Goal: Task Accomplishment & Management: Use online tool/utility

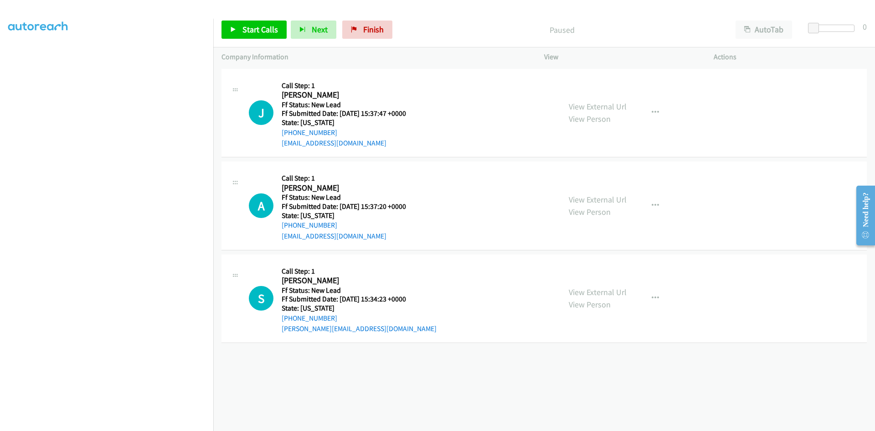
scroll to position [80, 0]
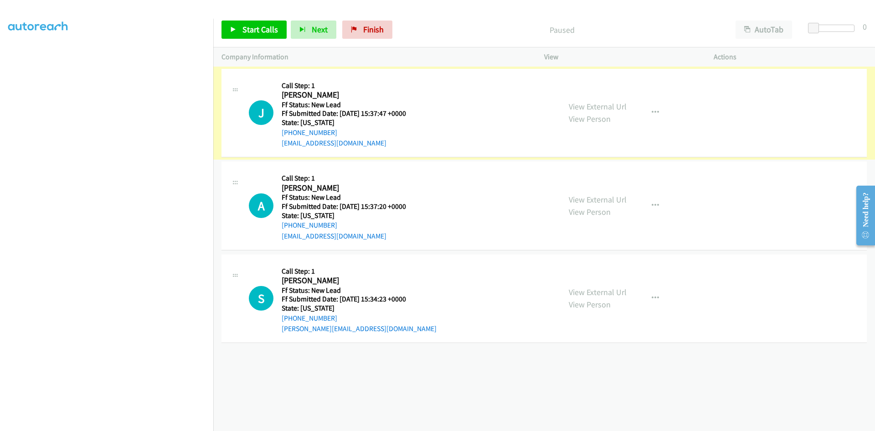
click at [615, 108] on link "View External Url" at bounding box center [598, 106] width 58 height 10
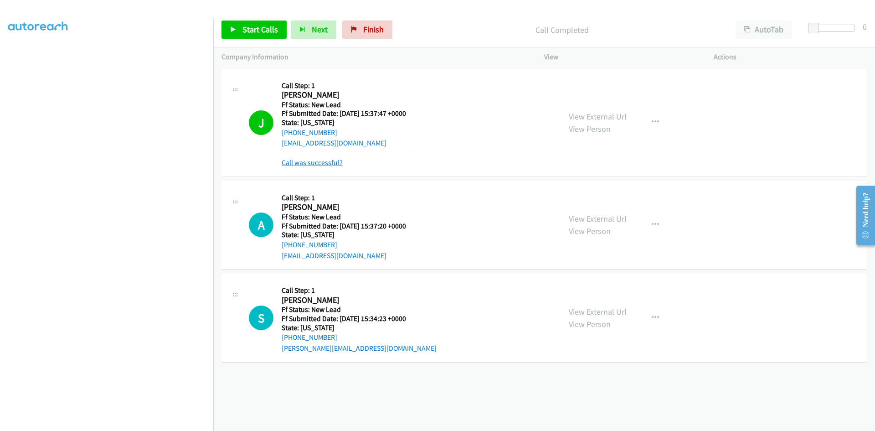
click at [330, 160] on link "Call was successful?" at bounding box center [312, 162] width 61 height 9
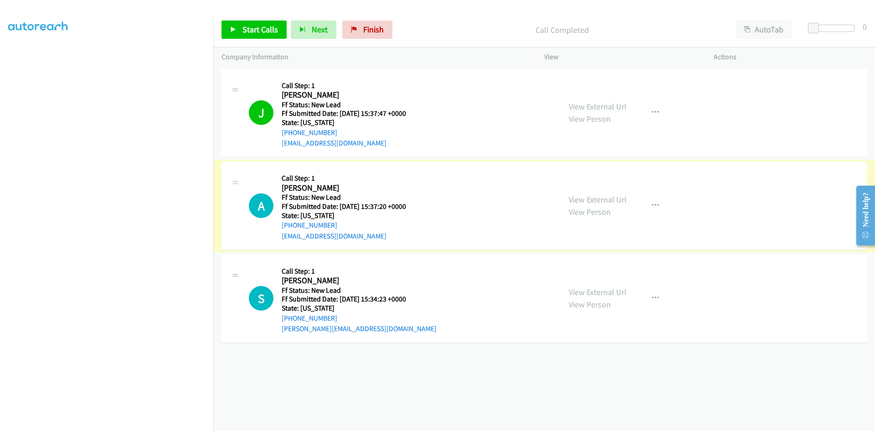
click at [614, 201] on link "View External Url" at bounding box center [598, 199] width 58 height 10
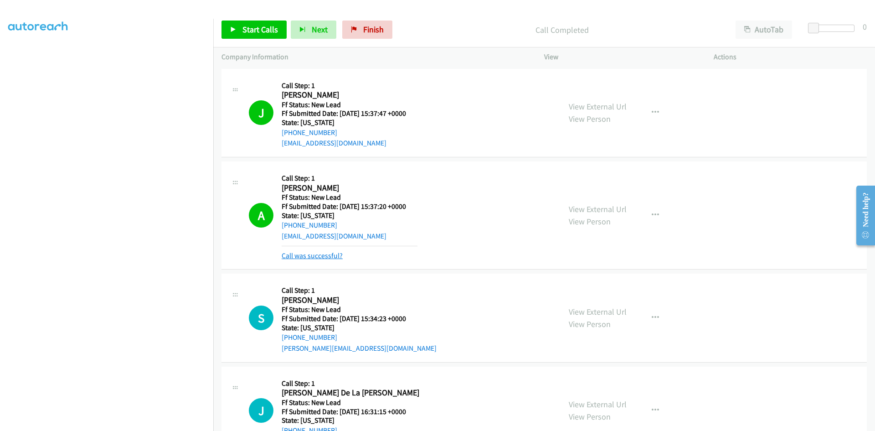
click at [328, 256] on link "Call was successful?" at bounding box center [312, 255] width 61 height 9
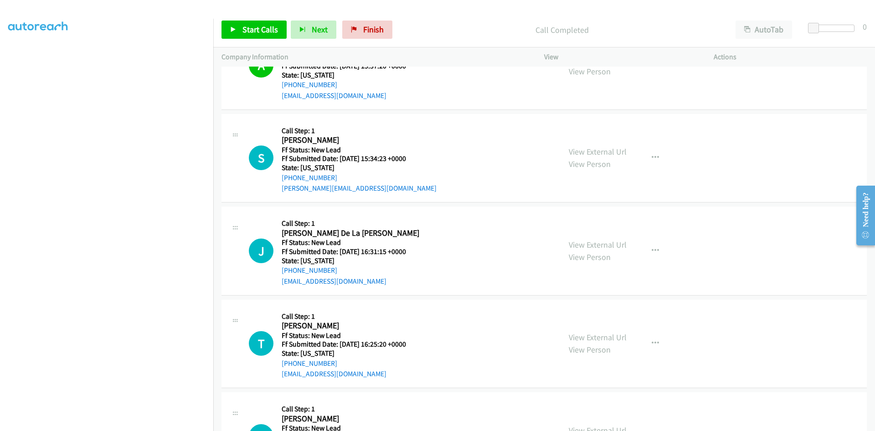
scroll to position [182, 0]
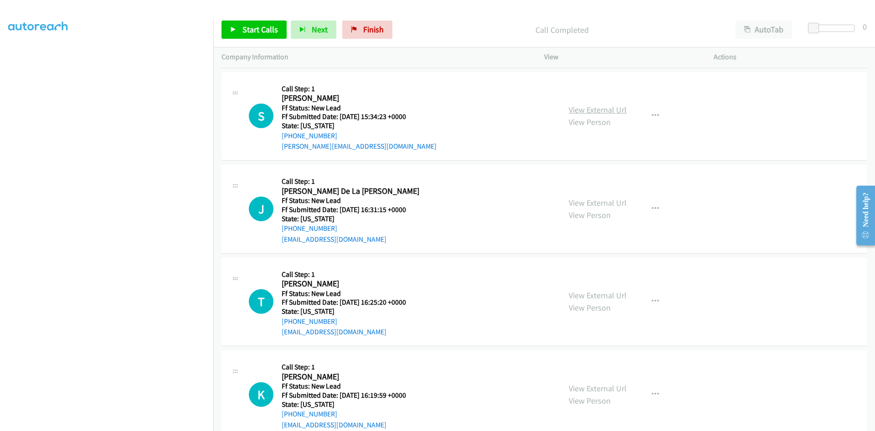
click at [598, 106] on link "View External Url" at bounding box center [598, 109] width 58 height 10
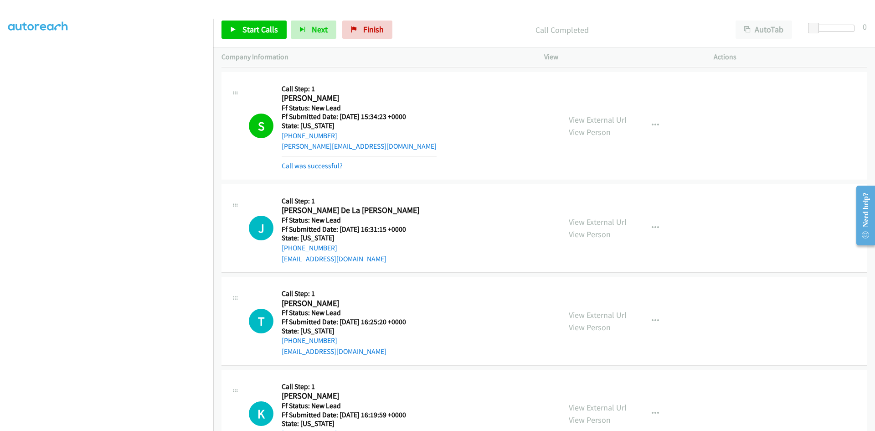
click at [316, 168] on link "Call was successful?" at bounding box center [312, 165] width 61 height 9
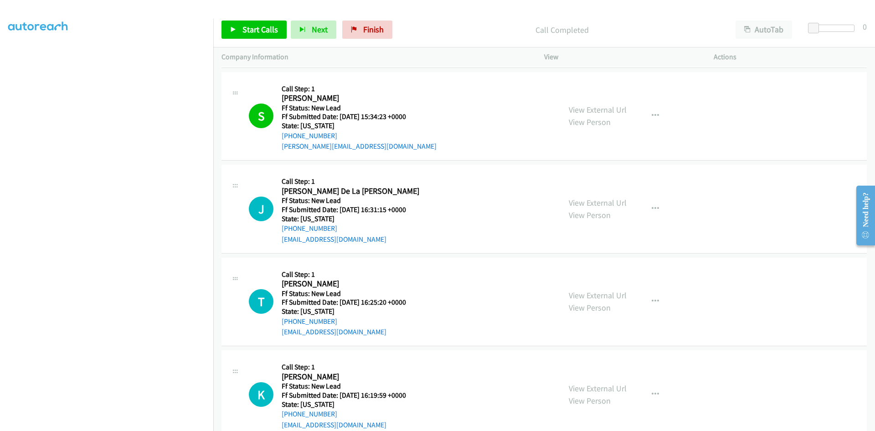
click at [495, 122] on div "S Callback Scheduled Call Step: 1 Stephanie America/New_York Ff Status: New Lea…" at bounding box center [401, 116] width 304 height 72
click at [574, 203] on link "View External Url" at bounding box center [598, 202] width 58 height 10
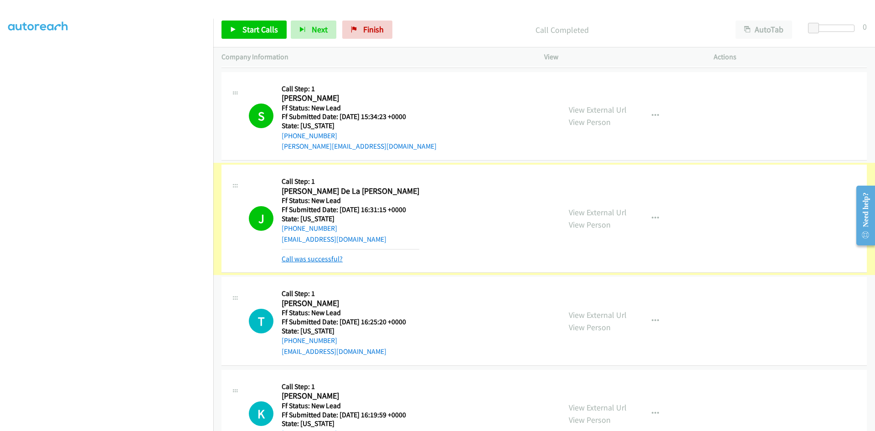
click at [319, 256] on link "Call was successful?" at bounding box center [312, 258] width 61 height 9
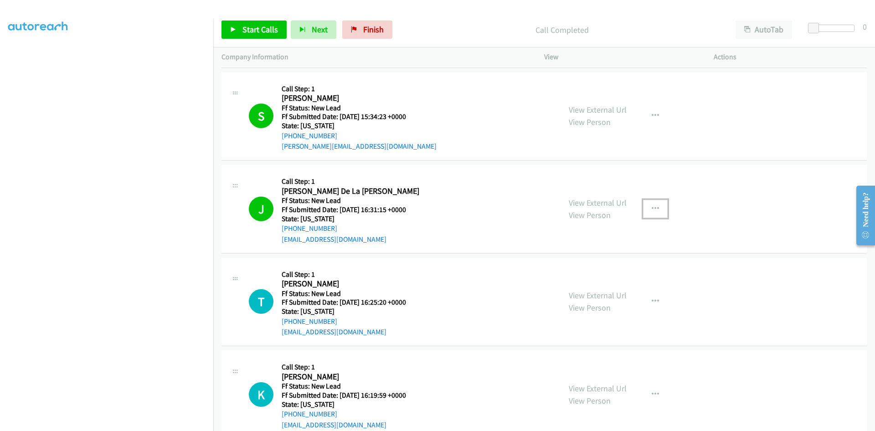
click at [647, 206] on button "button" at bounding box center [655, 209] width 25 height 18
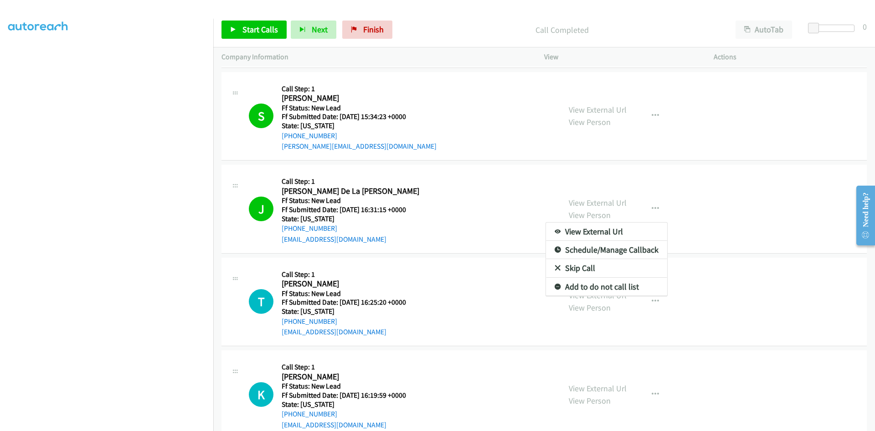
scroll to position [128, 0]
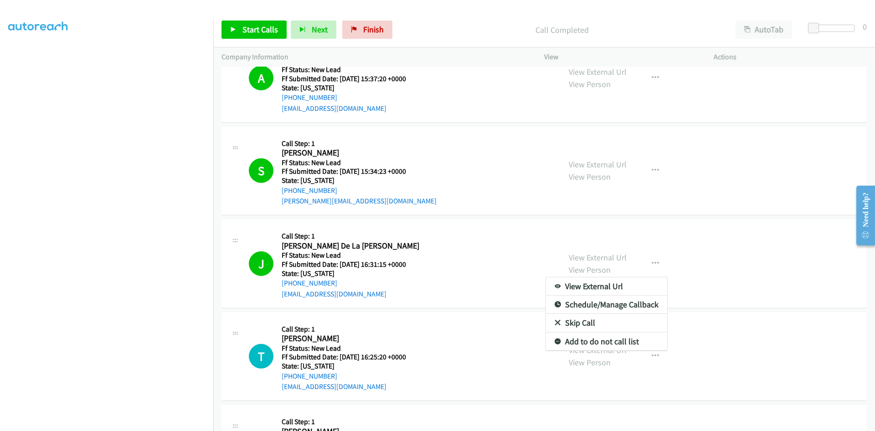
click at [586, 341] on link "Add to do not call list" at bounding box center [606, 341] width 121 height 18
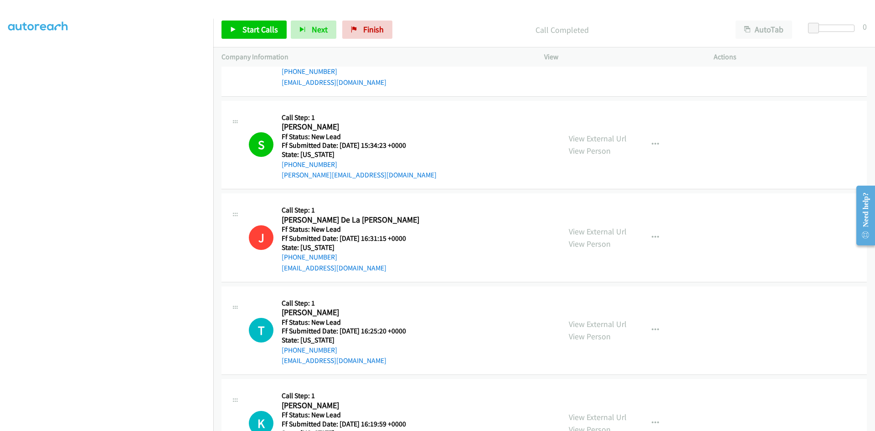
scroll to position [204, 0]
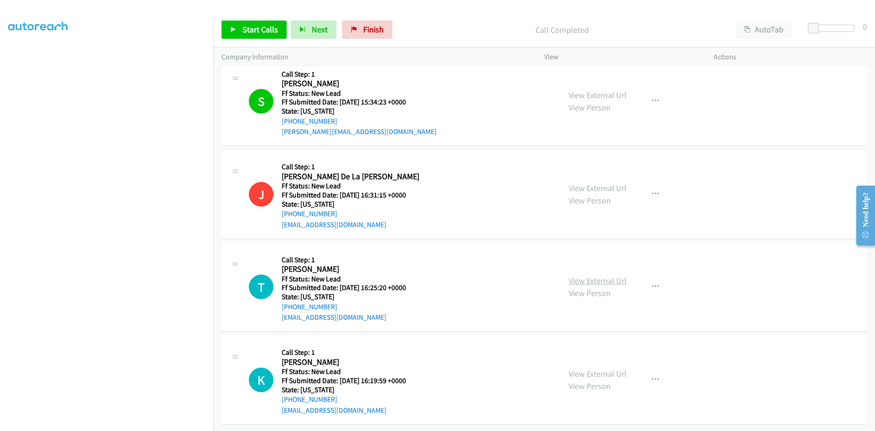
click at [615, 275] on link "View External Url" at bounding box center [598, 280] width 58 height 10
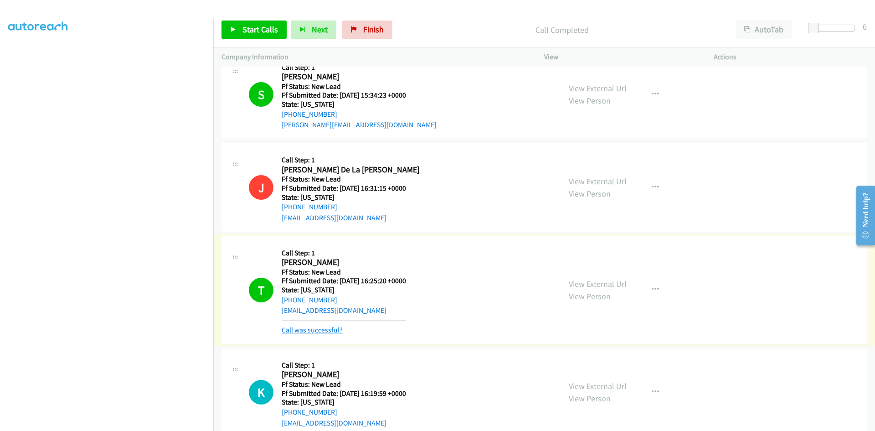
click at [310, 331] on link "Call was successful?" at bounding box center [312, 330] width 61 height 9
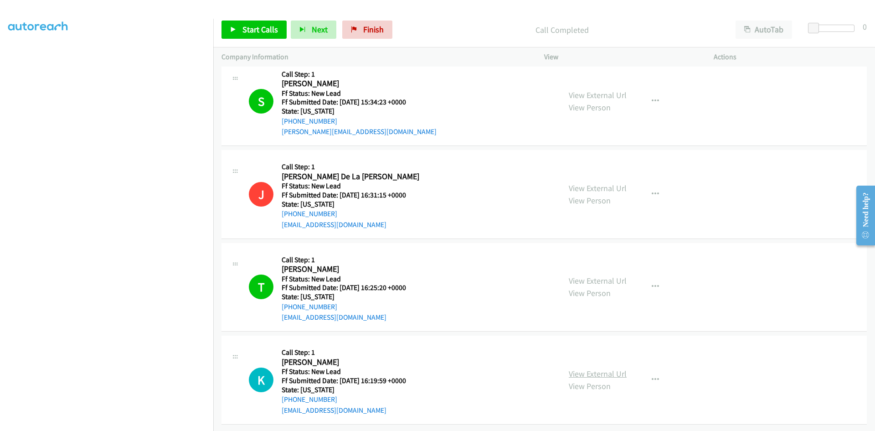
click at [607, 368] on link "View External Url" at bounding box center [598, 373] width 58 height 10
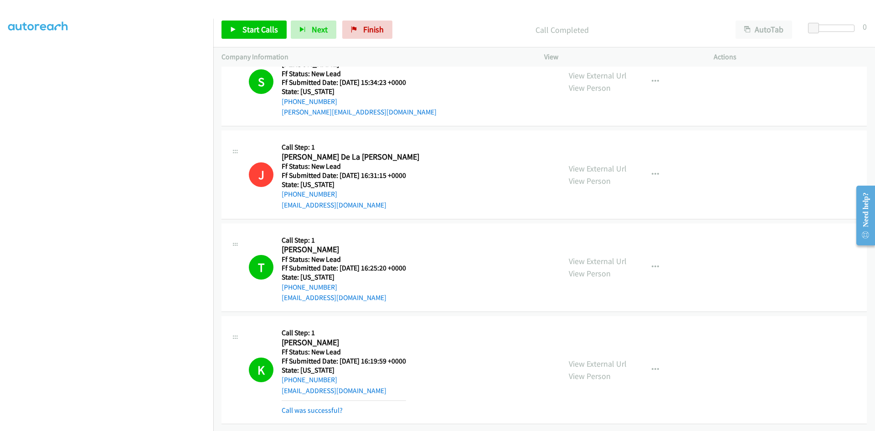
scroll to position [253, 0]
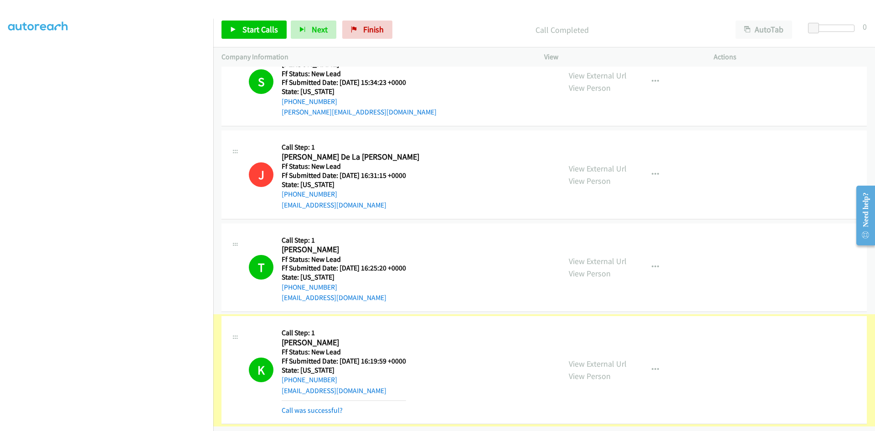
click at [290, 406] on link "Call was successful?" at bounding box center [312, 410] width 61 height 9
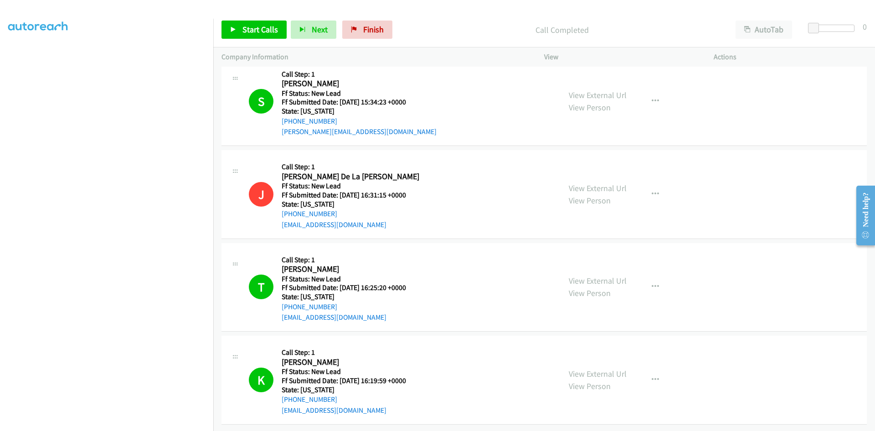
scroll to position [0, 0]
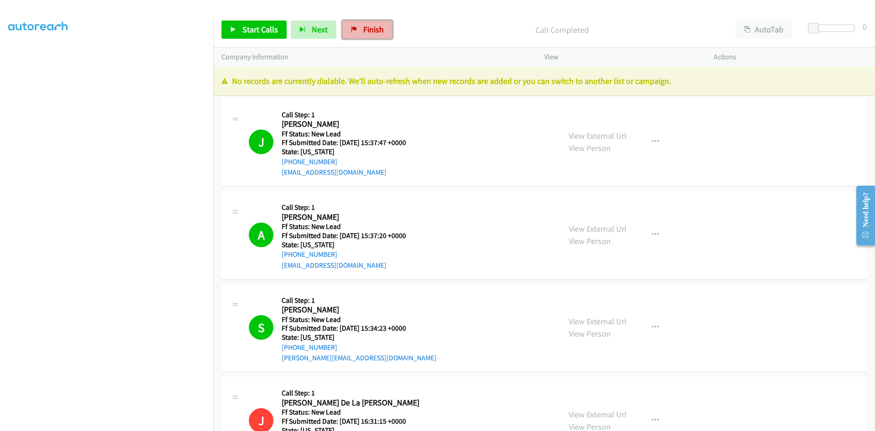
click at [363, 33] on span "Finish" at bounding box center [373, 29] width 21 height 10
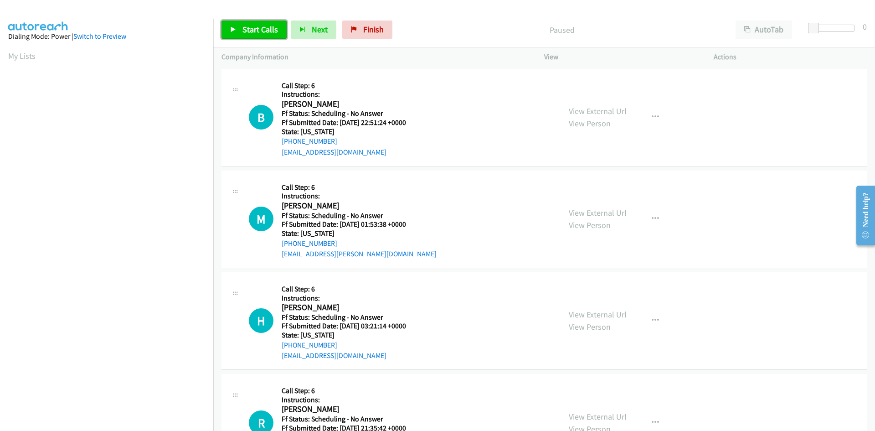
click at [253, 31] on span "Start Calls" at bounding box center [261, 29] width 36 height 10
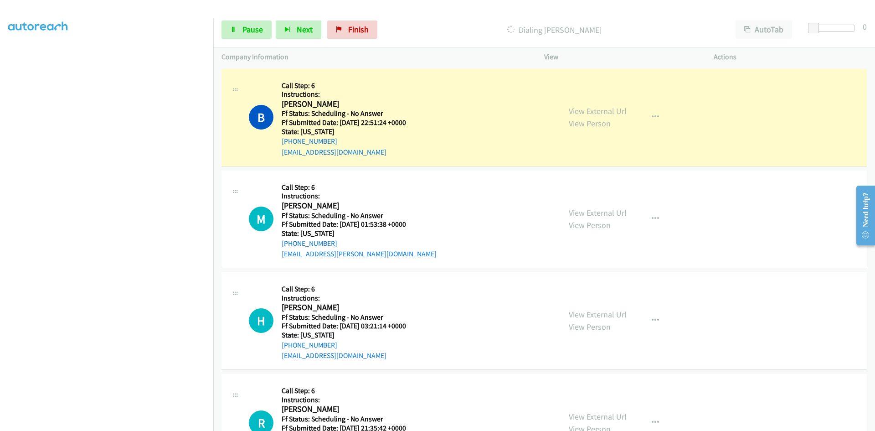
scroll to position [80, 0]
click at [613, 112] on link "View External Url" at bounding box center [598, 111] width 58 height 10
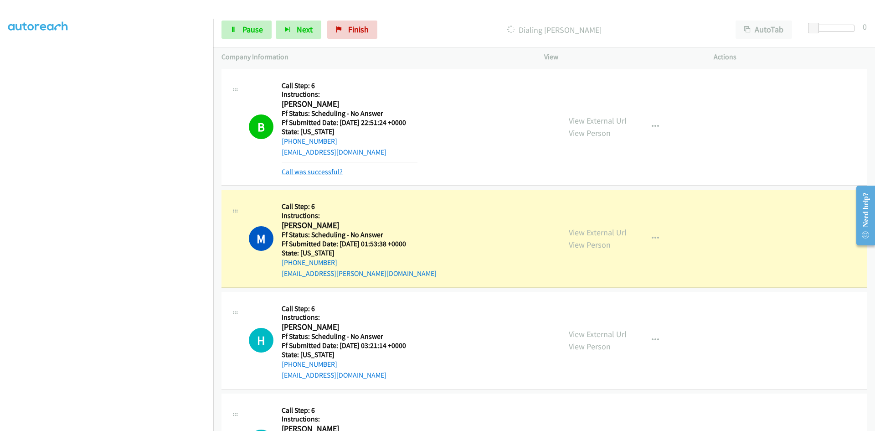
click at [321, 167] on link "Call was successful?" at bounding box center [312, 171] width 61 height 9
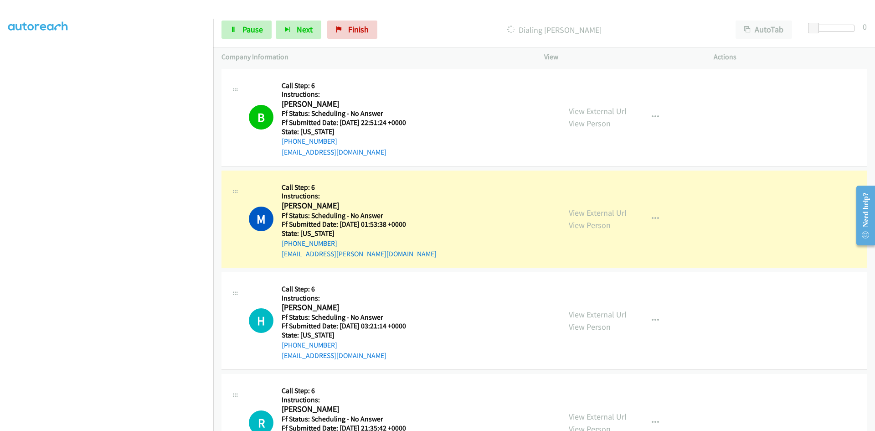
click at [624, 212] on div "View External Url View Person View External Url Email Schedule/Manage Callback …" at bounding box center [650, 219] width 178 height 81
click at [621, 212] on link "View External Url" at bounding box center [598, 212] width 58 height 10
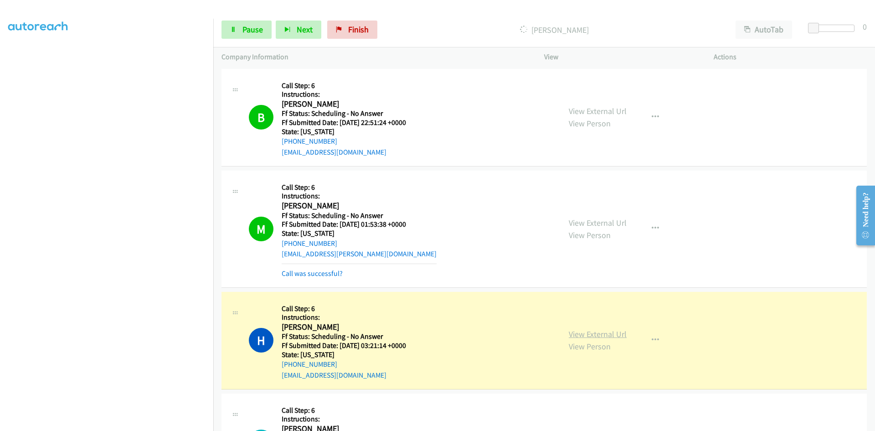
click at [589, 332] on link "View External Url" at bounding box center [598, 334] width 58 height 10
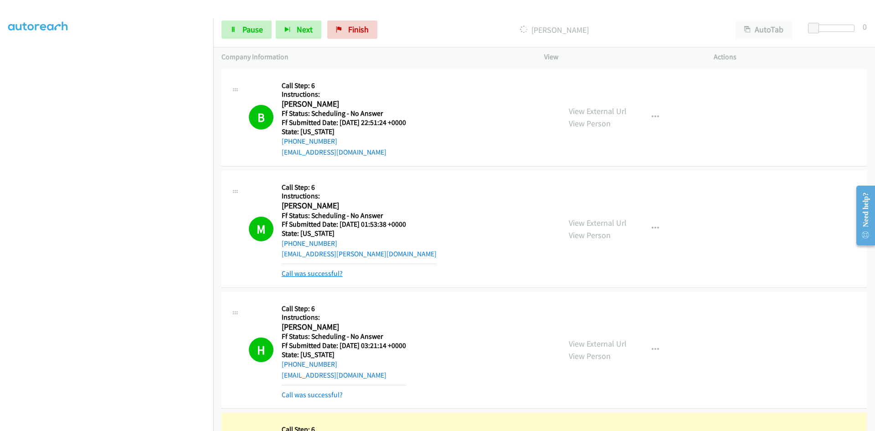
click at [305, 273] on link "Call was successful?" at bounding box center [312, 273] width 61 height 9
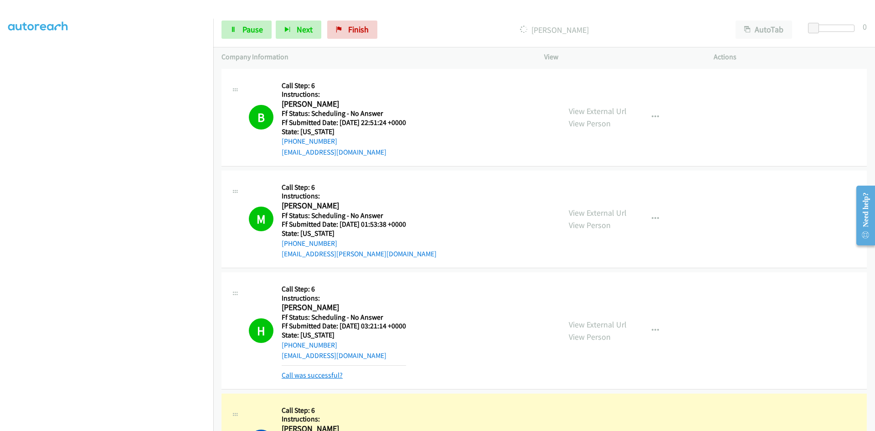
click at [313, 373] on link "Call was successful?" at bounding box center [312, 375] width 61 height 9
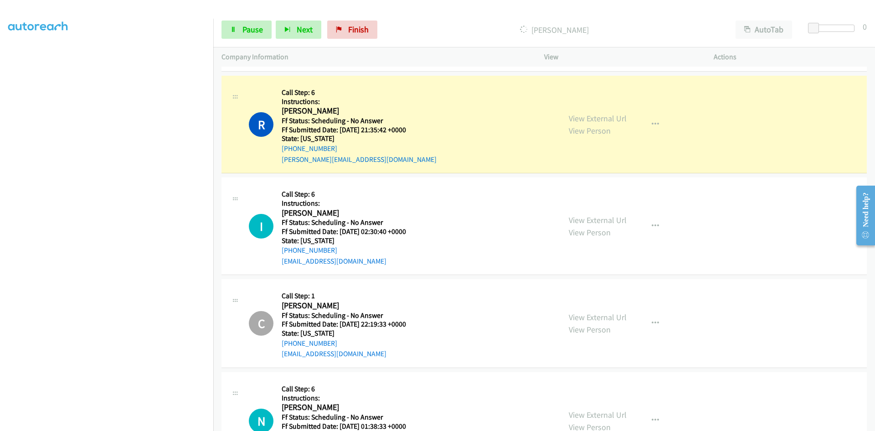
scroll to position [319, 0]
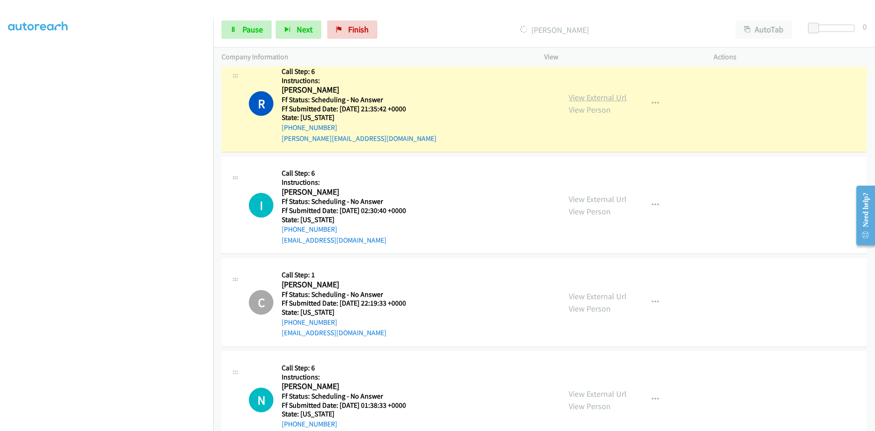
click at [576, 96] on link "View External Url" at bounding box center [598, 97] width 58 height 10
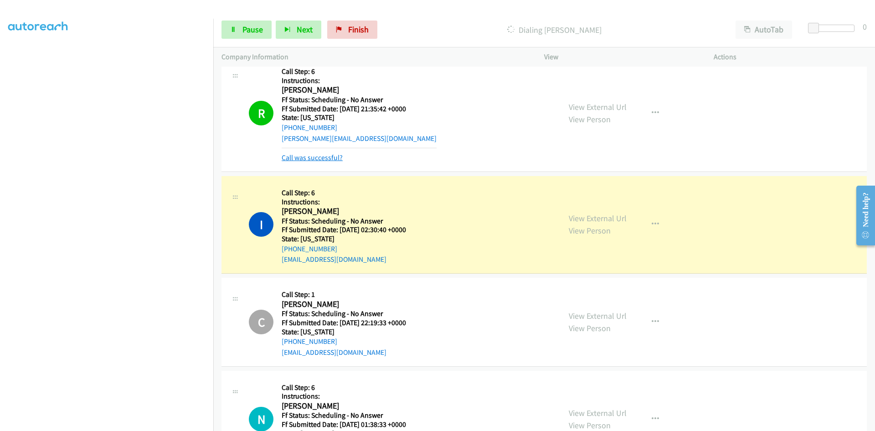
click at [320, 159] on link "Call was successful?" at bounding box center [312, 157] width 61 height 9
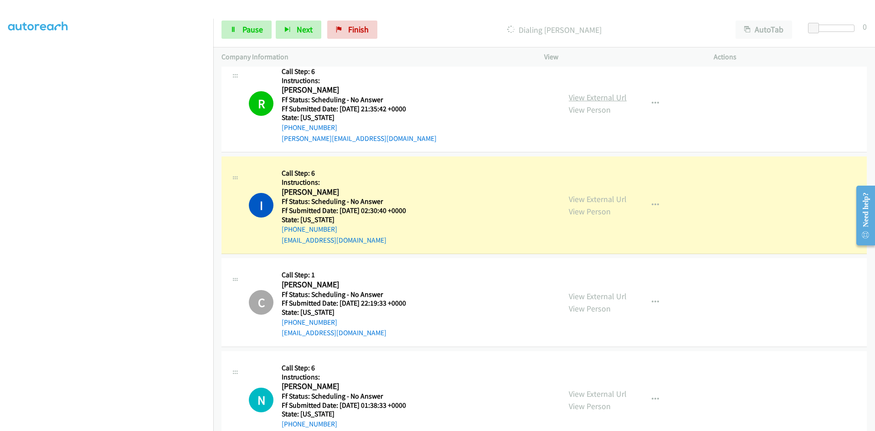
click at [611, 98] on link "View External Url" at bounding box center [598, 97] width 58 height 10
click at [596, 202] on link "View External Url" at bounding box center [598, 199] width 58 height 10
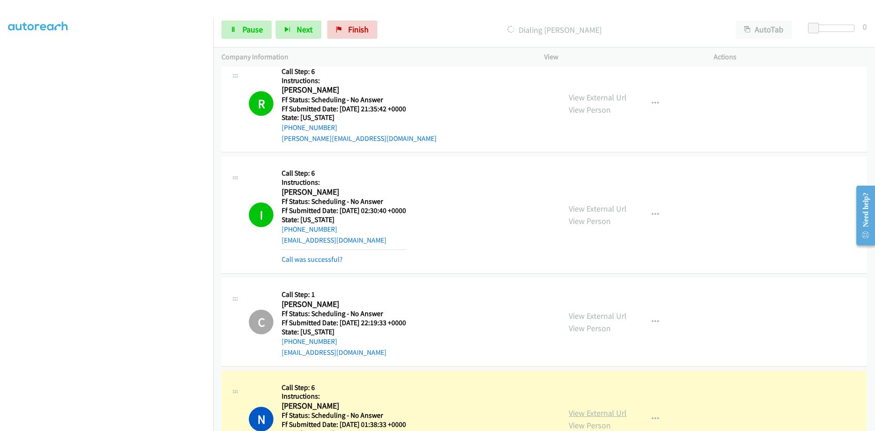
click at [569, 414] on link "View External Url" at bounding box center [598, 413] width 58 height 10
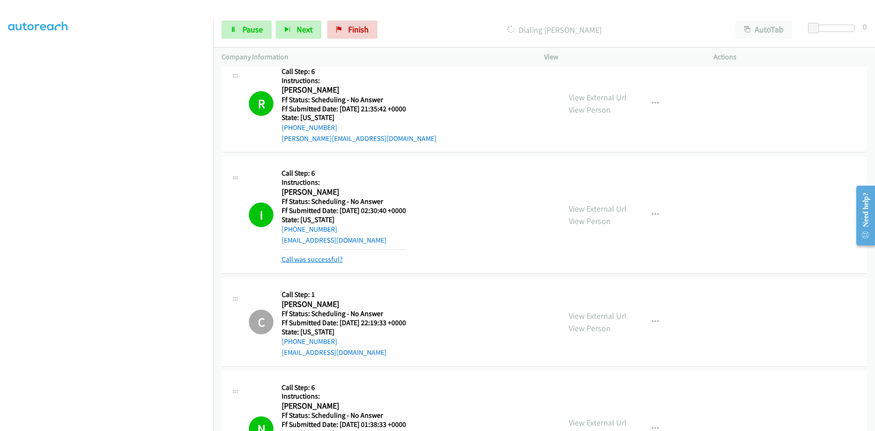
click at [315, 258] on link "Call was successful?" at bounding box center [312, 259] width 61 height 9
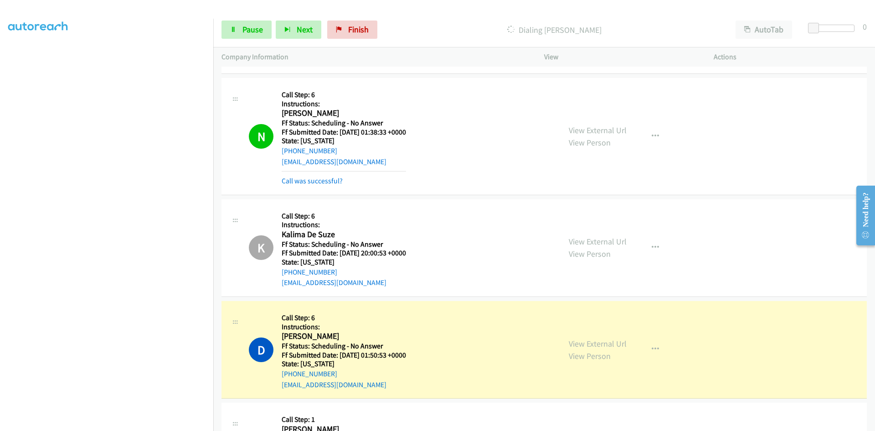
scroll to position [593, 0]
click at [320, 181] on link "Call was successful?" at bounding box center [312, 180] width 61 height 9
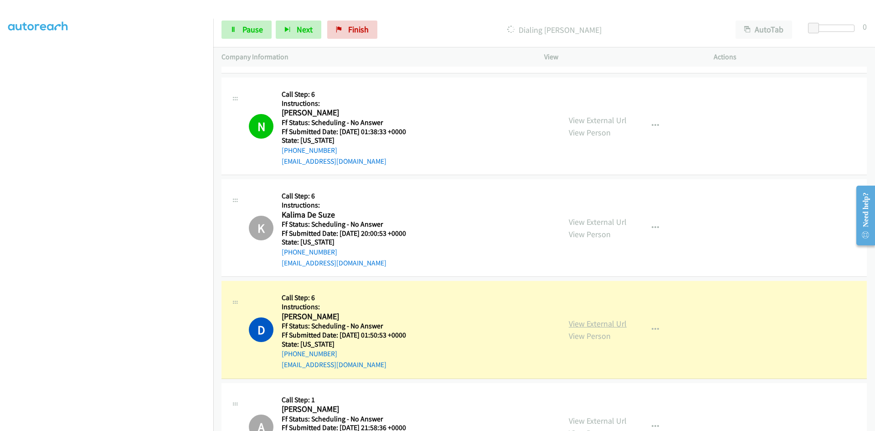
click at [613, 326] on link "View External Url" at bounding box center [598, 323] width 58 height 10
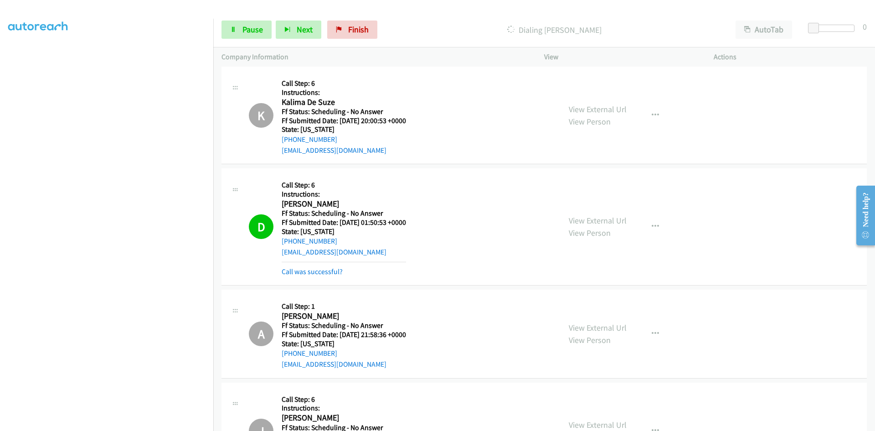
scroll to position [729, 0]
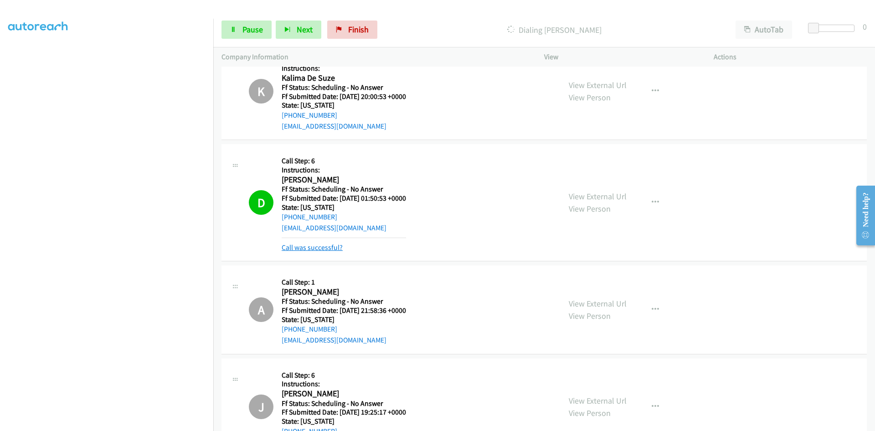
click at [323, 243] on link "Call was successful?" at bounding box center [312, 247] width 61 height 9
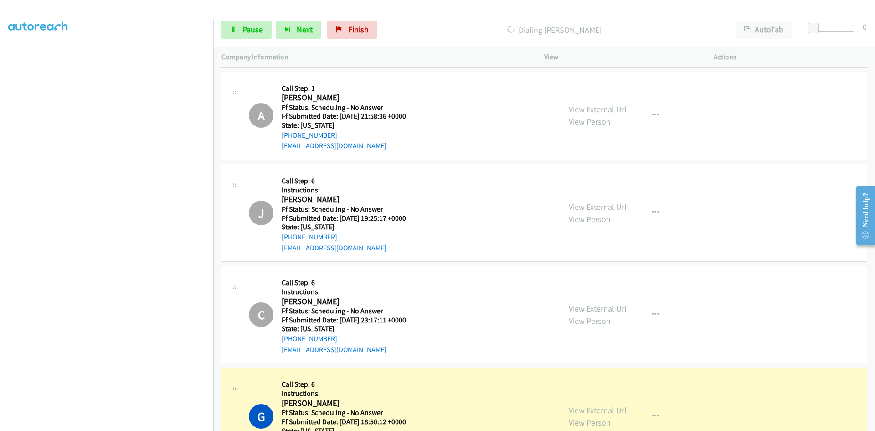
scroll to position [912, 0]
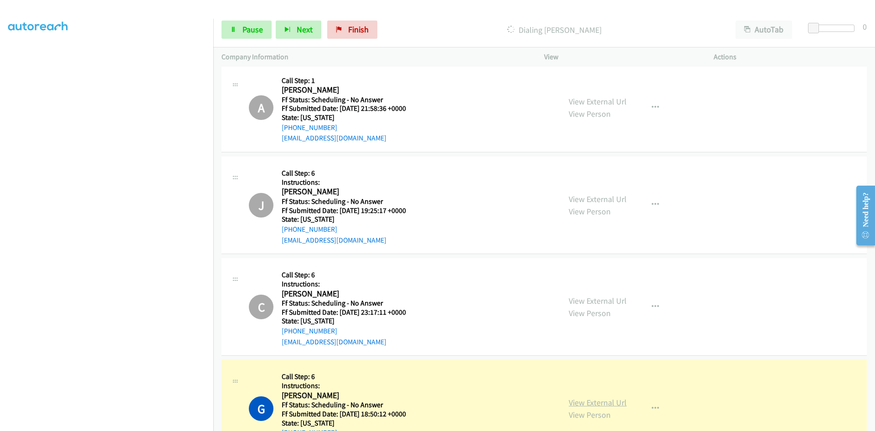
click at [602, 404] on link "View External Url" at bounding box center [598, 402] width 58 height 10
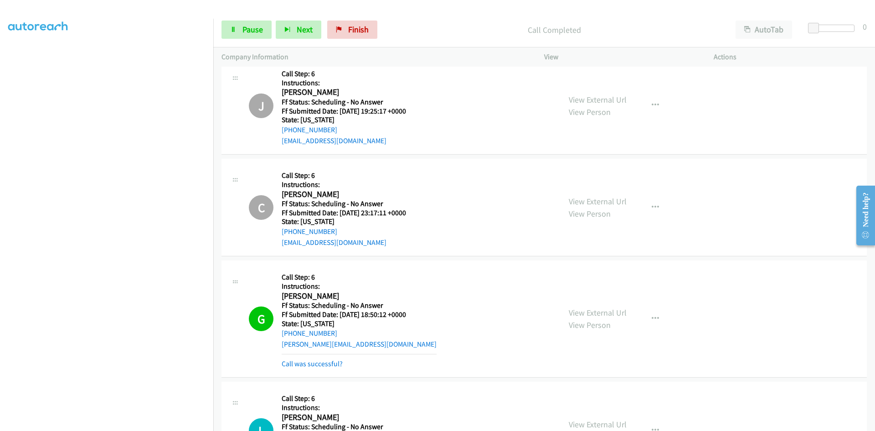
scroll to position [1140, 0]
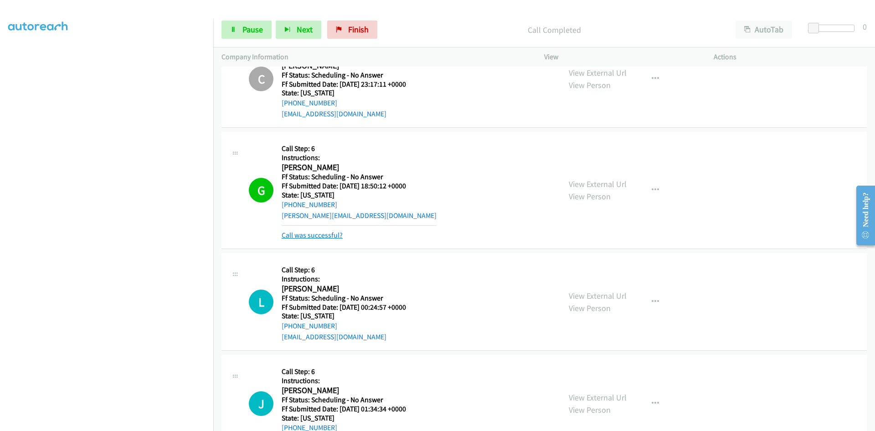
click at [297, 234] on link "Call was successful?" at bounding box center [312, 235] width 61 height 9
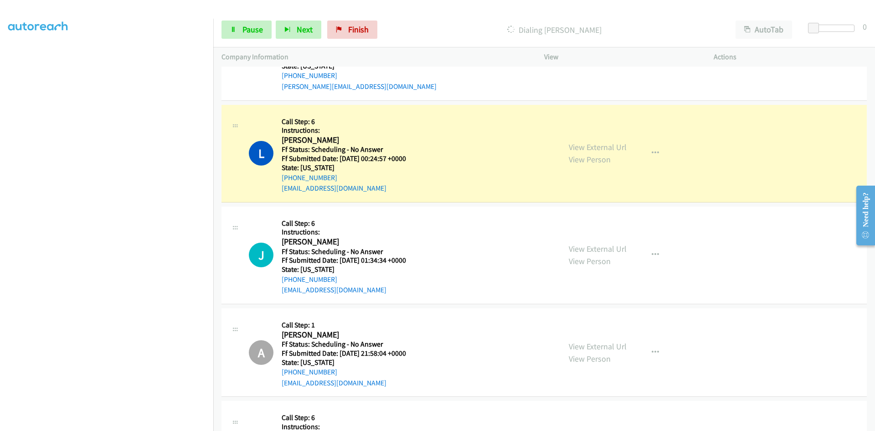
scroll to position [1322, 0]
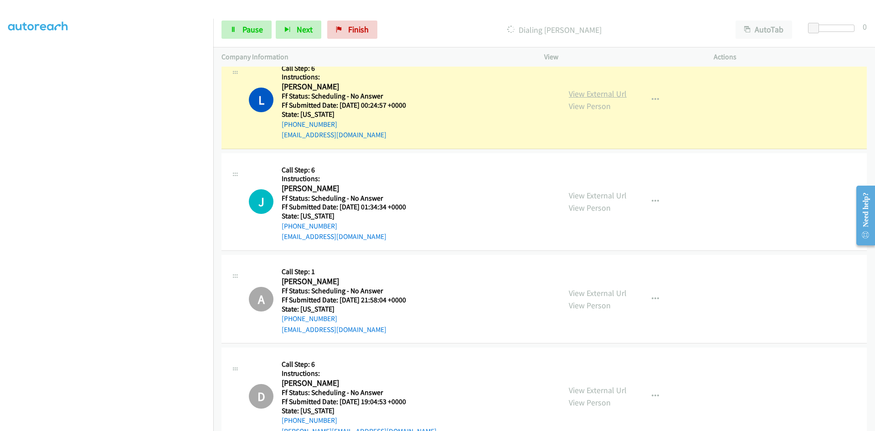
click at [595, 92] on link "View External Url" at bounding box center [598, 93] width 58 height 10
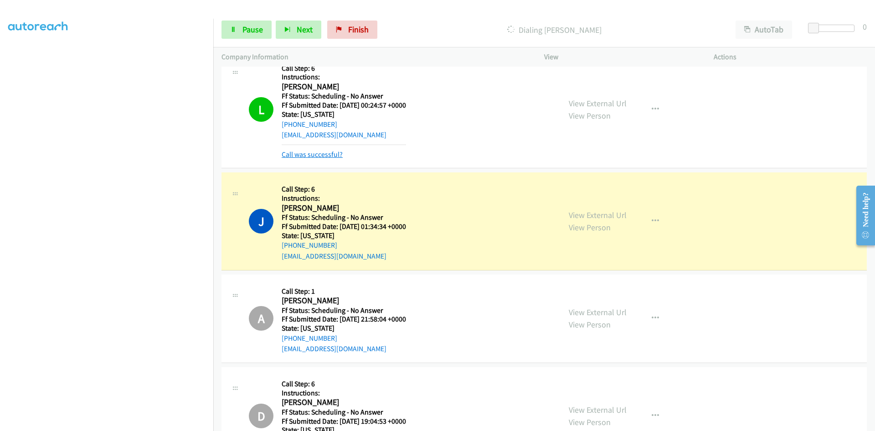
click at [336, 156] on link "Call was successful?" at bounding box center [312, 154] width 61 height 9
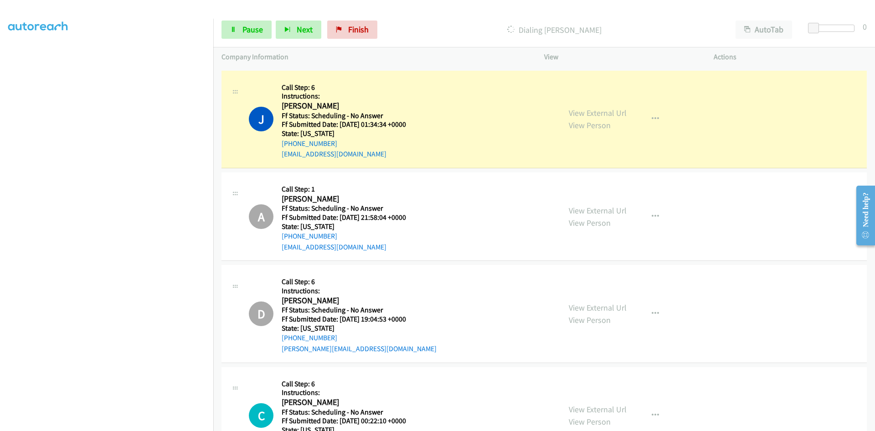
scroll to position [1413, 0]
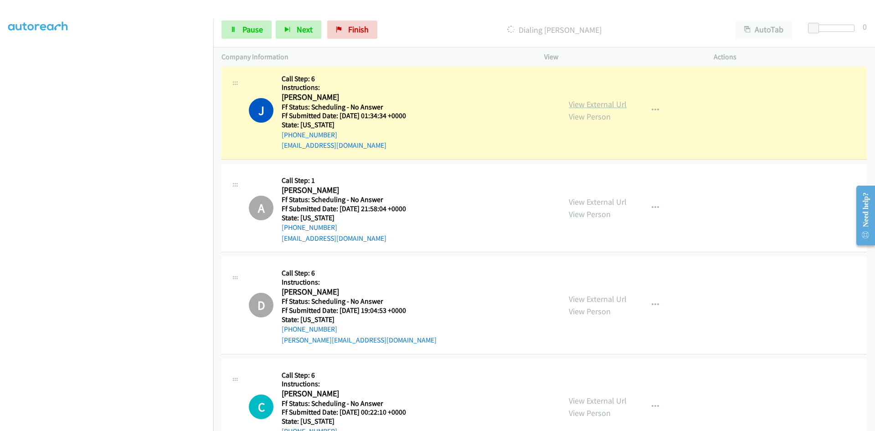
click at [615, 104] on link "View External Url" at bounding box center [598, 104] width 58 height 10
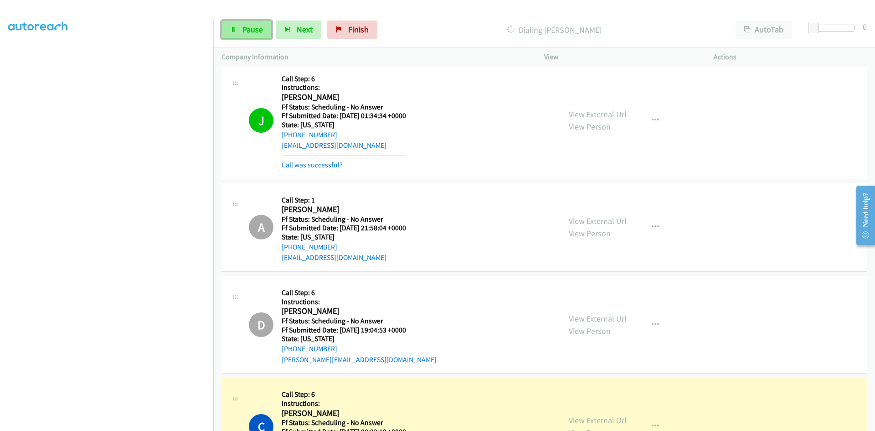
click at [243, 27] on span "Pause" at bounding box center [253, 29] width 21 height 10
click at [331, 165] on link "Call was successful?" at bounding box center [312, 164] width 61 height 9
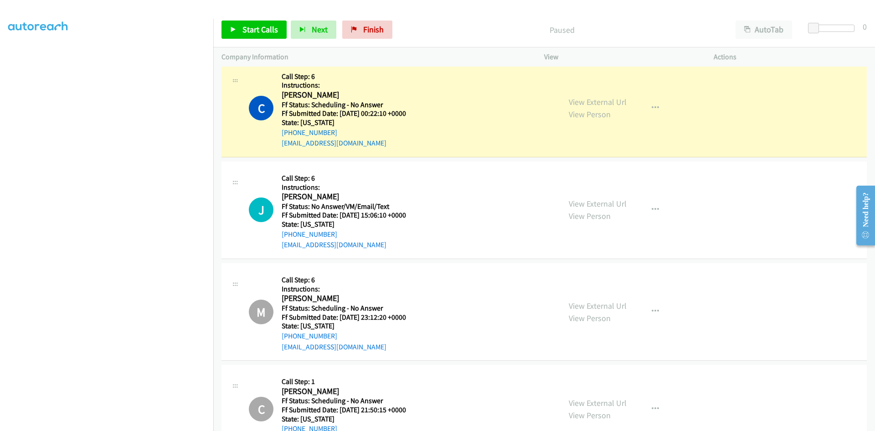
scroll to position [1732, 0]
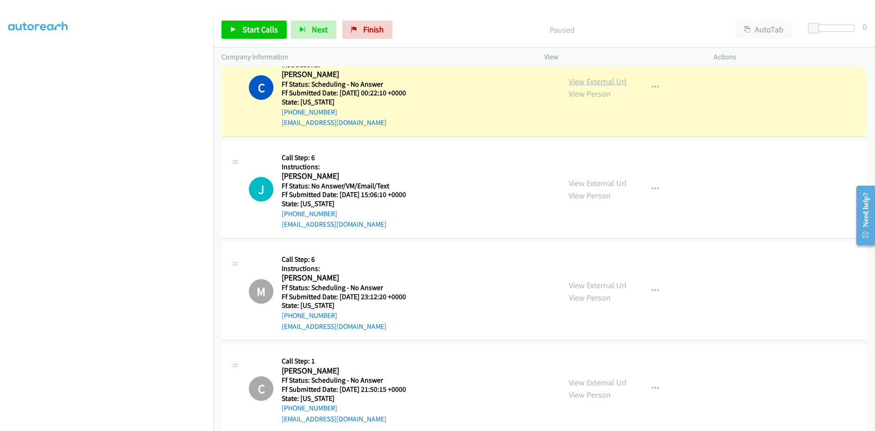
click at [615, 82] on link "View External Url" at bounding box center [598, 81] width 58 height 10
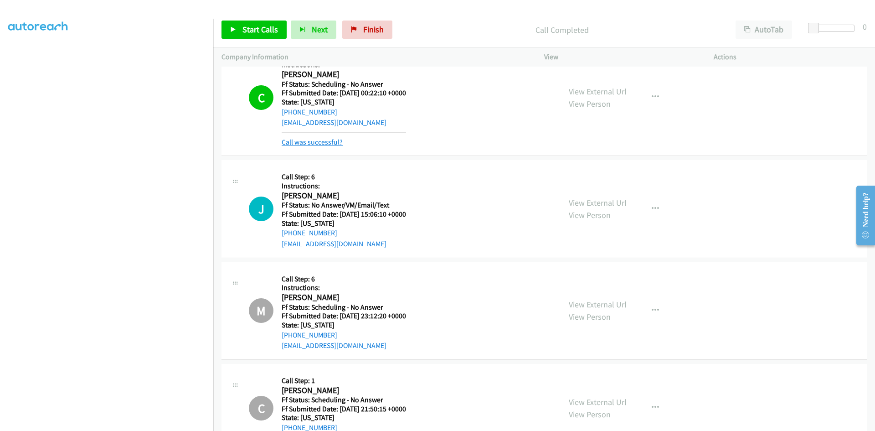
click at [322, 140] on link "Call was successful?" at bounding box center [312, 142] width 61 height 9
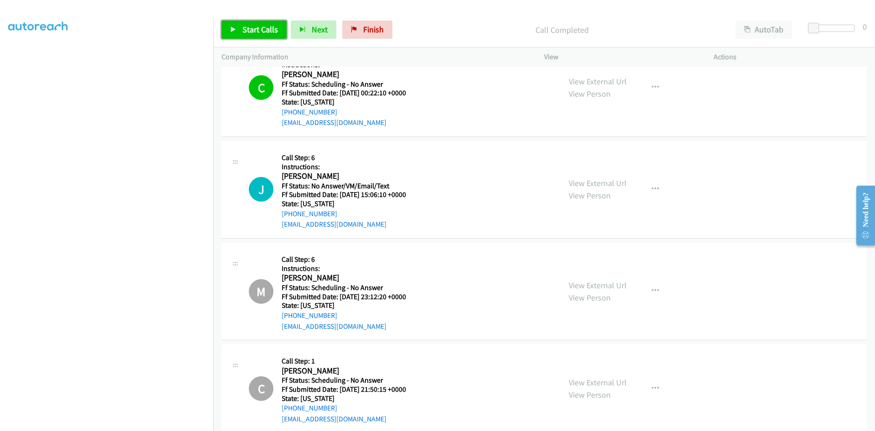
click at [253, 28] on span "Start Calls" at bounding box center [261, 29] width 36 height 10
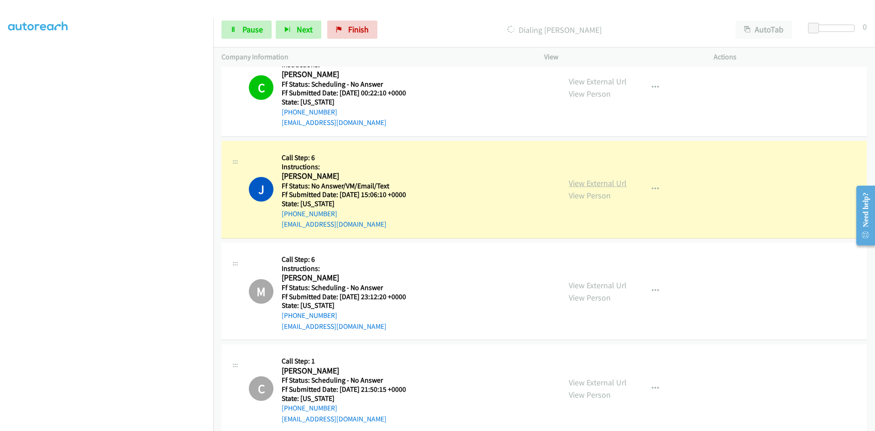
click at [576, 181] on link "View External Url" at bounding box center [598, 183] width 58 height 10
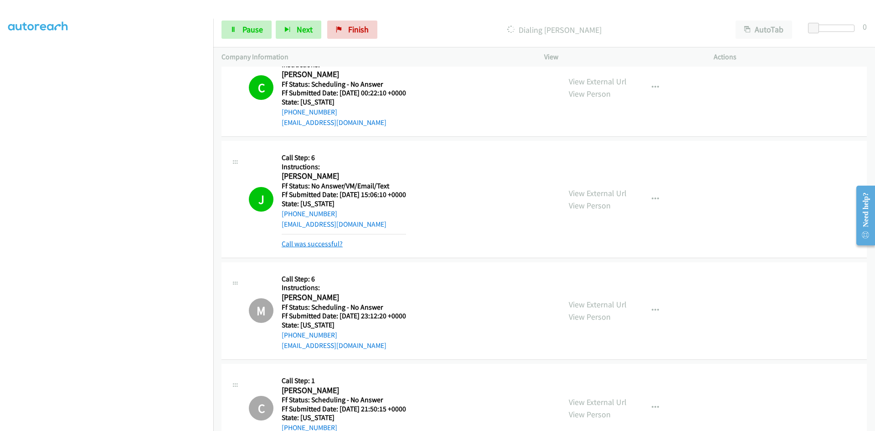
click at [313, 243] on link "Call was successful?" at bounding box center [312, 243] width 61 height 9
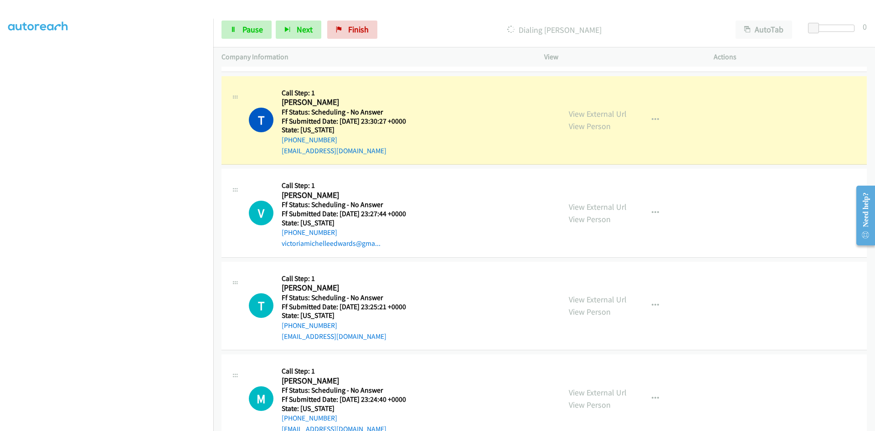
scroll to position [2279, 0]
click at [599, 114] on link "View External Url" at bounding box center [598, 113] width 58 height 10
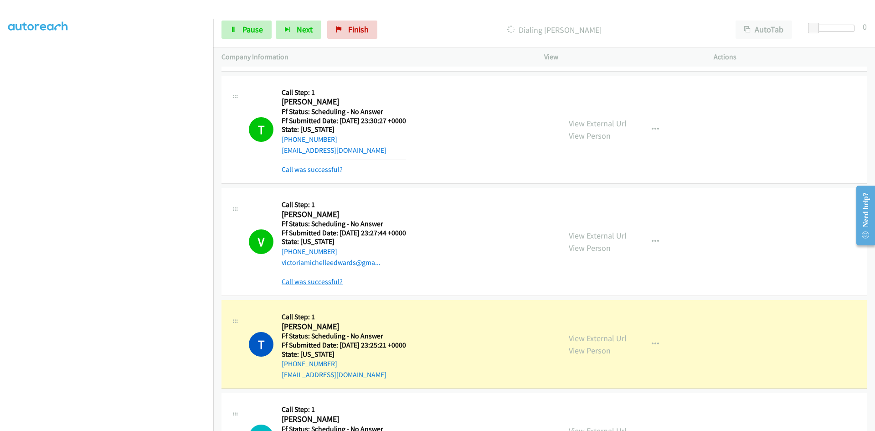
click at [305, 281] on link "Call was successful?" at bounding box center [312, 281] width 61 height 9
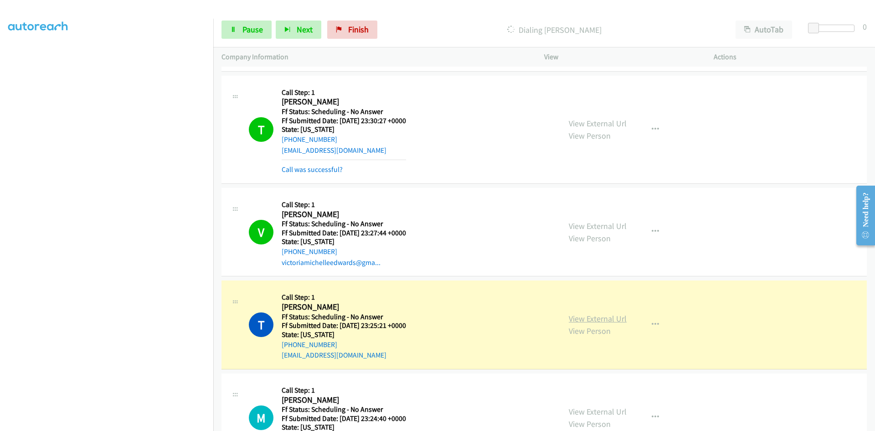
click at [603, 320] on link "View External Url" at bounding box center [598, 318] width 58 height 10
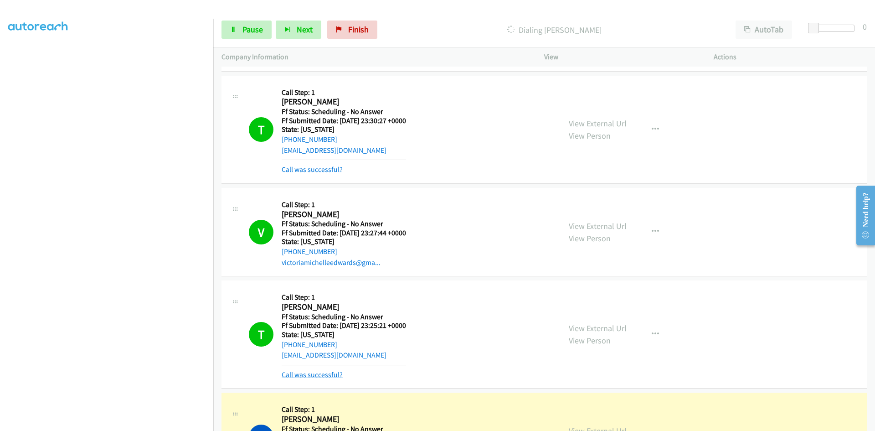
click at [328, 373] on link "Call was successful?" at bounding box center [312, 374] width 61 height 9
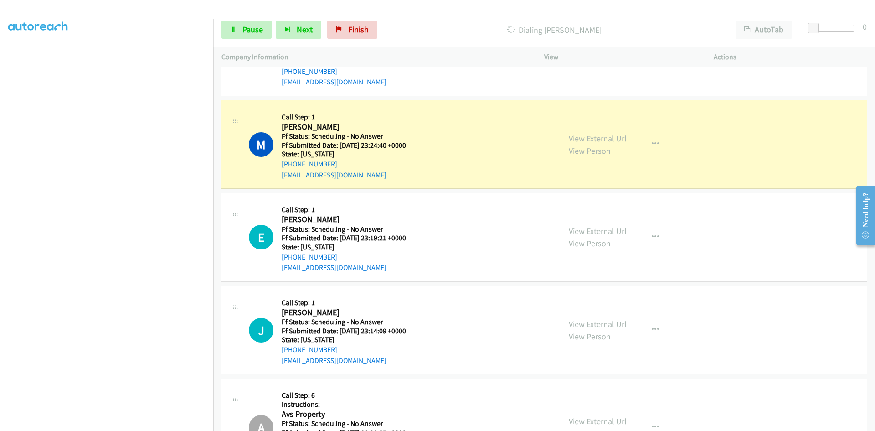
scroll to position [2553, 0]
click at [594, 136] on link "View External Url" at bounding box center [598, 138] width 58 height 10
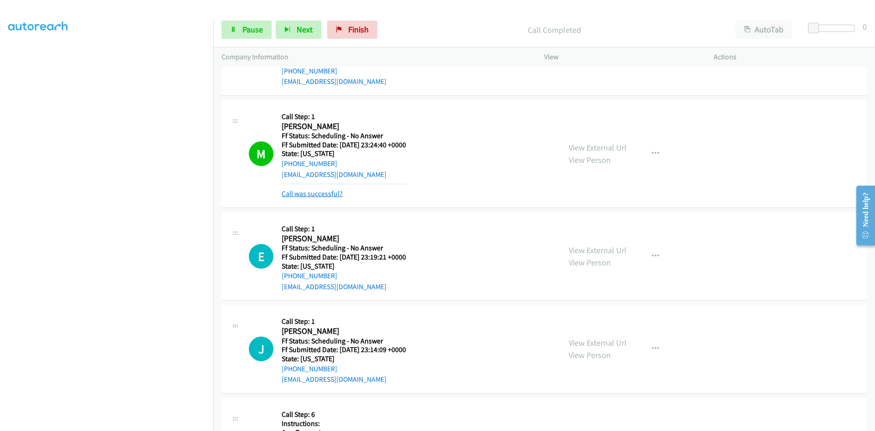
click at [328, 196] on link "Call was successful?" at bounding box center [312, 193] width 61 height 9
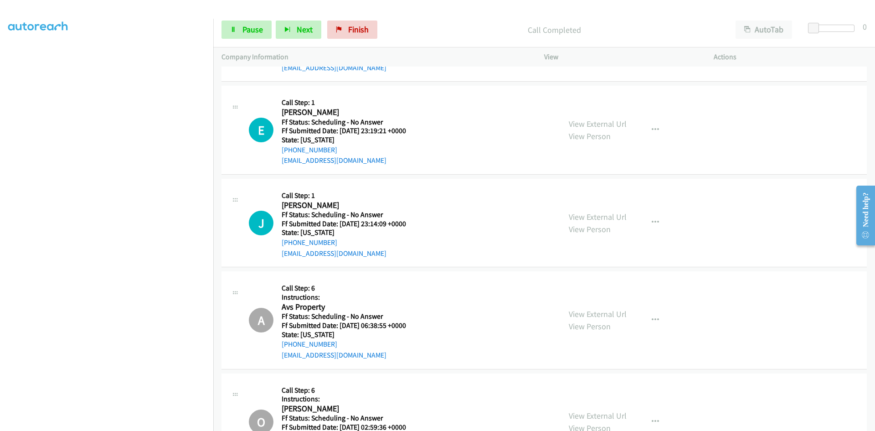
scroll to position [2690, 0]
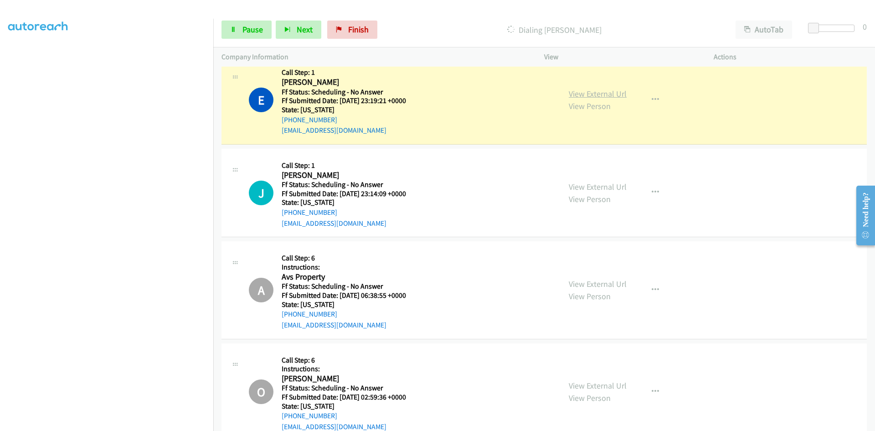
click at [615, 94] on link "View External Url" at bounding box center [598, 93] width 58 height 10
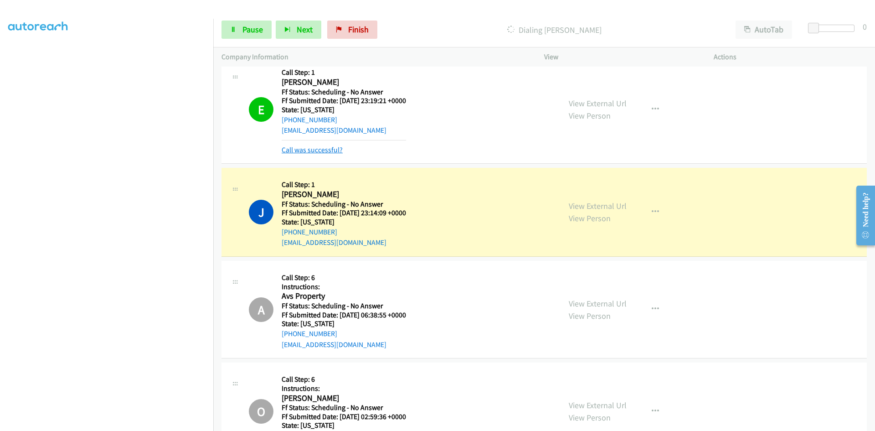
click at [325, 145] on link "Call was successful?" at bounding box center [312, 149] width 61 height 9
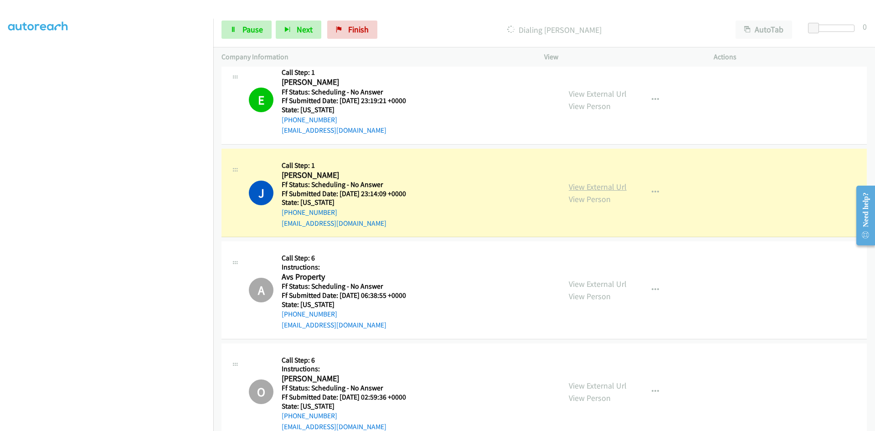
click at [614, 191] on link "View External Url" at bounding box center [598, 186] width 58 height 10
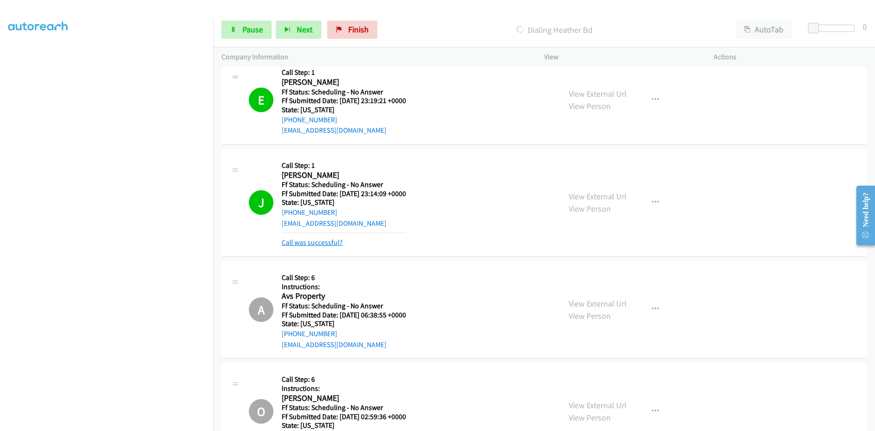
click at [323, 243] on link "Call was successful?" at bounding box center [312, 242] width 61 height 9
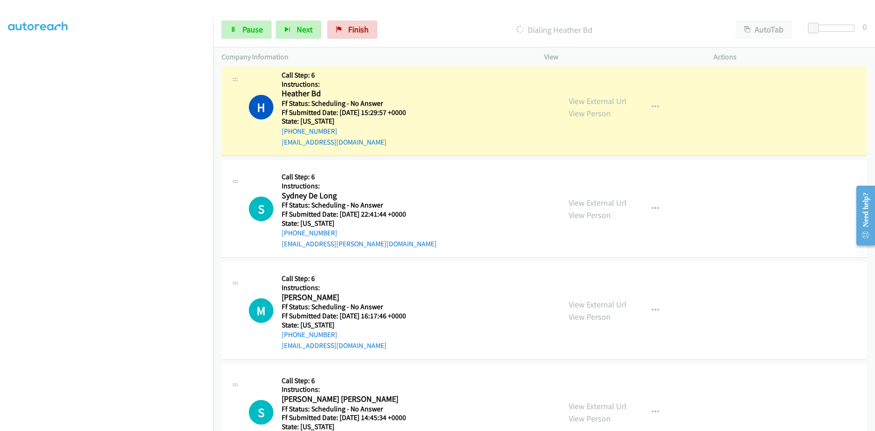
scroll to position [3237, 0]
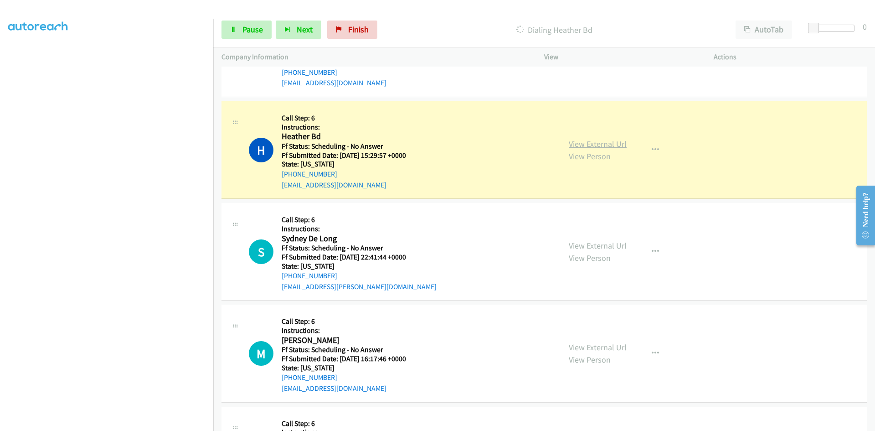
click at [575, 143] on link "View External Url" at bounding box center [598, 144] width 58 height 10
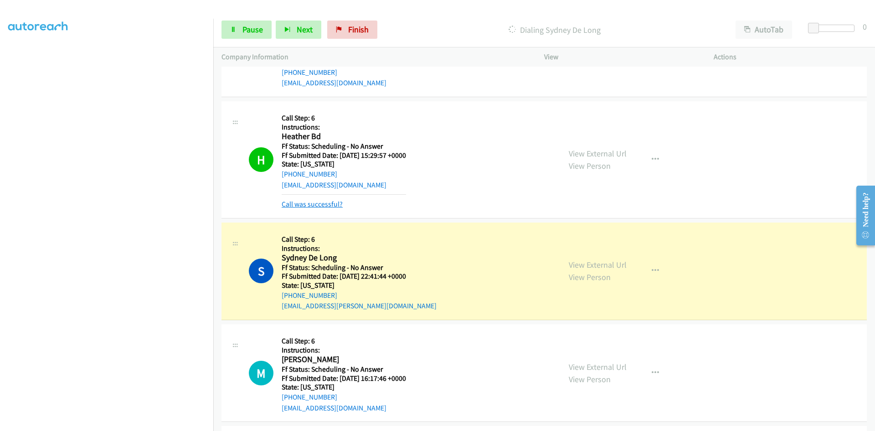
click at [336, 201] on link "Call was successful?" at bounding box center [312, 204] width 61 height 9
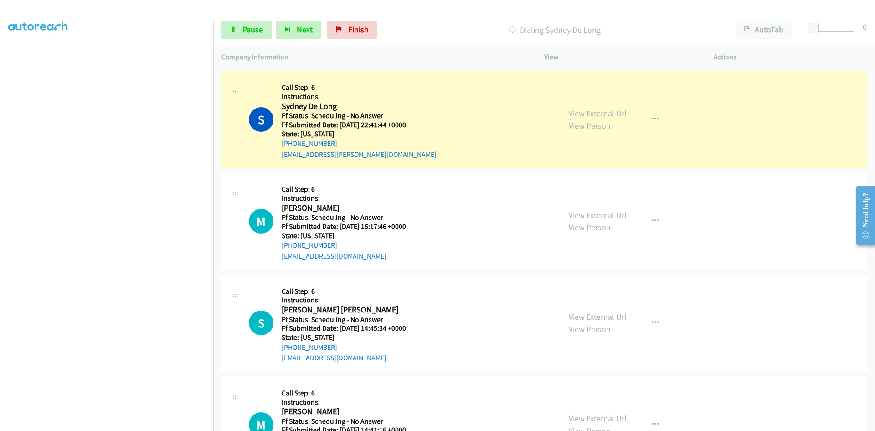
scroll to position [3374, 0]
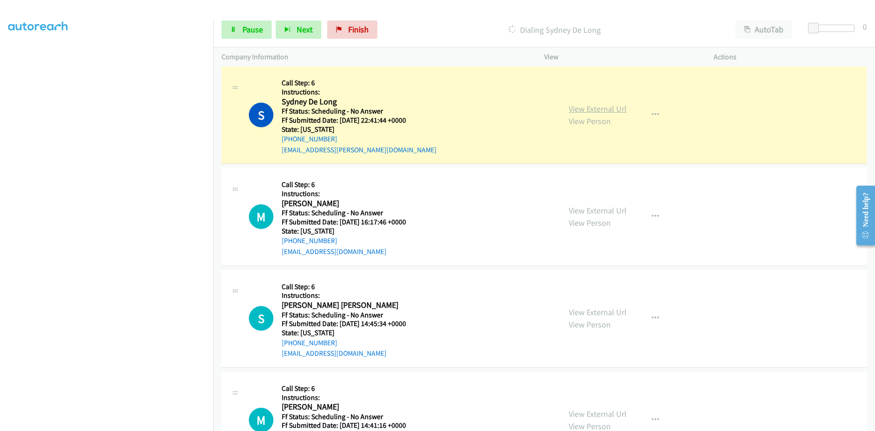
click at [599, 108] on link "View External Url" at bounding box center [598, 108] width 58 height 10
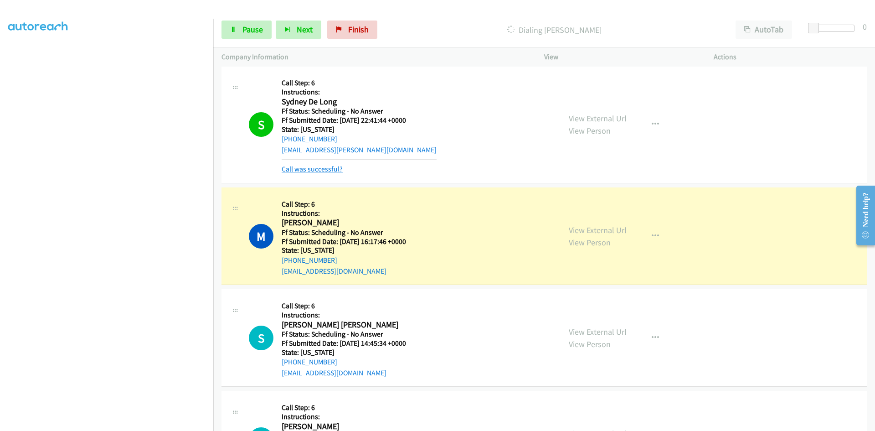
click at [304, 170] on link "Call was successful?" at bounding box center [312, 169] width 61 height 9
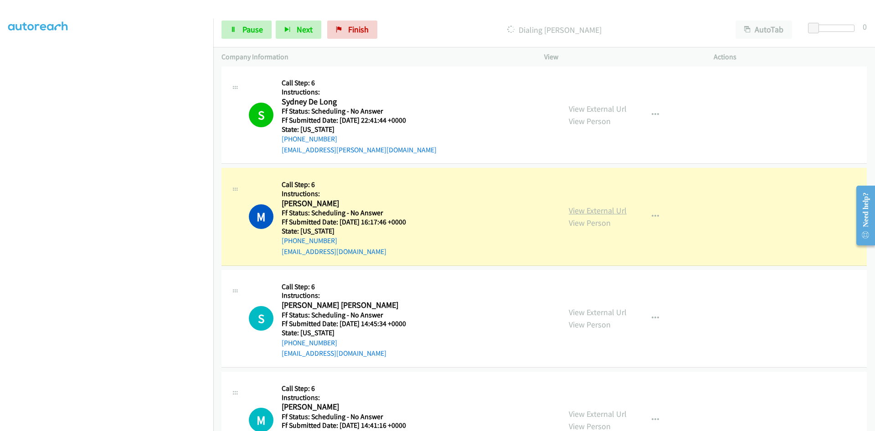
click at [605, 209] on link "View External Url" at bounding box center [598, 210] width 58 height 10
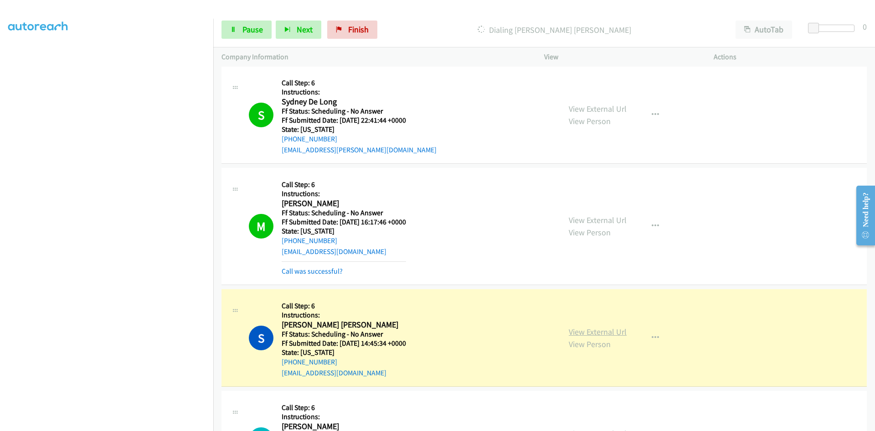
click at [607, 334] on link "View External Url" at bounding box center [598, 331] width 58 height 10
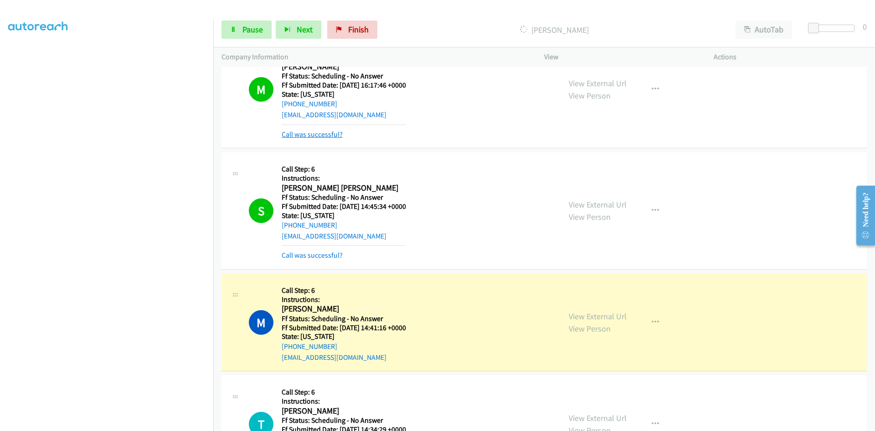
click at [337, 134] on link "Call was successful?" at bounding box center [312, 134] width 61 height 9
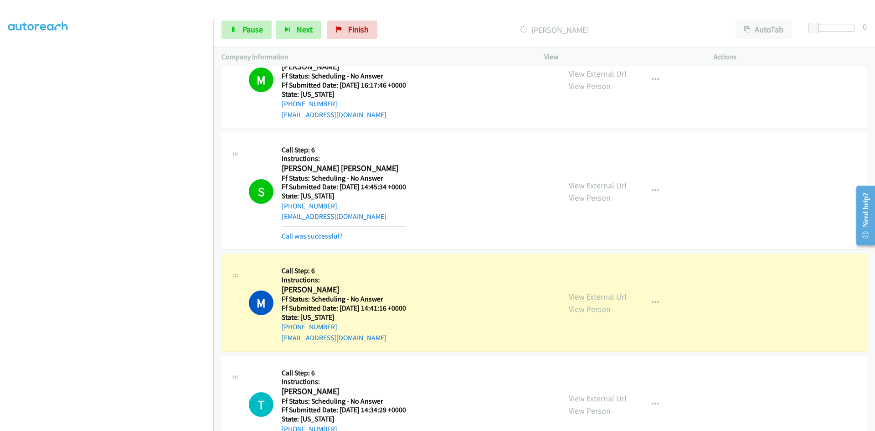
scroll to position [3501, 0]
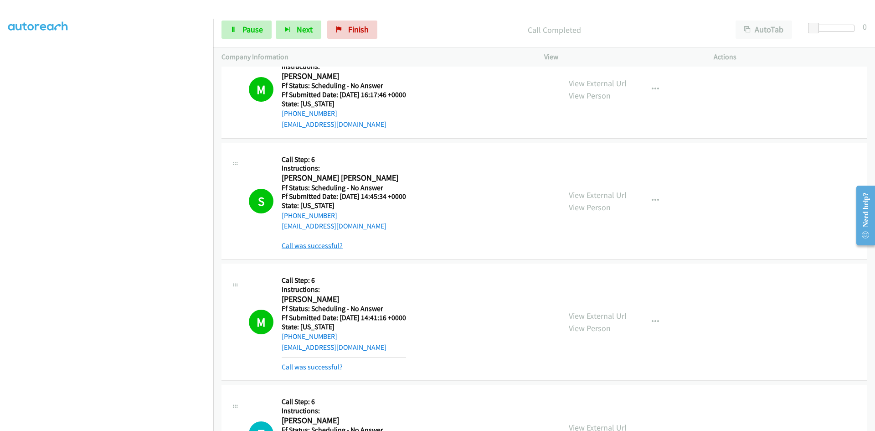
click at [304, 248] on link "Call was successful?" at bounding box center [312, 245] width 61 height 9
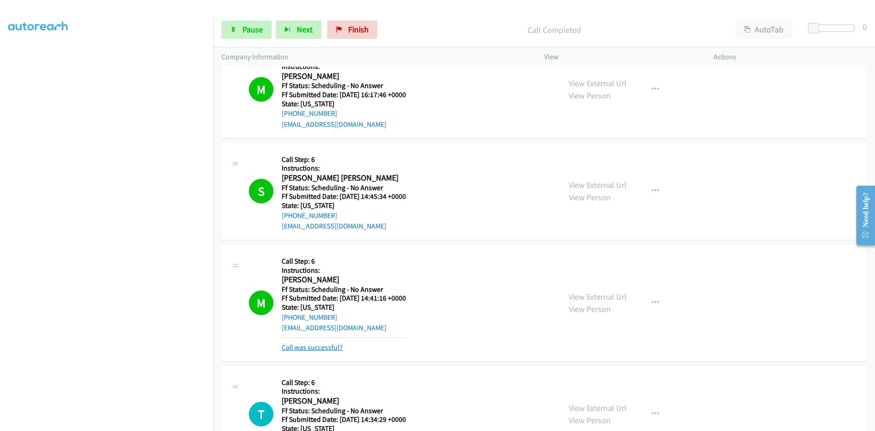
click at [311, 349] on link "Call was successful?" at bounding box center [312, 347] width 61 height 9
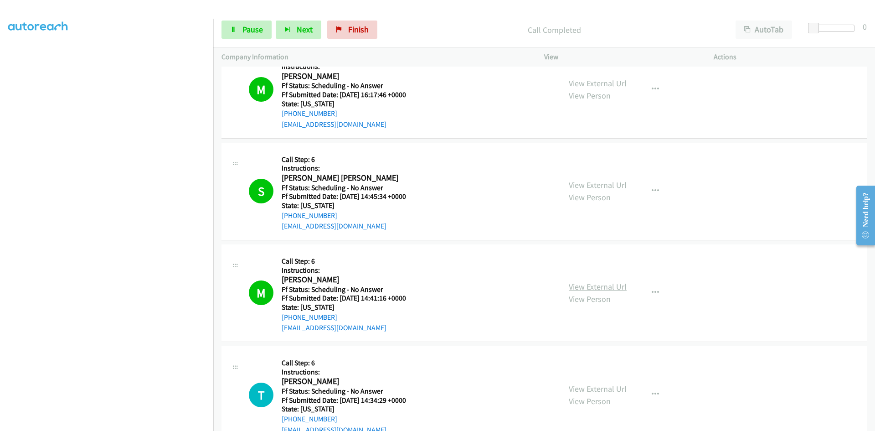
click at [589, 288] on link "View External Url" at bounding box center [598, 286] width 58 height 10
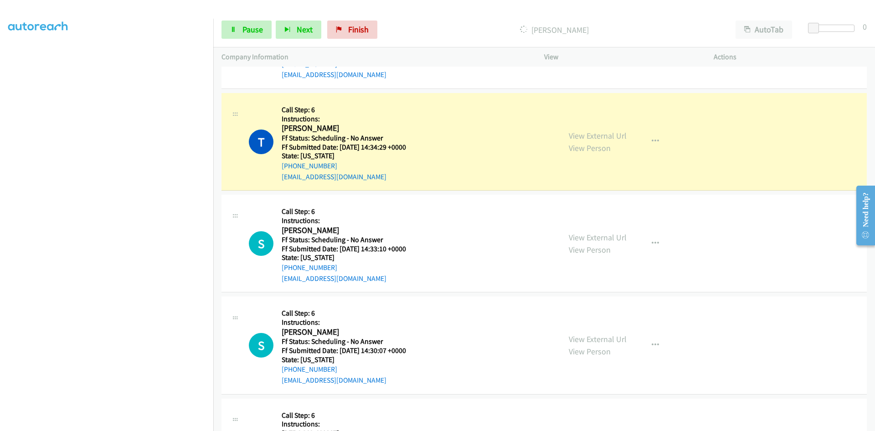
scroll to position [3774, 0]
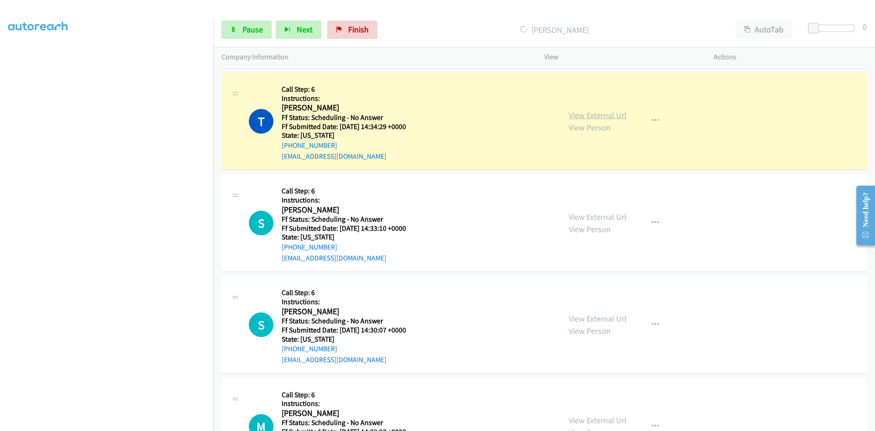
click at [591, 115] on link "View External Url" at bounding box center [598, 115] width 58 height 10
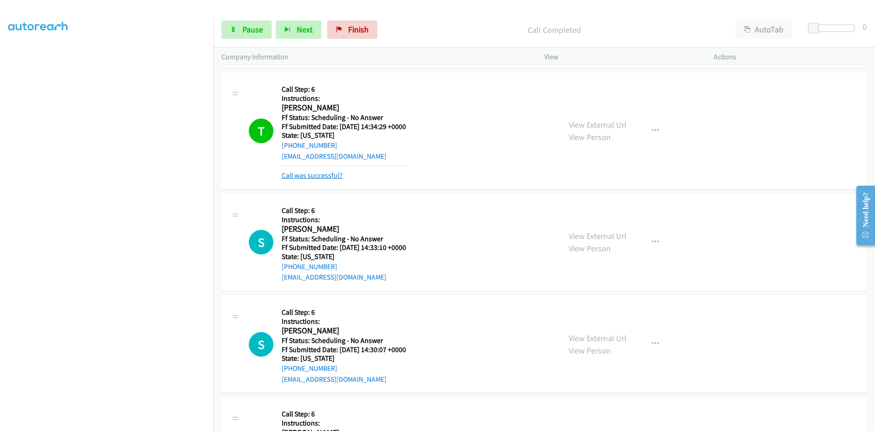
click at [317, 177] on link "Call was successful?" at bounding box center [312, 175] width 61 height 9
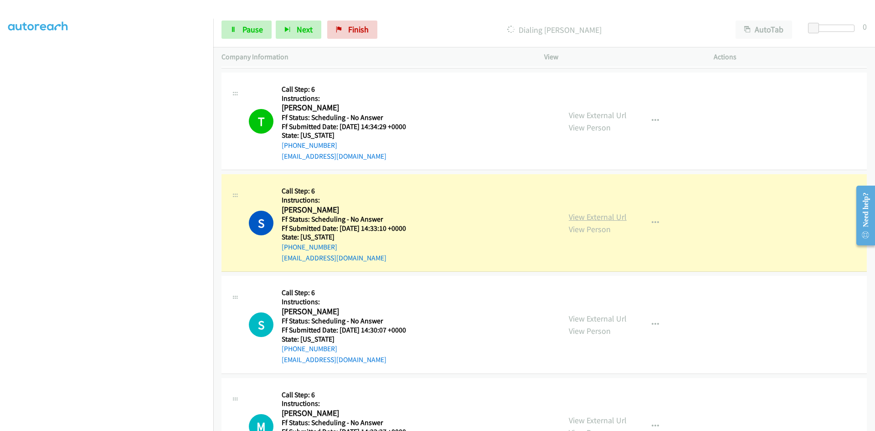
click at [594, 219] on link "View External Url" at bounding box center [598, 217] width 58 height 10
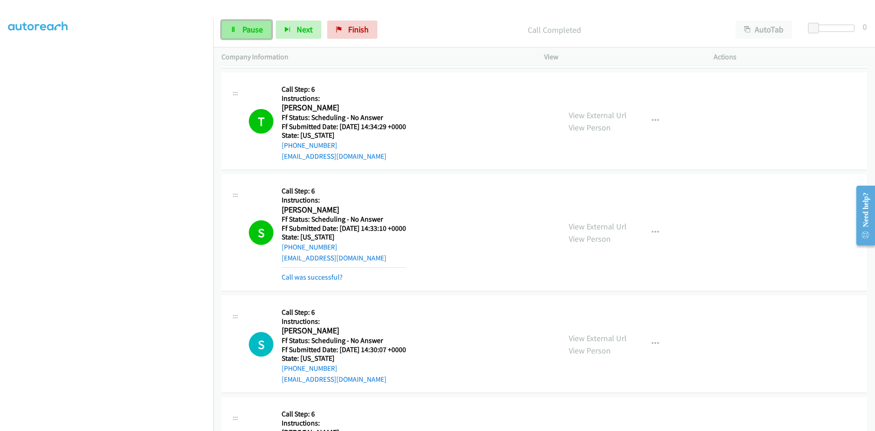
click at [255, 30] on span "Pause" at bounding box center [253, 29] width 21 height 10
click at [320, 277] on link "Call was successful?" at bounding box center [312, 277] width 61 height 9
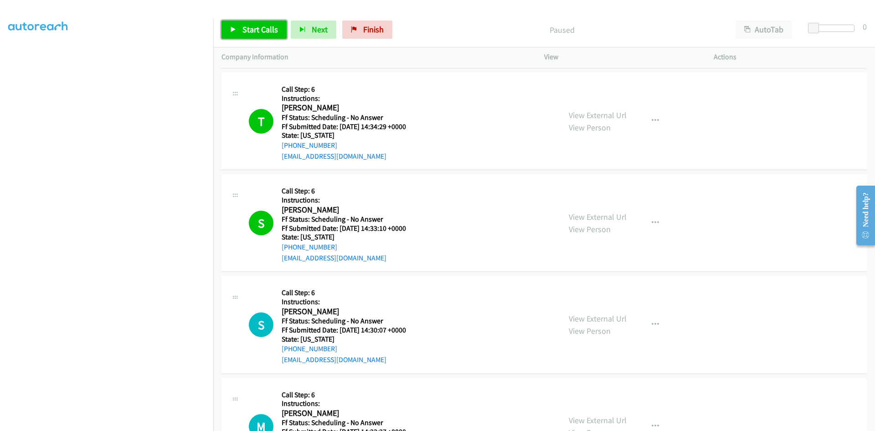
click at [258, 31] on span "Start Calls" at bounding box center [261, 29] width 36 height 10
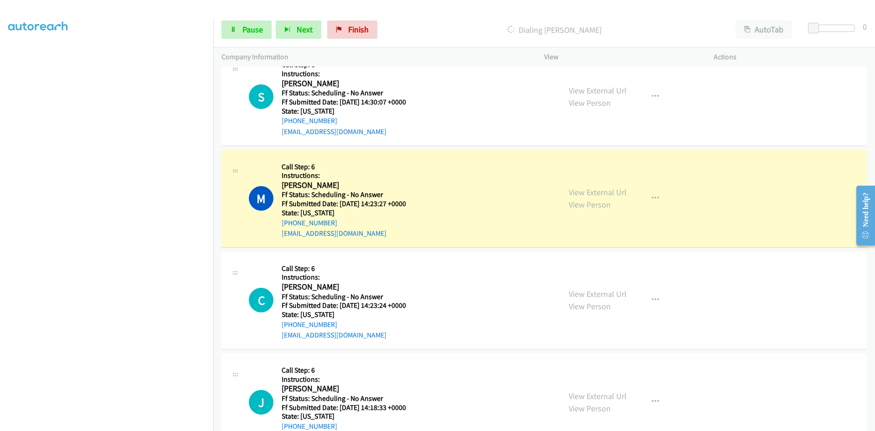
scroll to position [4048, 0]
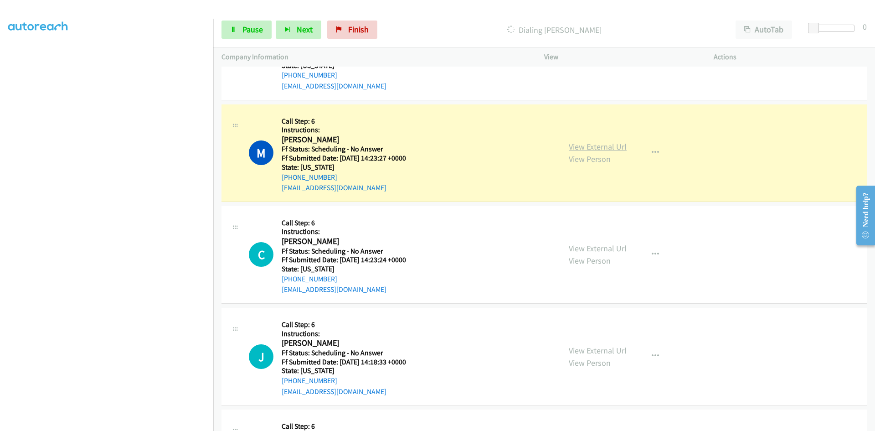
click at [599, 148] on link "View External Url" at bounding box center [598, 146] width 58 height 10
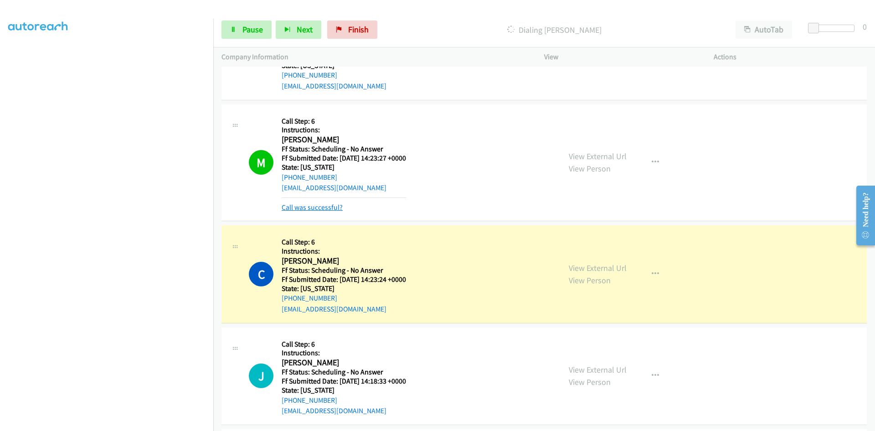
click at [324, 203] on link "Call was successful?" at bounding box center [312, 207] width 61 height 9
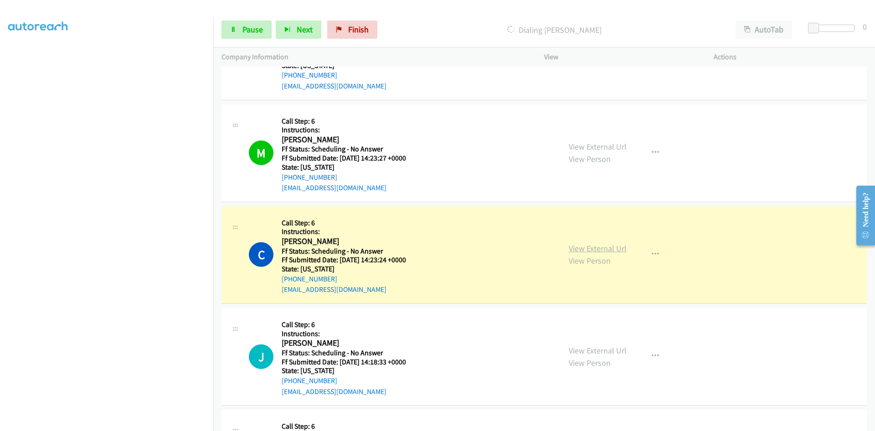
click at [581, 249] on link "View External Url" at bounding box center [598, 248] width 58 height 10
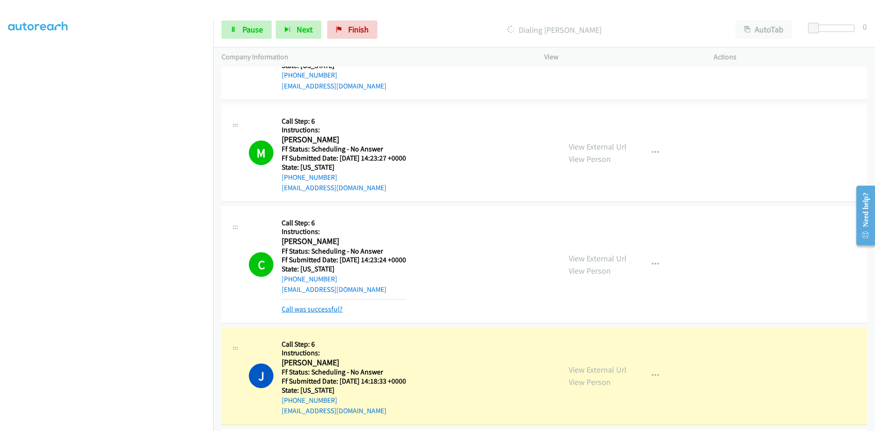
click at [310, 309] on link "Call was successful?" at bounding box center [312, 309] width 61 height 9
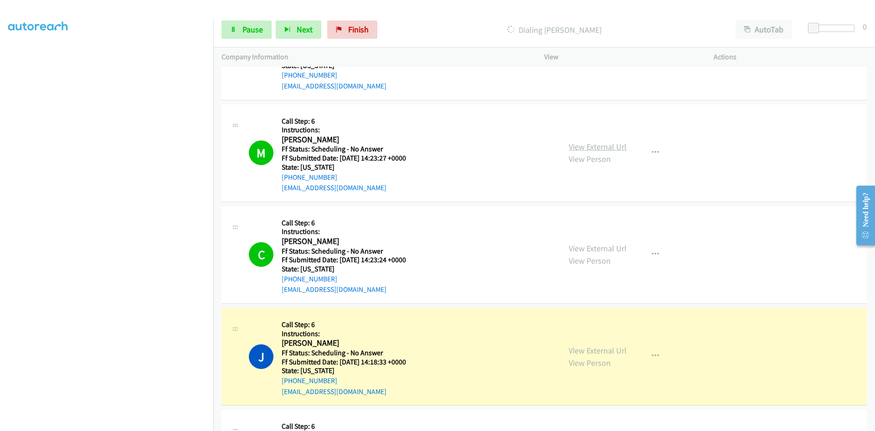
click at [613, 144] on link "View External Url" at bounding box center [598, 146] width 58 height 10
click at [583, 352] on link "View External Url" at bounding box center [598, 350] width 58 height 10
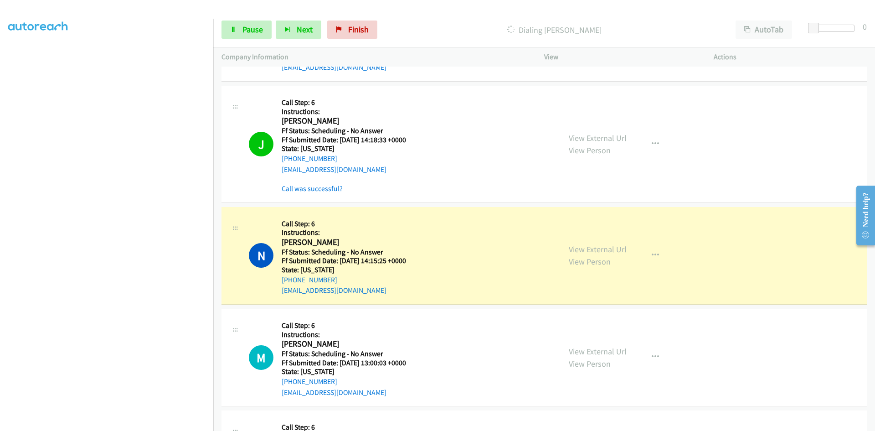
scroll to position [4276, 0]
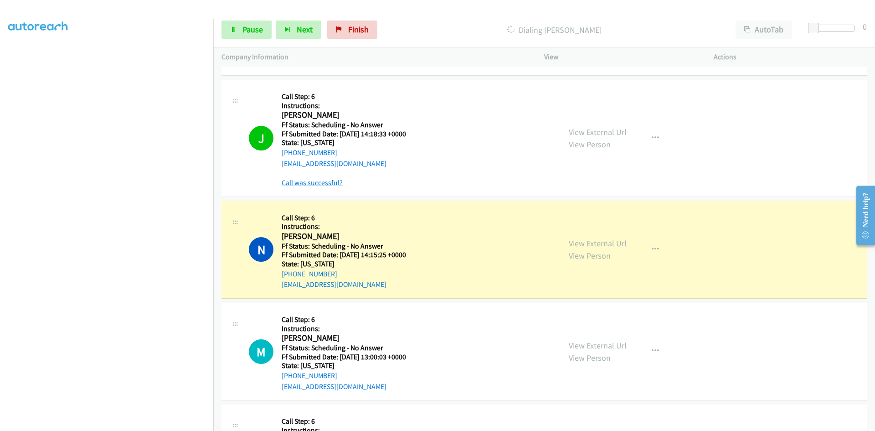
click at [339, 183] on link "Call was successful?" at bounding box center [312, 182] width 61 height 9
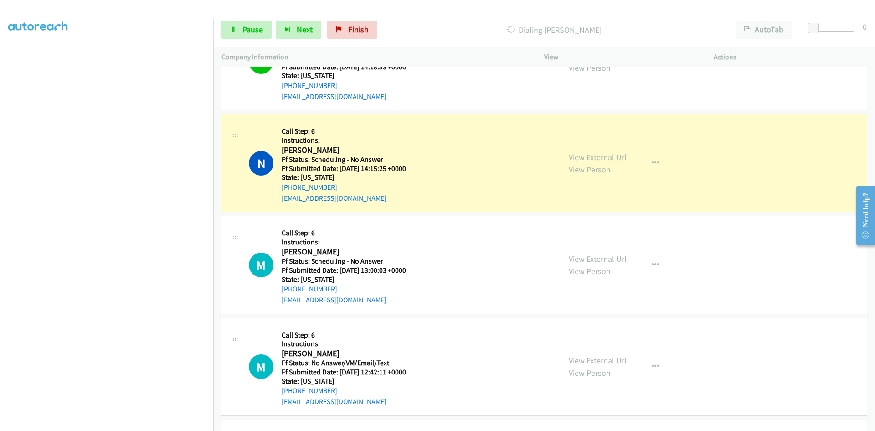
scroll to position [4367, 0]
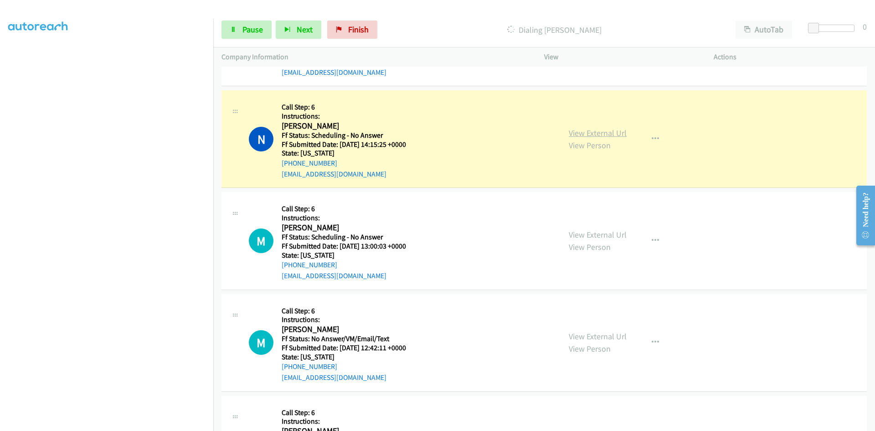
click at [593, 133] on link "View External Url" at bounding box center [598, 133] width 58 height 10
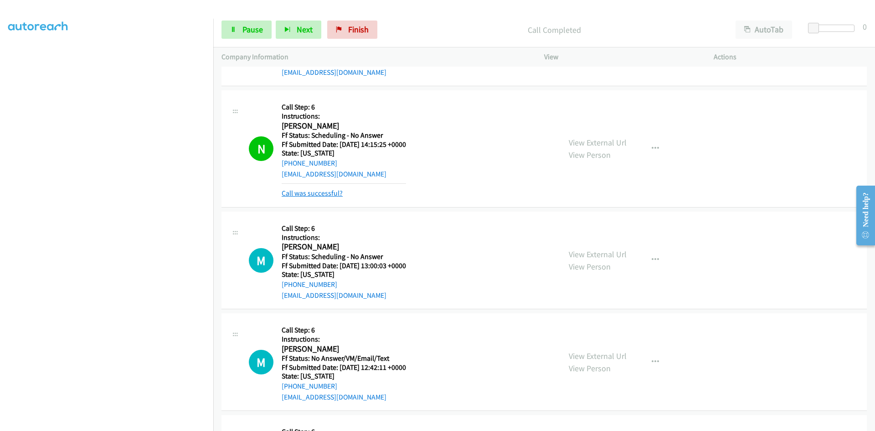
click at [316, 192] on link "Call was successful?" at bounding box center [312, 193] width 61 height 9
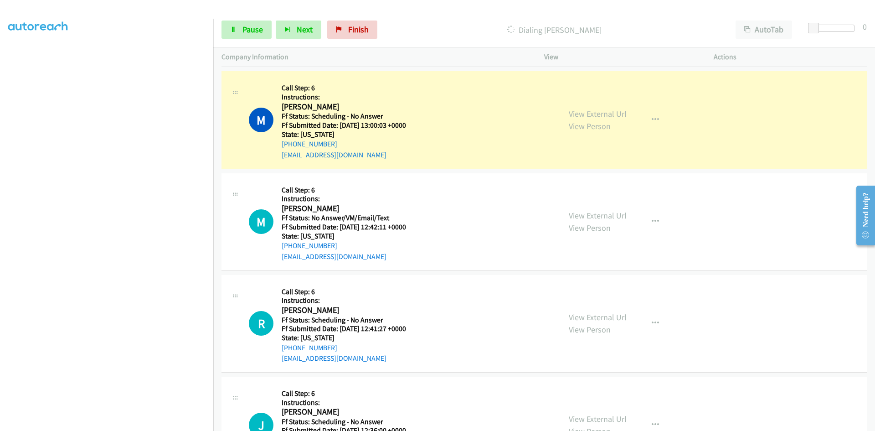
scroll to position [4504, 0]
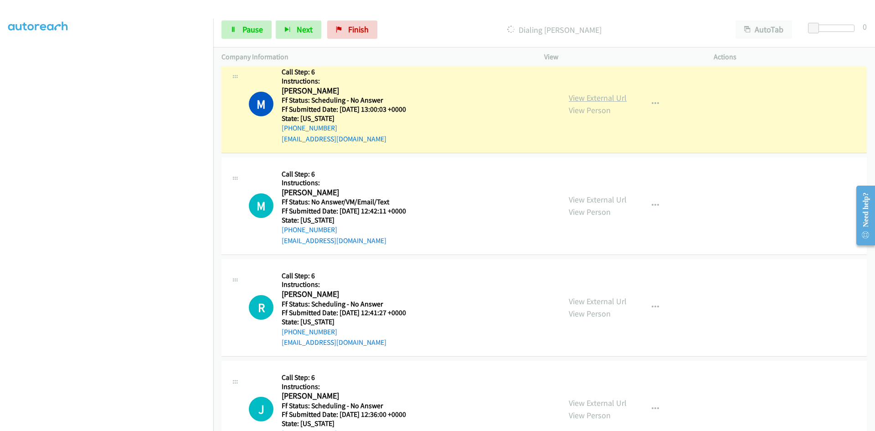
click at [598, 100] on link "View External Url" at bounding box center [598, 98] width 58 height 10
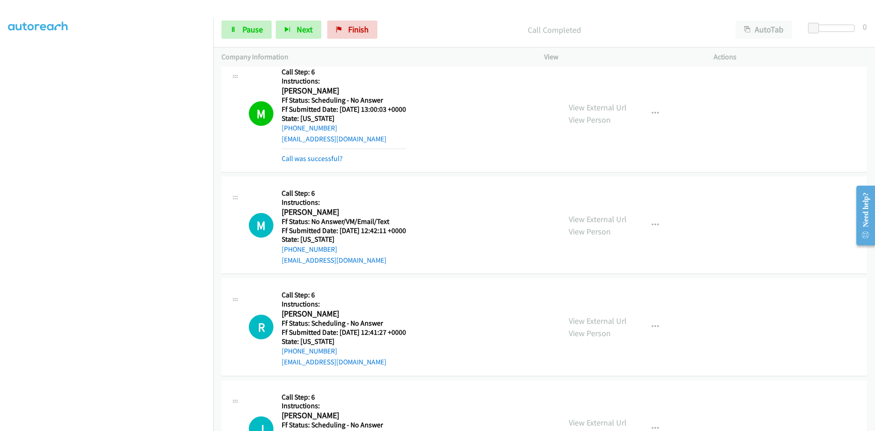
click at [342, 155] on div "Call was successful?" at bounding box center [344, 158] width 124 height 11
click at [336, 157] on link "Call was successful?" at bounding box center [312, 158] width 61 height 9
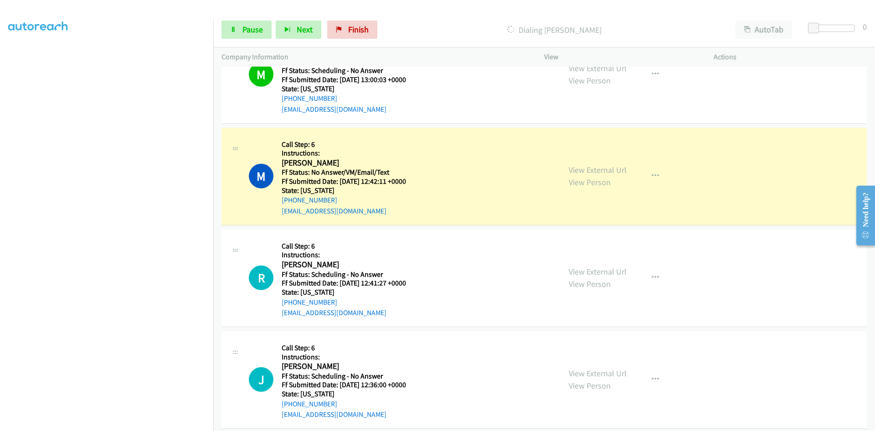
scroll to position [4549, 0]
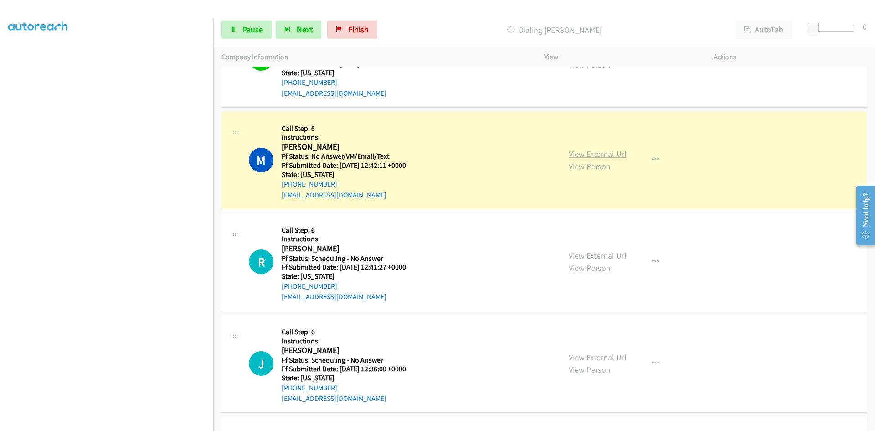
click at [621, 156] on link "View External Url" at bounding box center [598, 154] width 58 height 10
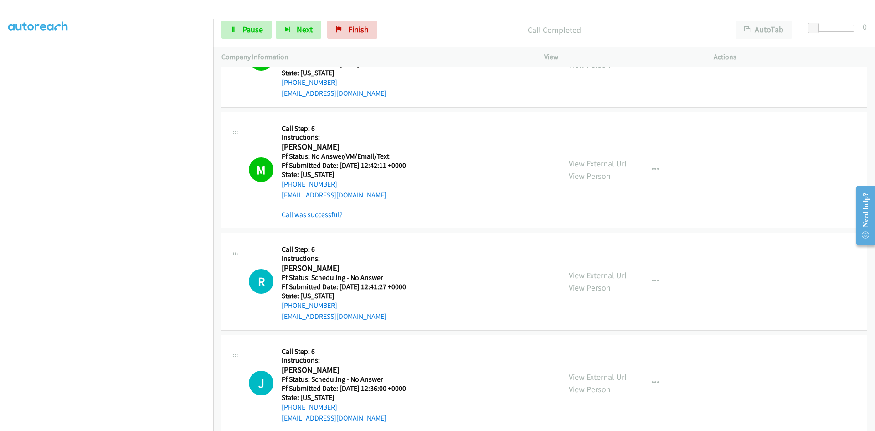
click at [335, 214] on link "Call was successful?" at bounding box center [312, 214] width 61 height 9
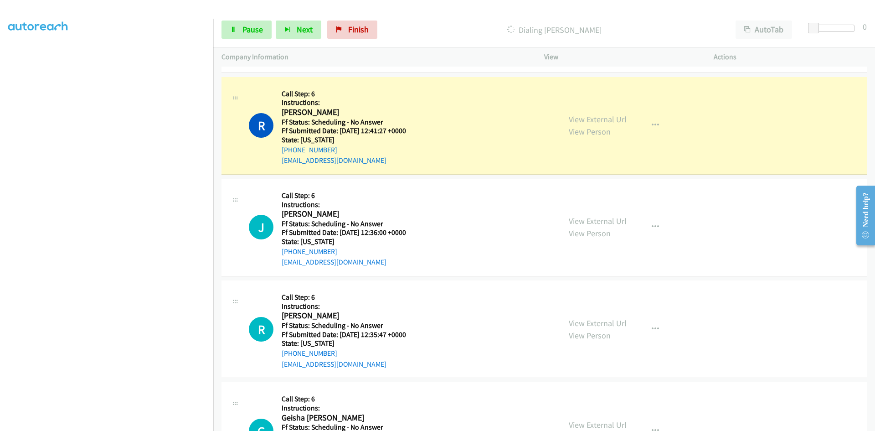
scroll to position [4686, 0]
click at [609, 114] on link "View External Url" at bounding box center [598, 119] width 58 height 10
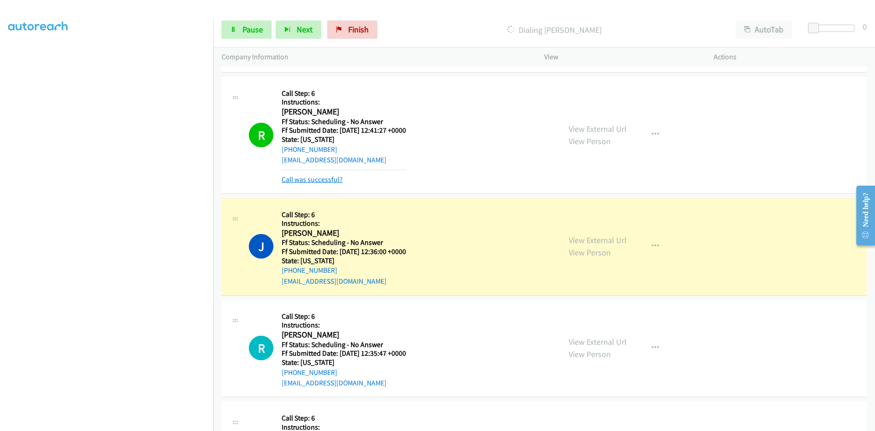
click at [323, 183] on link "Call was successful?" at bounding box center [312, 179] width 61 height 9
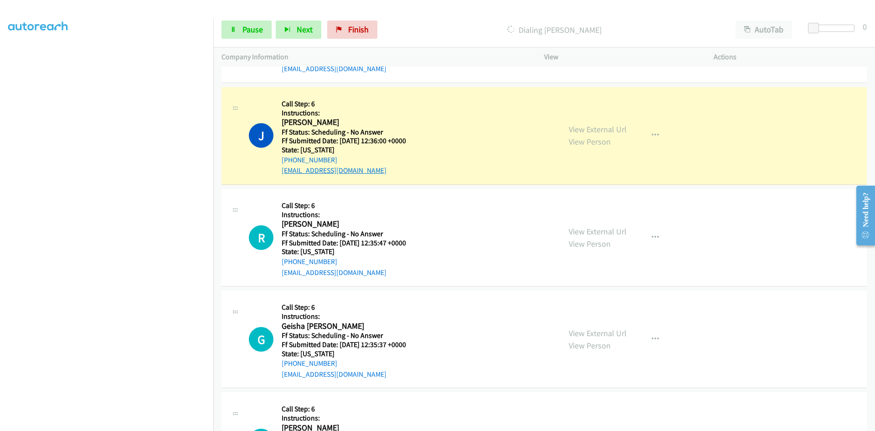
scroll to position [4823, 0]
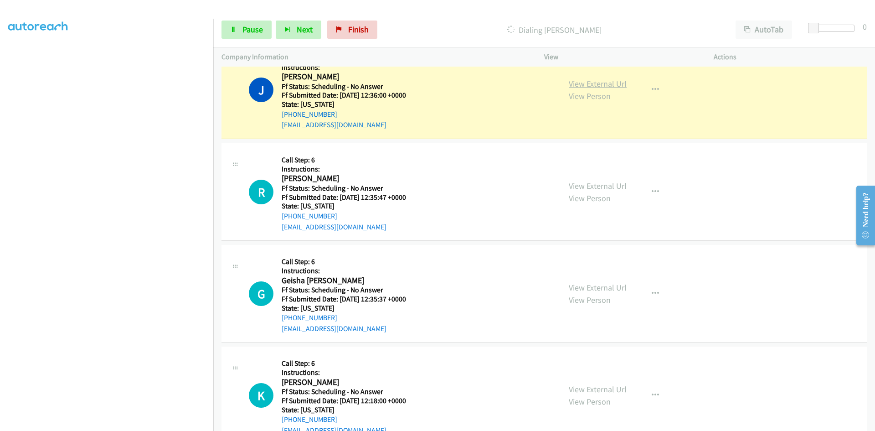
click at [569, 88] on link "View External Url" at bounding box center [598, 83] width 58 height 10
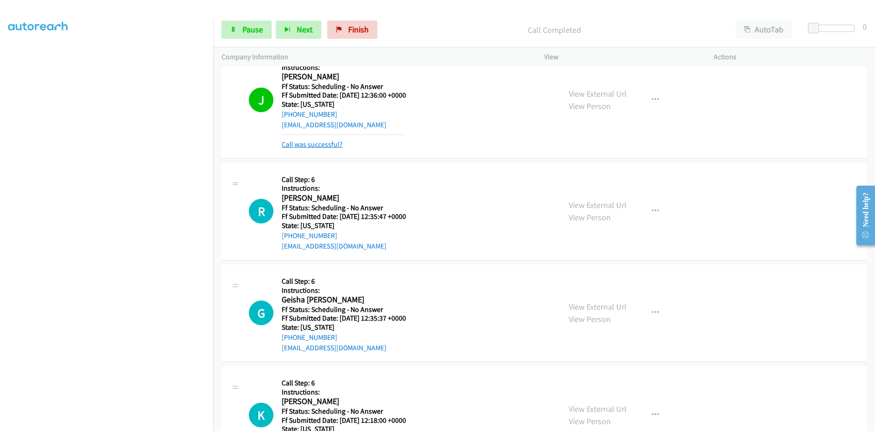
click at [330, 144] on link "Call was successful?" at bounding box center [312, 144] width 61 height 9
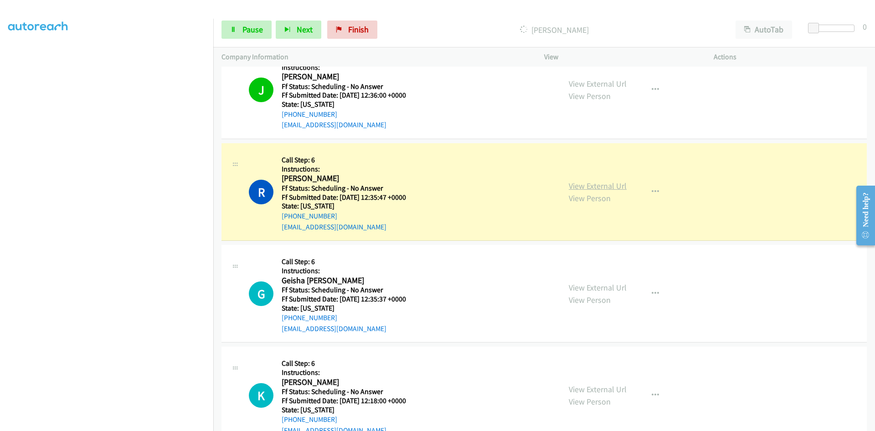
click at [585, 187] on link "View External Url" at bounding box center [598, 186] width 58 height 10
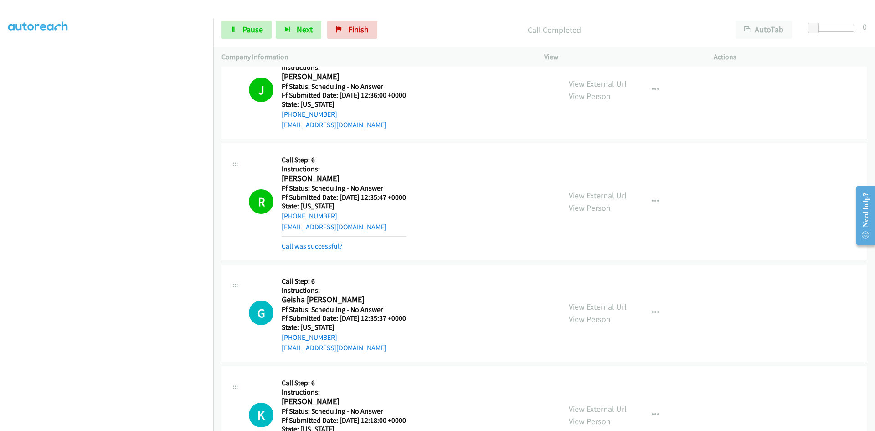
click at [333, 245] on link "Call was successful?" at bounding box center [312, 246] width 61 height 9
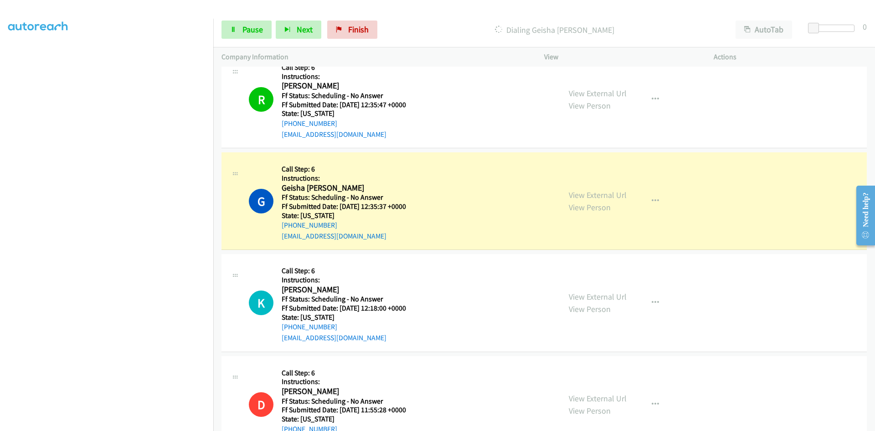
scroll to position [4960, 0]
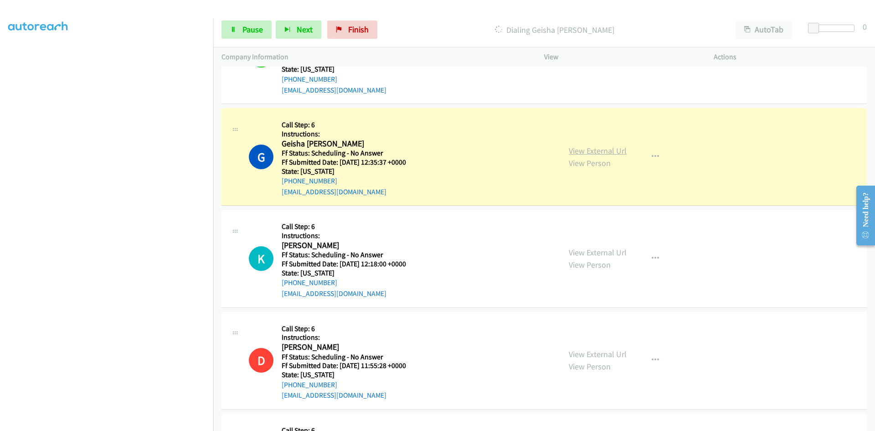
click at [594, 153] on link "View External Url" at bounding box center [598, 150] width 58 height 10
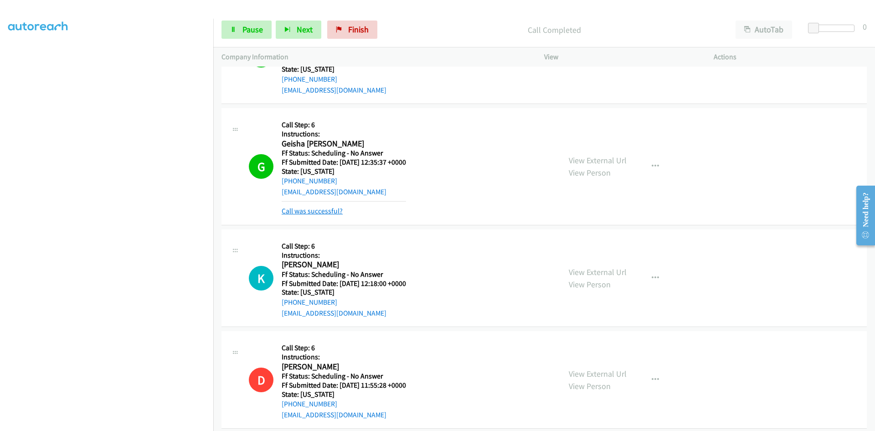
click at [326, 211] on link "Call was successful?" at bounding box center [312, 211] width 61 height 9
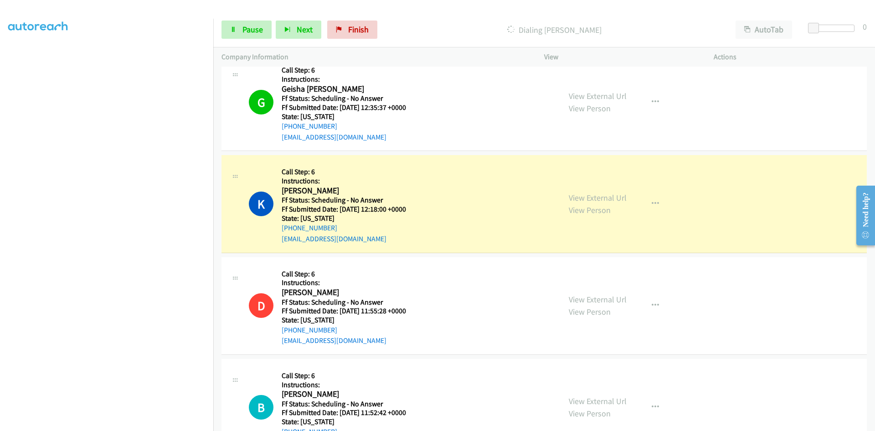
scroll to position [5051, 0]
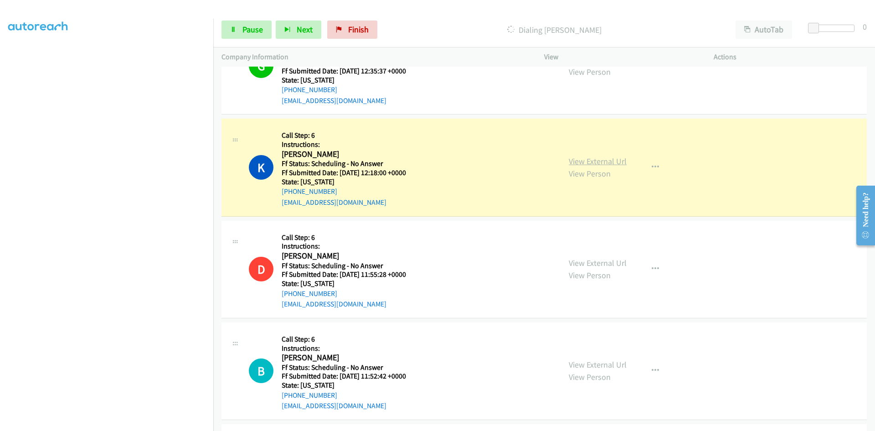
click at [583, 161] on link "View External Url" at bounding box center [598, 161] width 58 height 10
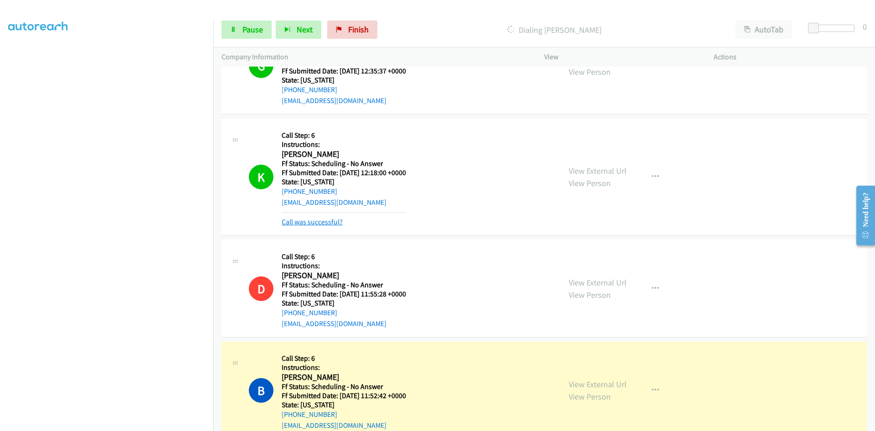
click at [309, 222] on link "Call was successful?" at bounding box center [312, 221] width 61 height 9
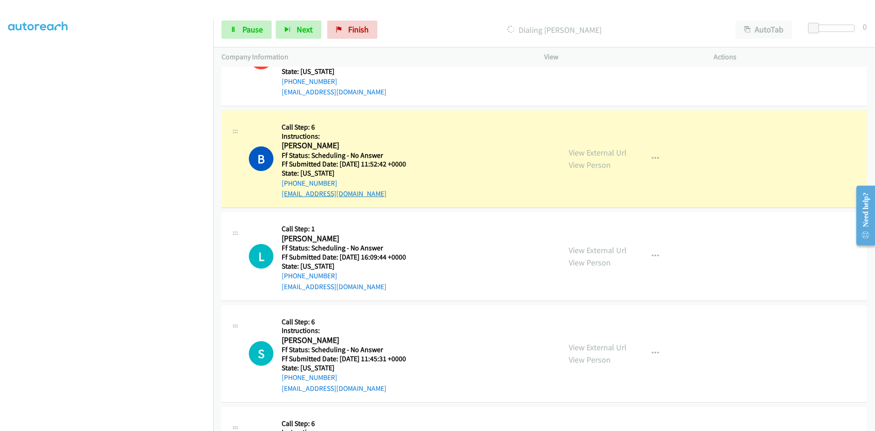
scroll to position [5279, 0]
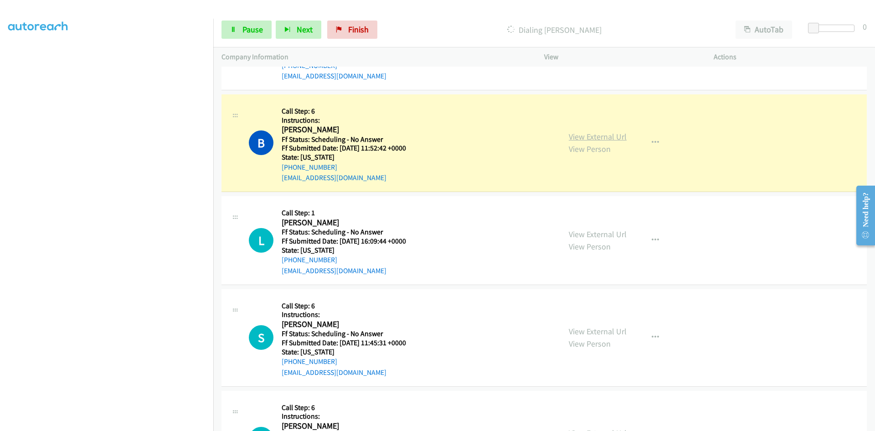
click at [615, 136] on link "View External Url" at bounding box center [598, 136] width 58 height 10
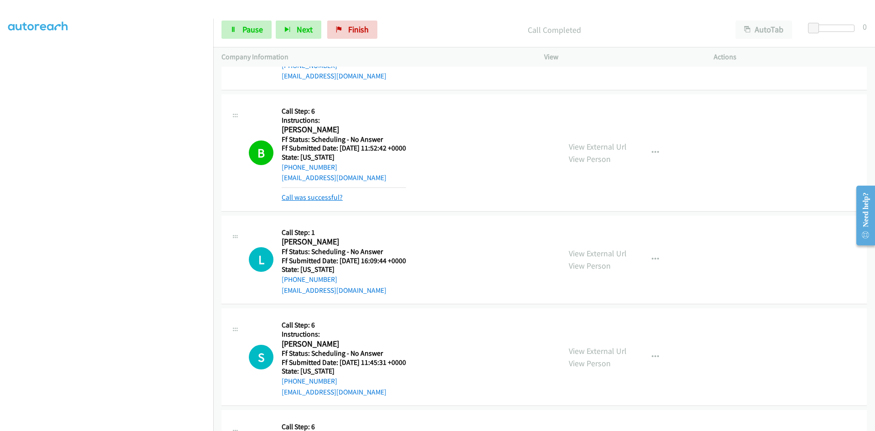
click at [335, 201] on link "Call was successful?" at bounding box center [312, 197] width 61 height 9
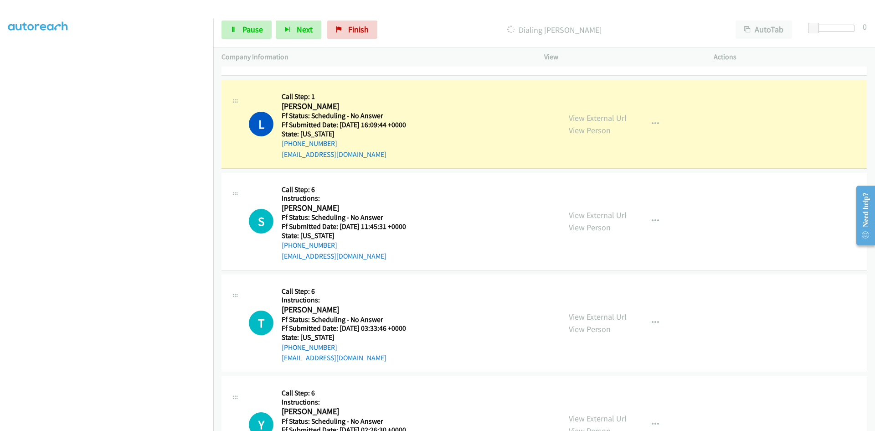
scroll to position [5415, 0]
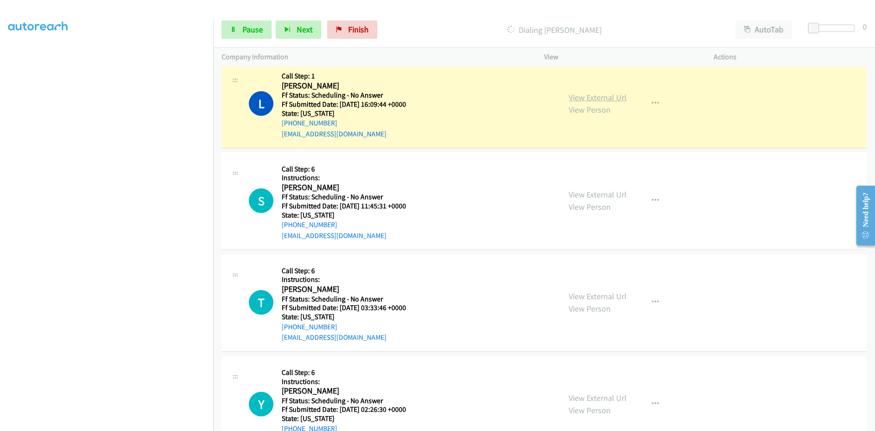
click at [622, 96] on link "View External Url" at bounding box center [598, 97] width 58 height 10
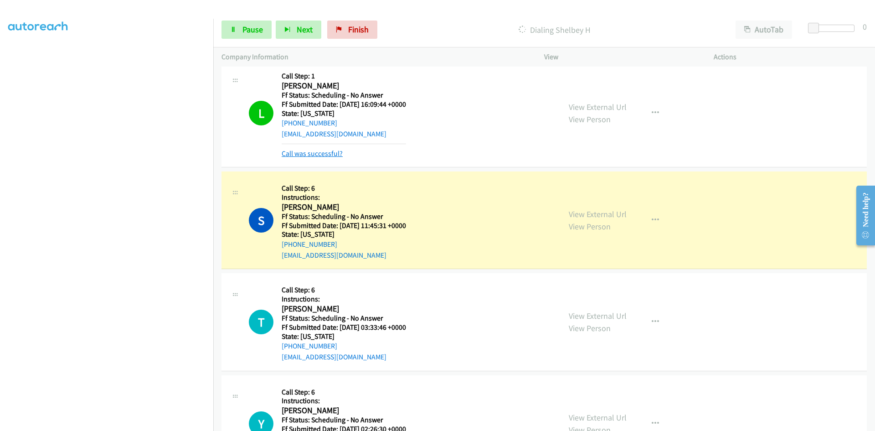
click at [335, 151] on link "Call was successful?" at bounding box center [312, 153] width 61 height 9
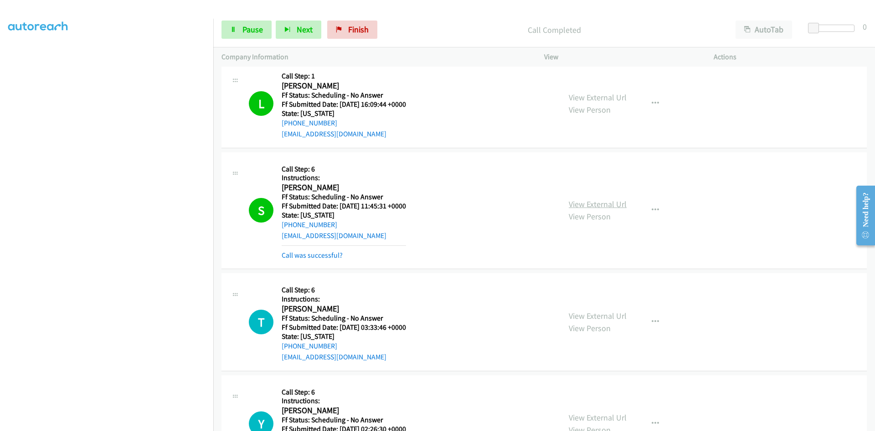
click at [616, 207] on link "View External Url" at bounding box center [598, 204] width 58 height 10
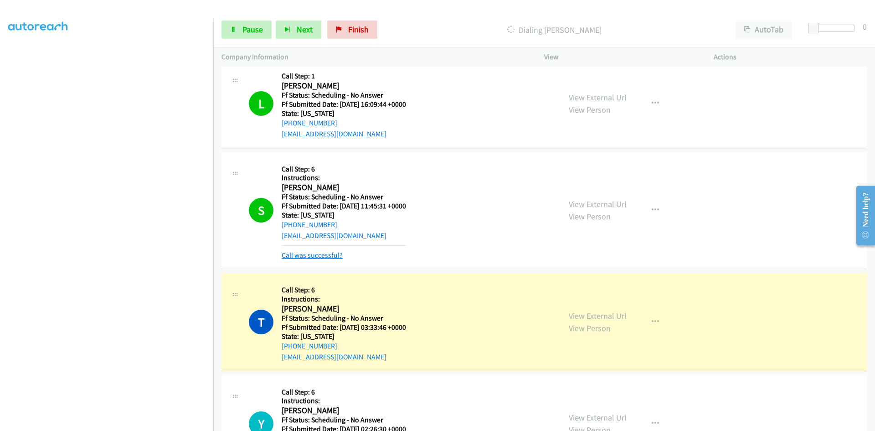
click at [310, 255] on link "Call was successful?" at bounding box center [312, 255] width 61 height 9
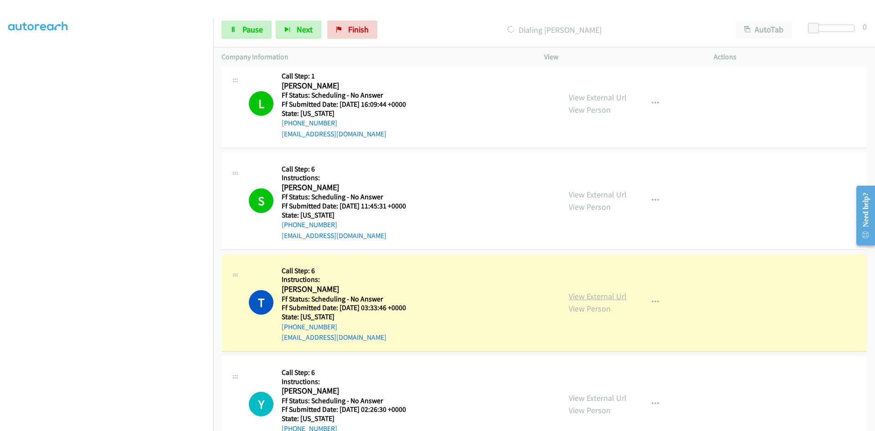
click at [572, 296] on link "View External Url" at bounding box center [598, 296] width 58 height 10
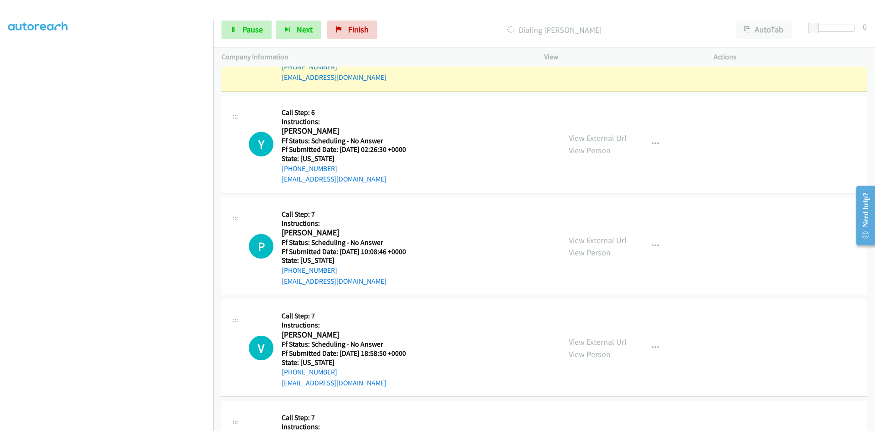
scroll to position [5689, 0]
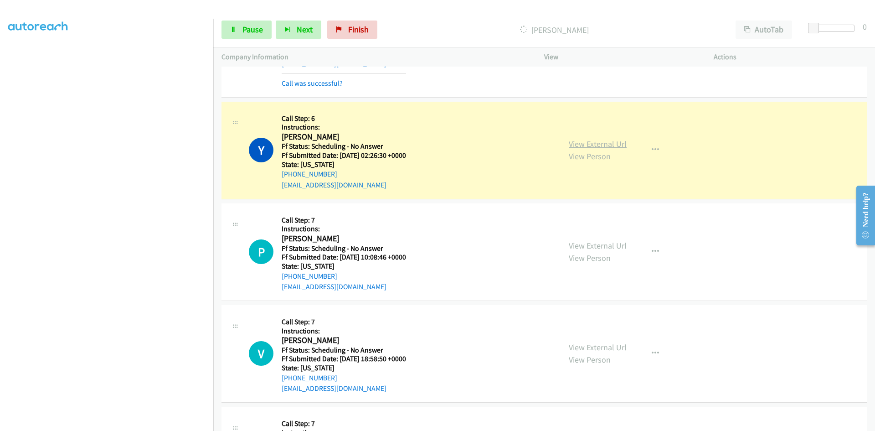
click at [592, 141] on link "View External Url" at bounding box center [598, 144] width 58 height 10
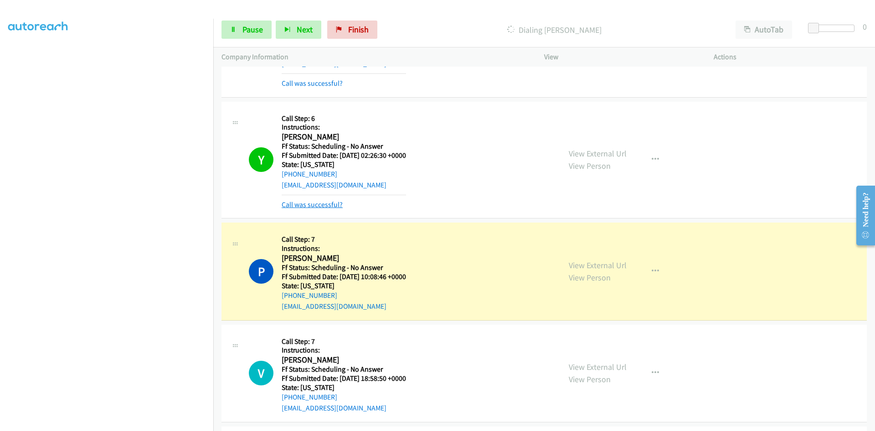
click at [307, 205] on link "Call was successful?" at bounding box center [312, 204] width 61 height 9
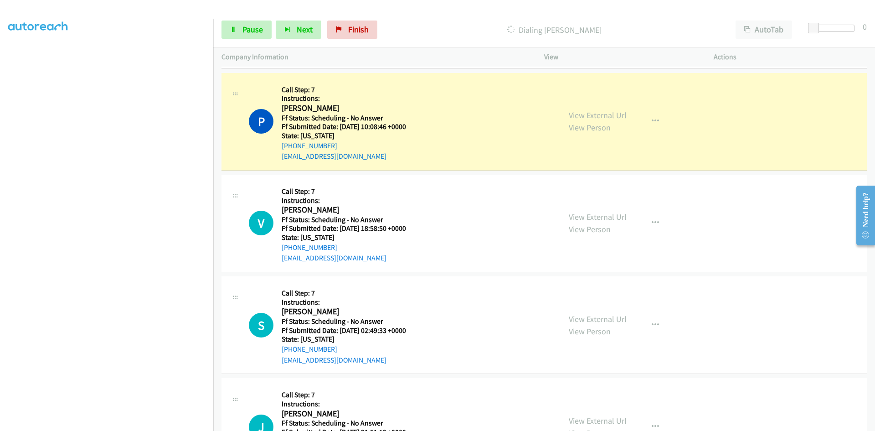
scroll to position [5826, 0]
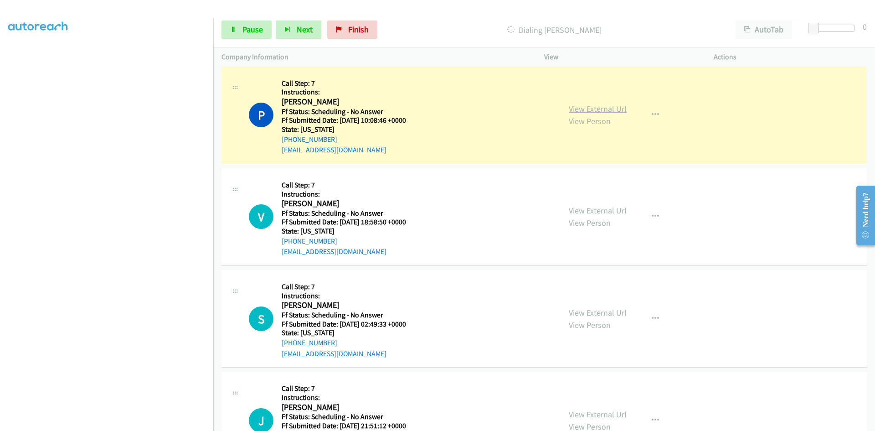
click at [610, 106] on link "View External Url" at bounding box center [598, 108] width 58 height 10
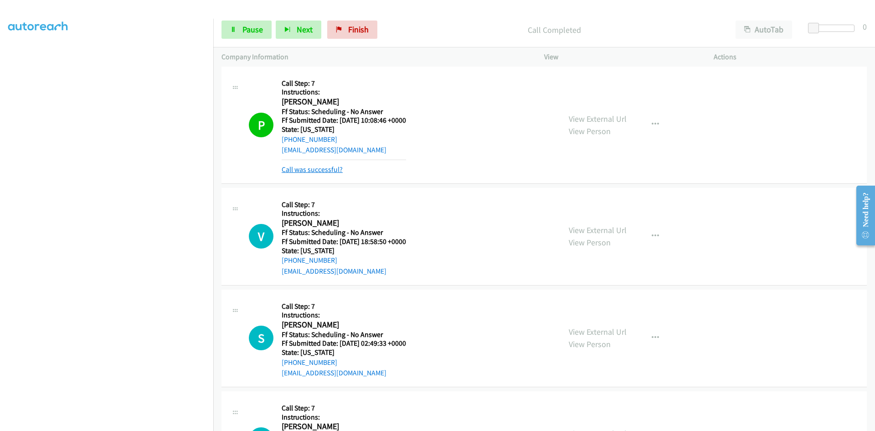
click at [303, 171] on link "Call was successful?" at bounding box center [312, 169] width 61 height 9
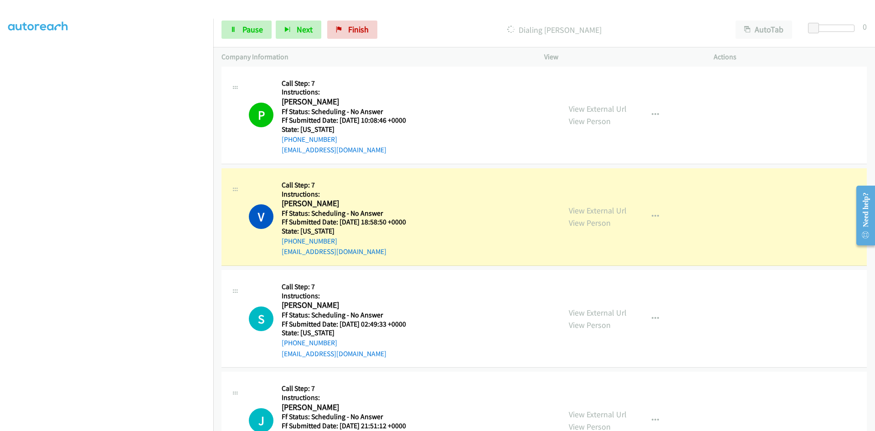
click at [479, 31] on p "Dialing Victoria Akinseye" at bounding box center [555, 30] width 330 height 12
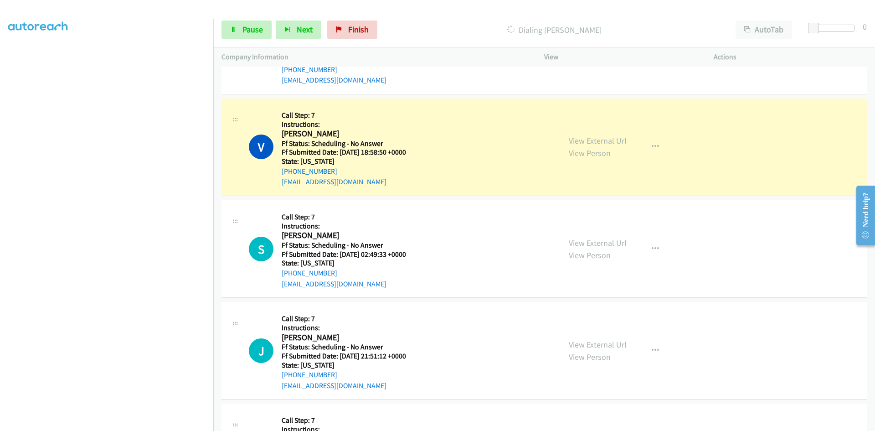
scroll to position [5917, 0]
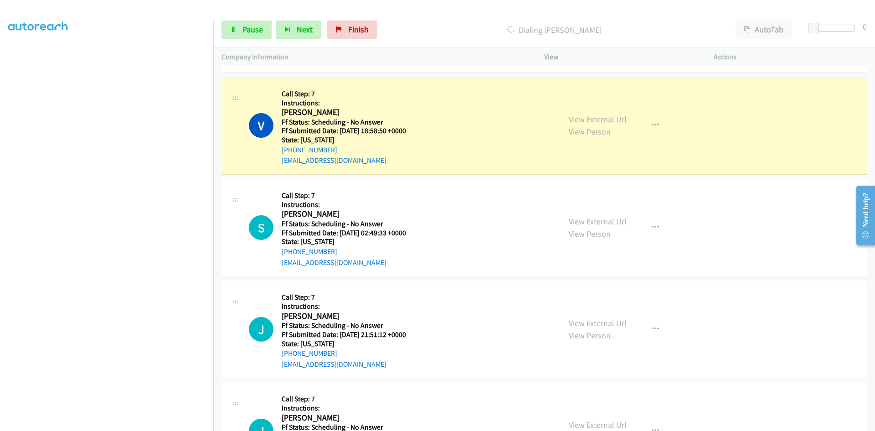
click at [599, 119] on link "View External Url" at bounding box center [598, 119] width 58 height 10
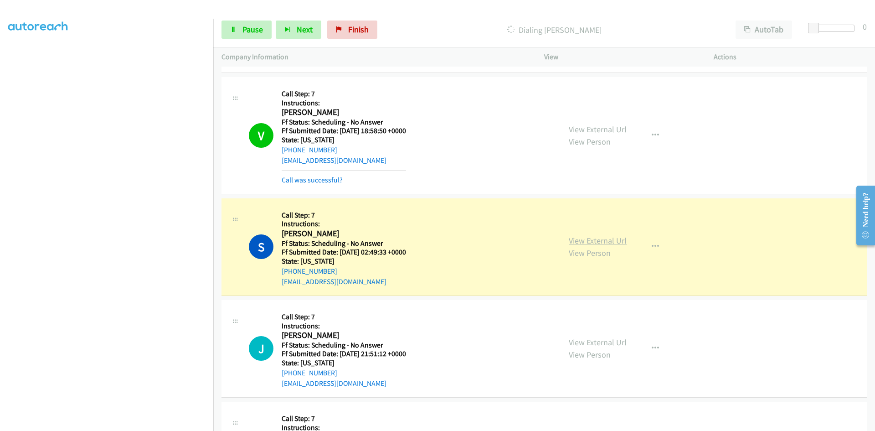
click at [597, 242] on link "View External Url" at bounding box center [598, 240] width 58 height 10
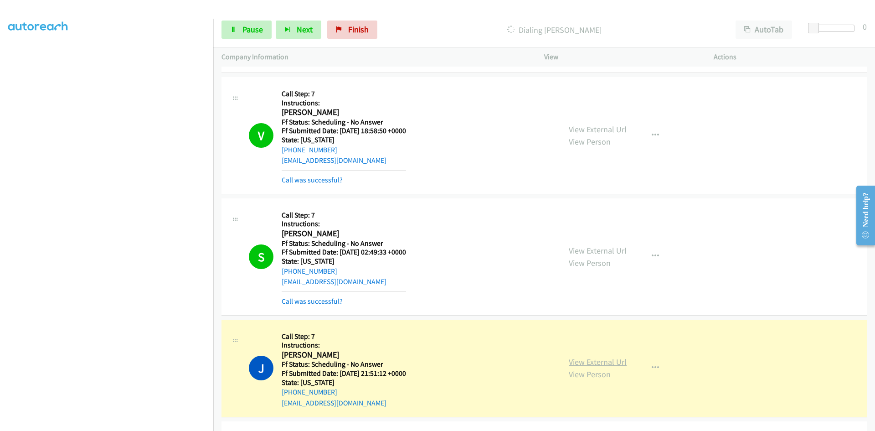
click at [605, 364] on div "View External Url View Person View External Url Email Schedule/Manage Callback …" at bounding box center [650, 368] width 178 height 81
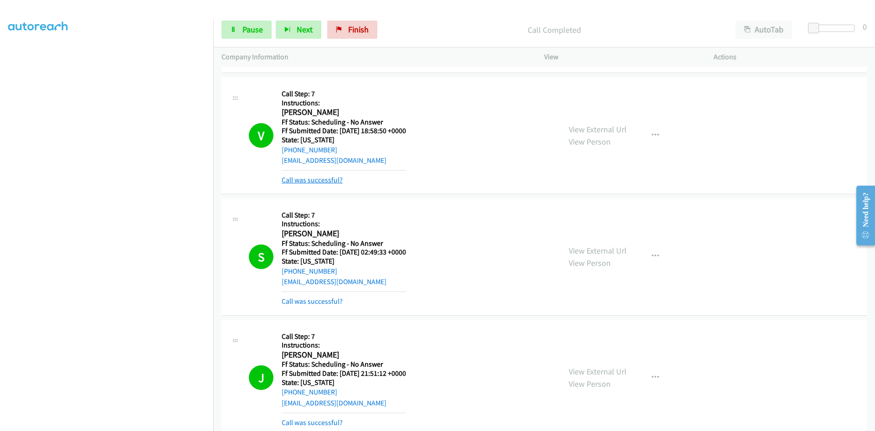
click at [313, 179] on link "Call was successful?" at bounding box center [312, 180] width 61 height 9
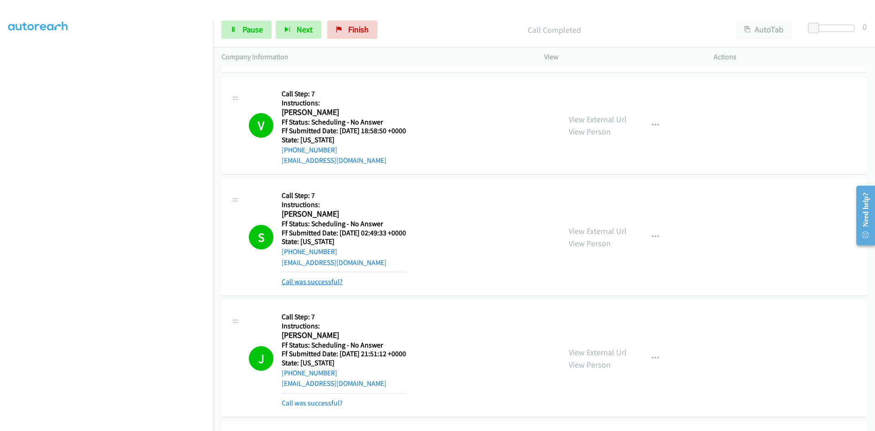
click at [313, 279] on link "Call was successful?" at bounding box center [312, 281] width 61 height 9
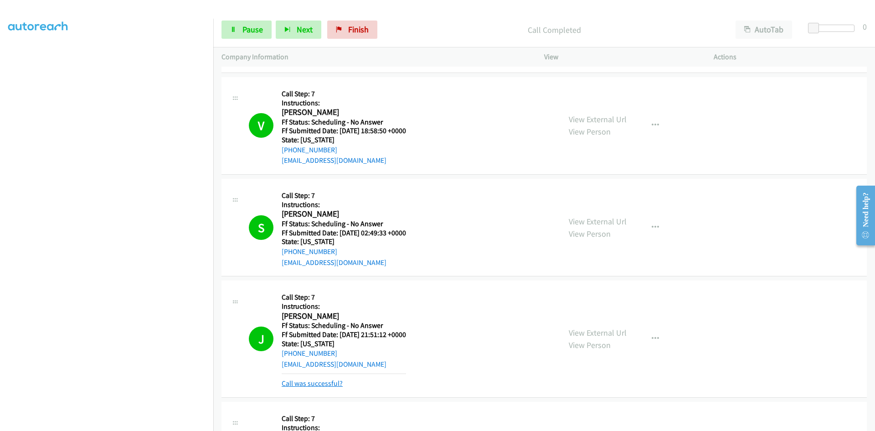
click at [330, 382] on link "Call was successful?" at bounding box center [312, 383] width 61 height 9
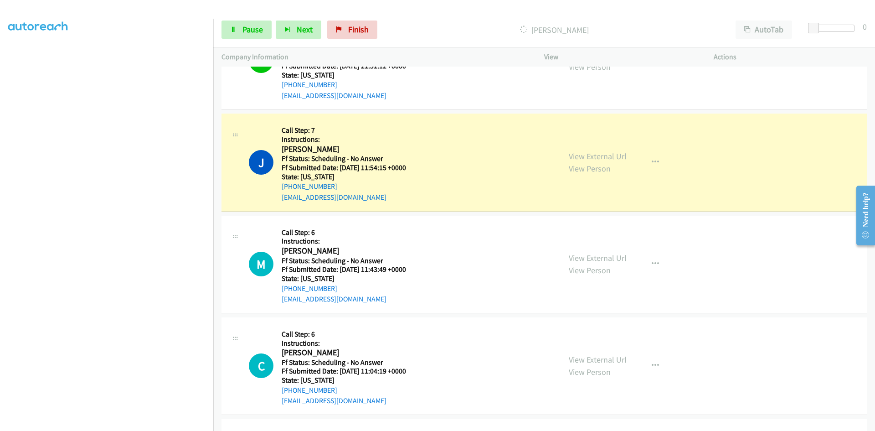
scroll to position [6190, 0]
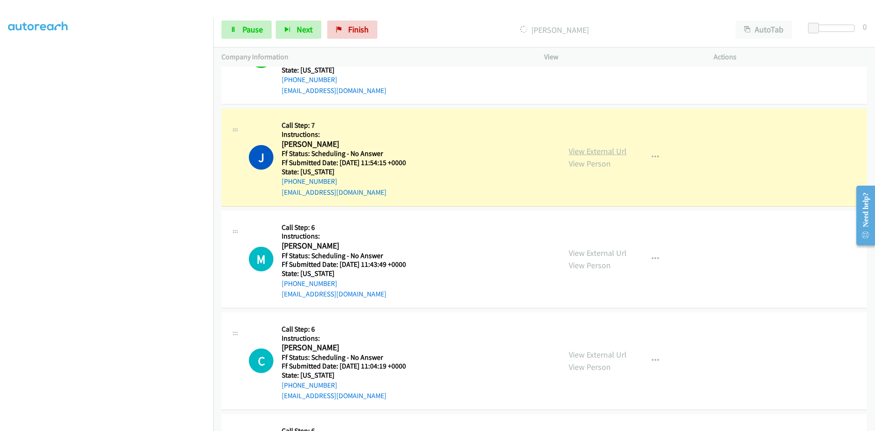
click at [614, 149] on link "View External Url" at bounding box center [598, 151] width 58 height 10
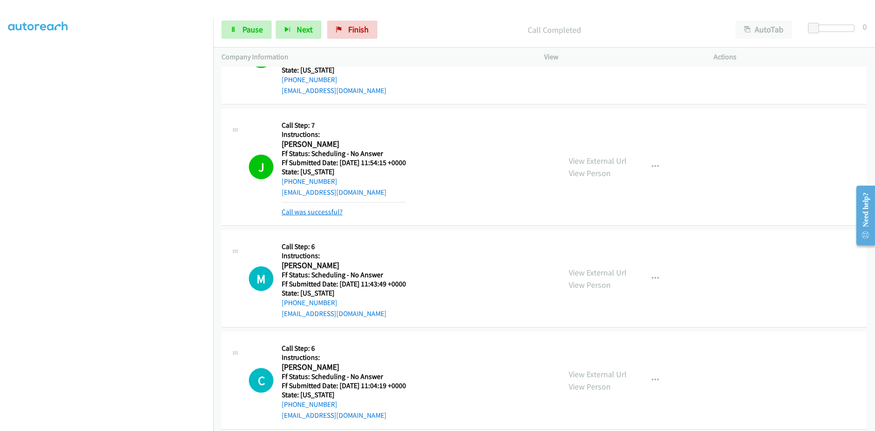
click at [326, 210] on link "Call was successful?" at bounding box center [312, 211] width 61 height 9
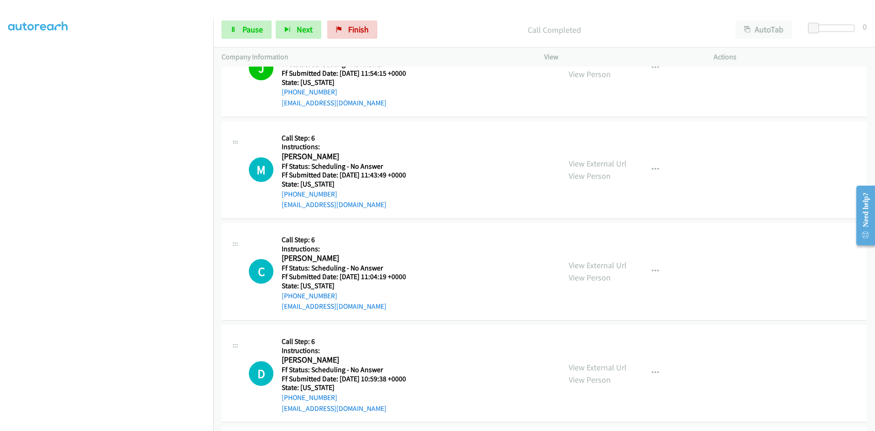
scroll to position [6327, 0]
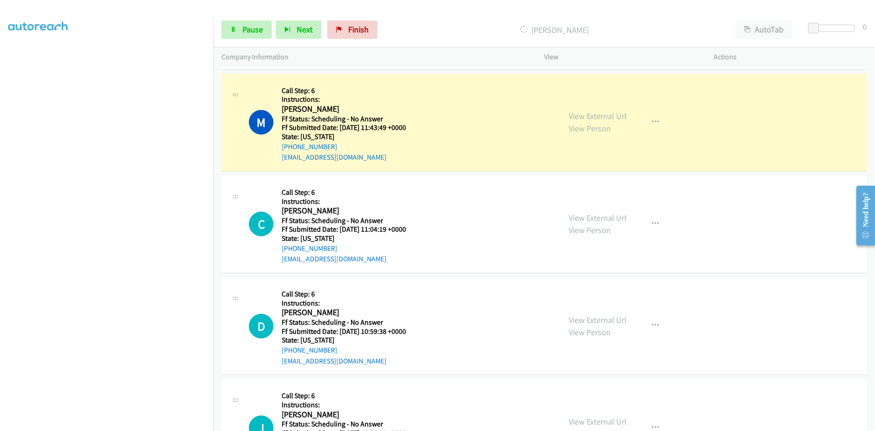
click at [580, 113] on div "View External Url View Person View External Url Email Schedule/Manage Callback …" at bounding box center [650, 122] width 178 height 81
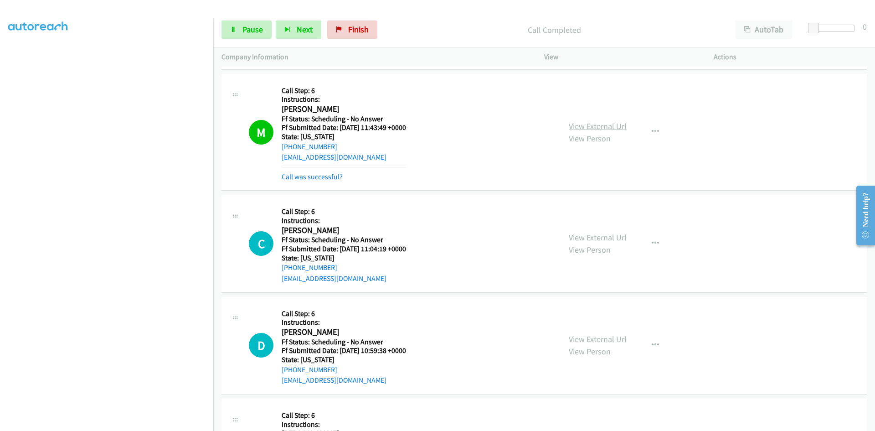
click at [581, 127] on link "View External Url" at bounding box center [598, 126] width 58 height 10
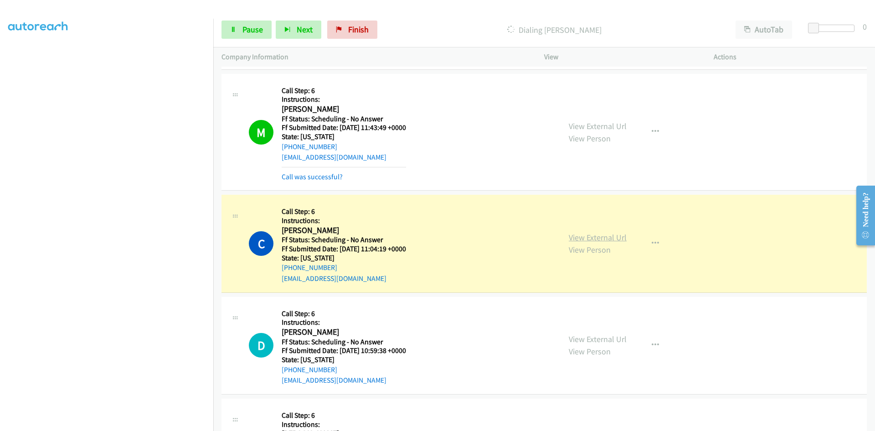
click at [603, 236] on link "View External Url" at bounding box center [598, 237] width 58 height 10
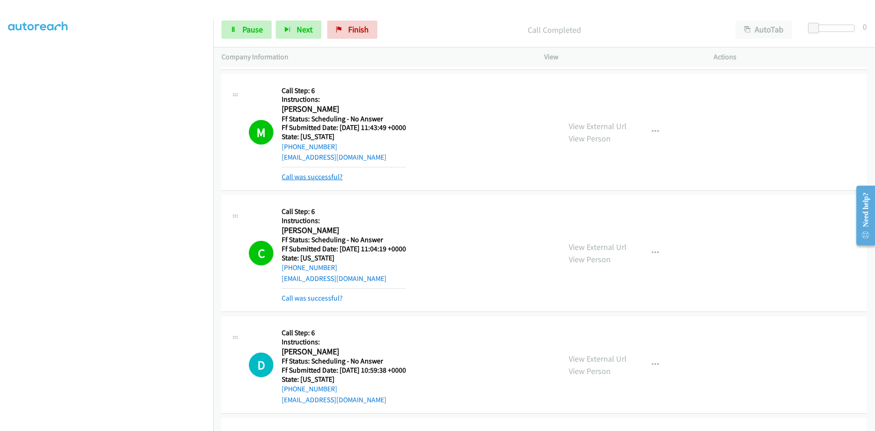
click at [336, 176] on link "Call was successful?" at bounding box center [312, 176] width 61 height 9
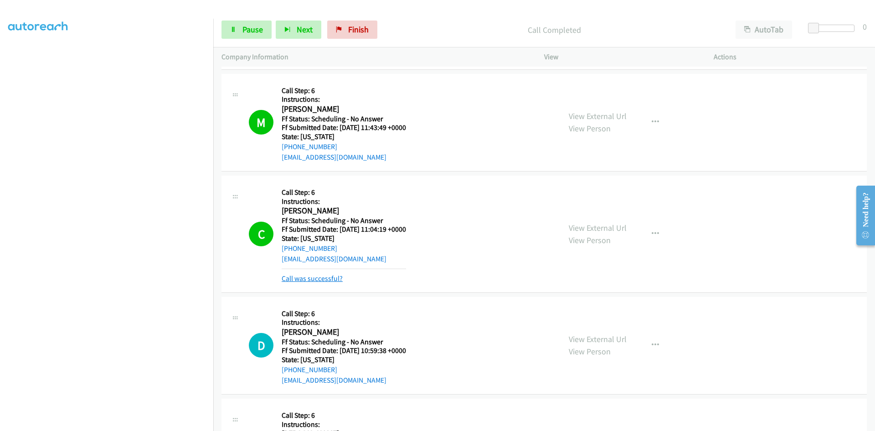
click at [330, 275] on link "Call was successful?" at bounding box center [312, 278] width 61 height 9
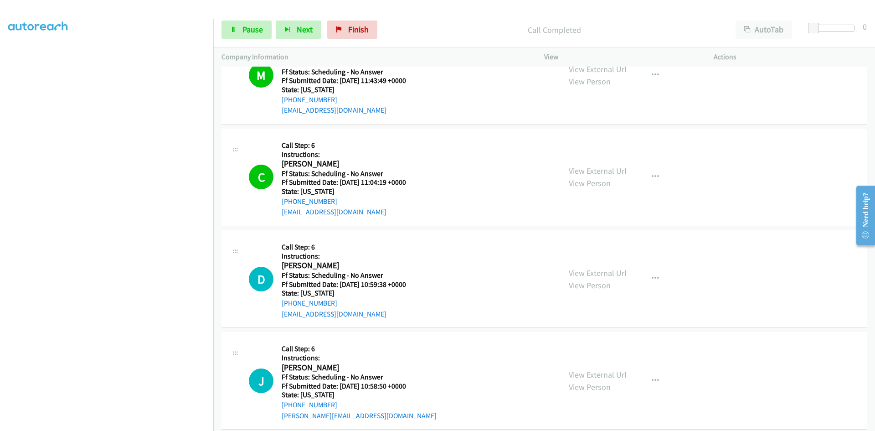
scroll to position [6510, 0]
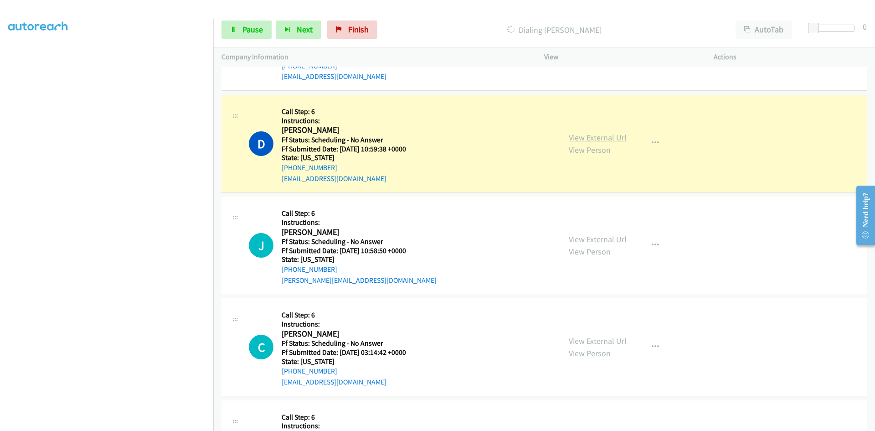
click at [597, 140] on link "View External Url" at bounding box center [598, 137] width 58 height 10
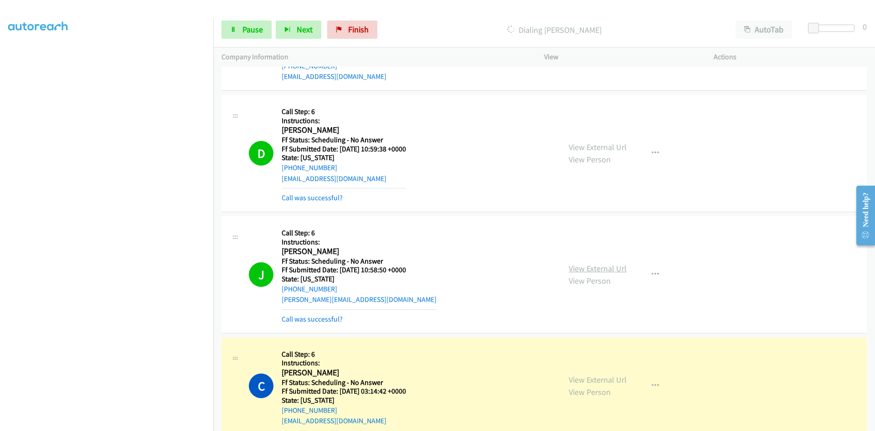
click at [614, 269] on link "View External Url" at bounding box center [598, 268] width 58 height 10
click at [319, 320] on link "Call was successful?" at bounding box center [312, 319] width 61 height 9
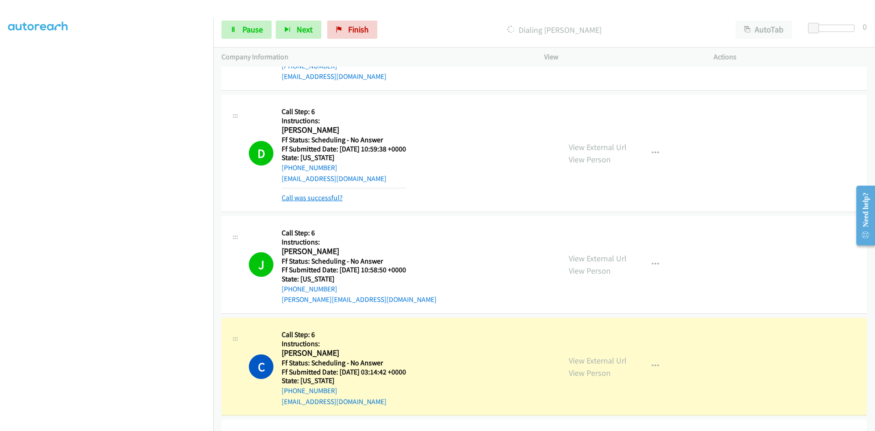
click at [326, 197] on link "Call was successful?" at bounding box center [312, 197] width 61 height 9
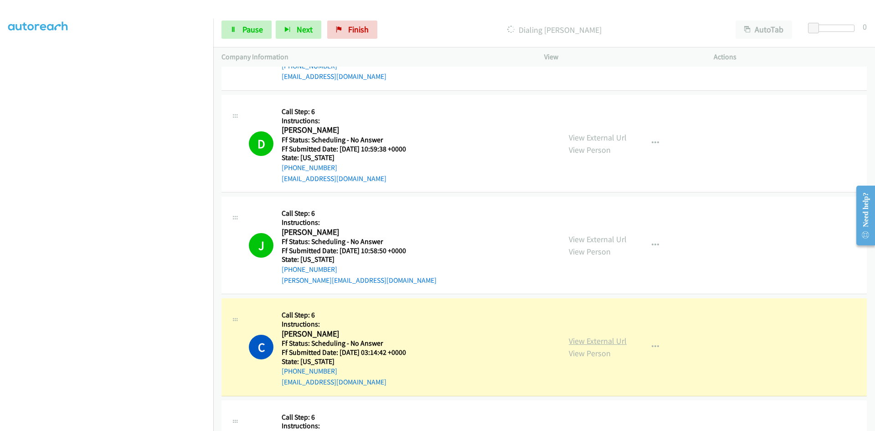
click at [617, 340] on link "View External Url" at bounding box center [598, 341] width 58 height 10
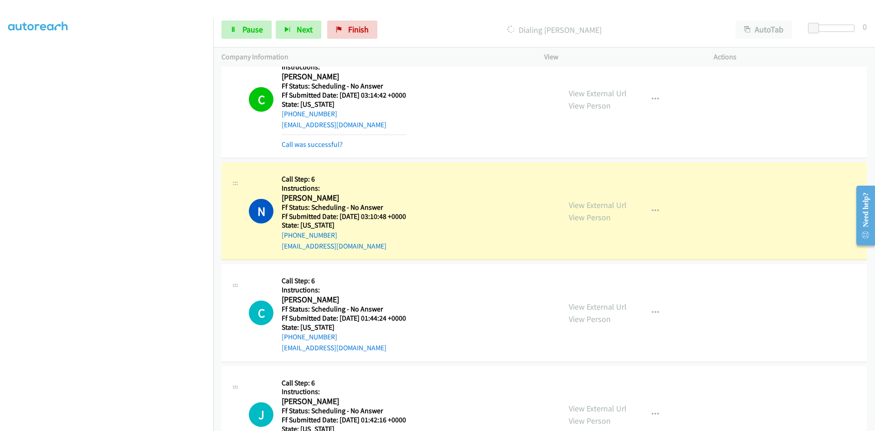
scroll to position [6829, 0]
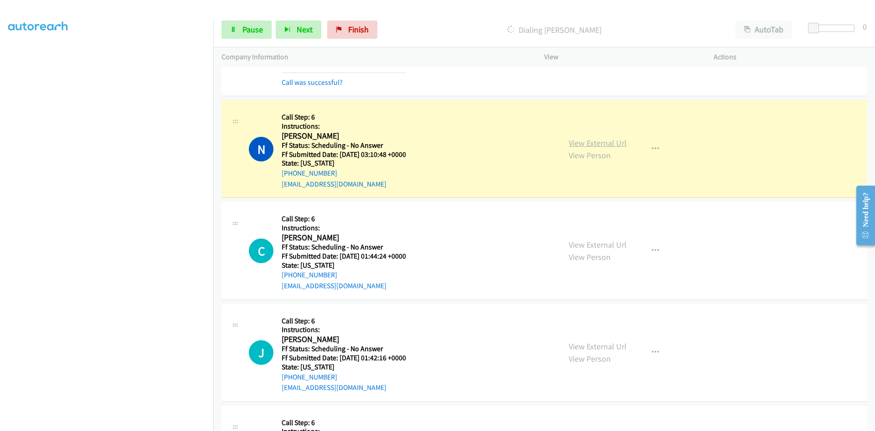
click at [580, 144] on link "View External Url" at bounding box center [598, 143] width 58 height 10
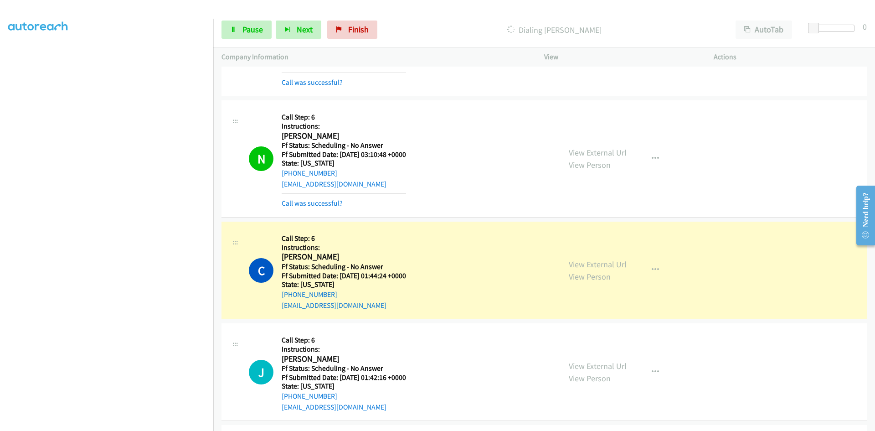
click at [617, 262] on link "View External Url" at bounding box center [598, 264] width 58 height 10
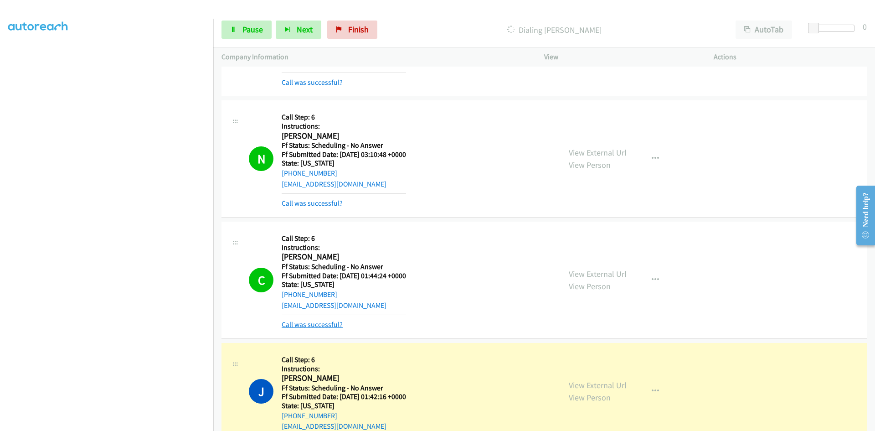
click at [316, 326] on link "Call was successful?" at bounding box center [312, 324] width 61 height 9
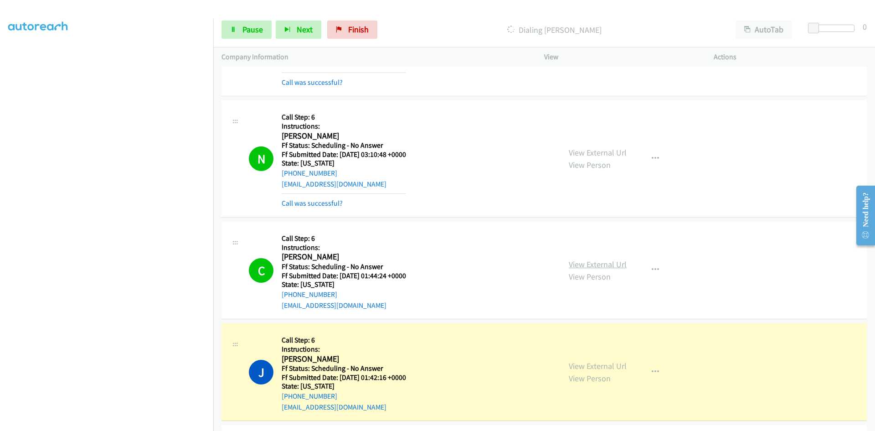
click at [612, 265] on link "View External Url" at bounding box center [598, 264] width 58 height 10
click at [655, 266] on icon "button" at bounding box center [655, 269] width 7 height 7
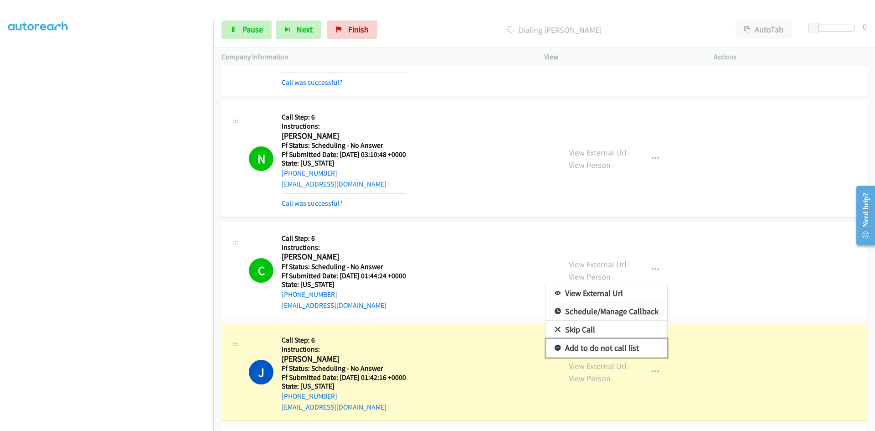
click at [579, 344] on link "Add to do not call list" at bounding box center [606, 348] width 121 height 18
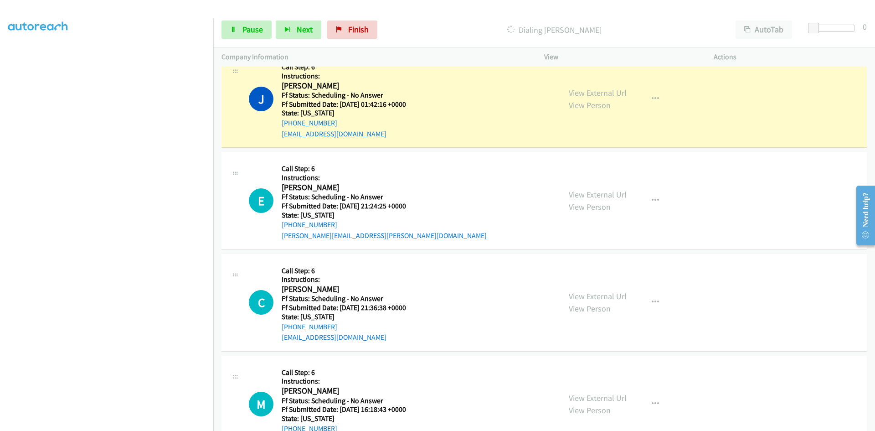
scroll to position [7102, 0]
click at [581, 92] on link "View External Url" at bounding box center [598, 92] width 58 height 10
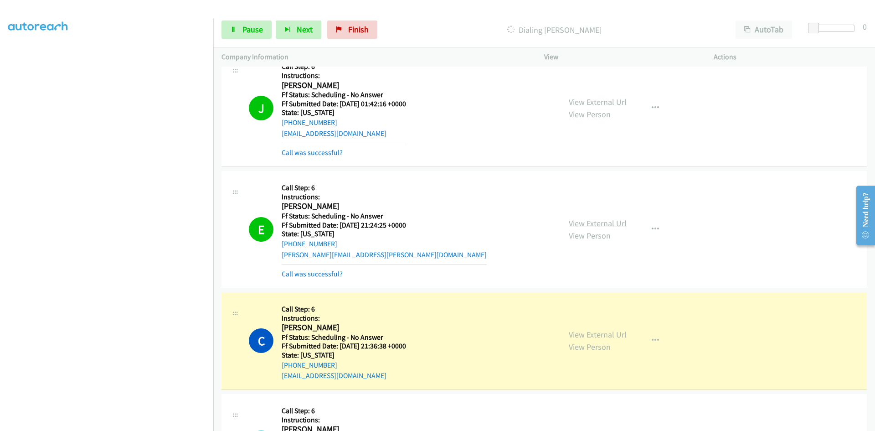
click at [592, 224] on link "View External Url" at bounding box center [598, 223] width 58 height 10
click at [593, 334] on link "View External Url" at bounding box center [598, 334] width 58 height 10
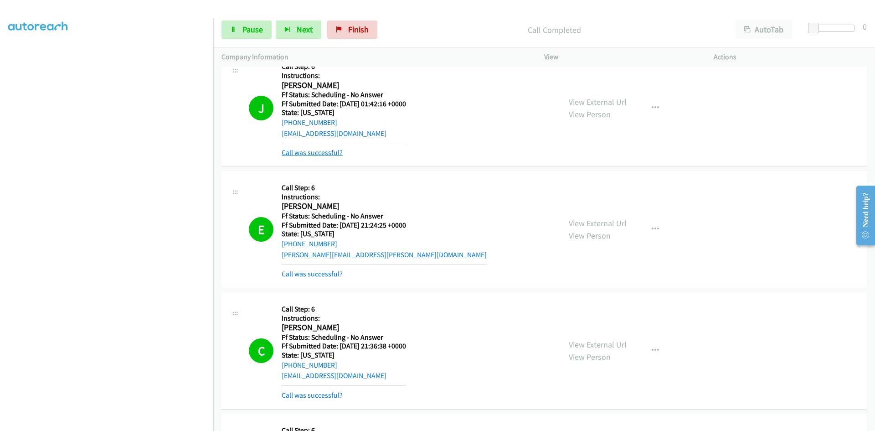
click at [317, 155] on link "Call was successful?" at bounding box center [312, 152] width 61 height 9
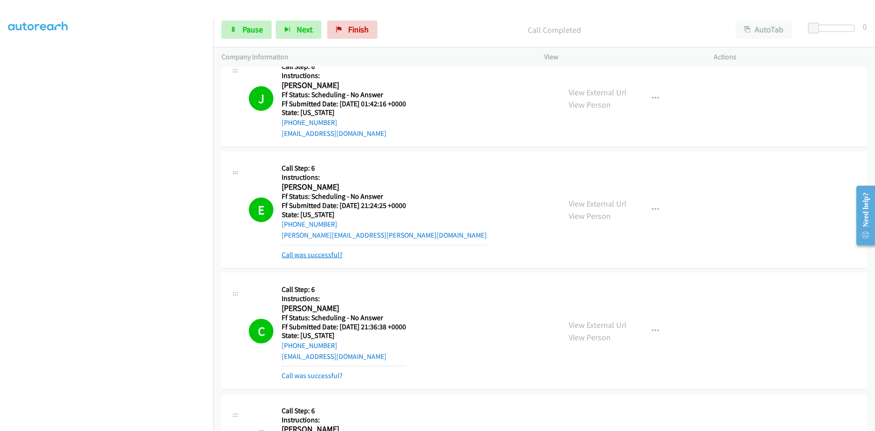
click at [309, 255] on link "Call was successful?" at bounding box center [312, 254] width 61 height 9
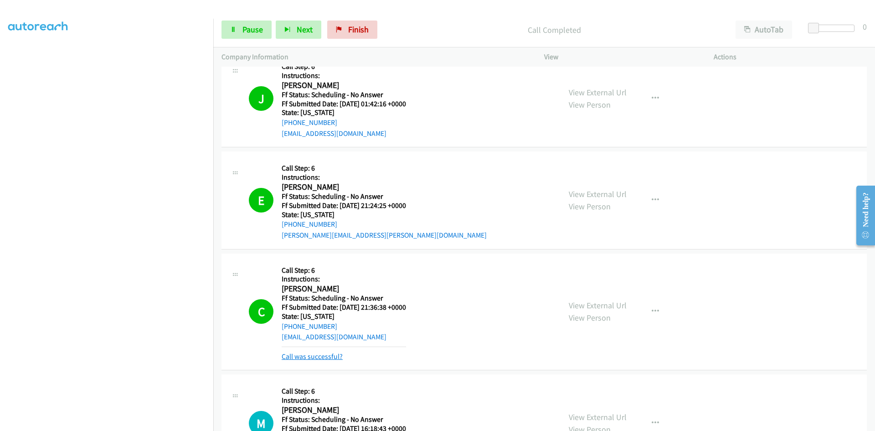
click at [312, 356] on link "Call was successful?" at bounding box center [312, 356] width 61 height 9
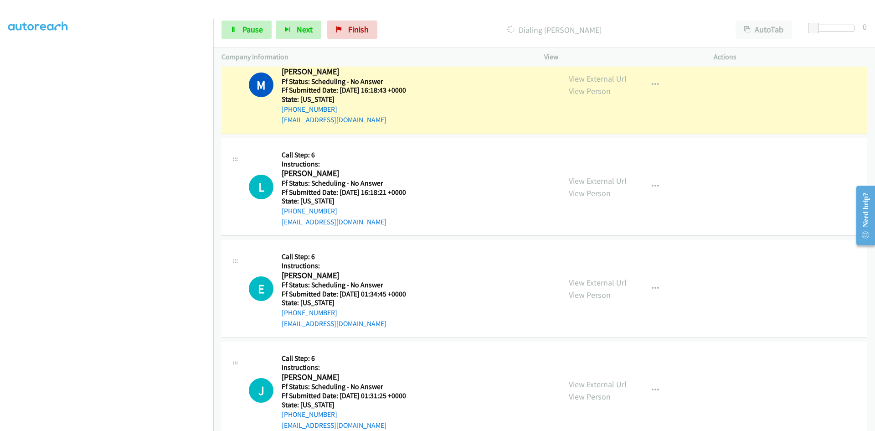
scroll to position [7421, 0]
click at [617, 78] on link "View External Url" at bounding box center [598, 78] width 58 height 10
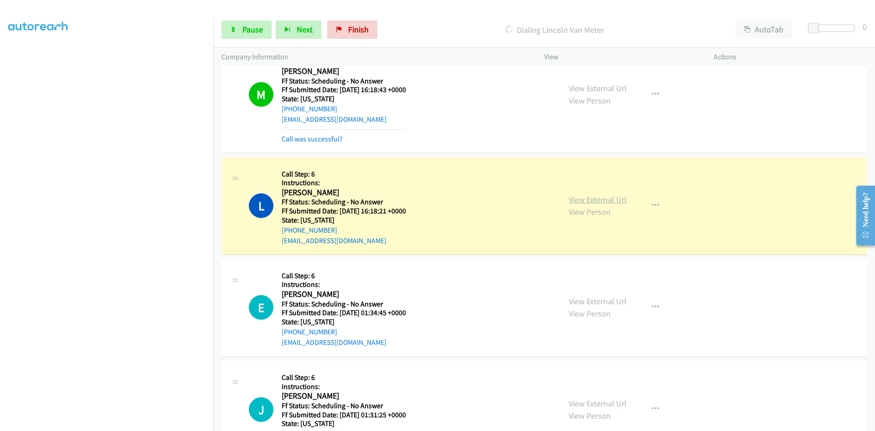
click at [616, 201] on link "View External Url" at bounding box center [598, 199] width 58 height 10
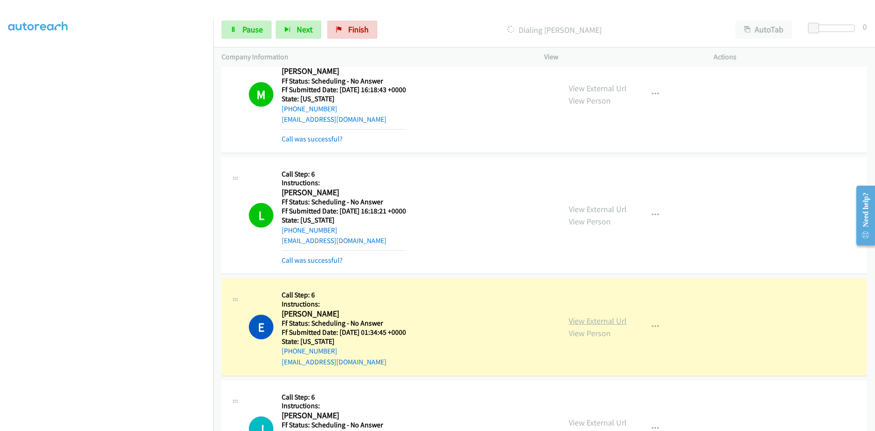
click at [616, 321] on link "View External Url" at bounding box center [598, 320] width 58 height 10
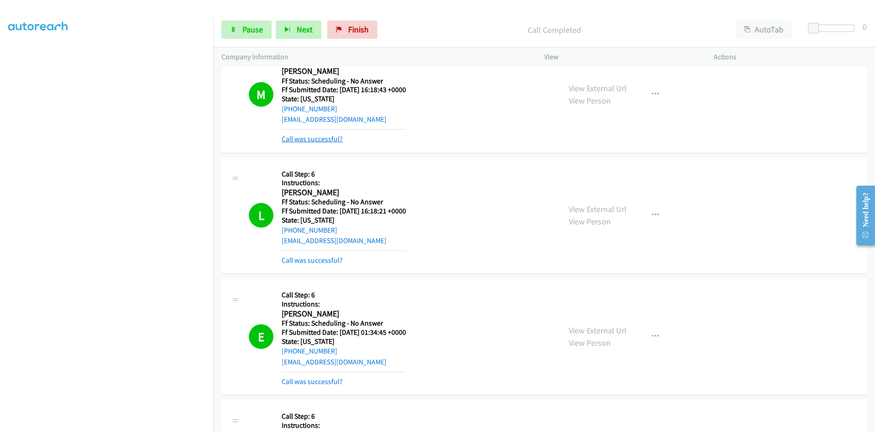
click at [324, 138] on link "Call was successful?" at bounding box center [312, 138] width 61 height 9
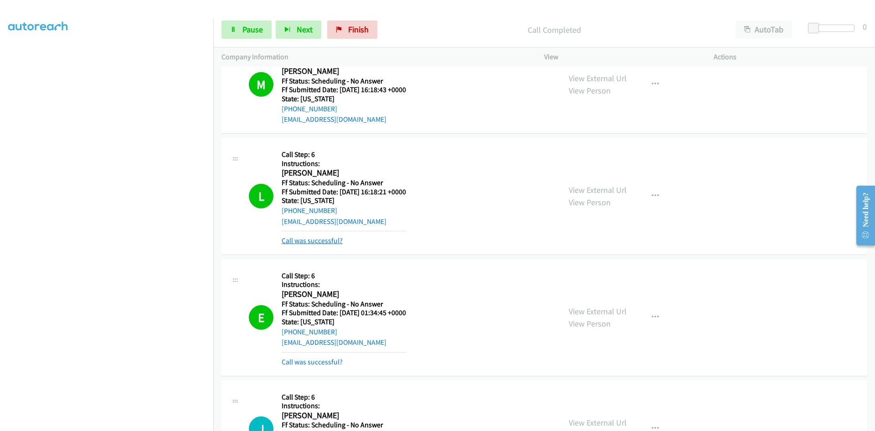
click at [321, 240] on link "Call was successful?" at bounding box center [312, 240] width 61 height 9
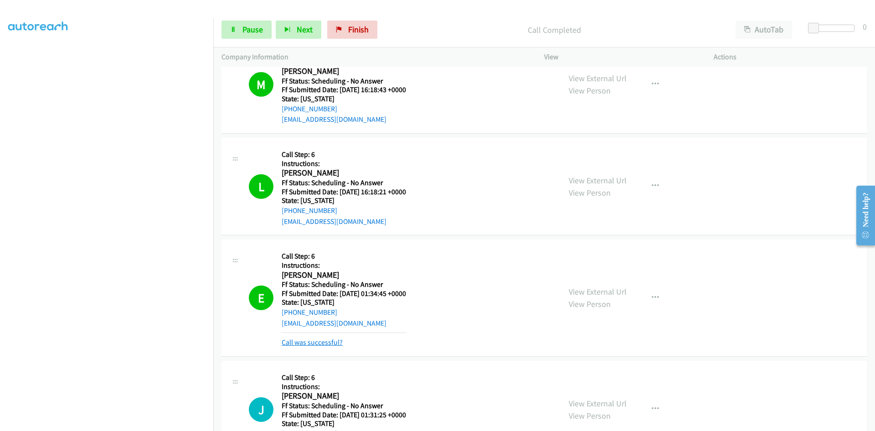
click at [324, 343] on link "Call was successful?" at bounding box center [312, 342] width 61 height 9
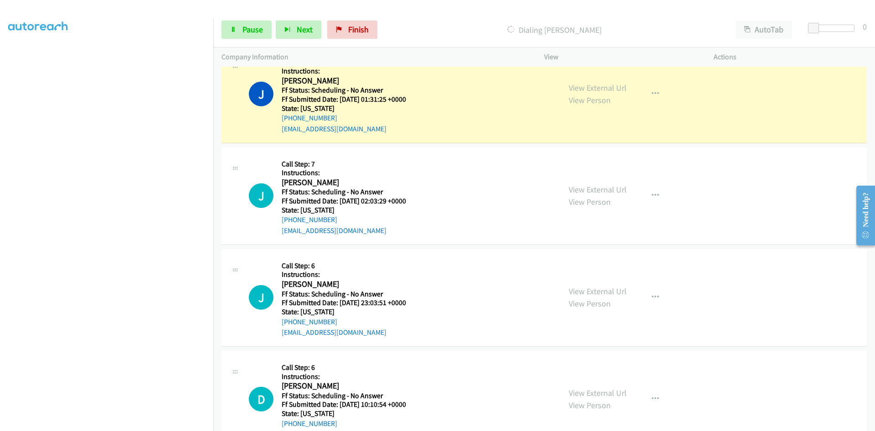
scroll to position [7695, 0]
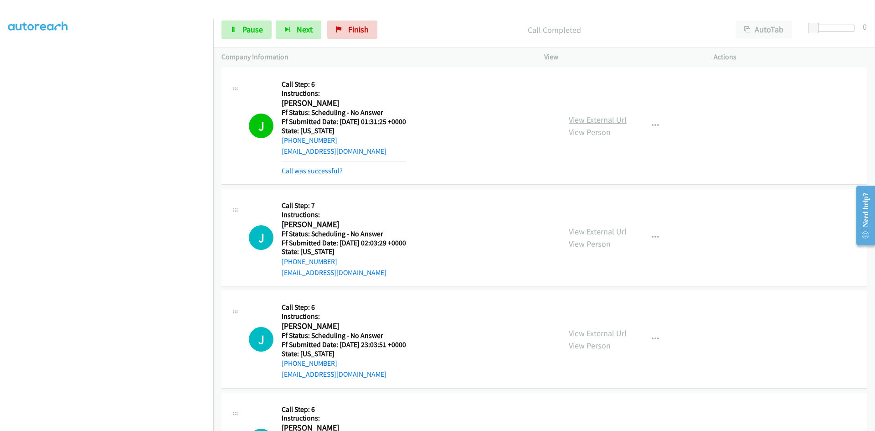
click at [606, 119] on link "View External Url" at bounding box center [598, 119] width 58 height 10
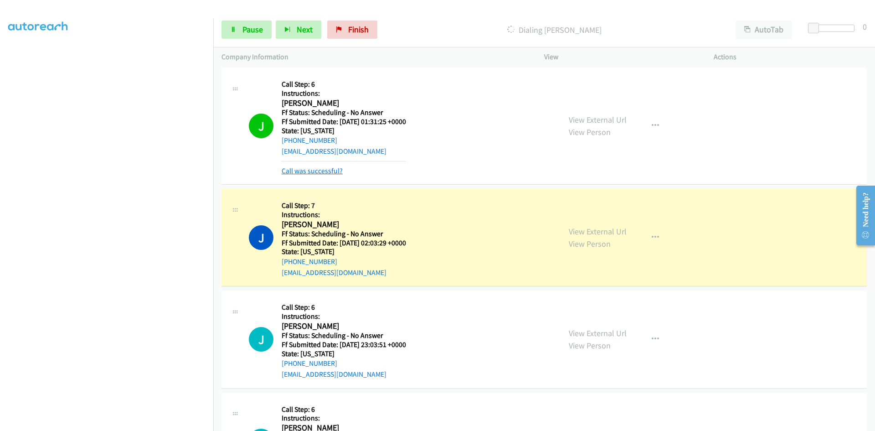
click at [307, 168] on link "Call was successful?" at bounding box center [312, 170] width 61 height 9
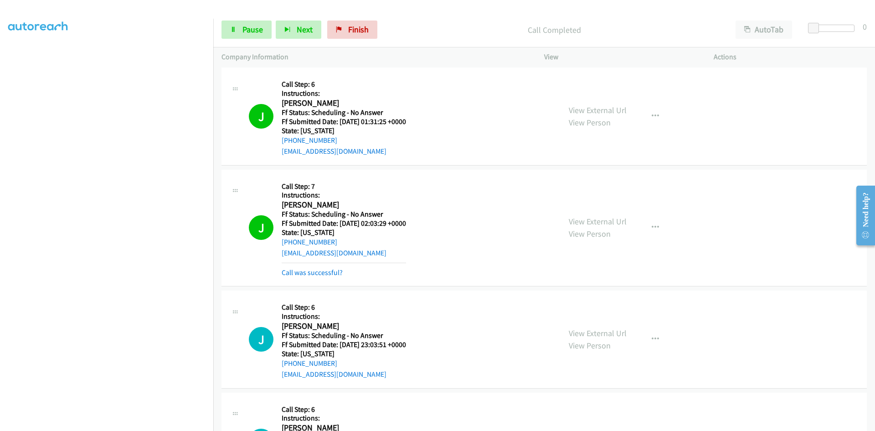
click at [616, 211] on div "View External Url View Person View External Url Email Schedule/Manage Callback …" at bounding box center [650, 228] width 178 height 100
click at [616, 224] on link "View External Url" at bounding box center [598, 221] width 58 height 10
click at [291, 277] on div "Call was successful?" at bounding box center [344, 272] width 124 height 11
click at [288, 271] on link "Call was successful?" at bounding box center [312, 272] width 61 height 9
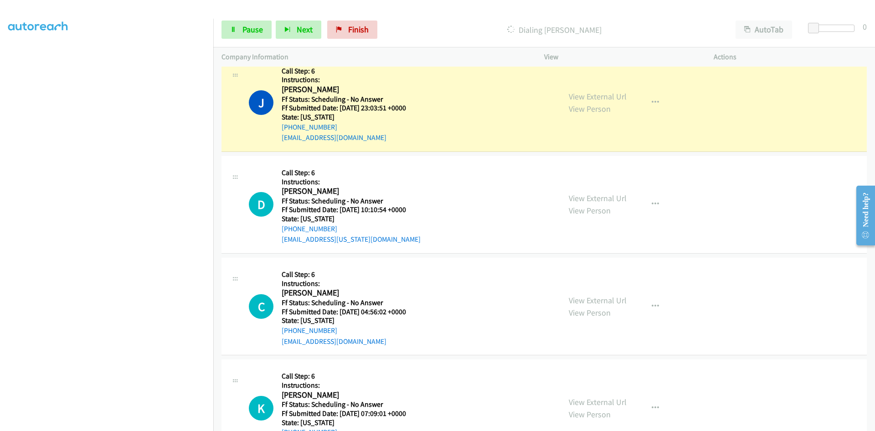
scroll to position [7923, 0]
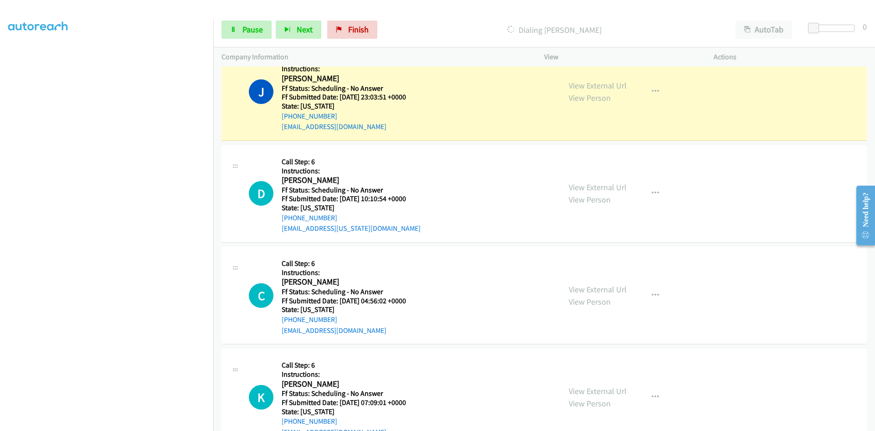
click at [625, 84] on div "View External Url View Person View External Url Email Schedule/Manage Callback …" at bounding box center [650, 92] width 178 height 81
click at [620, 84] on link "View External Url" at bounding box center [598, 85] width 58 height 10
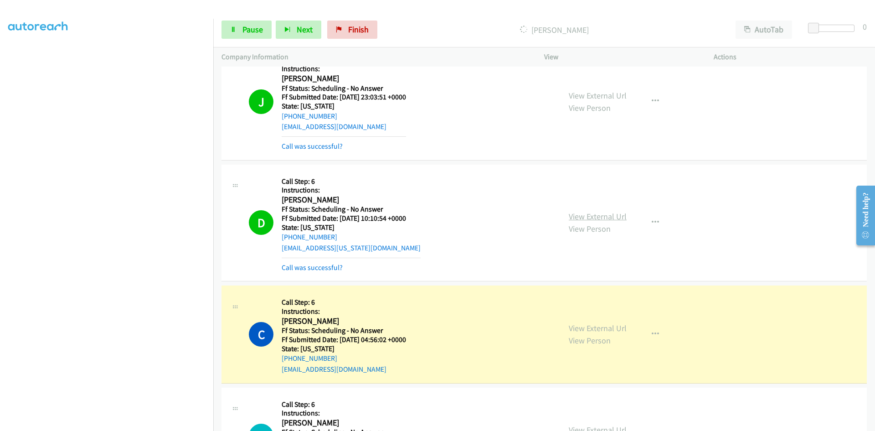
click at [613, 216] on link "View External Url" at bounding box center [598, 216] width 58 height 10
click at [579, 328] on div "View External Url View Person View External Url Email Schedule/Manage Callback …" at bounding box center [650, 334] width 178 height 81
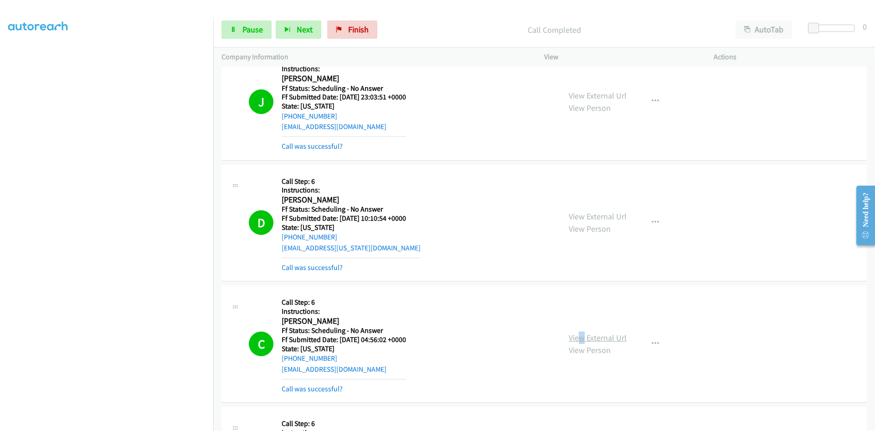
click at [592, 337] on link "View External Url" at bounding box center [598, 337] width 58 height 10
click at [327, 267] on link "Call was successful?" at bounding box center [312, 267] width 61 height 9
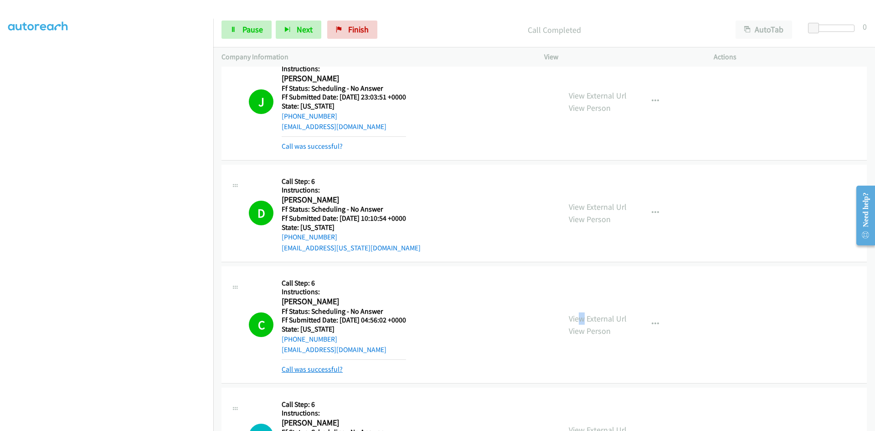
click at [320, 368] on link "Call was successful?" at bounding box center [312, 369] width 61 height 9
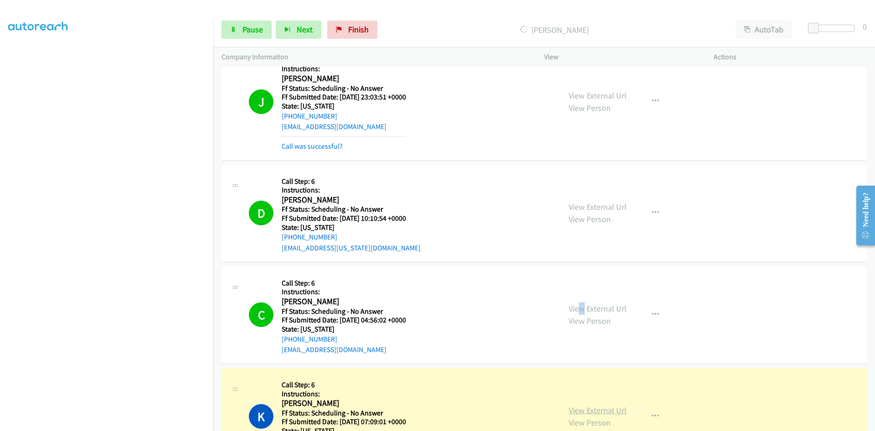
click at [618, 408] on link "View External Url" at bounding box center [598, 410] width 58 height 10
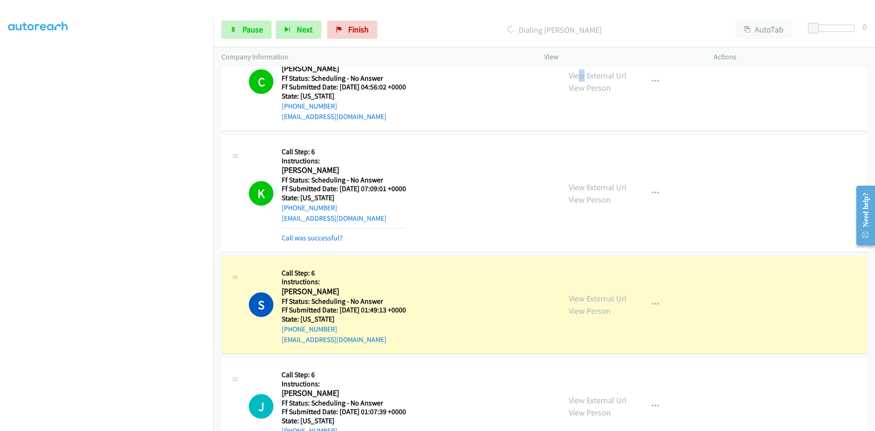
scroll to position [8196, 0]
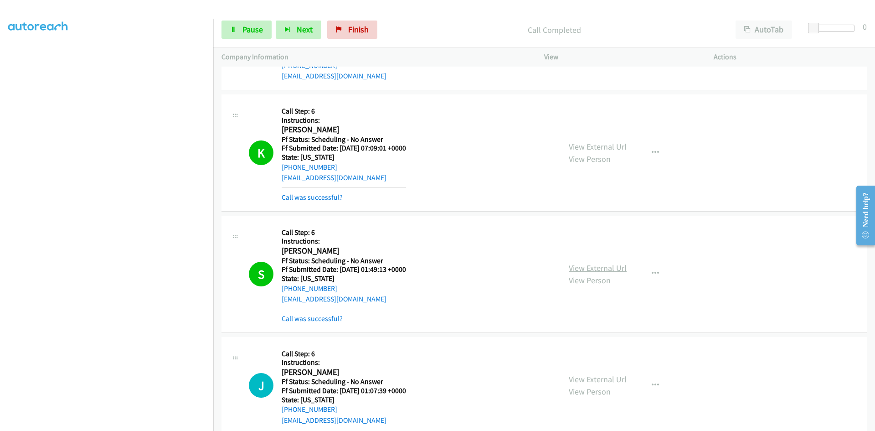
click at [595, 268] on link "View External Url" at bounding box center [598, 268] width 58 height 10
click at [294, 195] on link "Call was successful?" at bounding box center [312, 197] width 61 height 9
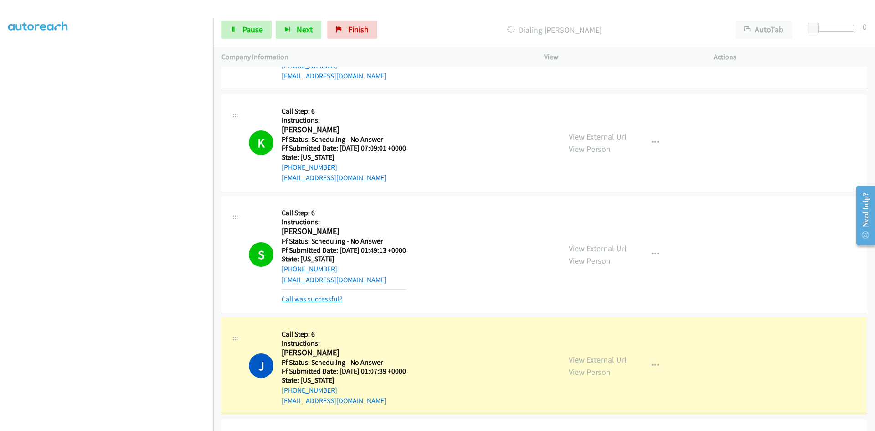
click at [318, 298] on link "Call was successful?" at bounding box center [312, 299] width 61 height 9
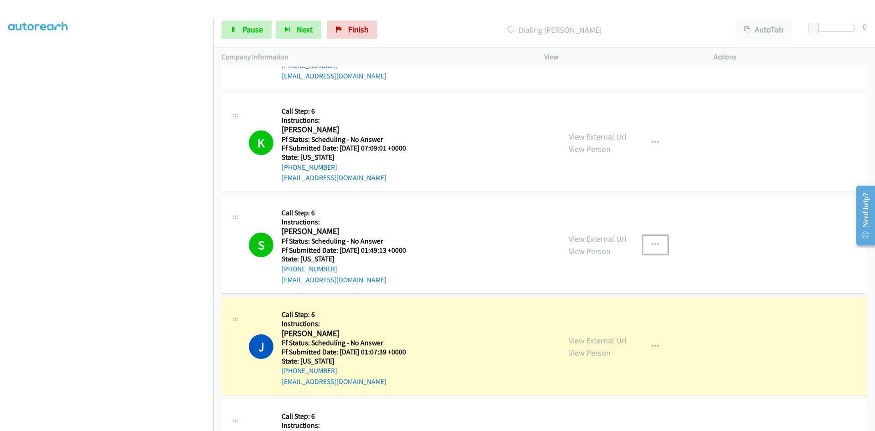
click at [652, 244] on icon "button" at bounding box center [655, 244] width 7 height 7
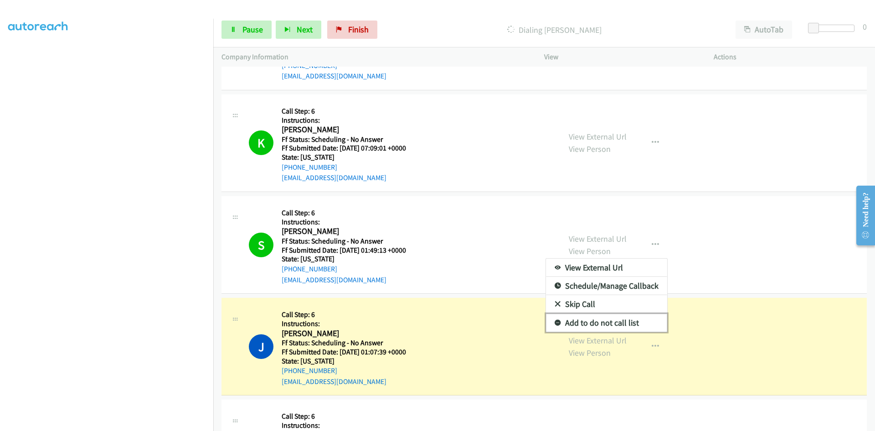
click at [578, 326] on link "Add to do not call list" at bounding box center [606, 323] width 121 height 18
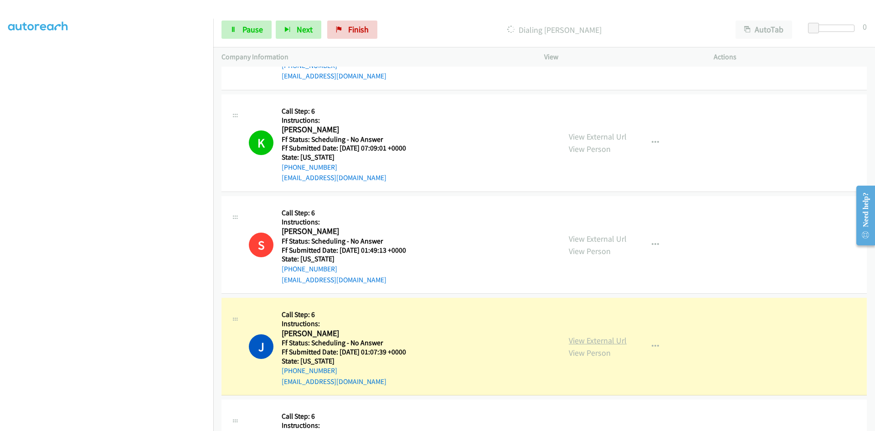
click at [579, 337] on link "View External Url" at bounding box center [598, 340] width 58 height 10
click at [241, 31] on link "Pause" at bounding box center [247, 30] width 50 height 18
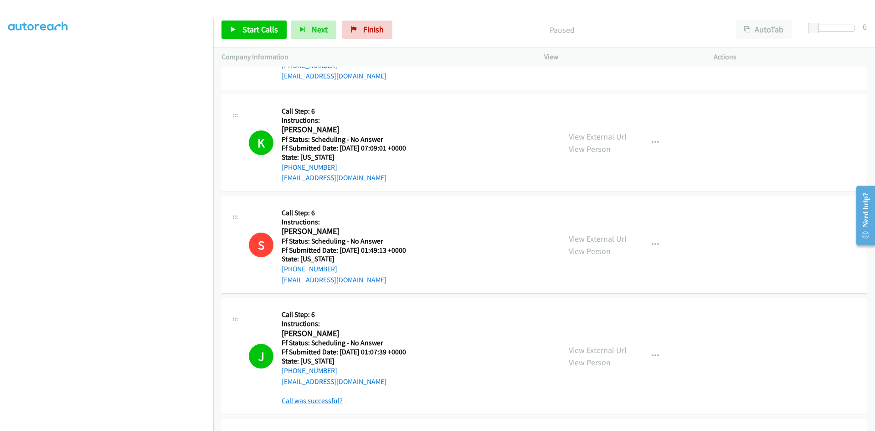
click at [305, 401] on link "Call was successful?" at bounding box center [312, 400] width 61 height 9
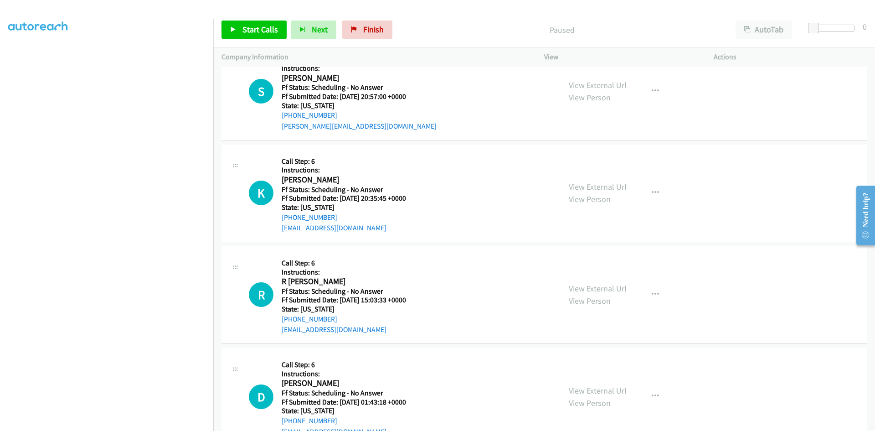
scroll to position [8561, 0]
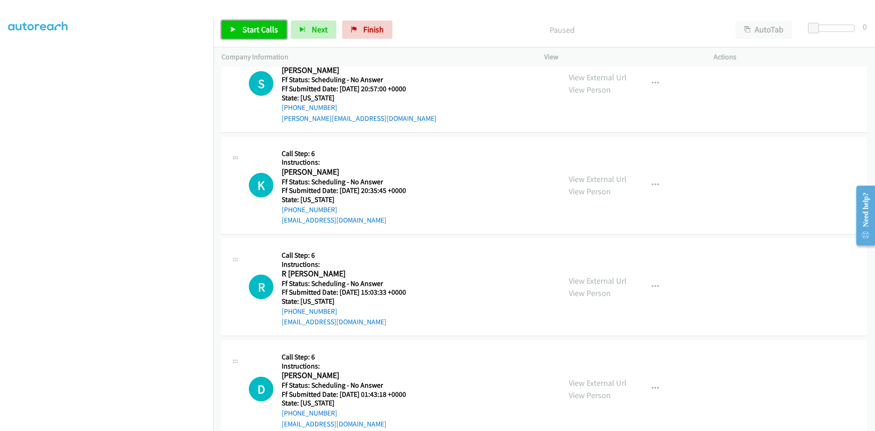
click at [243, 32] on span "Start Calls" at bounding box center [261, 29] width 36 height 10
click at [235, 29] on icon at bounding box center [233, 30] width 6 height 6
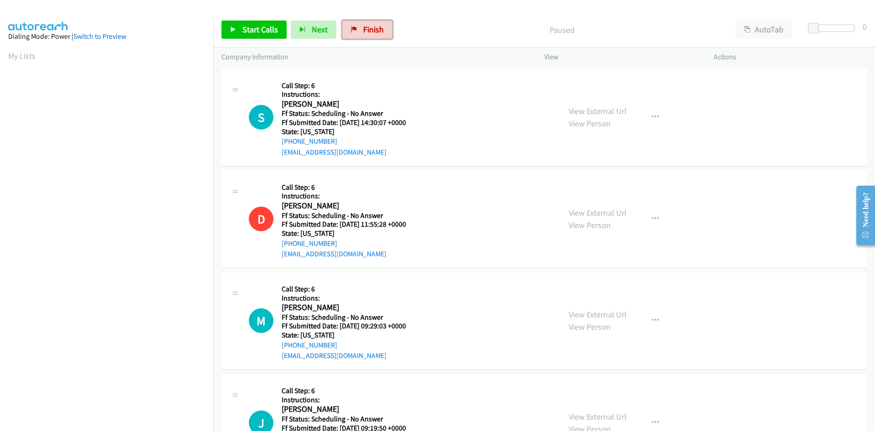
click at [368, 29] on span "Finish" at bounding box center [373, 29] width 21 height 10
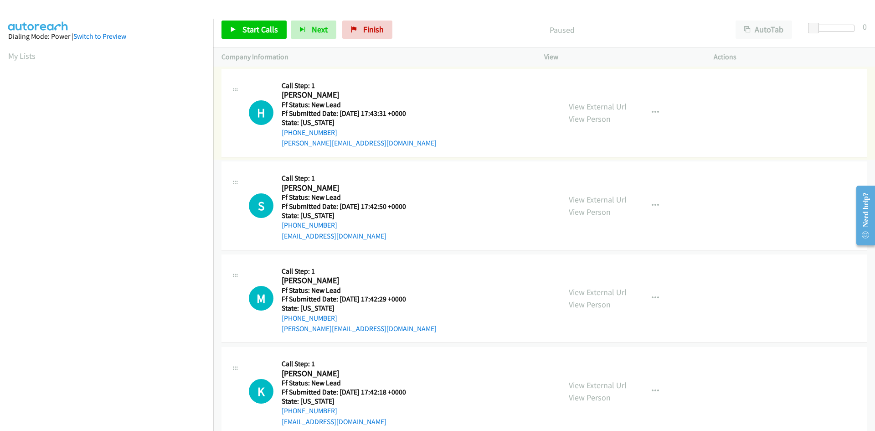
click at [577, 106] on link "View External Url" at bounding box center [598, 106] width 58 height 10
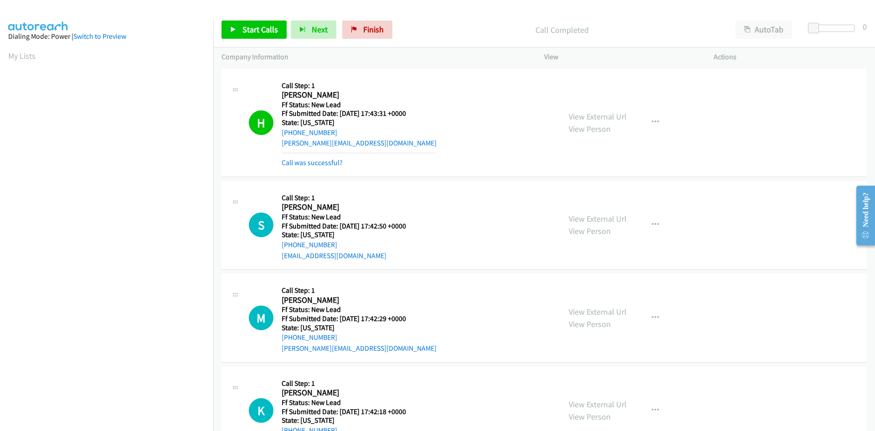
scroll to position [81, 0]
click at [341, 162] on div "Call was successful?" at bounding box center [359, 162] width 155 height 11
click at [331, 162] on link "Call was successful?" at bounding box center [312, 162] width 61 height 9
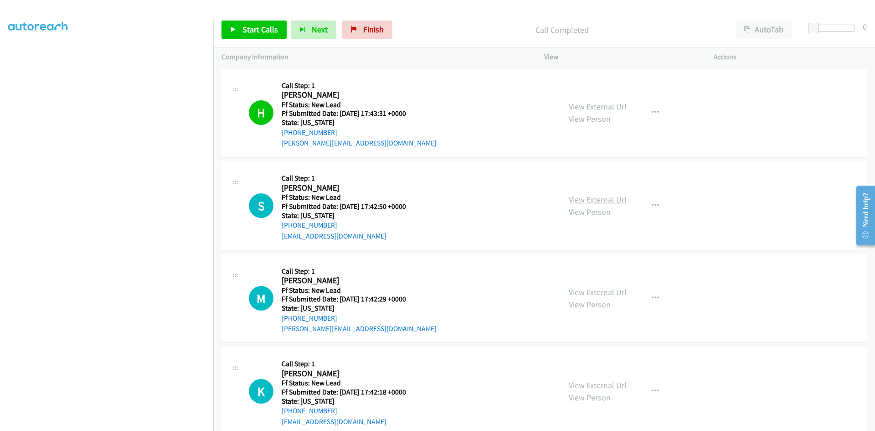
click at [604, 197] on link "View External Url" at bounding box center [598, 199] width 58 height 10
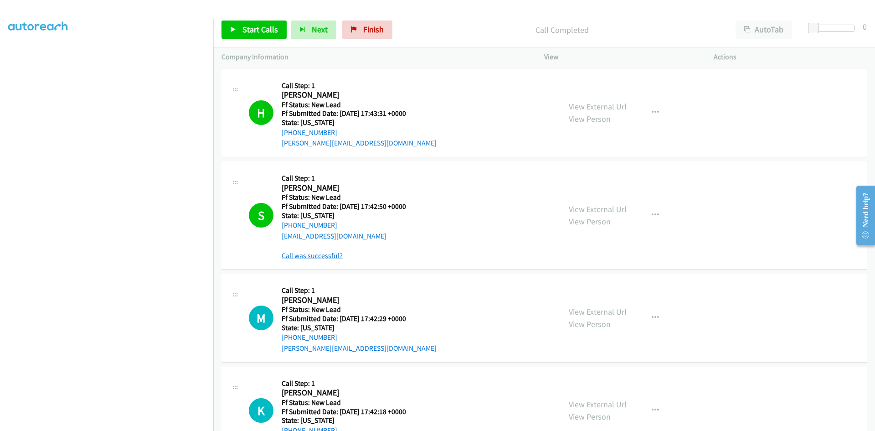
click at [314, 255] on link "Call was successful?" at bounding box center [312, 255] width 61 height 9
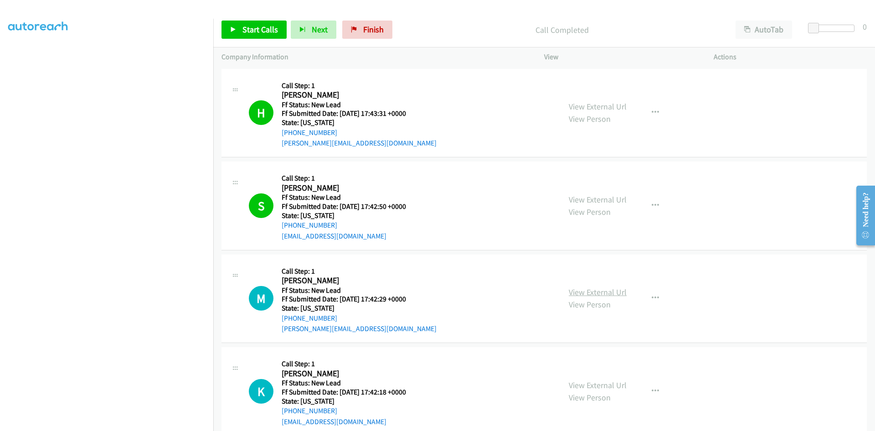
click at [612, 293] on link "View External Url" at bounding box center [598, 292] width 58 height 10
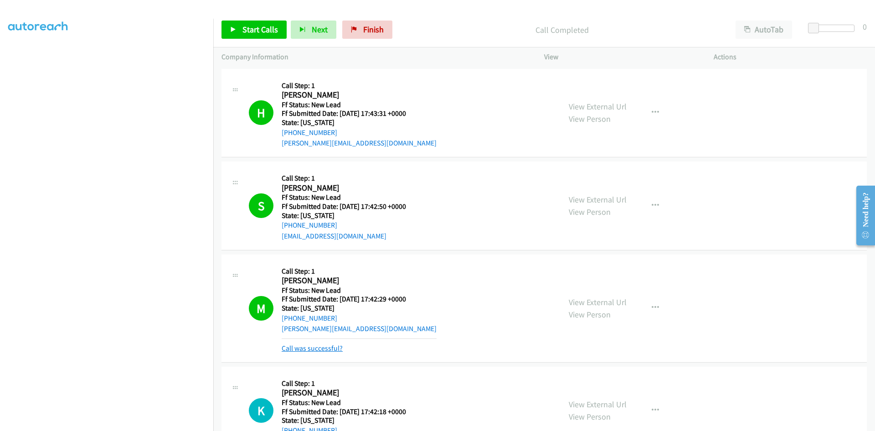
click at [328, 346] on link "Call was successful?" at bounding box center [312, 348] width 61 height 9
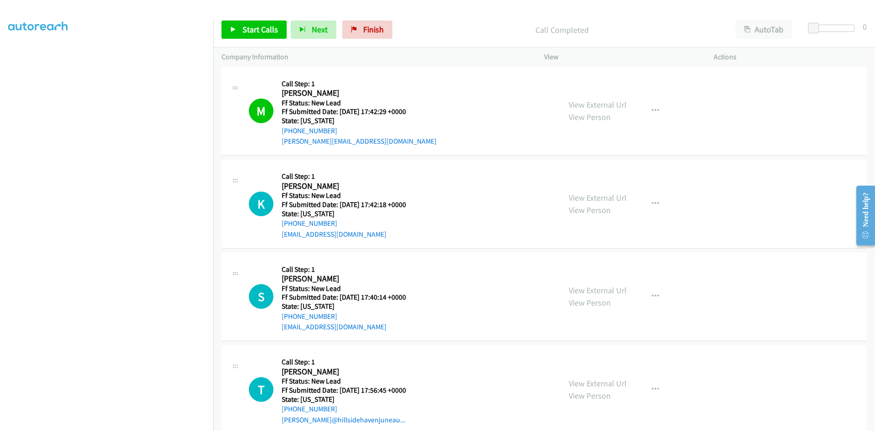
scroll to position [228, 0]
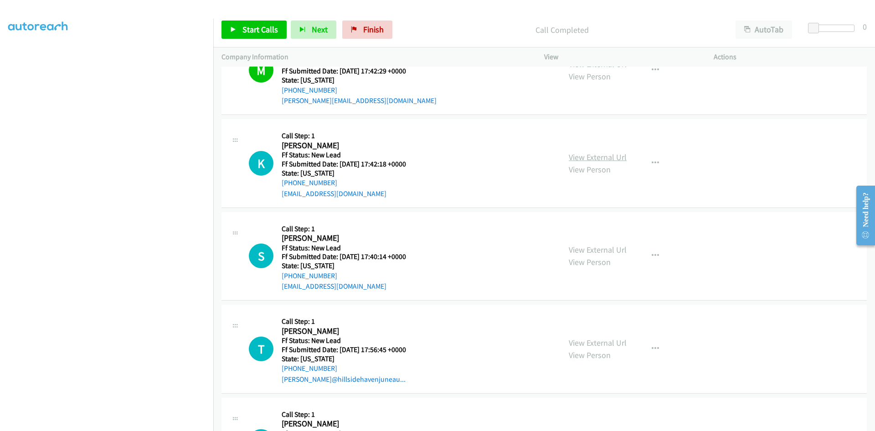
click at [598, 159] on link "View External Url" at bounding box center [598, 157] width 58 height 10
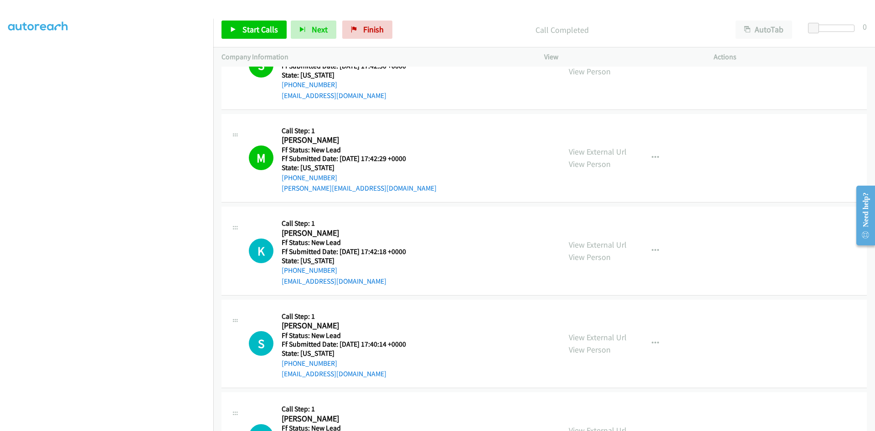
scroll to position [137, 0]
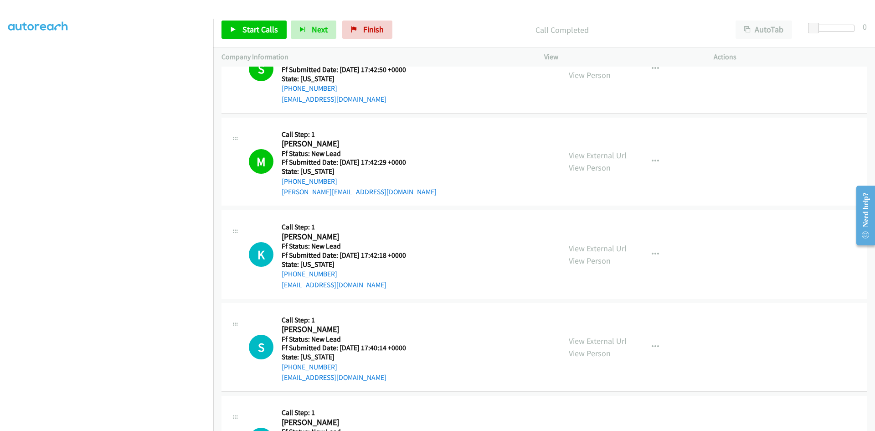
click at [580, 157] on link "View External Url" at bounding box center [598, 155] width 58 height 10
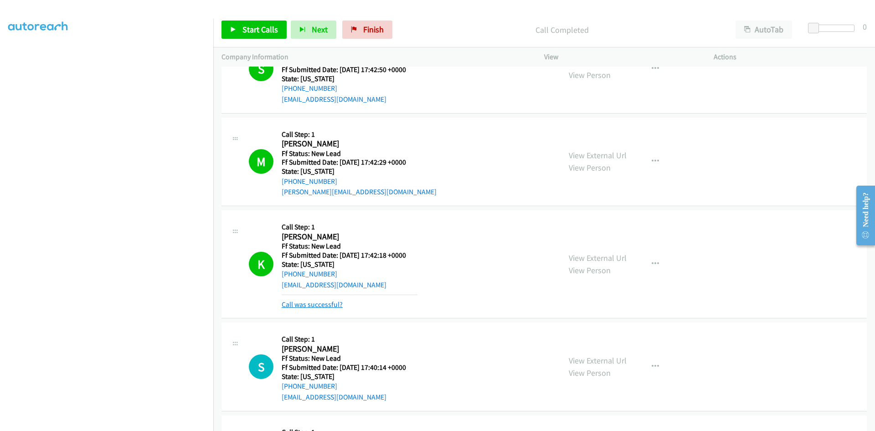
click at [329, 304] on link "Call was successful?" at bounding box center [312, 304] width 61 height 9
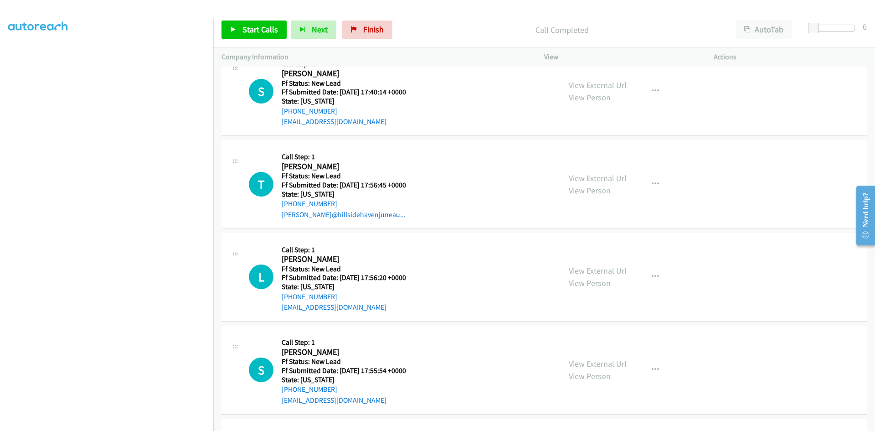
scroll to position [347, 0]
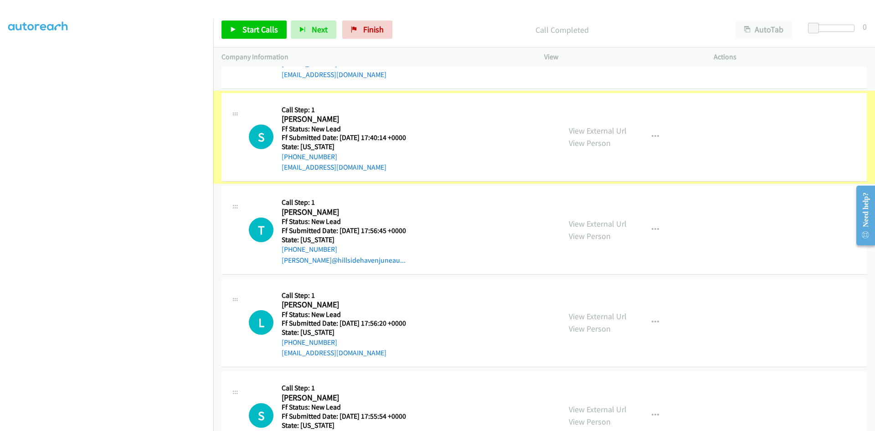
click at [618, 130] on link "View External Url" at bounding box center [598, 130] width 58 height 10
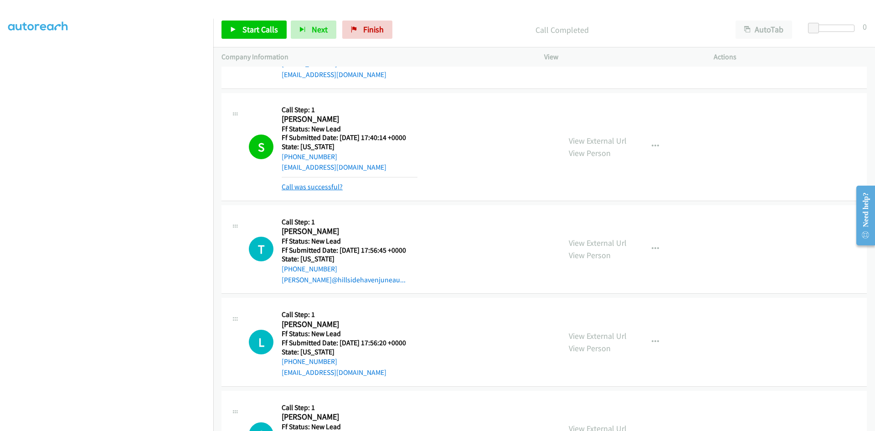
click at [326, 186] on link "Call was successful?" at bounding box center [312, 186] width 61 height 9
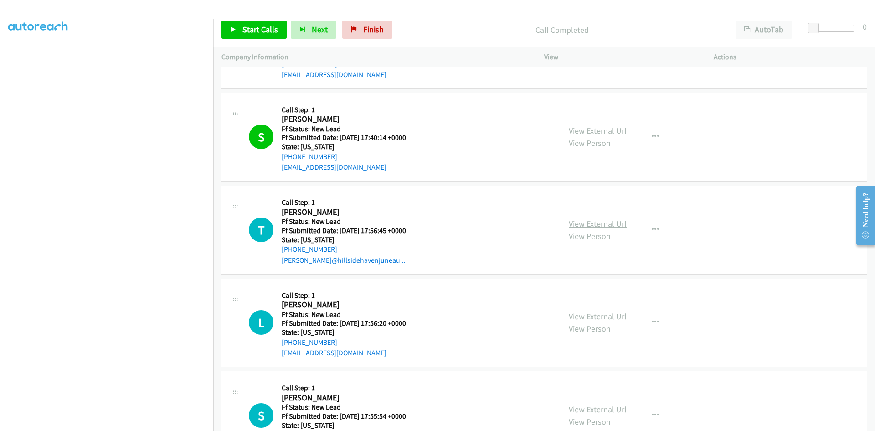
click at [611, 222] on link "View External Url" at bounding box center [598, 223] width 58 height 10
click at [657, 229] on button "button" at bounding box center [655, 230] width 25 height 18
click at [569, 289] on link "Skip Call" at bounding box center [606, 289] width 121 height 18
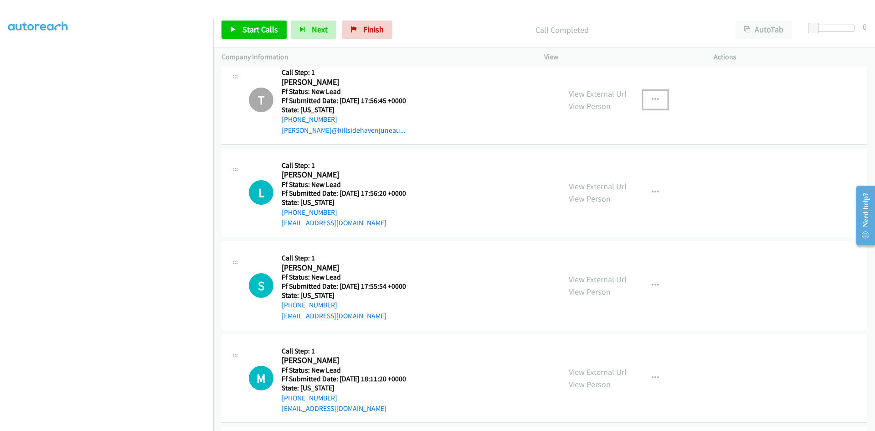
scroll to position [529, 0]
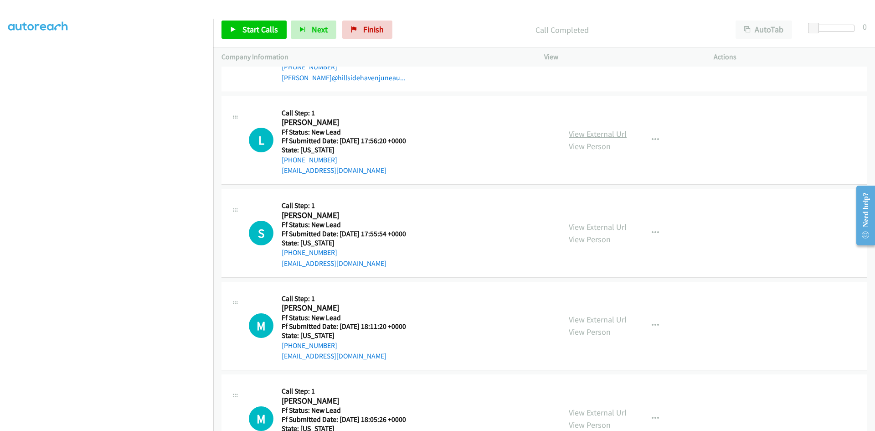
click at [598, 133] on link "View External Url" at bounding box center [598, 134] width 58 height 10
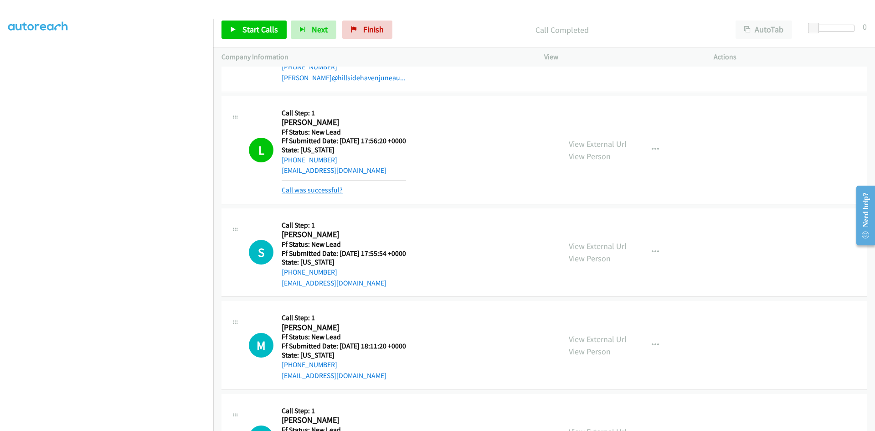
click at [315, 189] on link "Call was successful?" at bounding box center [312, 190] width 61 height 9
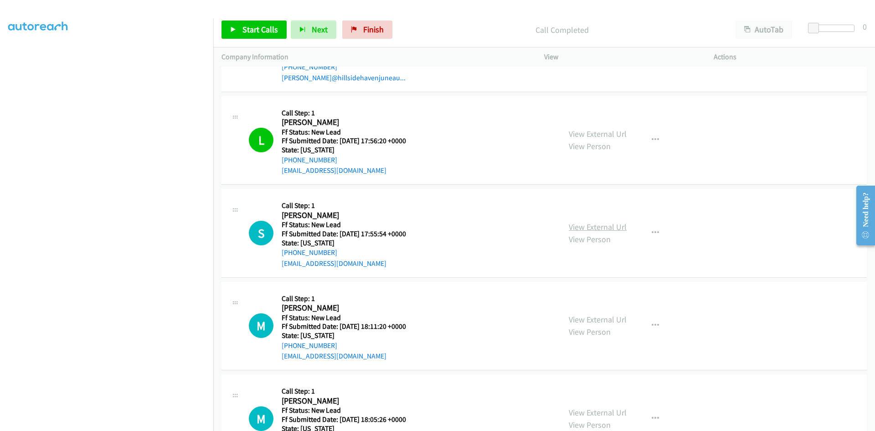
click at [608, 227] on link "View External Url" at bounding box center [598, 227] width 58 height 10
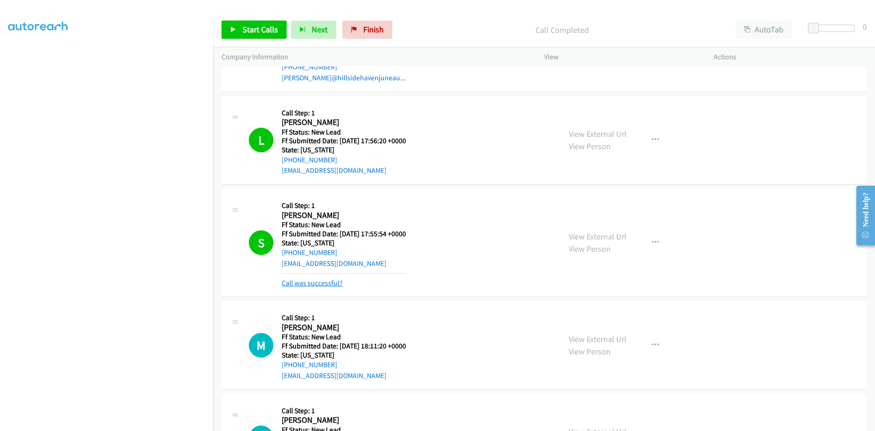
click at [301, 283] on link "Call was successful?" at bounding box center [312, 283] width 61 height 9
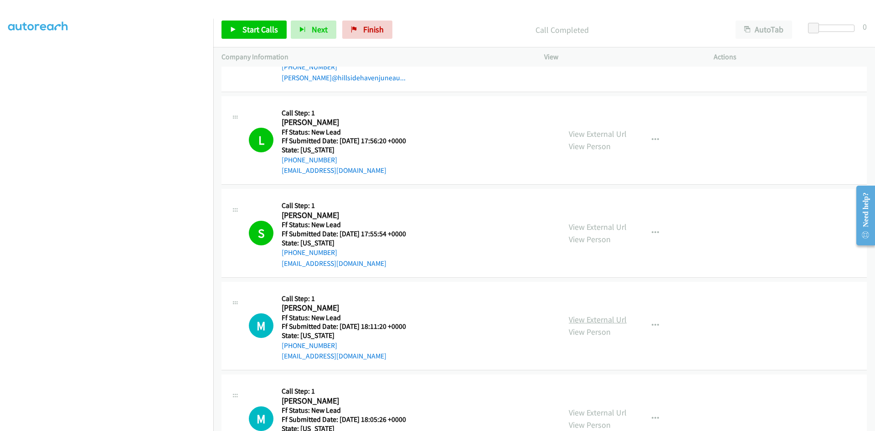
click at [602, 315] on link "View External Url" at bounding box center [598, 319] width 58 height 10
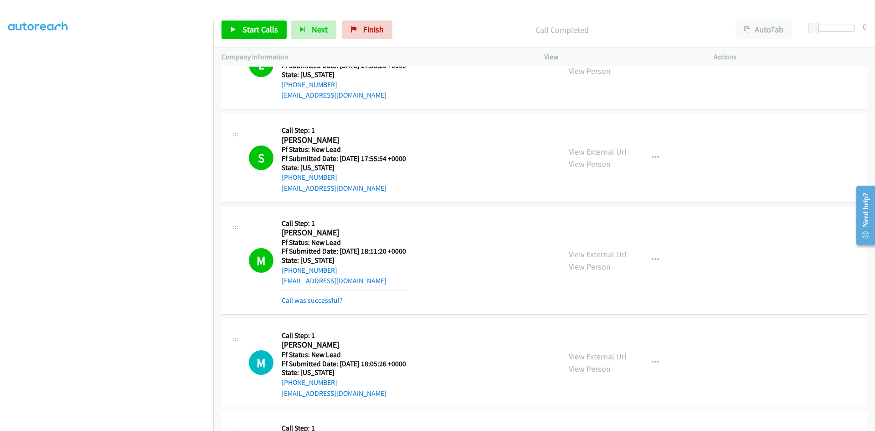
scroll to position [620, 0]
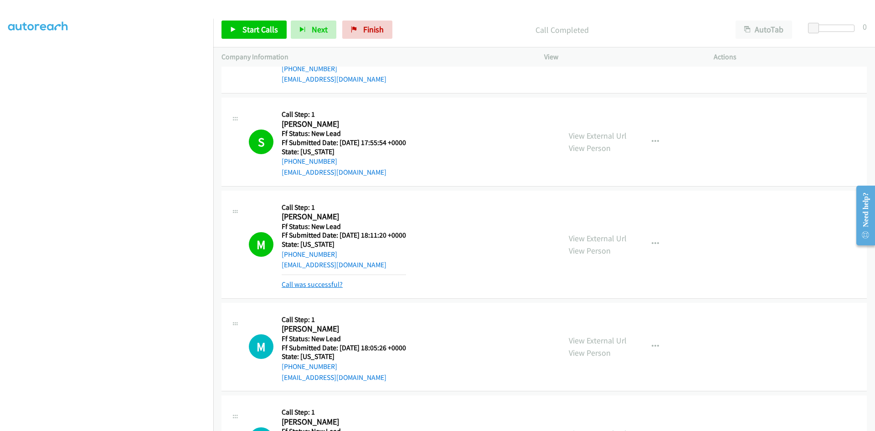
click at [341, 282] on link "Call was successful?" at bounding box center [312, 284] width 61 height 9
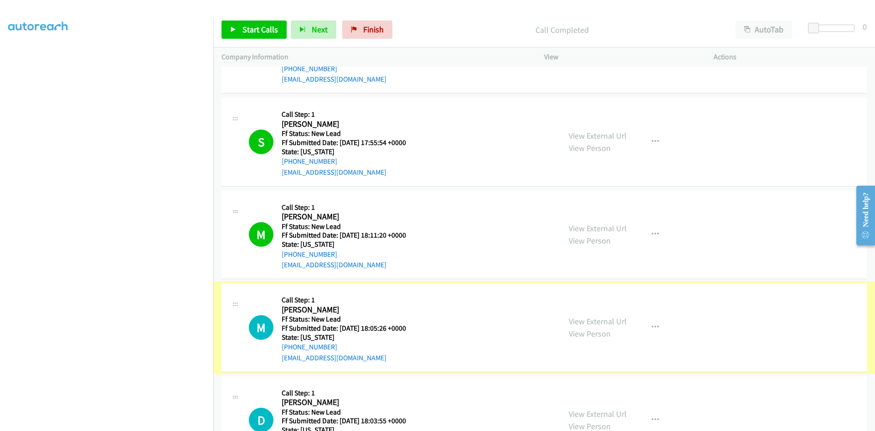
click at [575, 319] on link "View External Url" at bounding box center [598, 321] width 58 height 10
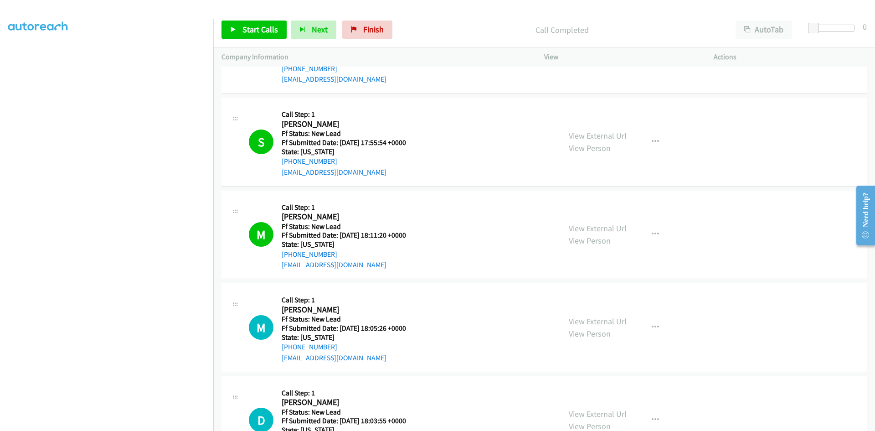
click at [390, 27] on div "Start Calls Pause Next Finish" at bounding box center [309, 30] width 175 height 18
drag, startPoint x: 375, startPoint y: 29, endPoint x: 474, endPoint y: 47, distance: 100.0
click at [375, 29] on span "Finish" at bounding box center [373, 29] width 21 height 10
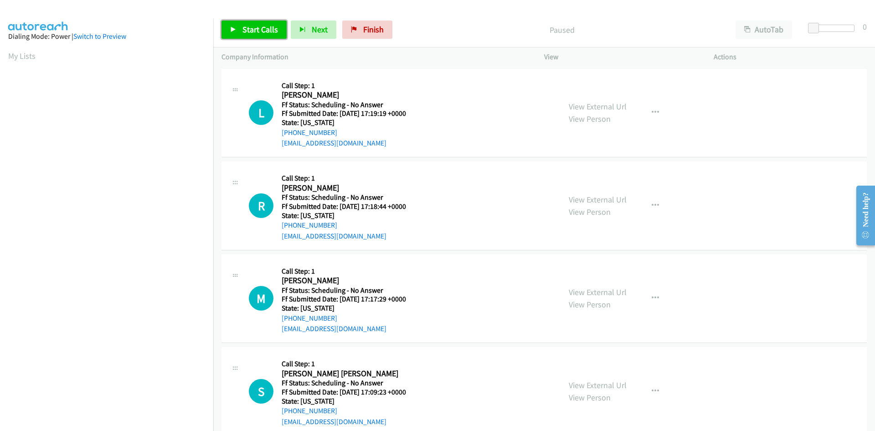
click at [239, 25] on link "Start Calls" at bounding box center [254, 30] width 65 height 18
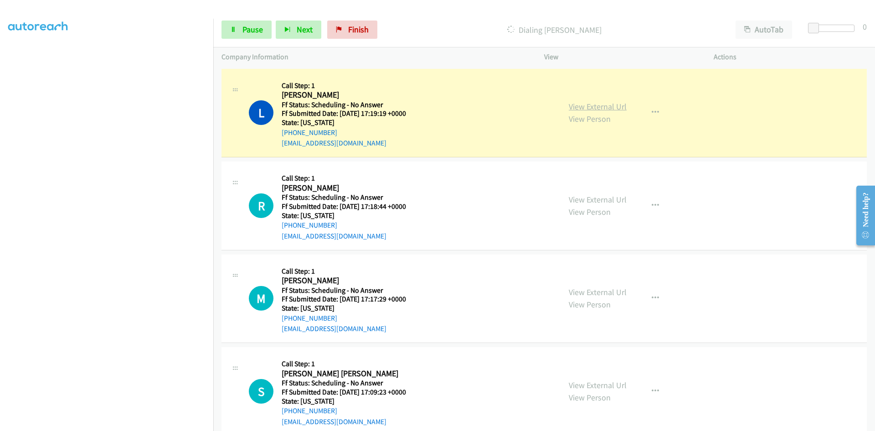
click at [579, 103] on link "View External Url" at bounding box center [598, 106] width 58 height 10
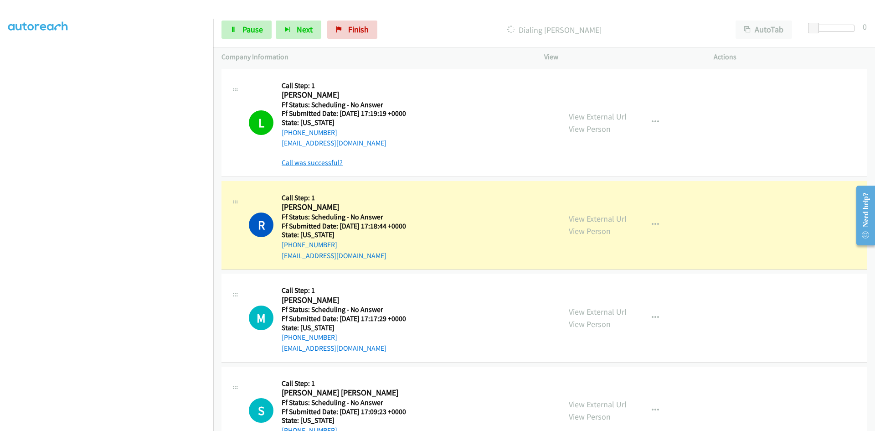
click at [327, 162] on link "Call was successful?" at bounding box center [312, 162] width 61 height 9
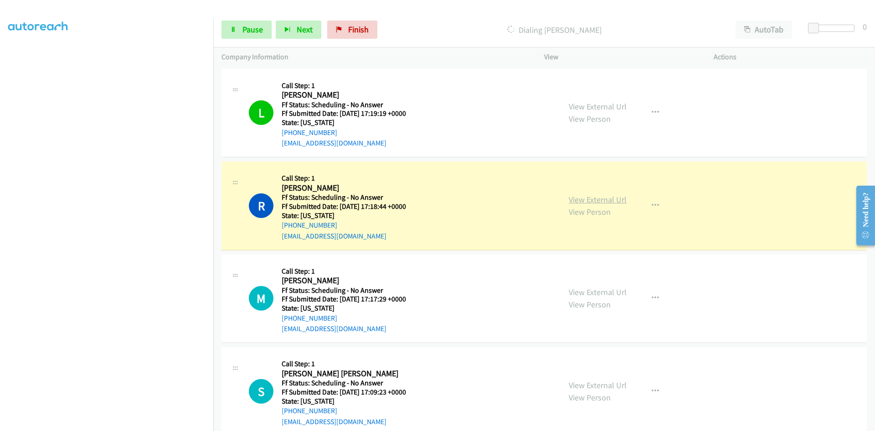
click at [584, 203] on link "View External Url" at bounding box center [598, 199] width 58 height 10
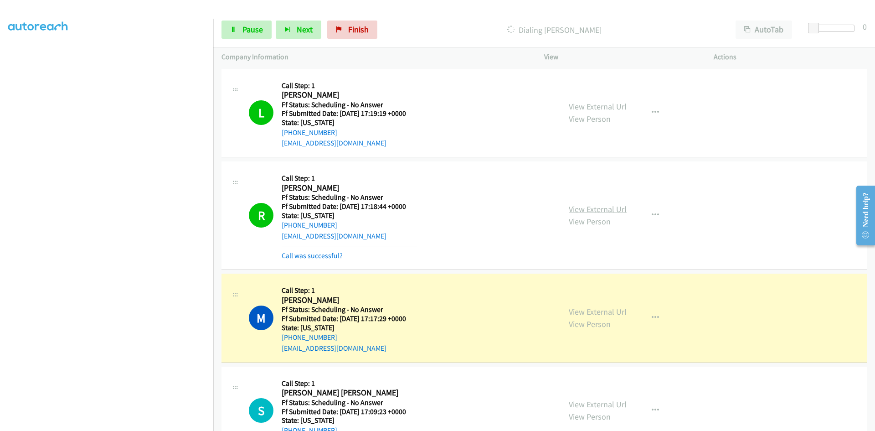
click at [589, 212] on link "View External Url" at bounding box center [598, 209] width 58 height 10
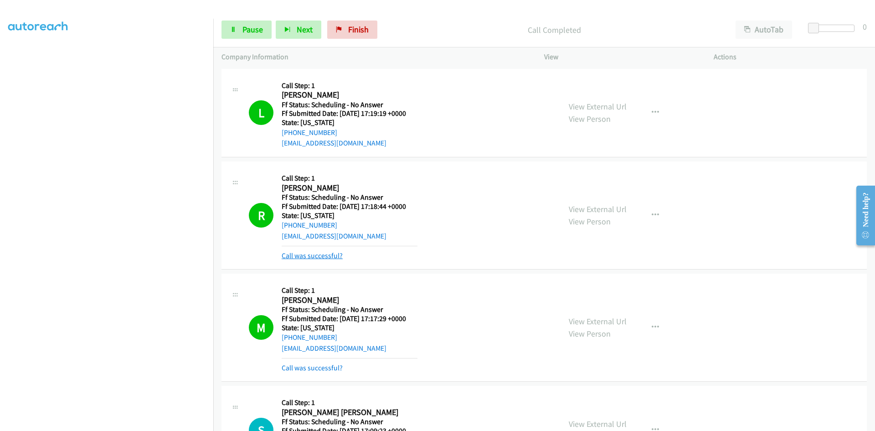
click at [320, 255] on link "Call was successful?" at bounding box center [312, 255] width 61 height 9
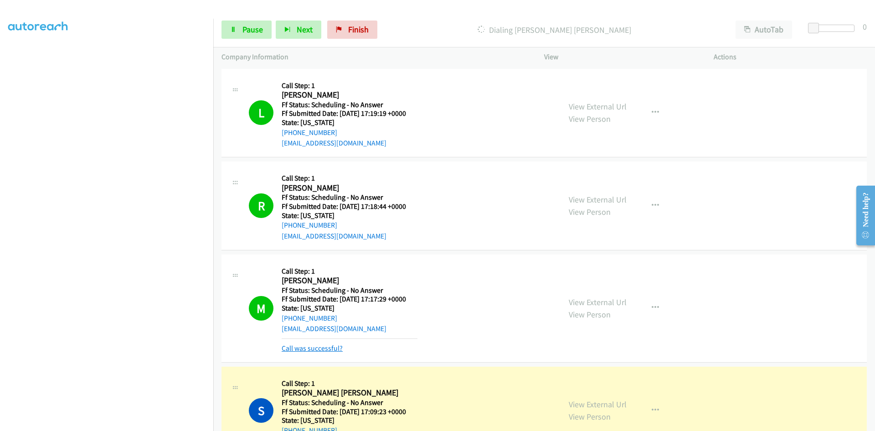
click at [310, 347] on link "Call was successful?" at bounding box center [312, 348] width 61 height 9
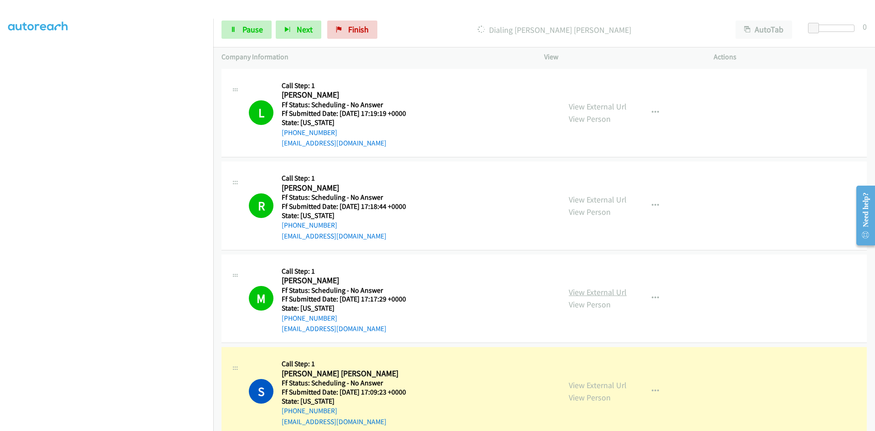
click at [599, 291] on link "View External Url" at bounding box center [598, 292] width 58 height 10
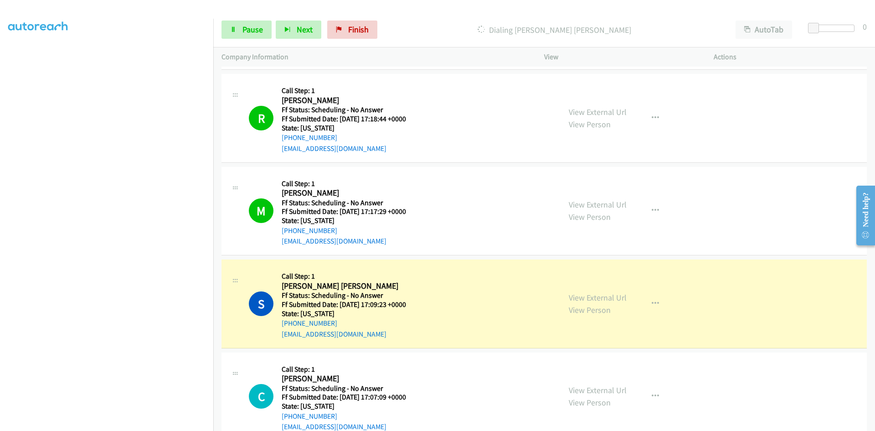
scroll to position [91, 0]
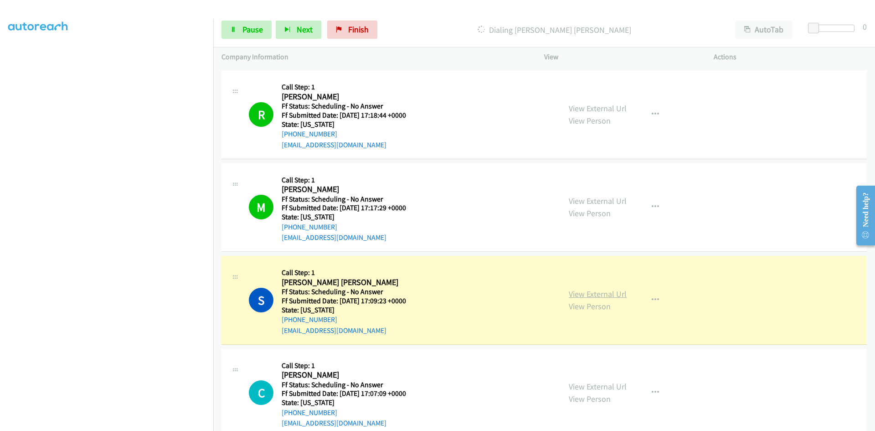
click at [600, 295] on link "View External Url" at bounding box center [598, 294] width 58 height 10
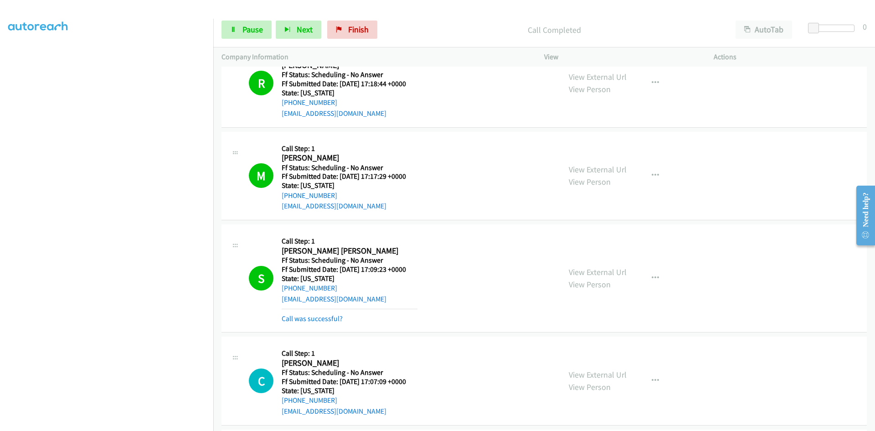
scroll to position [137, 0]
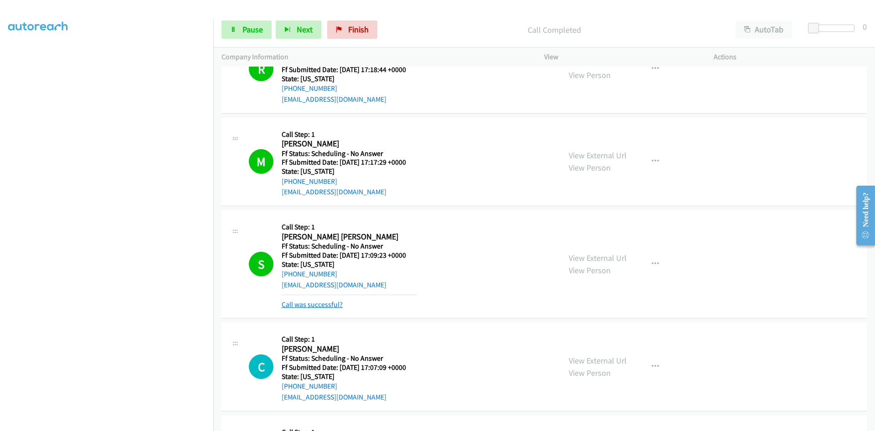
click at [333, 305] on link "Call was successful?" at bounding box center [312, 304] width 61 height 9
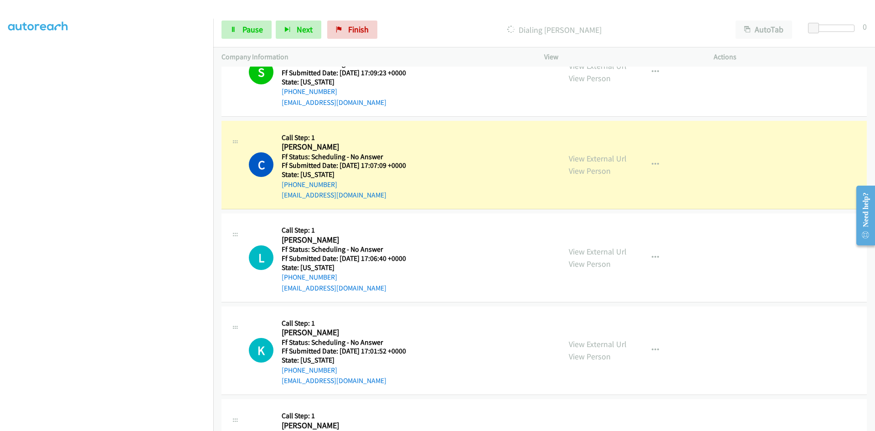
scroll to position [365, 0]
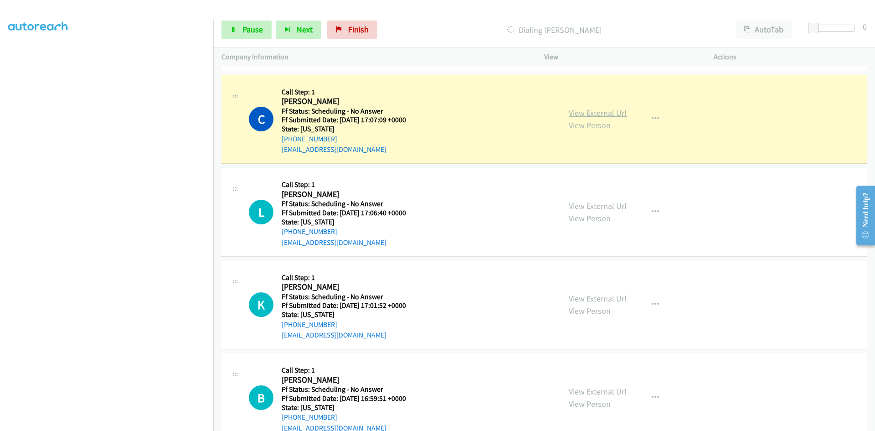
click at [588, 114] on link "View External Url" at bounding box center [598, 113] width 58 height 10
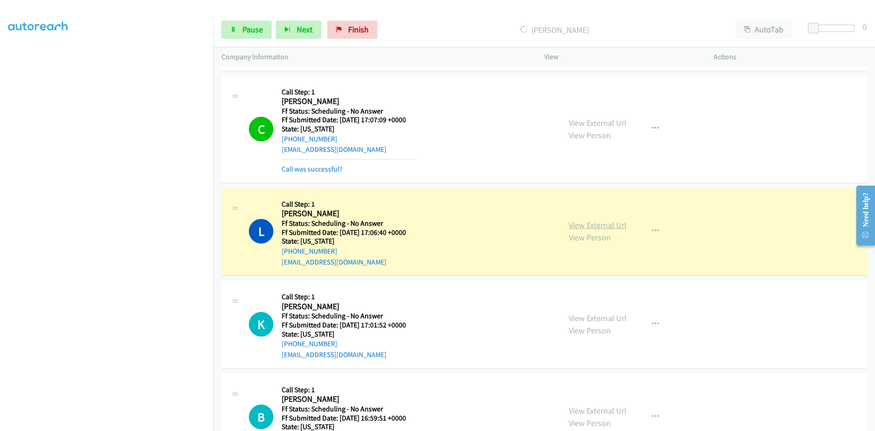
click at [579, 224] on link "View External Url" at bounding box center [598, 225] width 58 height 10
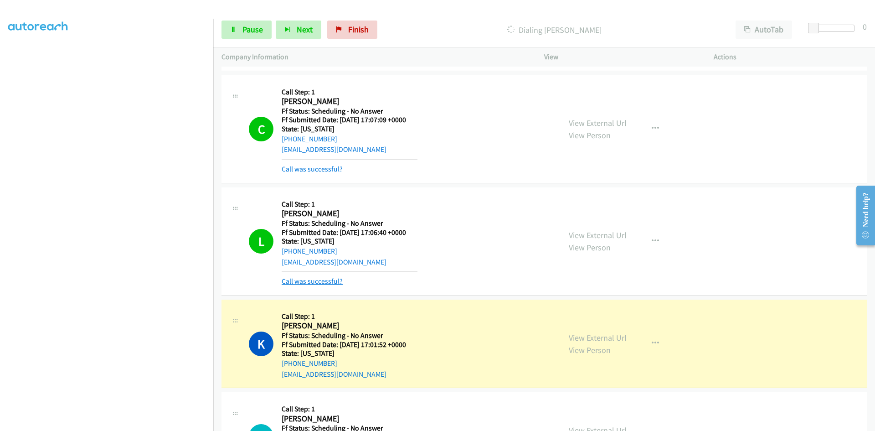
click at [285, 282] on link "Call was successful?" at bounding box center [312, 281] width 61 height 9
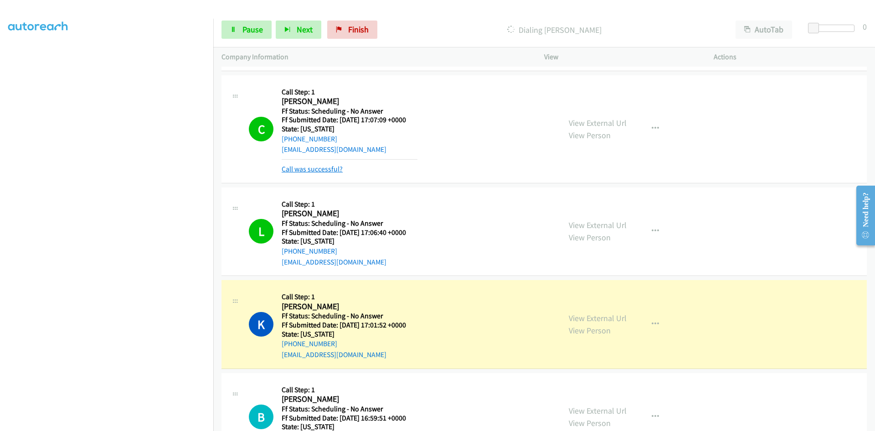
click at [302, 169] on link "Call was successful?" at bounding box center [312, 169] width 61 height 9
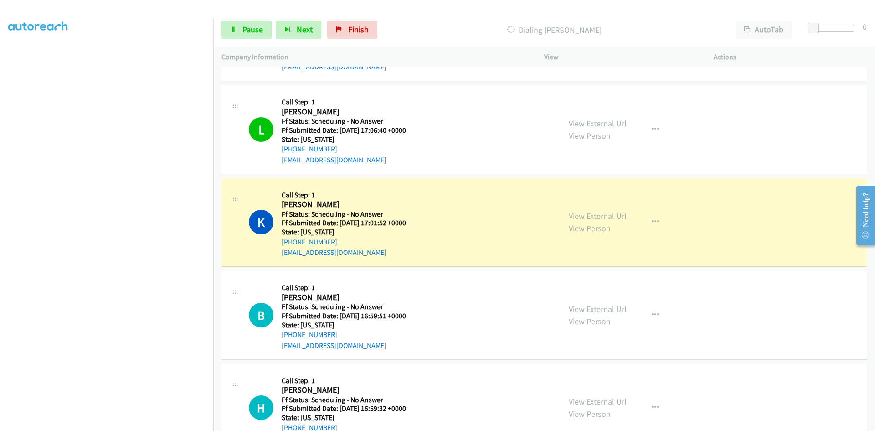
scroll to position [456, 0]
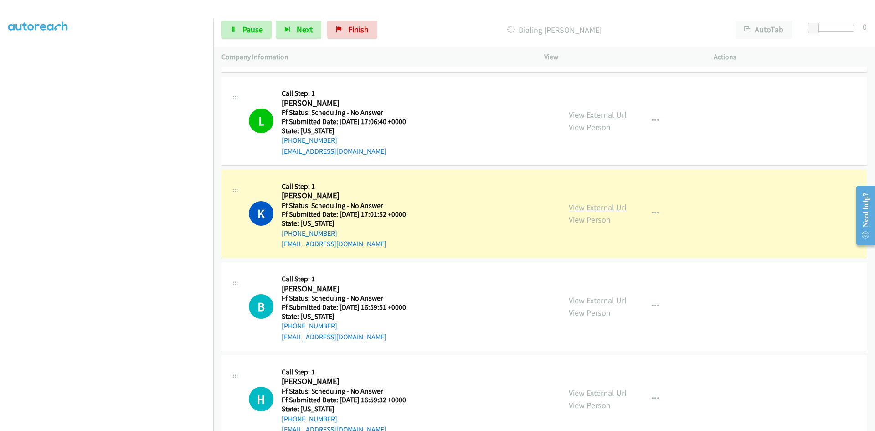
click at [579, 206] on link "View External Url" at bounding box center [598, 207] width 58 height 10
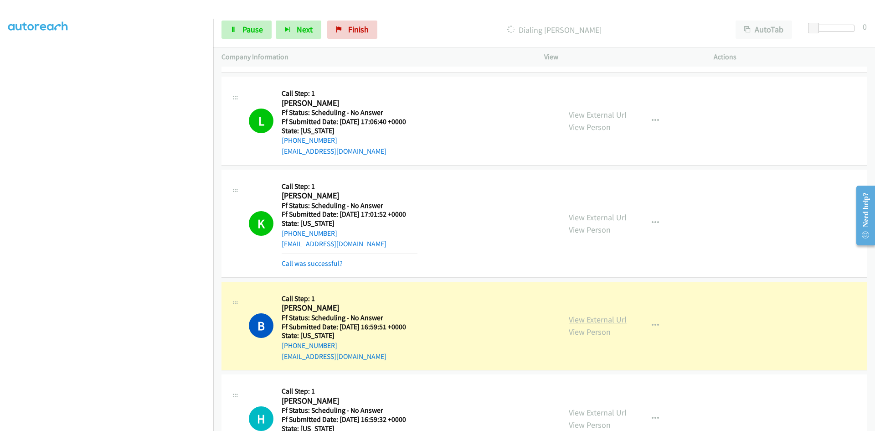
click at [591, 317] on link "View External Url" at bounding box center [598, 319] width 58 height 10
click at [323, 262] on link "Call was successful?" at bounding box center [312, 263] width 61 height 9
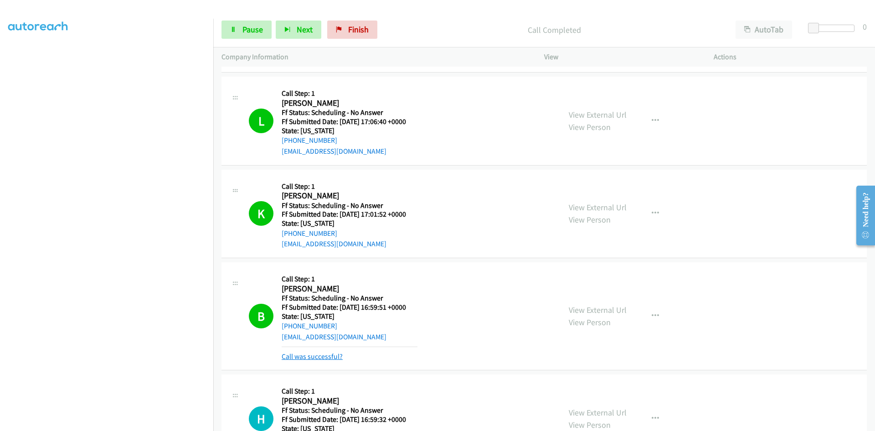
click at [331, 357] on link "Call was successful?" at bounding box center [312, 356] width 61 height 9
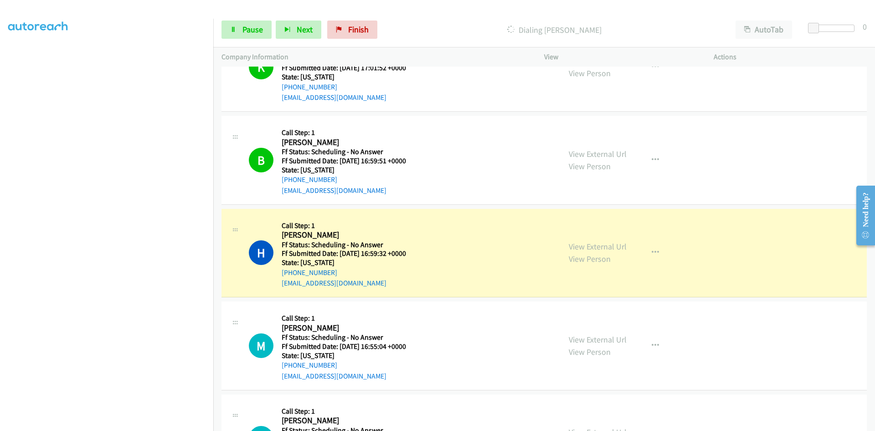
scroll to position [593, 0]
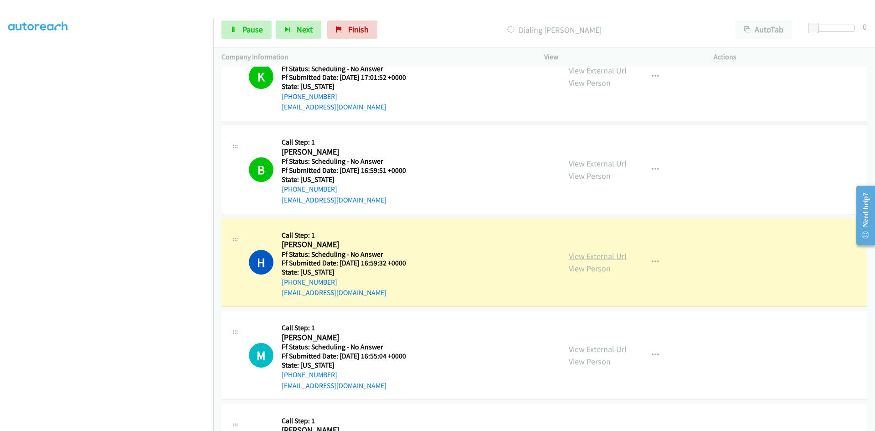
click at [609, 256] on link "View External Url" at bounding box center [598, 256] width 58 height 10
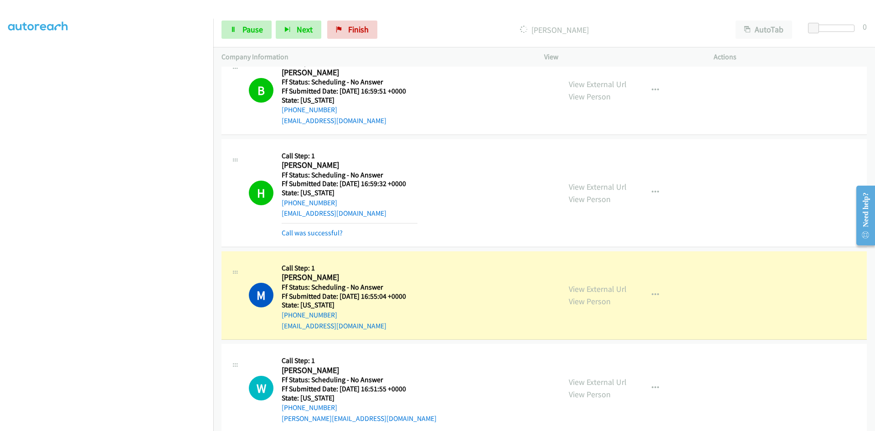
scroll to position [729, 0]
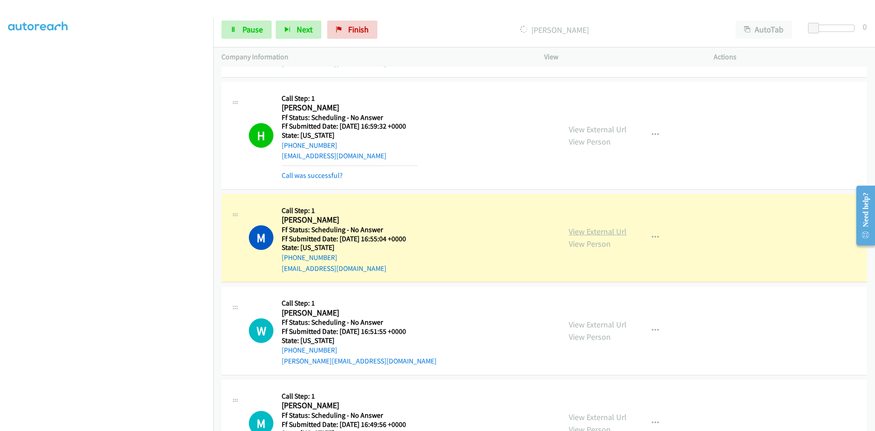
click at [612, 232] on link "View External Url" at bounding box center [598, 231] width 58 height 10
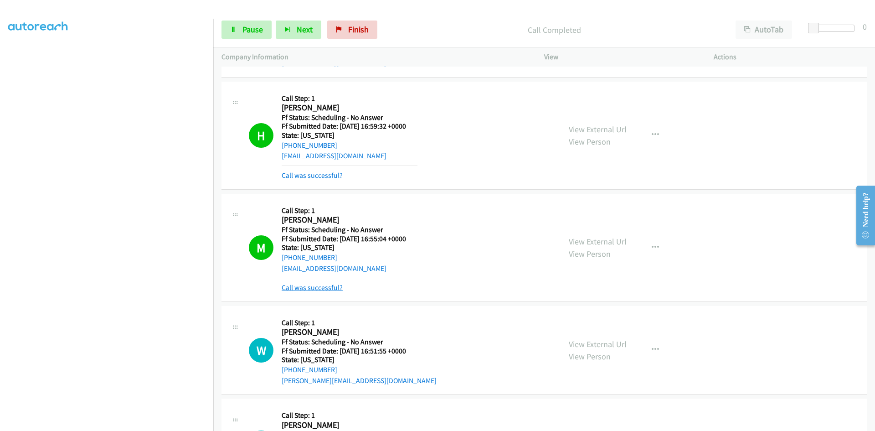
click at [333, 285] on link "Call was successful?" at bounding box center [312, 287] width 61 height 9
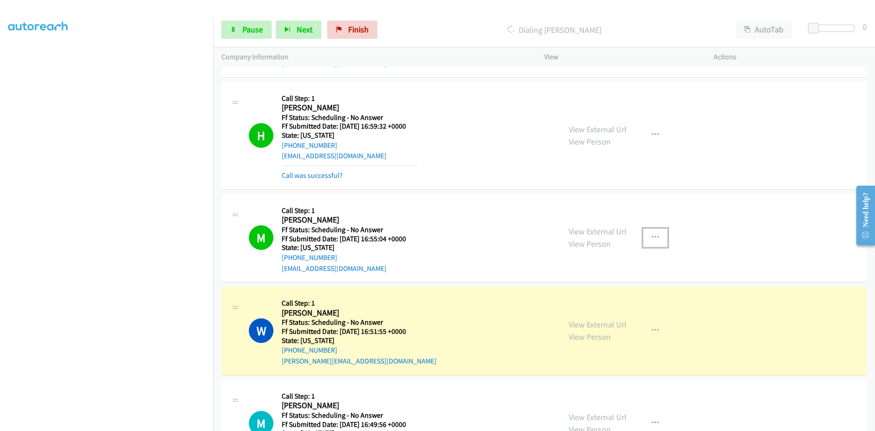
click at [652, 235] on icon "button" at bounding box center [655, 237] width 7 height 7
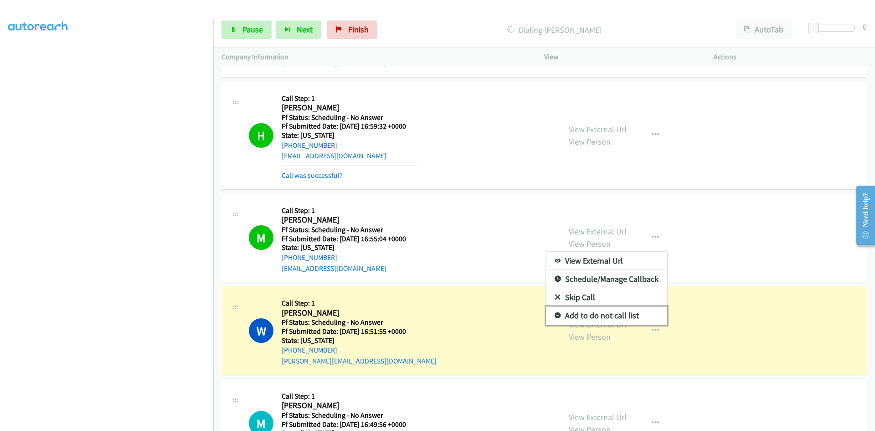
click at [594, 315] on link "Add to do not call list" at bounding box center [606, 315] width 121 height 18
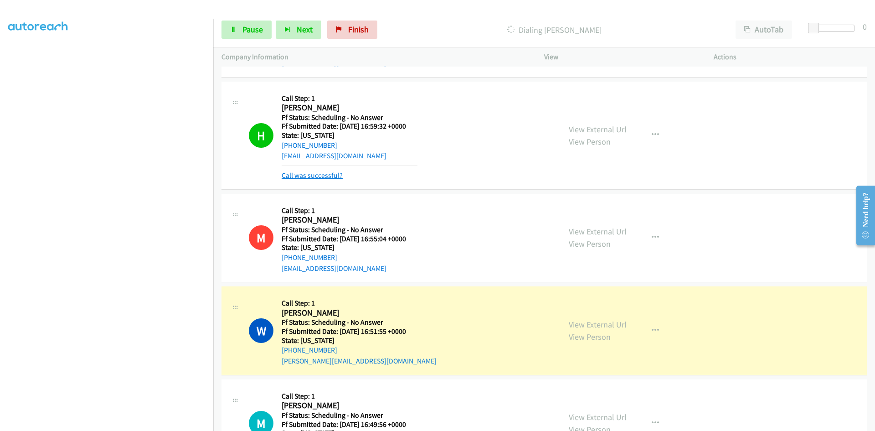
click at [297, 177] on link "Call was successful?" at bounding box center [312, 175] width 61 height 9
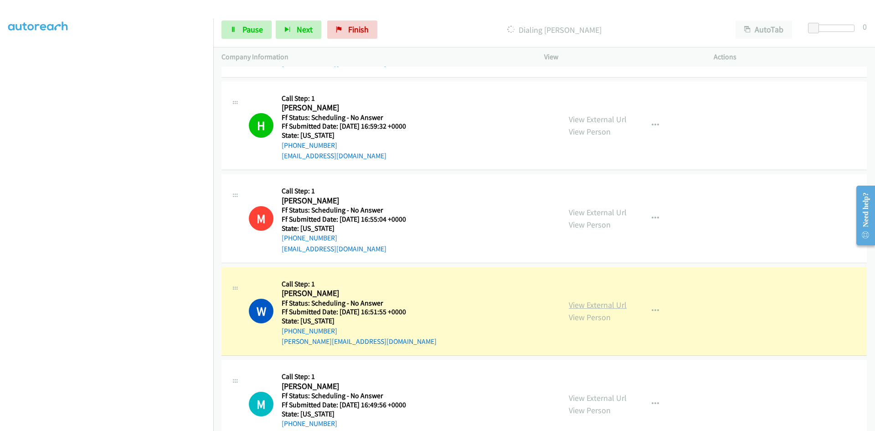
click at [601, 307] on link "View External Url" at bounding box center [598, 305] width 58 height 10
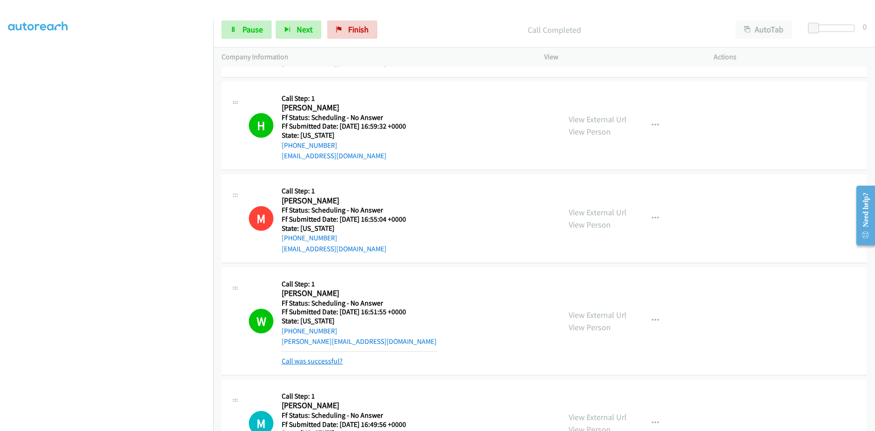
click at [321, 364] on link "Call was successful?" at bounding box center [312, 361] width 61 height 9
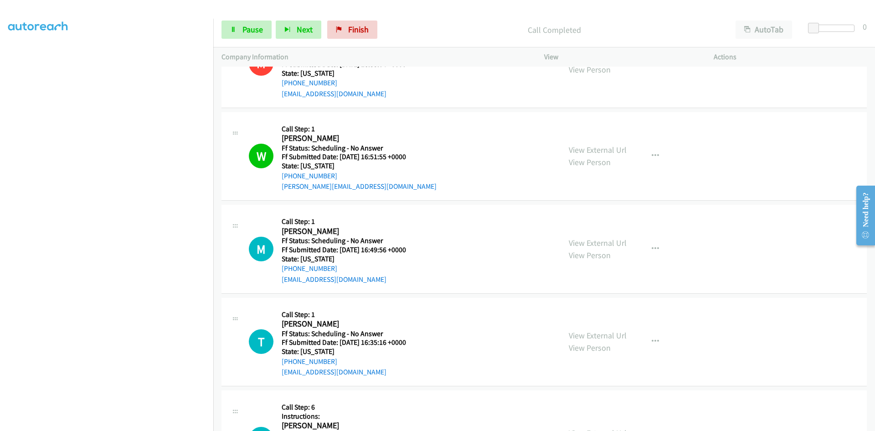
scroll to position [912, 0]
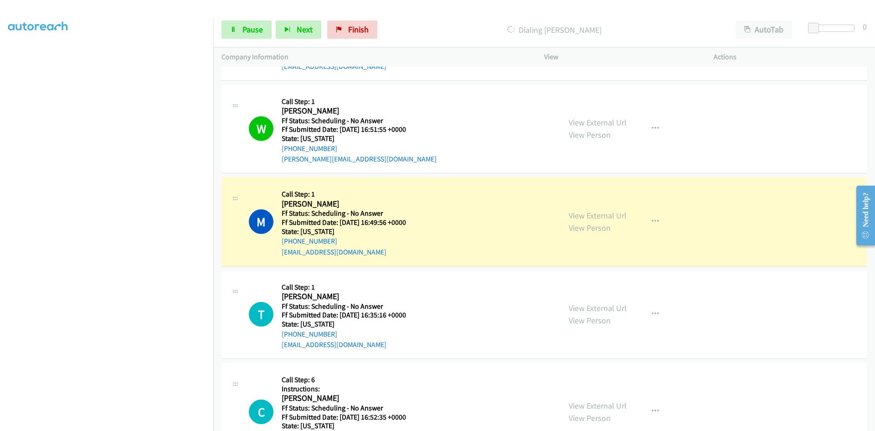
click at [597, 214] on div "View External Url View Person View External Url Email Schedule/Manage Callback …" at bounding box center [650, 222] width 178 height 72
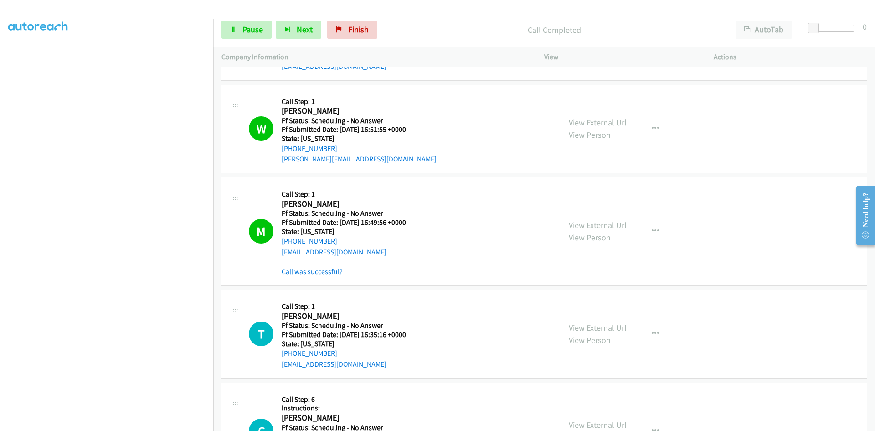
click at [312, 274] on link "Call was successful?" at bounding box center [312, 271] width 61 height 9
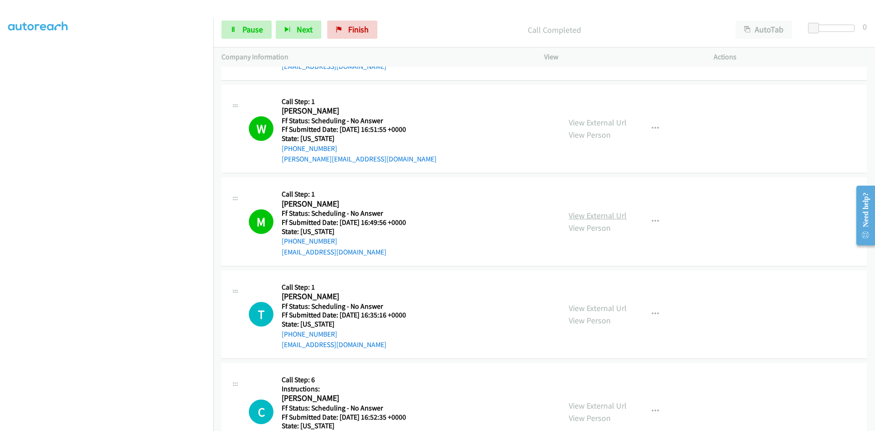
click at [595, 212] on link "View External Url" at bounding box center [598, 215] width 58 height 10
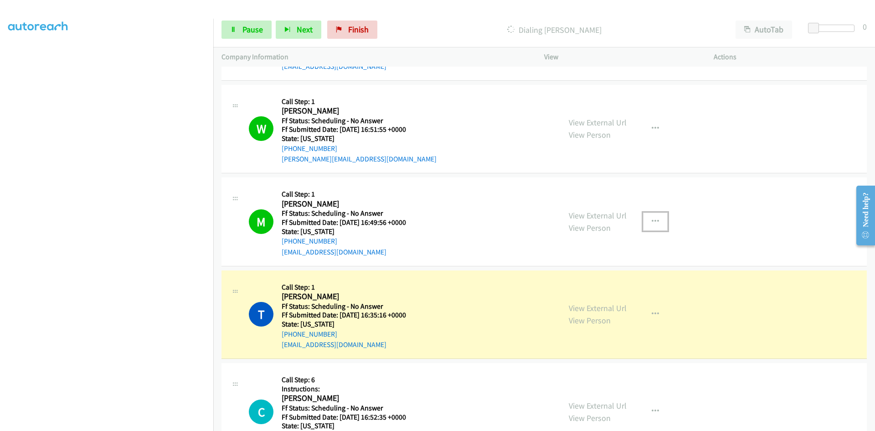
click at [653, 218] on icon "button" at bounding box center [655, 221] width 7 height 7
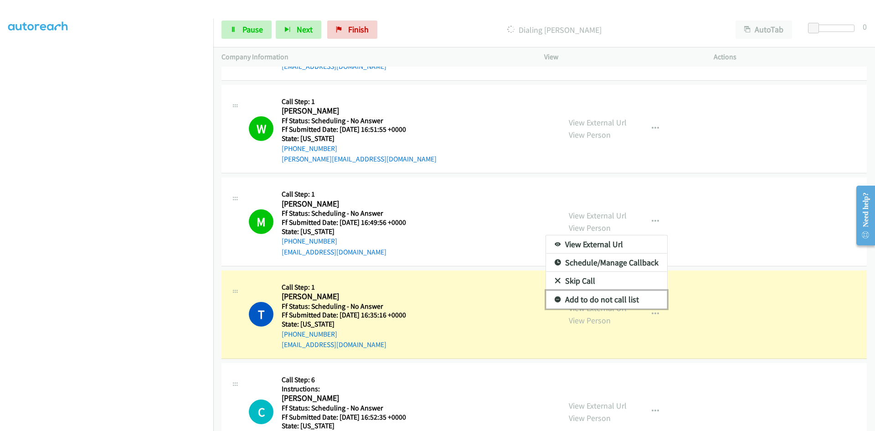
click at [578, 298] on link "Add to do not call list" at bounding box center [606, 299] width 121 height 18
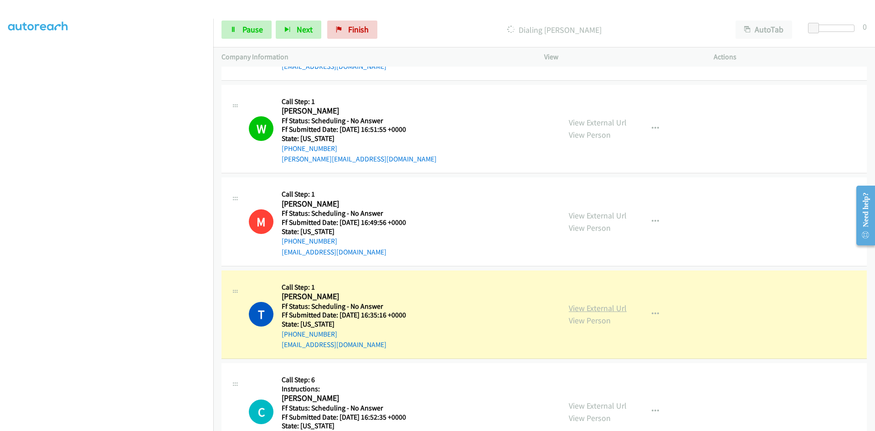
click at [592, 308] on link "View External Url" at bounding box center [598, 308] width 58 height 10
click at [577, 305] on link "View External Url" at bounding box center [598, 308] width 58 height 10
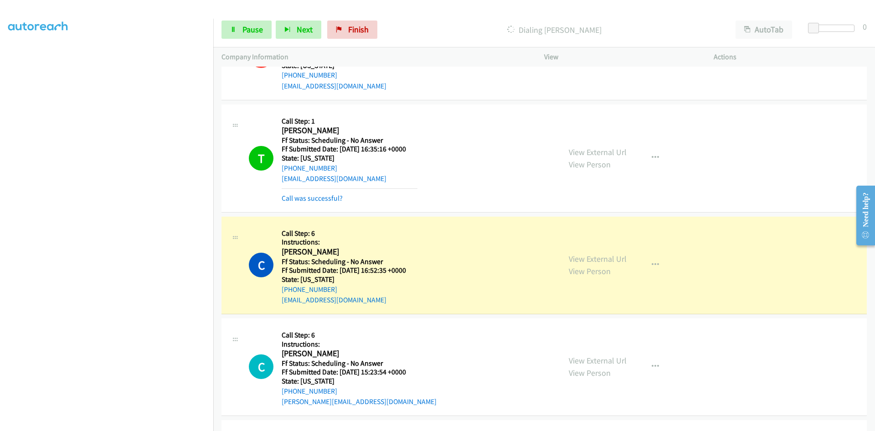
scroll to position [1094, 0]
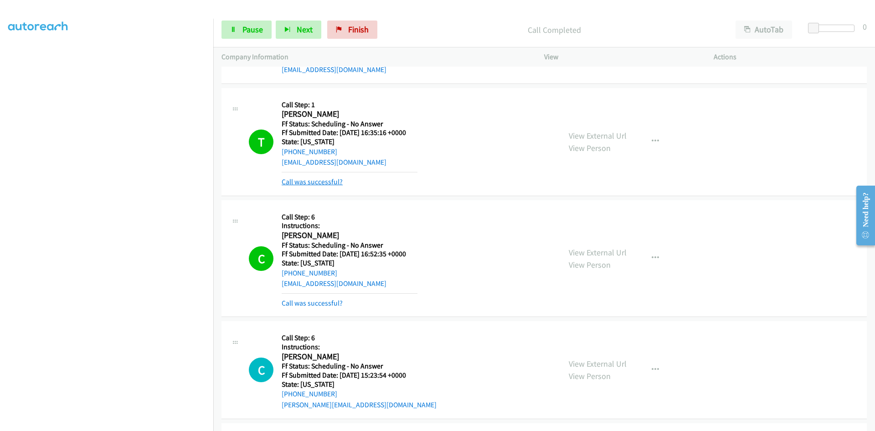
click at [328, 179] on link "Call was successful?" at bounding box center [312, 181] width 61 height 9
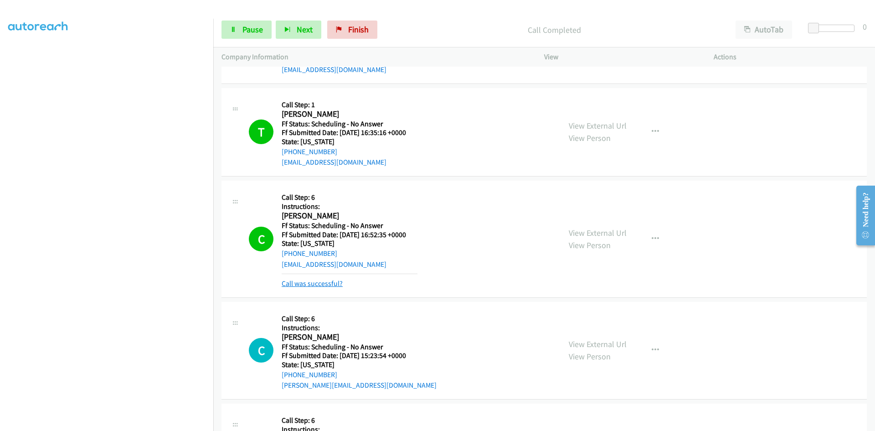
click at [305, 282] on link "Call was successful?" at bounding box center [312, 283] width 61 height 9
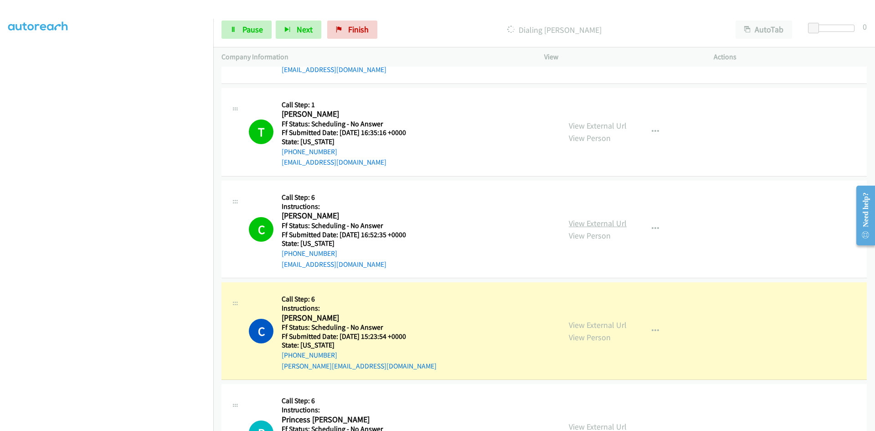
click at [604, 220] on link "View External Url" at bounding box center [598, 223] width 58 height 10
click at [587, 326] on link "View External Url" at bounding box center [598, 325] width 58 height 10
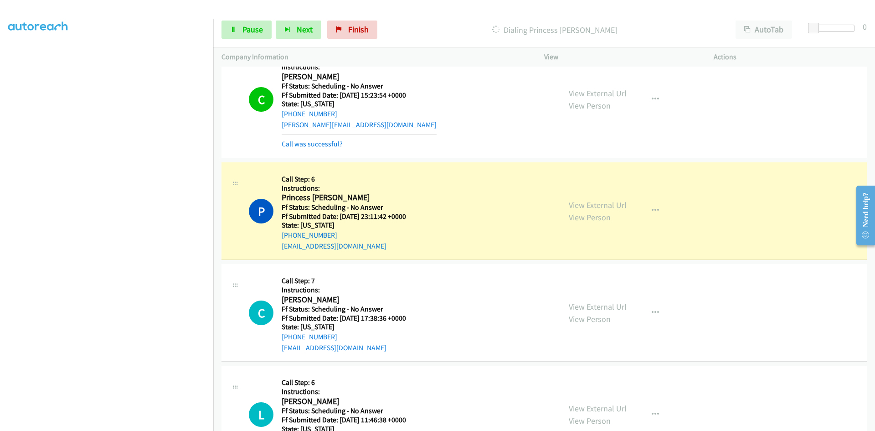
scroll to position [1322, 0]
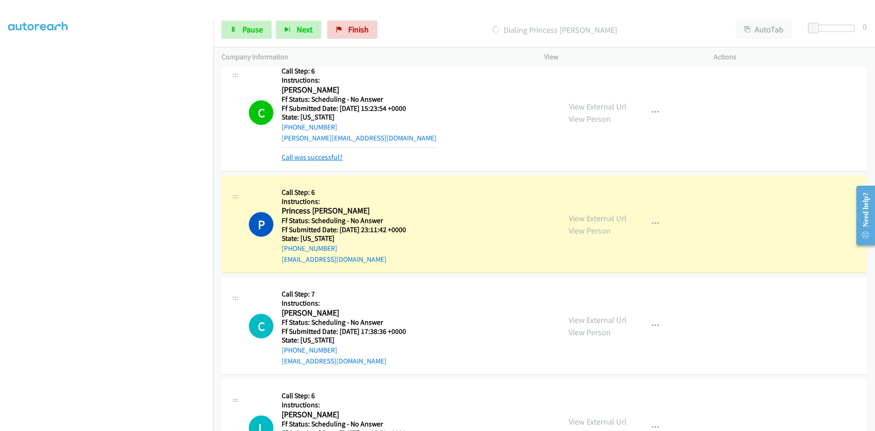
click at [331, 160] on link "Call was successful?" at bounding box center [312, 157] width 61 height 9
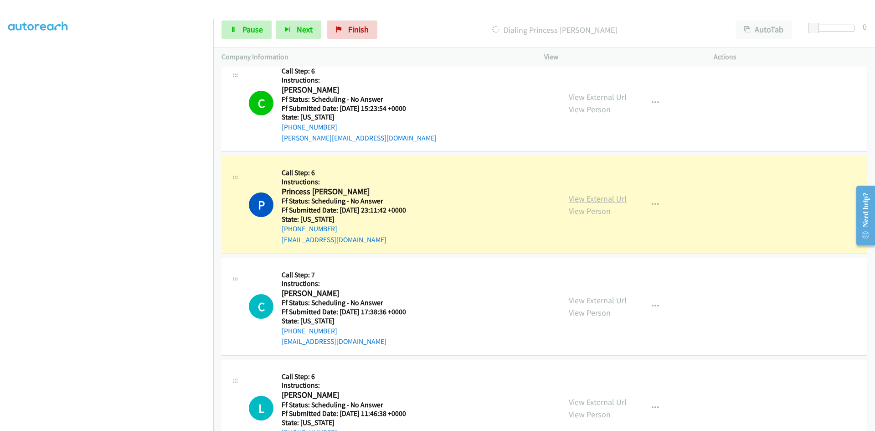
click at [608, 199] on link "View External Url" at bounding box center [598, 198] width 58 height 10
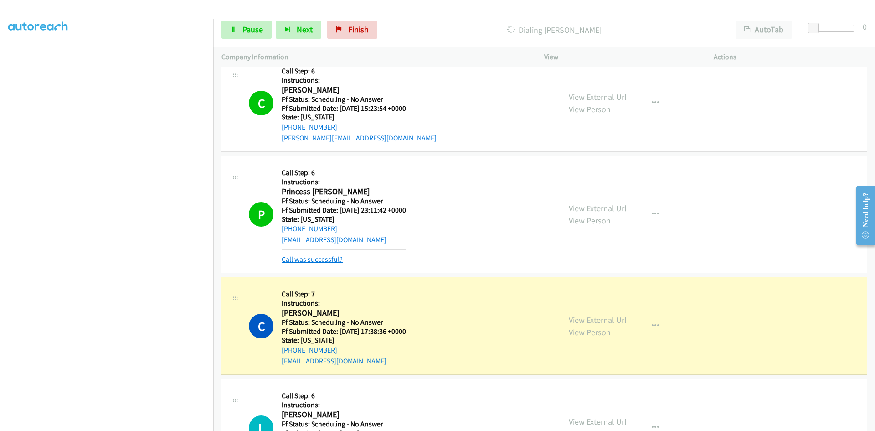
click at [291, 258] on link "Call was successful?" at bounding box center [312, 259] width 61 height 9
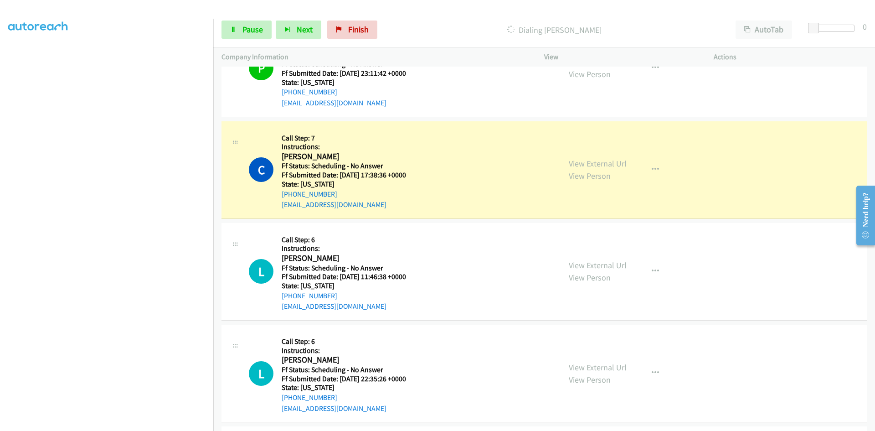
scroll to position [1504, 0]
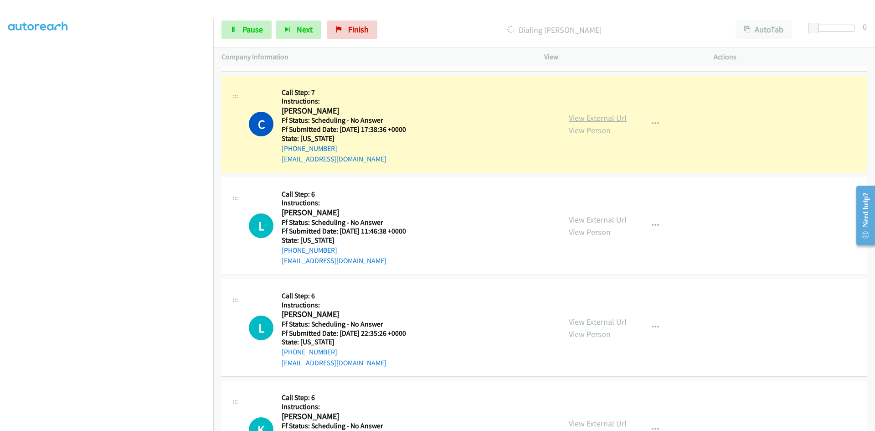
click at [594, 117] on link "View External Url" at bounding box center [598, 118] width 58 height 10
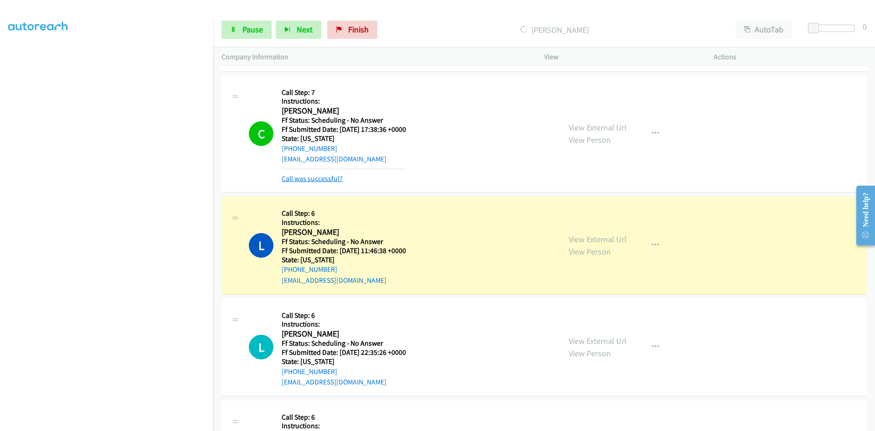
click at [319, 179] on link "Call was successful?" at bounding box center [312, 178] width 61 height 9
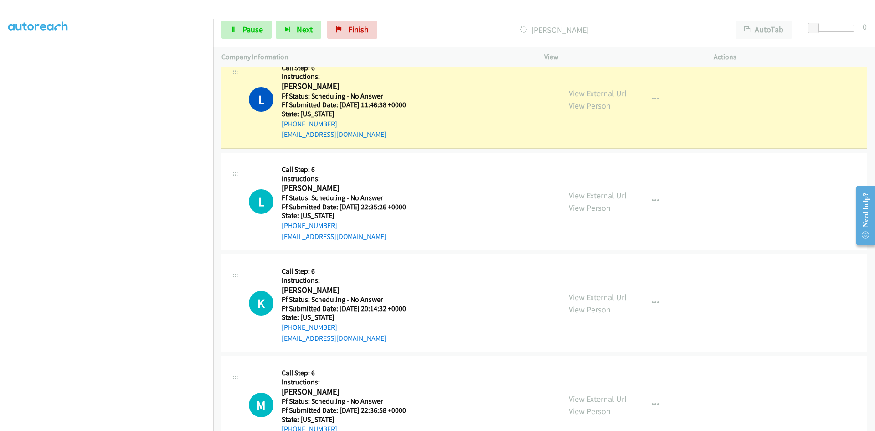
scroll to position [1641, 0]
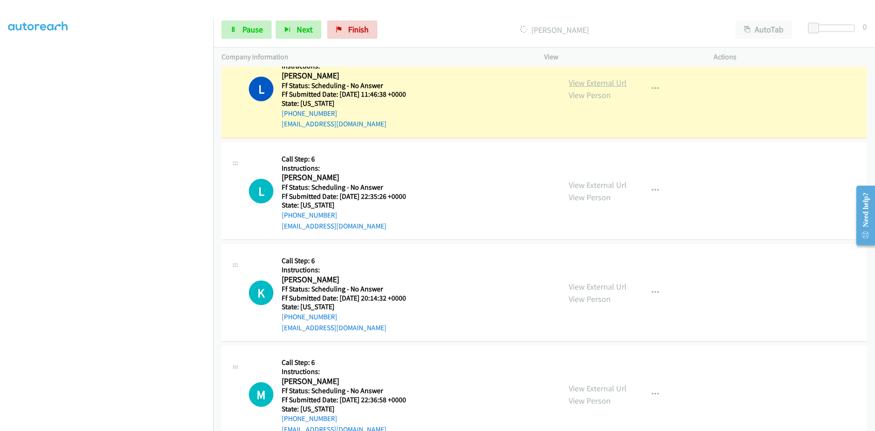
click at [605, 84] on link "View External Url" at bounding box center [598, 83] width 58 height 10
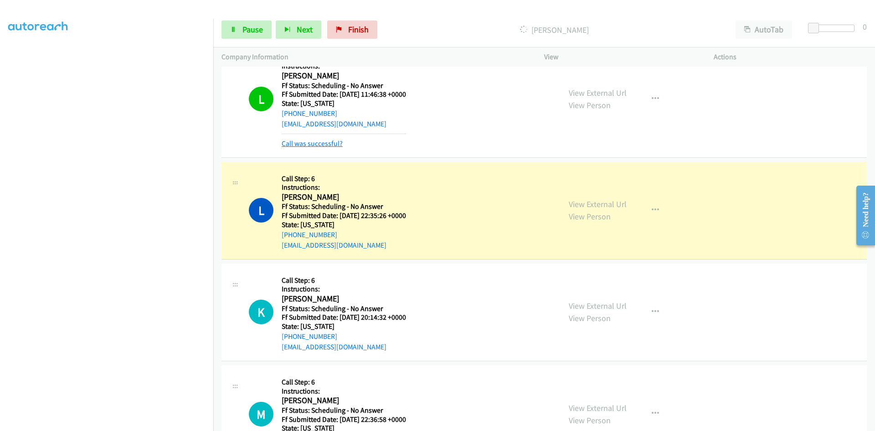
click at [325, 144] on link "Call was successful?" at bounding box center [312, 143] width 61 height 9
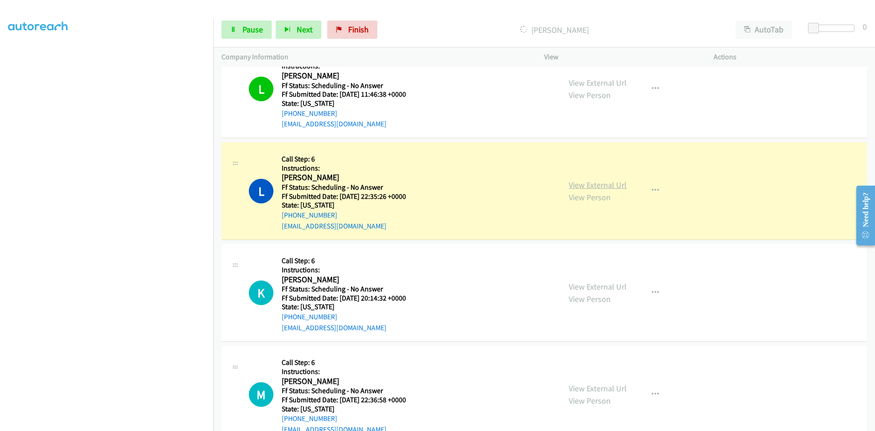
click at [600, 184] on link "View External Url" at bounding box center [598, 185] width 58 height 10
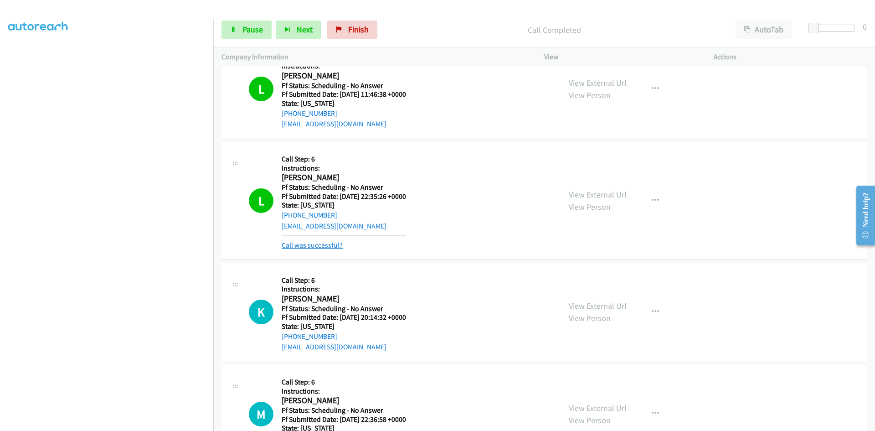
click at [305, 243] on link "Call was successful?" at bounding box center [312, 245] width 61 height 9
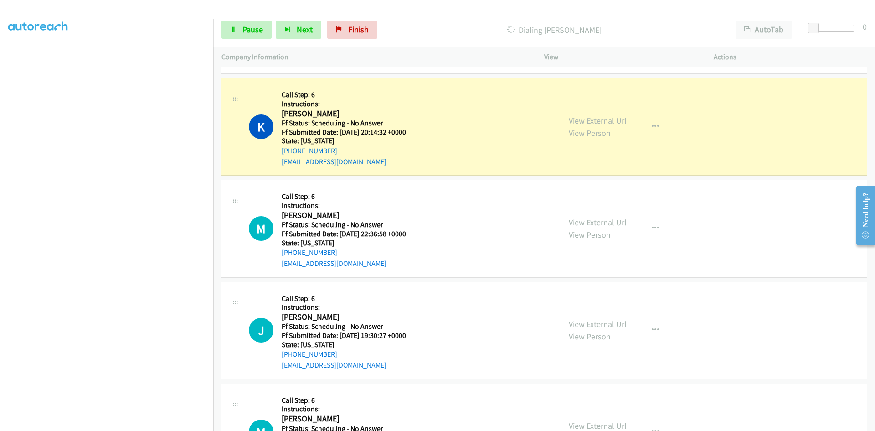
scroll to position [1824, 0]
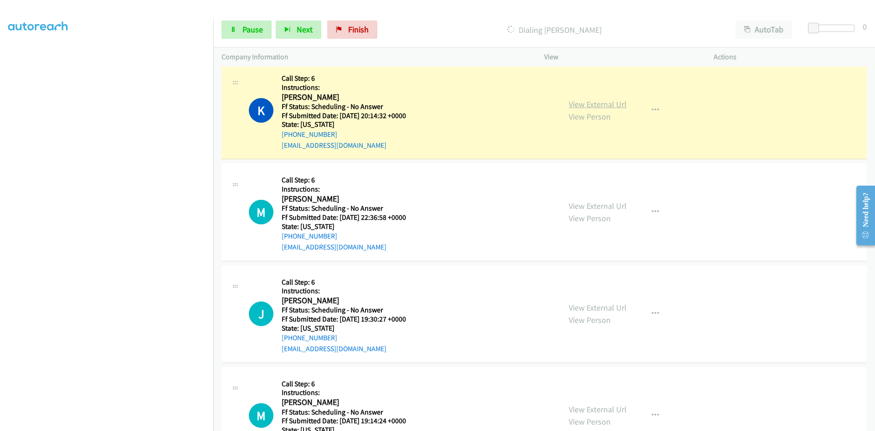
click at [605, 103] on link "View External Url" at bounding box center [598, 104] width 58 height 10
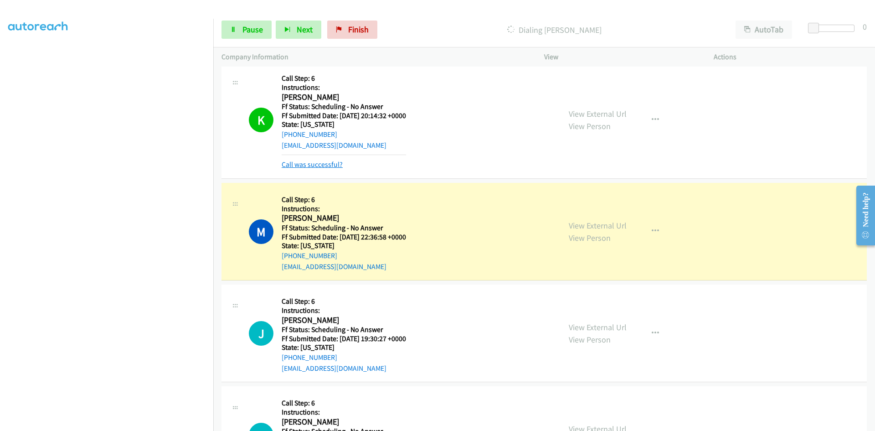
click at [289, 167] on link "Call was successful?" at bounding box center [312, 164] width 61 height 9
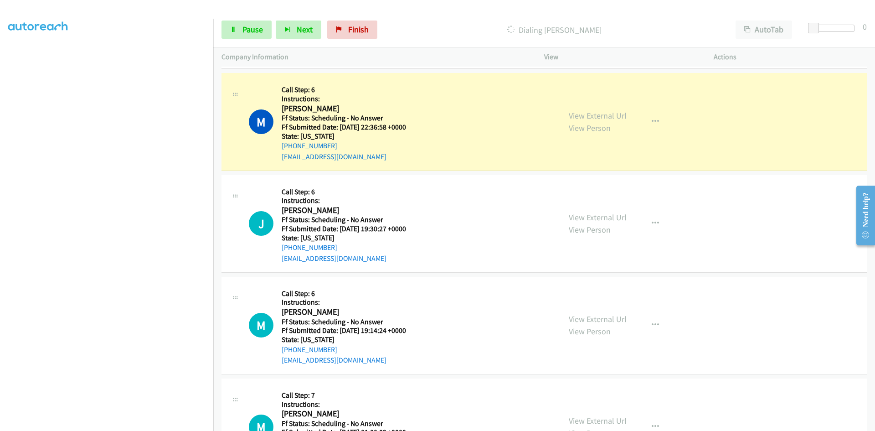
scroll to position [1915, 0]
click at [583, 118] on link "View External Url" at bounding box center [598, 114] width 58 height 10
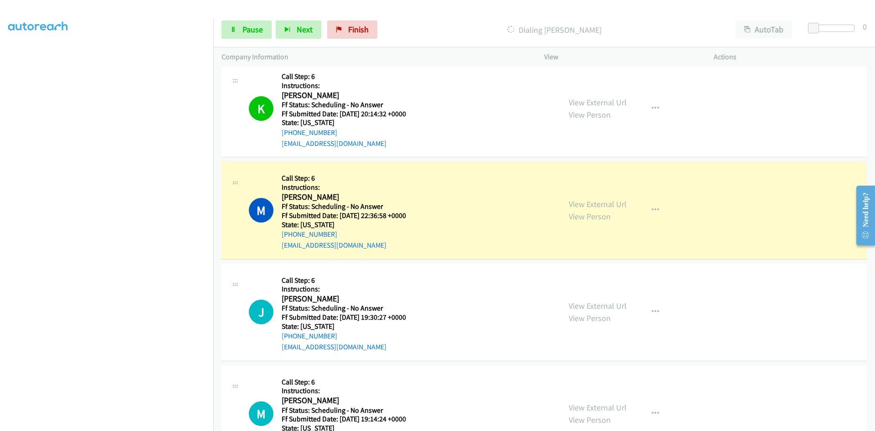
scroll to position [1824, 0]
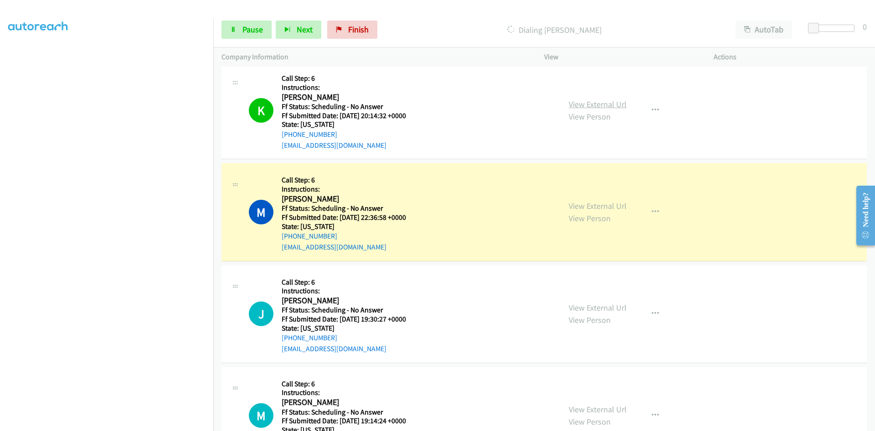
click at [610, 103] on link "View External Url" at bounding box center [598, 104] width 58 height 10
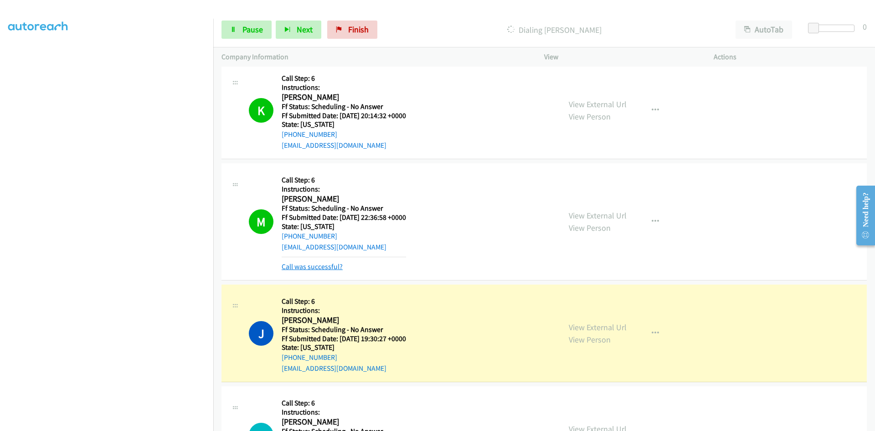
click at [327, 268] on link "Call was successful?" at bounding box center [312, 266] width 61 height 9
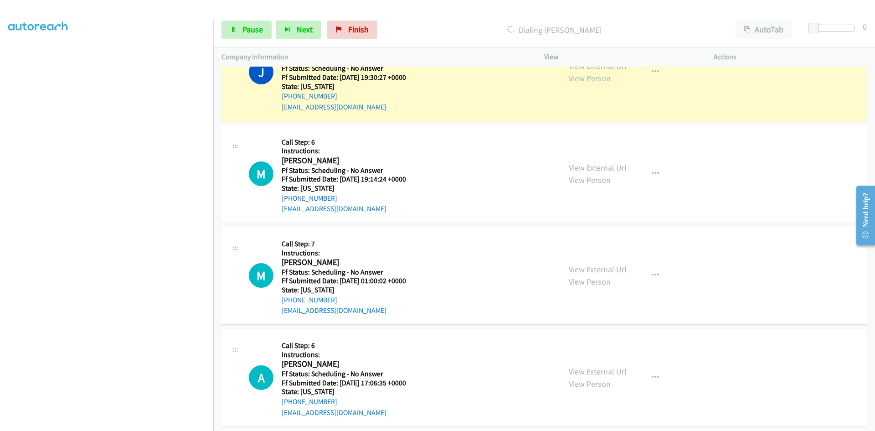
scroll to position [2006, 0]
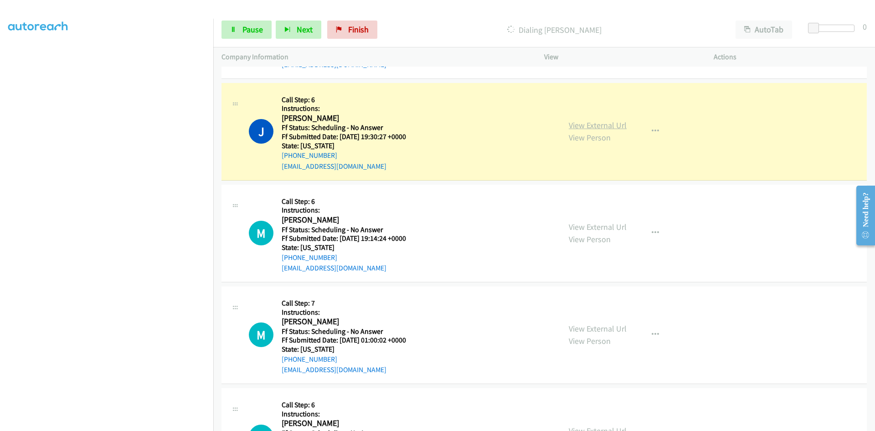
click at [611, 128] on link "View External Url" at bounding box center [598, 125] width 58 height 10
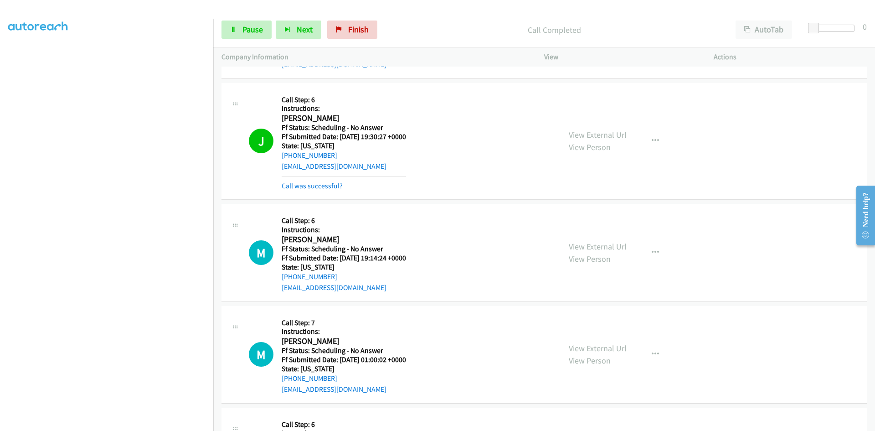
click at [328, 186] on link "Call was successful?" at bounding box center [312, 185] width 61 height 9
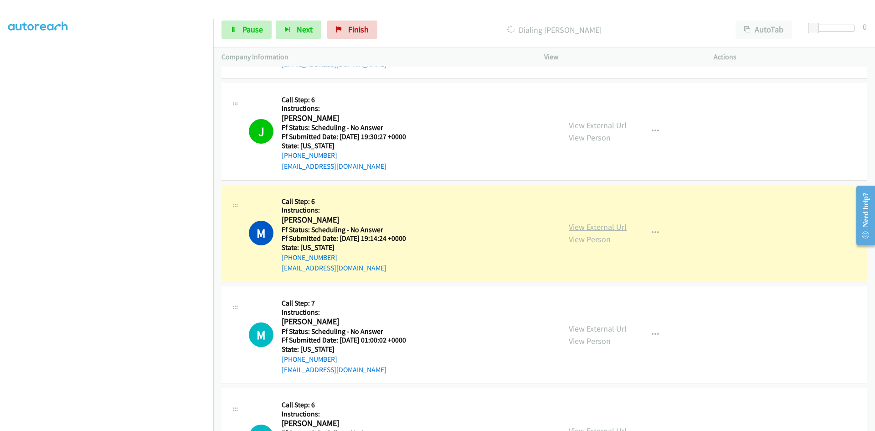
click at [608, 225] on link "View External Url" at bounding box center [598, 227] width 58 height 10
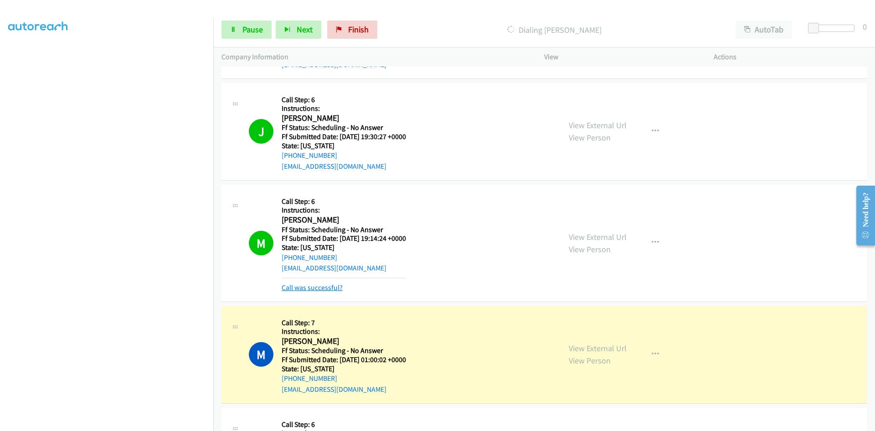
click at [322, 290] on link "Call was successful?" at bounding box center [312, 287] width 61 height 9
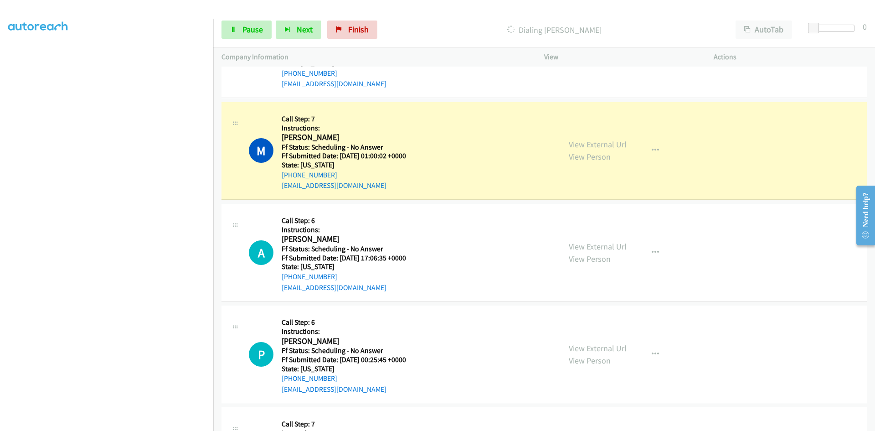
scroll to position [2188, 0]
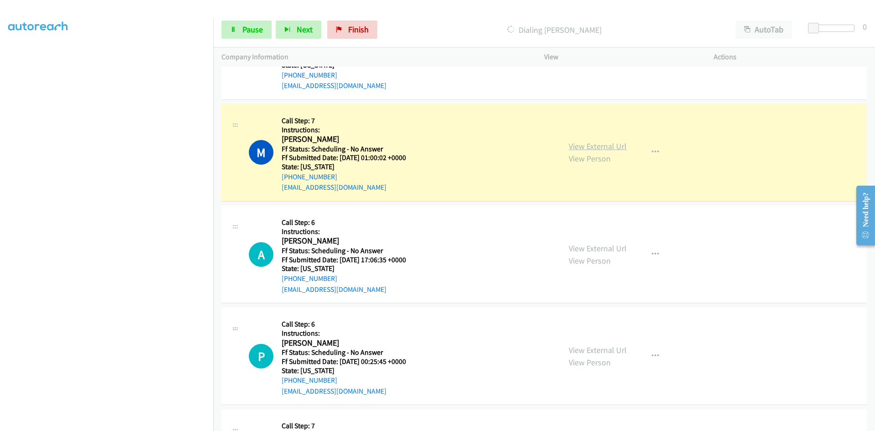
click at [579, 149] on link "View External Url" at bounding box center [598, 146] width 58 height 10
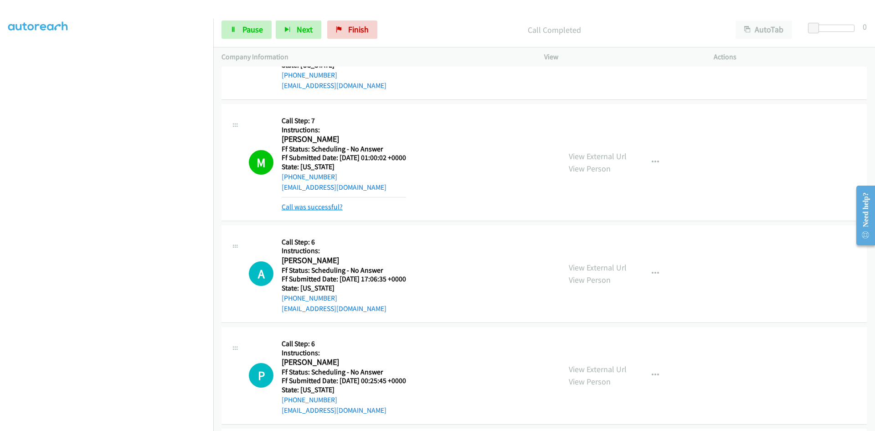
click at [314, 208] on link "Call was successful?" at bounding box center [312, 206] width 61 height 9
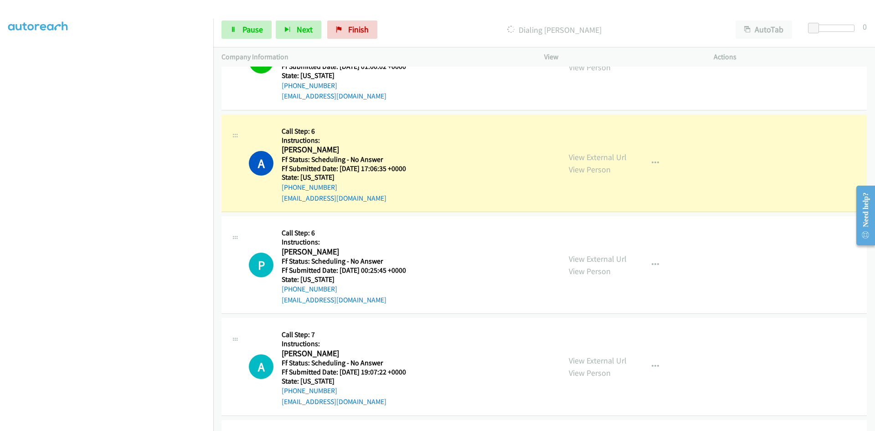
scroll to position [2325, 0]
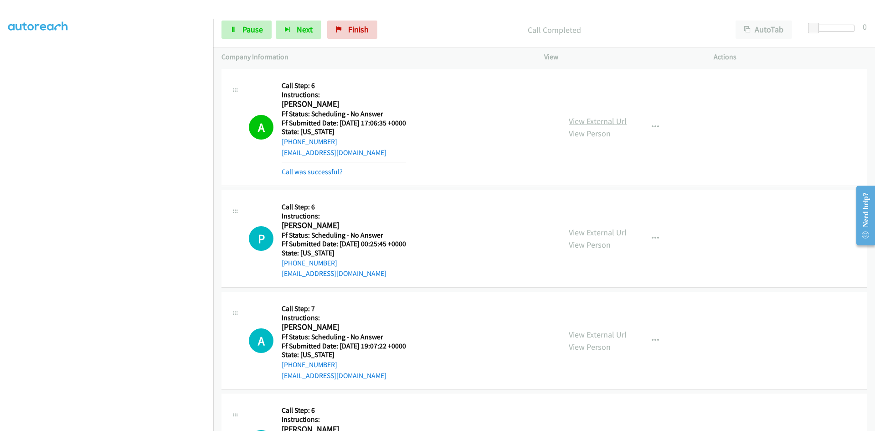
click at [617, 120] on link "View External Url" at bounding box center [598, 121] width 58 height 10
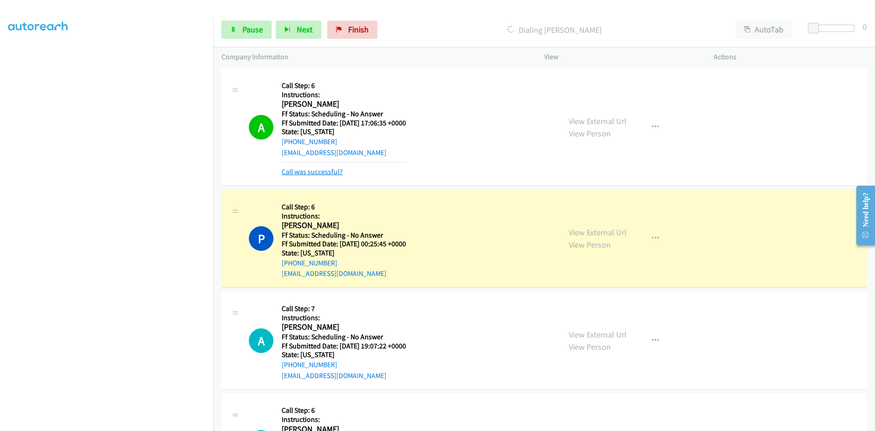
click at [305, 171] on link "Call was successful?" at bounding box center [312, 171] width 61 height 9
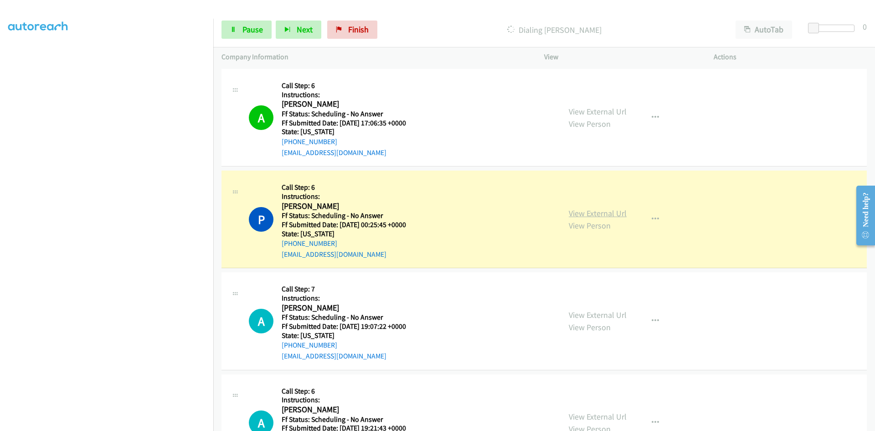
click at [586, 211] on link "View External Url" at bounding box center [598, 213] width 58 height 10
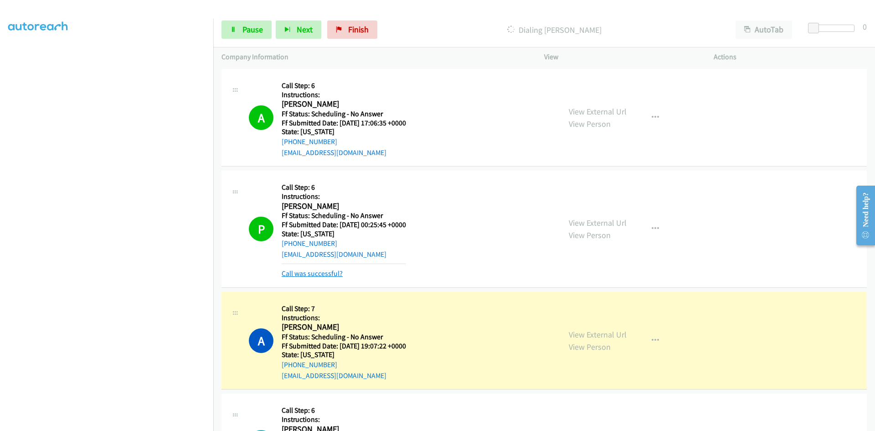
click at [333, 273] on link "Call was successful?" at bounding box center [312, 273] width 61 height 9
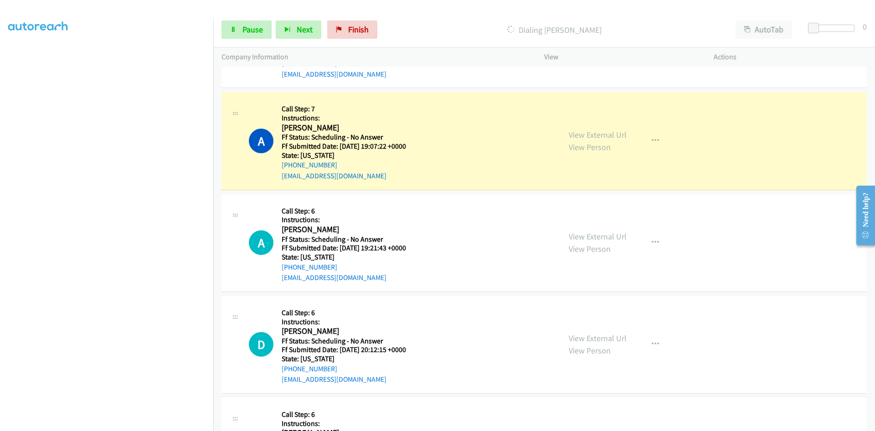
scroll to position [2507, 0]
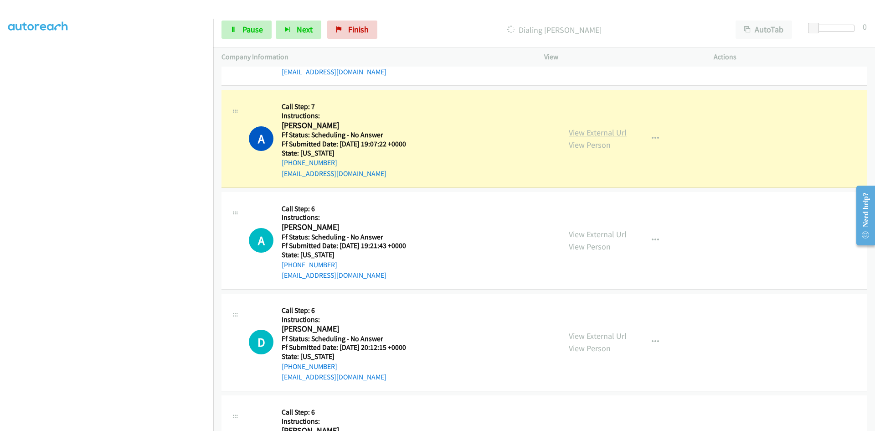
click at [603, 130] on link "View External Url" at bounding box center [598, 132] width 58 height 10
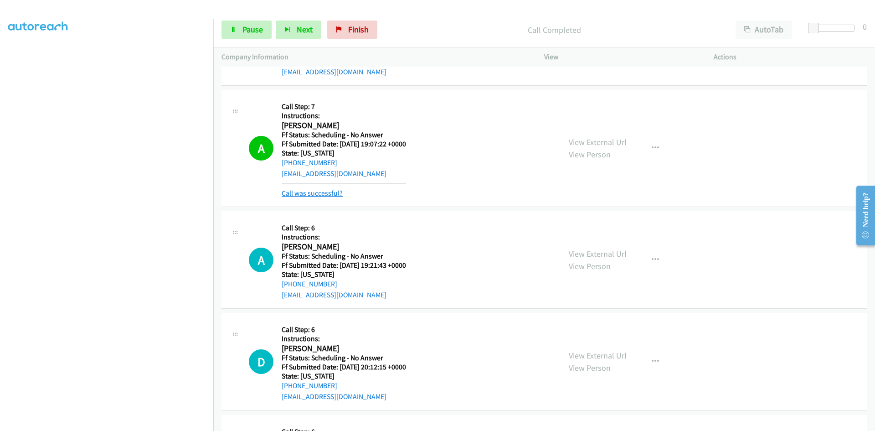
click at [291, 196] on link "Call was successful?" at bounding box center [312, 193] width 61 height 9
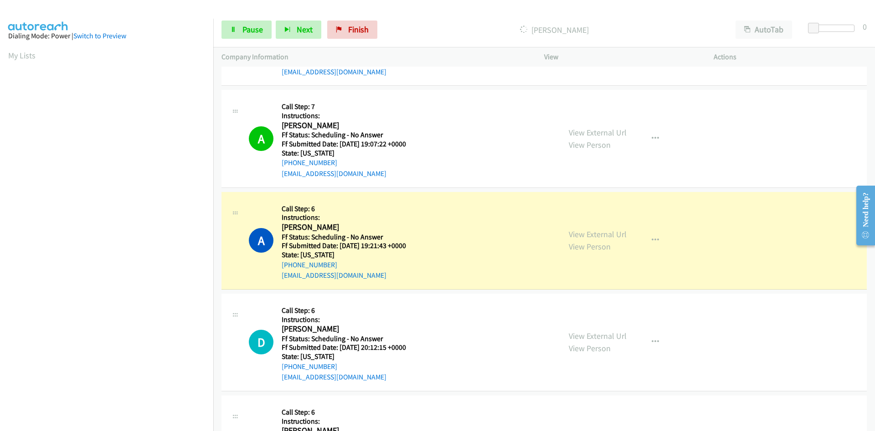
scroll to position [0, 0]
click at [600, 238] on link "View External Url" at bounding box center [598, 234] width 58 height 10
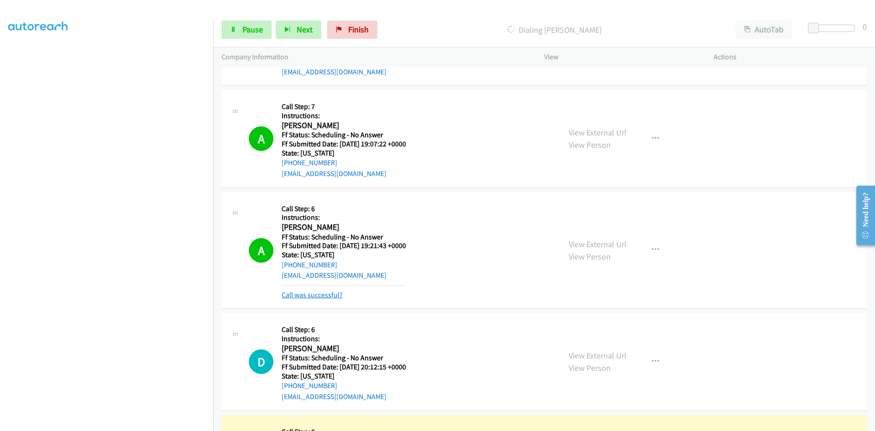
click at [324, 292] on link "Call was successful?" at bounding box center [312, 294] width 61 height 9
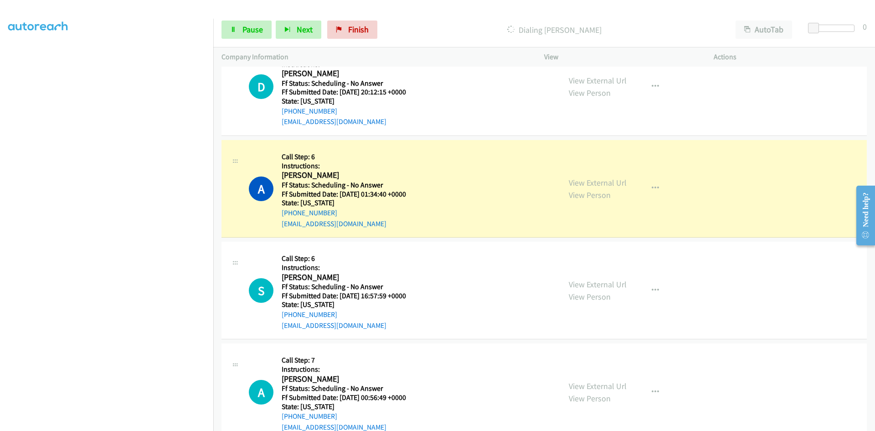
scroll to position [2781, 0]
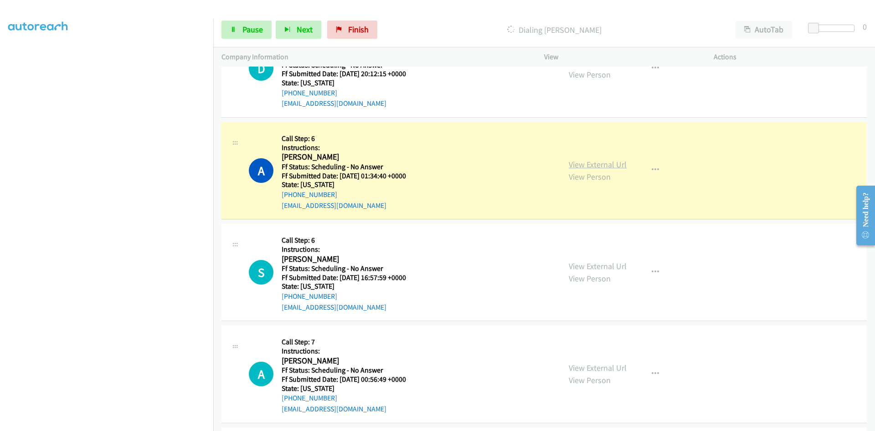
click at [581, 167] on link "View External Url" at bounding box center [598, 164] width 58 height 10
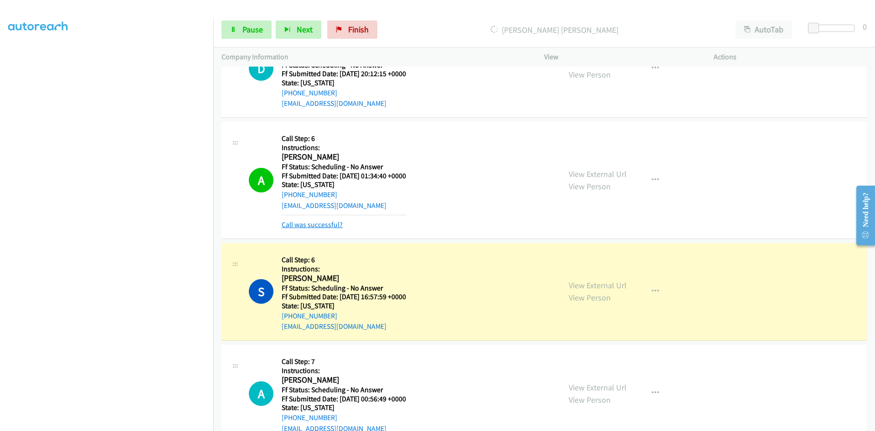
click at [298, 221] on link "Call was successful?" at bounding box center [312, 224] width 61 height 9
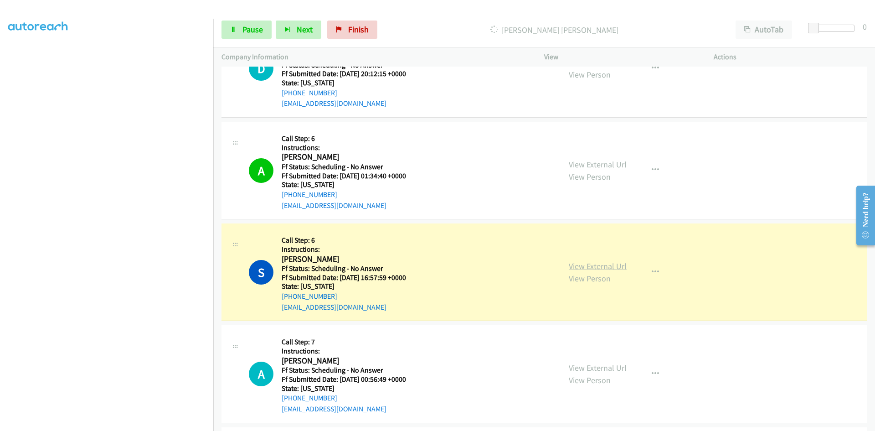
click at [615, 265] on link "View External Url" at bounding box center [598, 266] width 58 height 10
click at [237, 32] on link "Pause" at bounding box center [247, 30] width 50 height 18
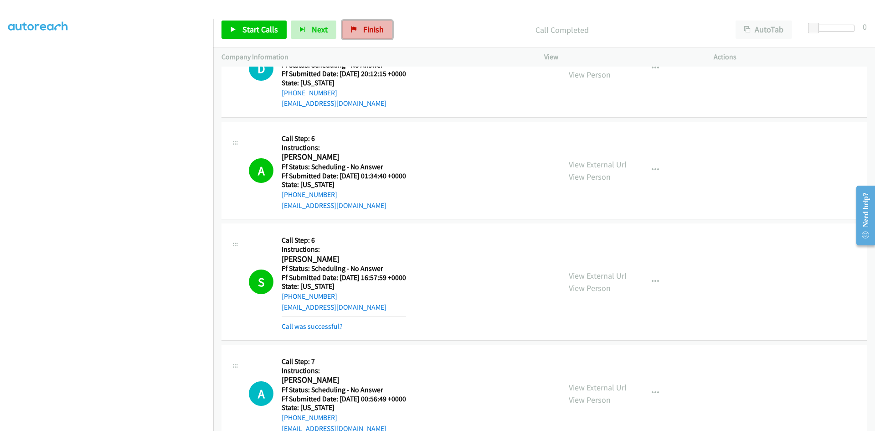
click at [351, 33] on link "Finish" at bounding box center [367, 30] width 50 height 18
click at [310, 327] on link "Call was successful?" at bounding box center [312, 326] width 61 height 9
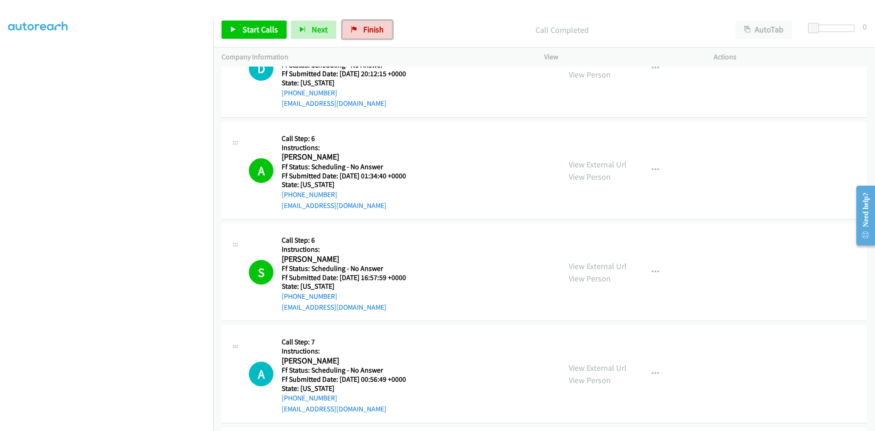
click at [369, 31] on span "Finish" at bounding box center [373, 29] width 21 height 10
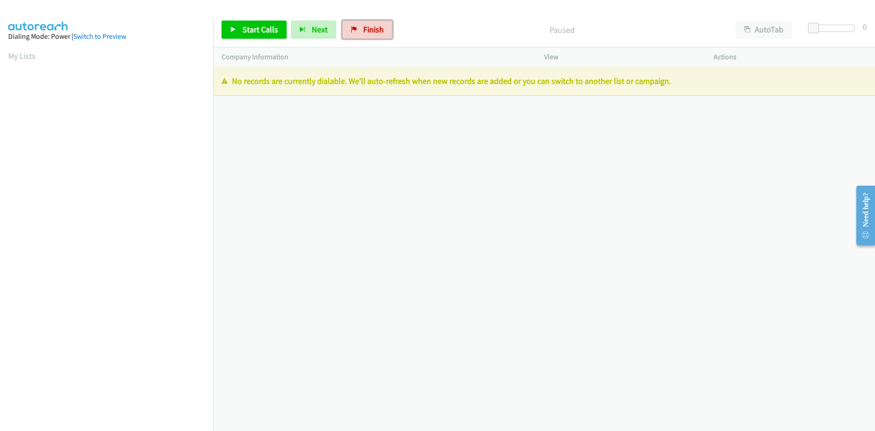
click at [363, 31] on span "Finish" at bounding box center [373, 29] width 21 height 10
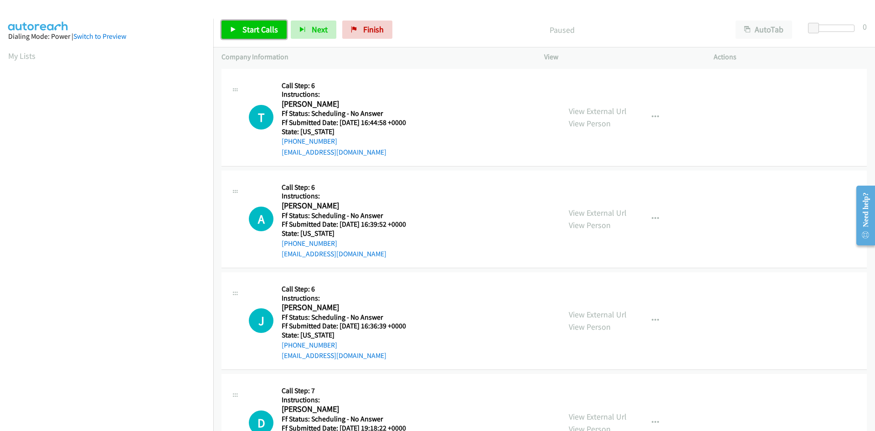
click at [256, 31] on span "Start Calls" at bounding box center [261, 29] width 36 height 10
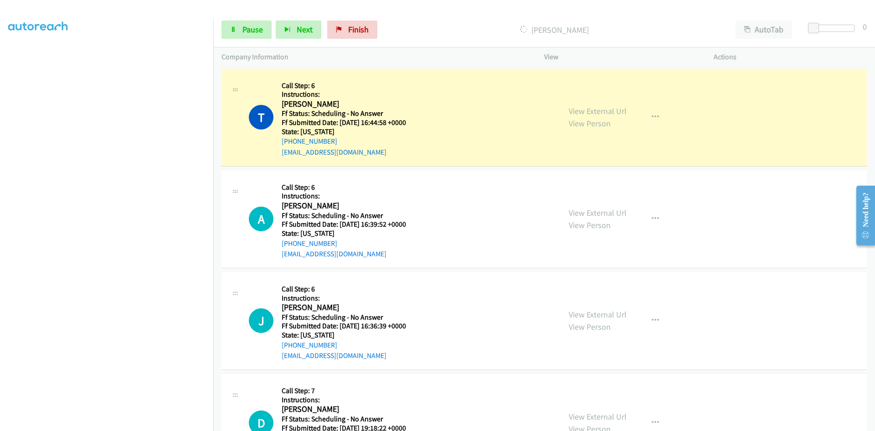
scroll to position [80, 0]
click at [588, 111] on link "View External Url" at bounding box center [598, 111] width 58 height 10
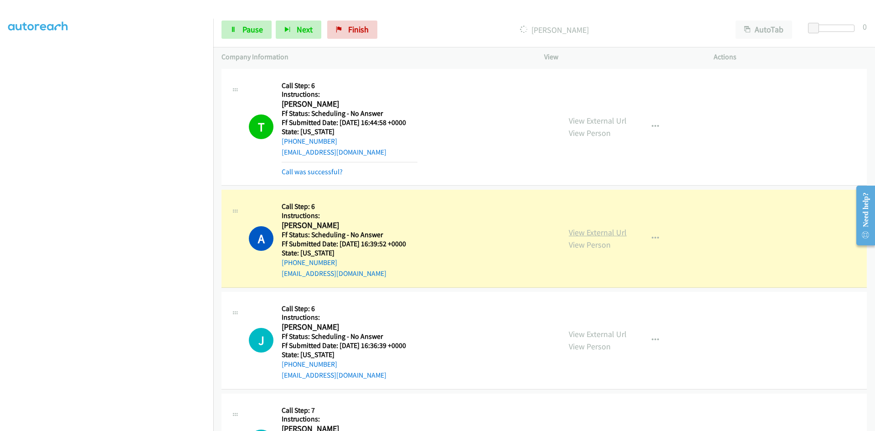
click at [614, 234] on link "View External Url" at bounding box center [598, 232] width 58 height 10
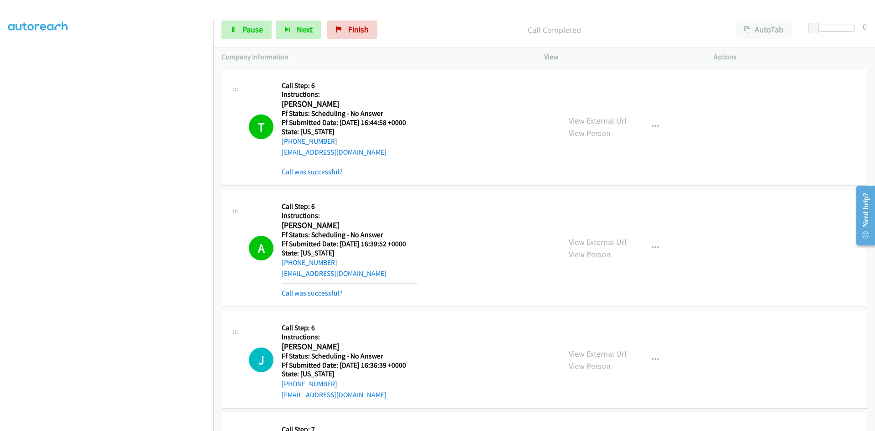
click at [333, 171] on link "Call was successful?" at bounding box center [312, 171] width 61 height 9
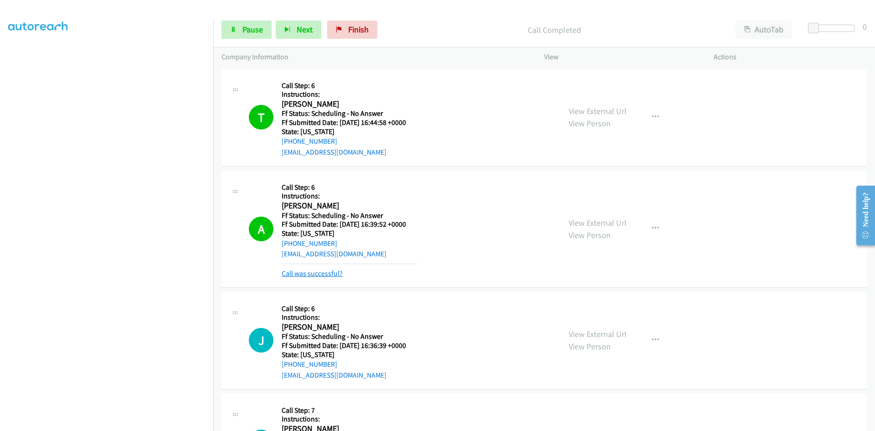
click at [327, 274] on link "Call was successful?" at bounding box center [312, 273] width 61 height 9
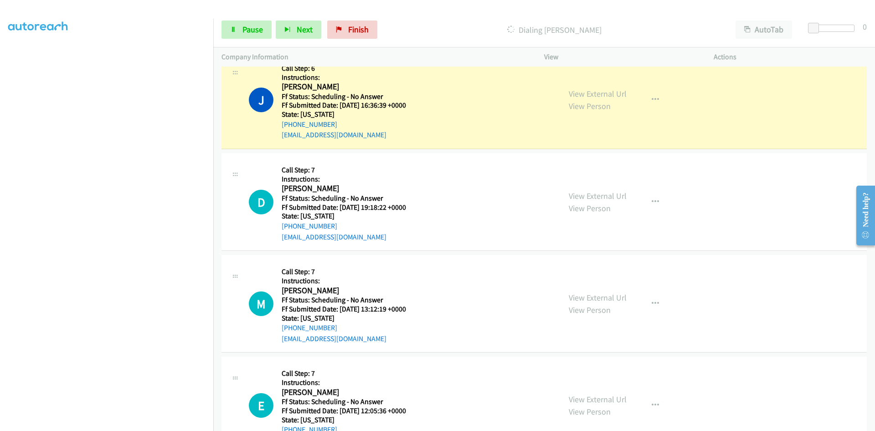
scroll to position [228, 0]
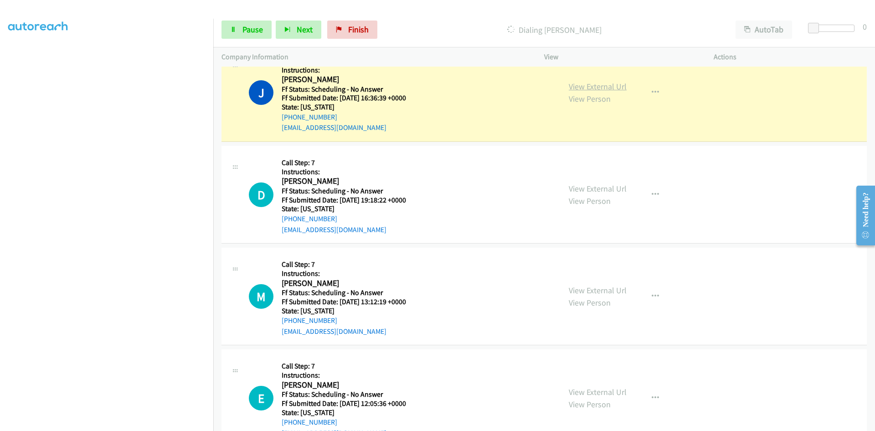
click at [618, 87] on link "View External Url" at bounding box center [598, 86] width 58 height 10
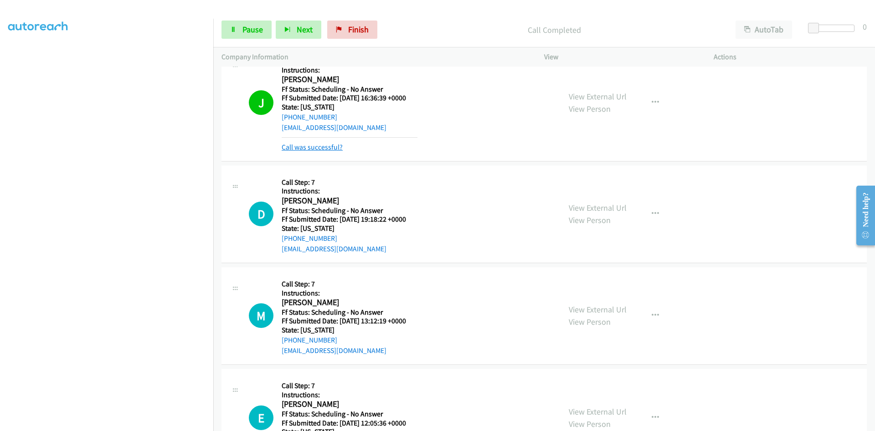
click at [318, 146] on link "Call was successful?" at bounding box center [312, 147] width 61 height 9
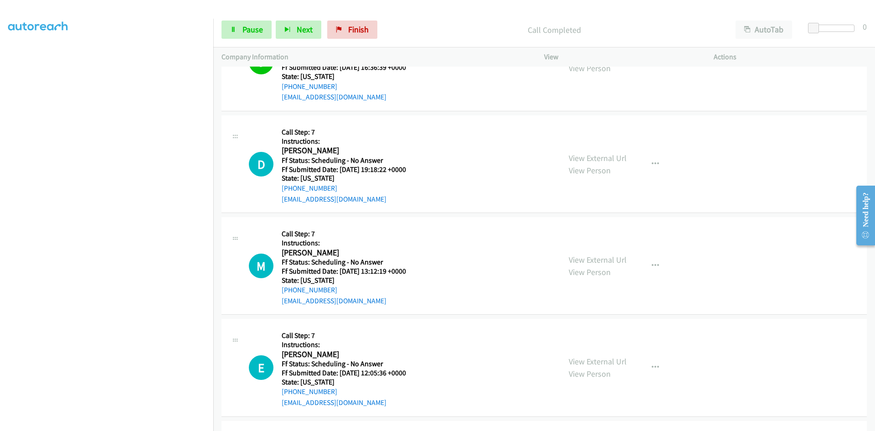
scroll to position [319, 0]
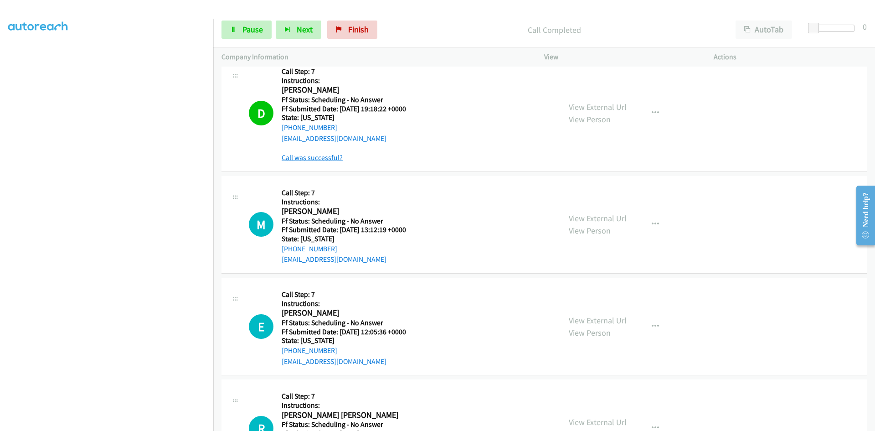
click at [322, 157] on link "Call was successful?" at bounding box center [312, 157] width 61 height 9
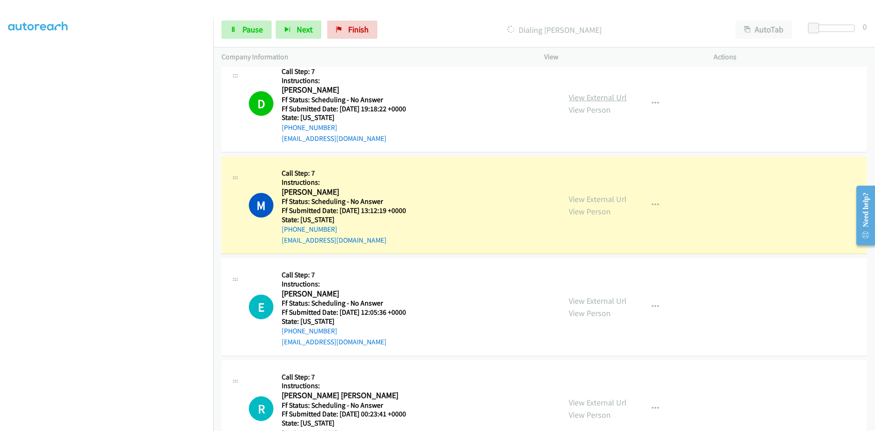
click at [593, 97] on link "View External Url" at bounding box center [598, 97] width 58 height 10
click at [588, 199] on link "View External Url" at bounding box center [598, 199] width 58 height 10
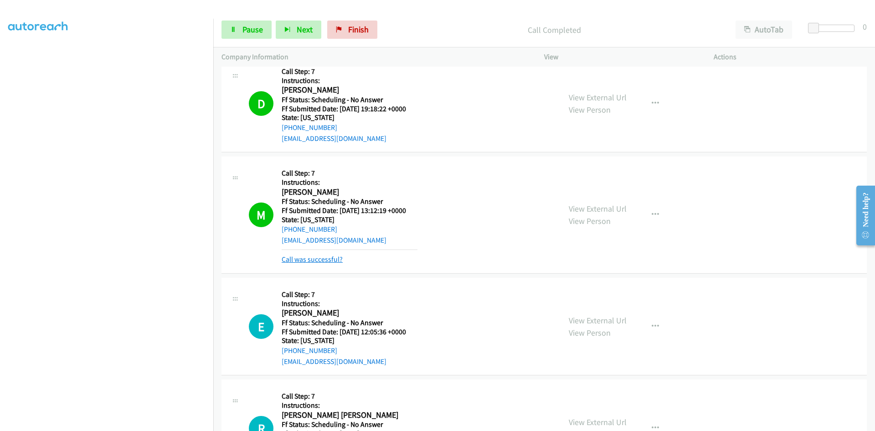
click at [315, 258] on link "Call was successful?" at bounding box center [312, 259] width 61 height 9
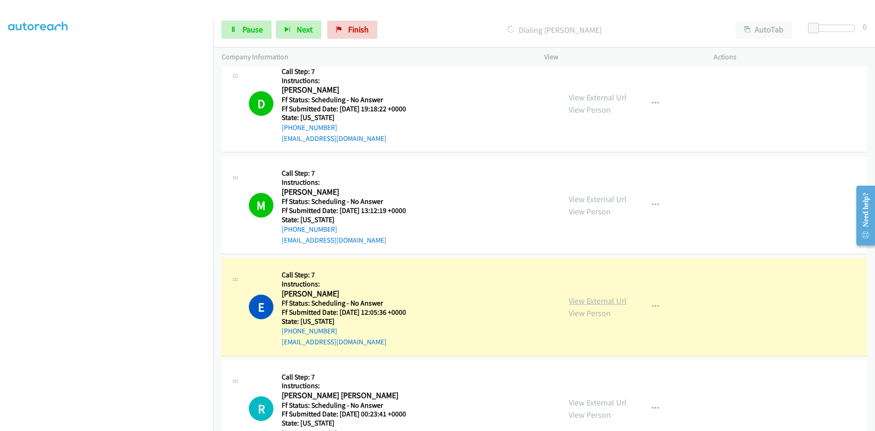
click at [605, 301] on link "View External Url" at bounding box center [598, 300] width 58 height 10
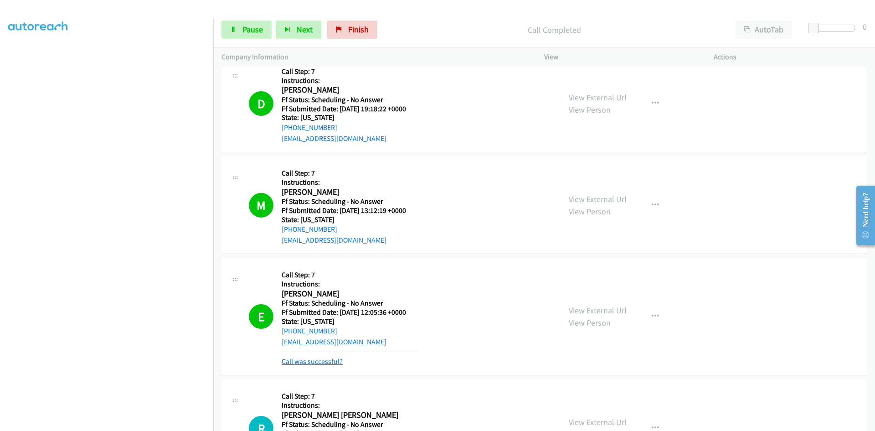
click at [298, 363] on link "Call was successful?" at bounding box center [312, 361] width 61 height 9
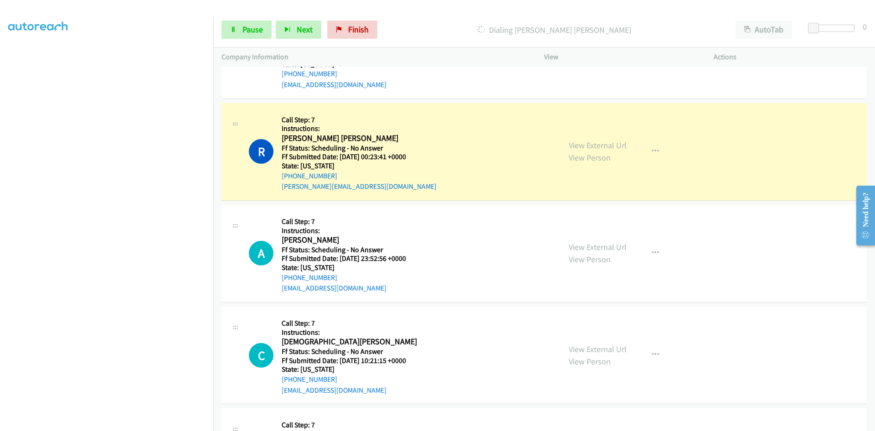
scroll to position [593, 0]
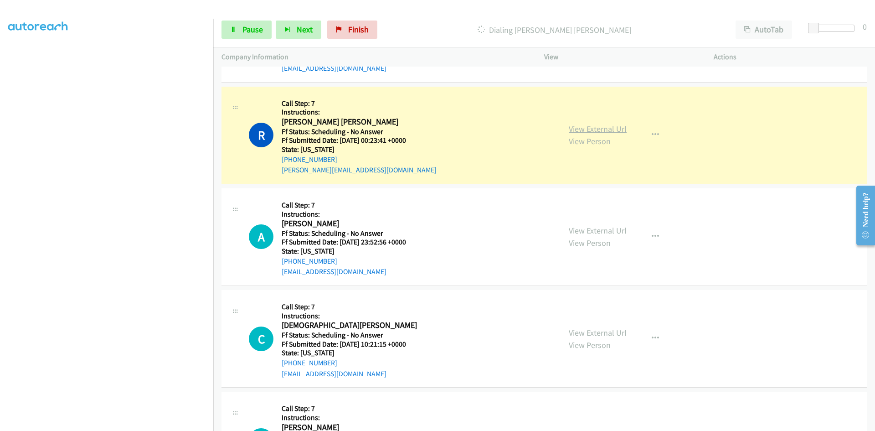
click at [614, 129] on link "View External Url" at bounding box center [598, 129] width 58 height 10
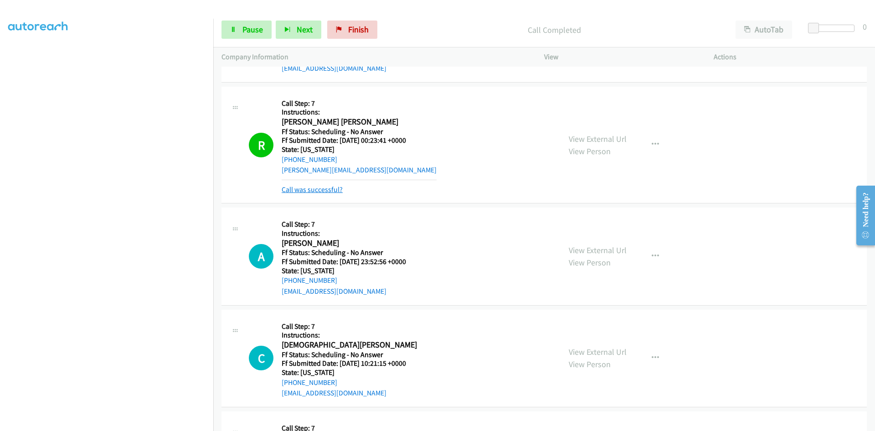
click at [323, 190] on link "Call was successful?" at bounding box center [312, 189] width 61 height 9
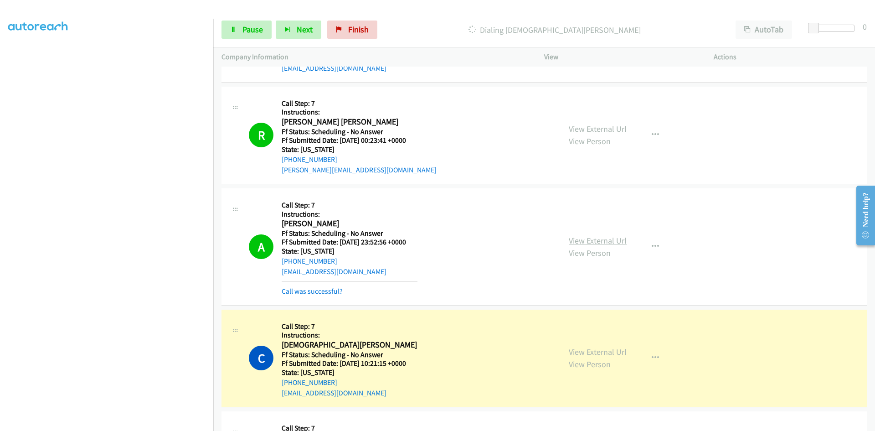
click at [615, 240] on link "View External Url" at bounding box center [598, 240] width 58 height 10
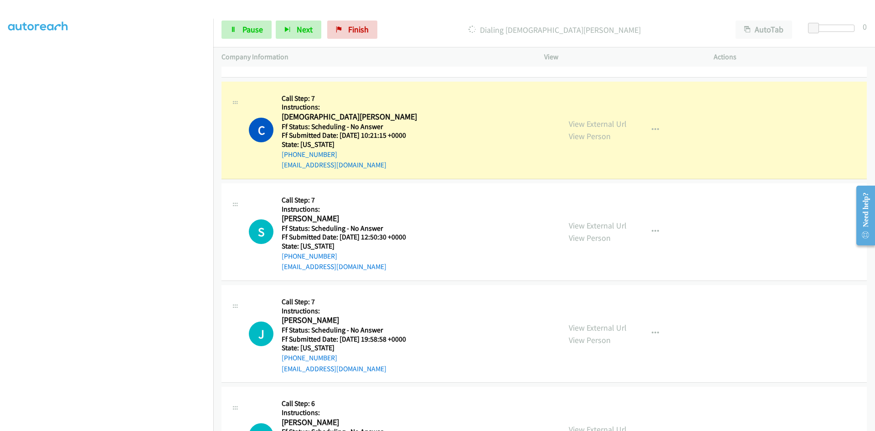
scroll to position [866, 0]
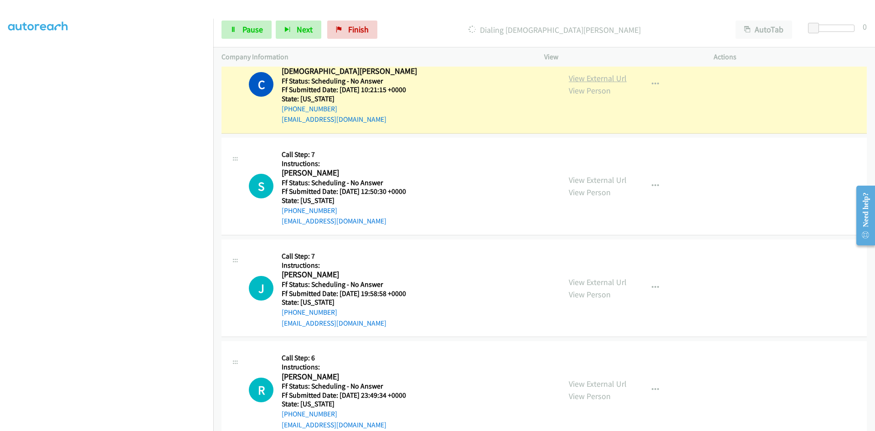
click at [618, 81] on link "View External Url" at bounding box center [598, 78] width 58 height 10
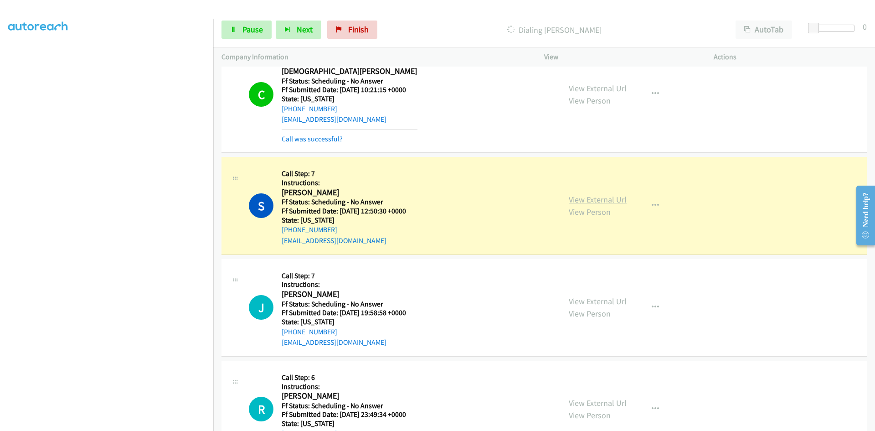
click at [599, 199] on link "View External Url" at bounding box center [598, 199] width 58 height 10
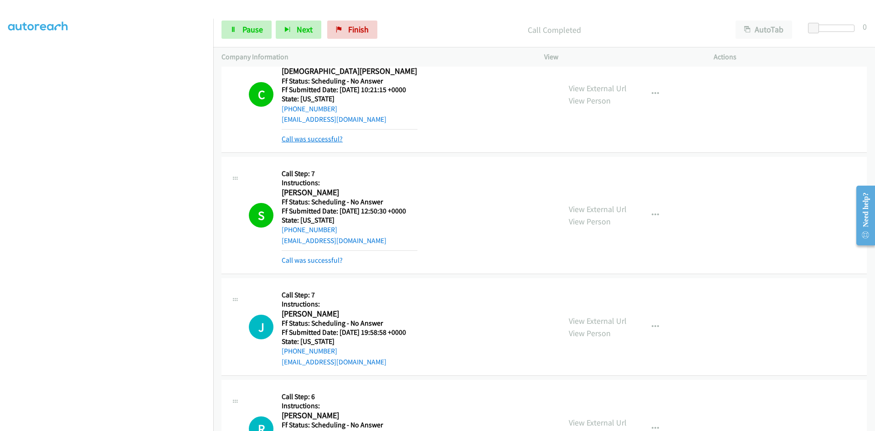
click at [335, 140] on link "Call was successful?" at bounding box center [312, 138] width 61 height 9
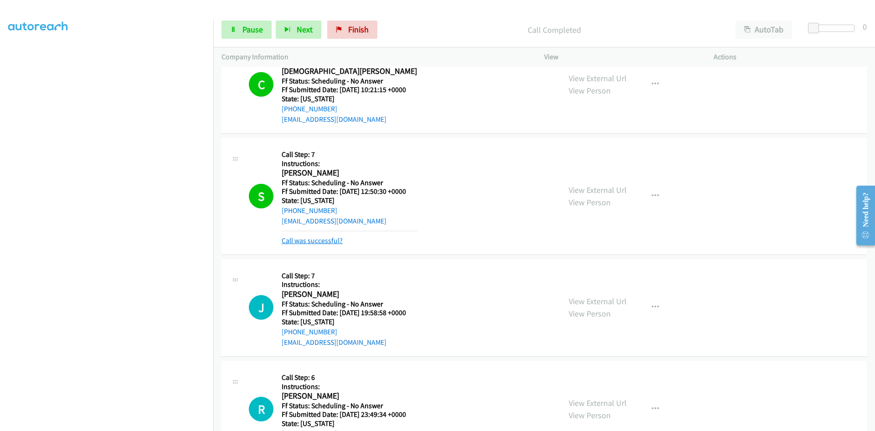
click at [320, 241] on link "Call was successful?" at bounding box center [312, 240] width 61 height 9
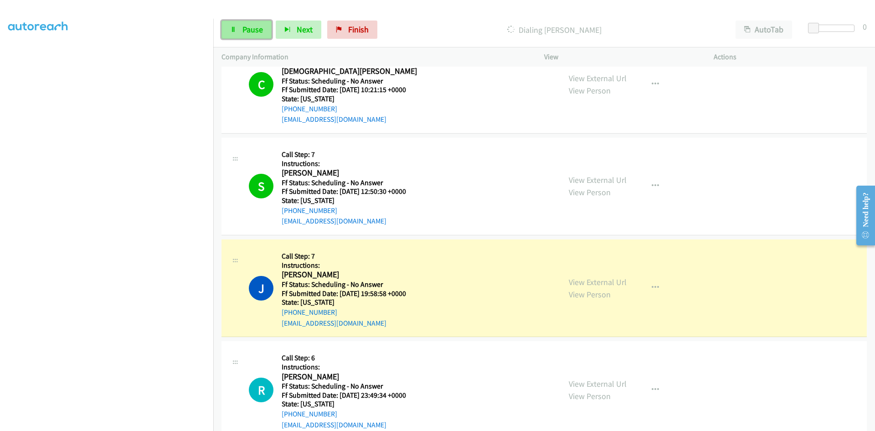
click at [236, 31] on icon at bounding box center [233, 30] width 6 height 6
click at [581, 284] on link "View External Url" at bounding box center [598, 282] width 58 height 10
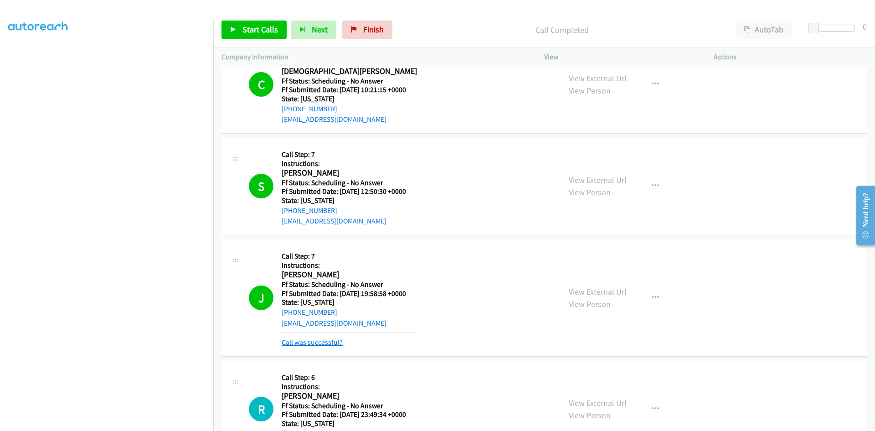
click at [321, 344] on link "Call was successful?" at bounding box center [312, 342] width 61 height 9
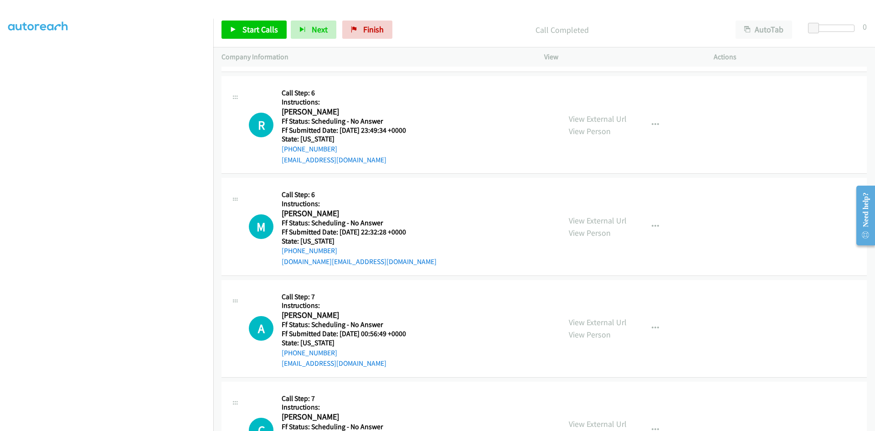
scroll to position [1140, 0]
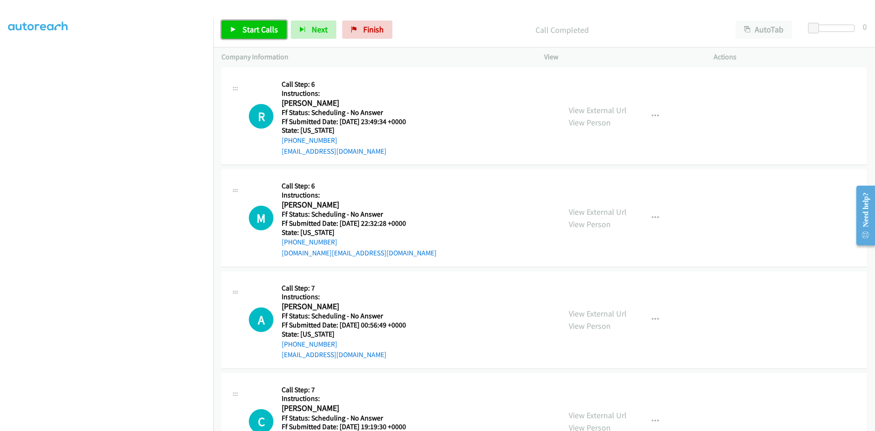
click at [263, 26] on span "Start Calls" at bounding box center [261, 29] width 36 height 10
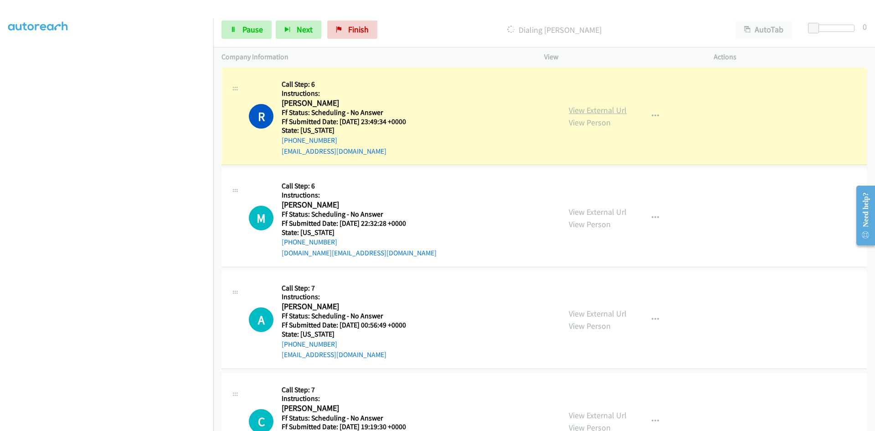
click at [588, 107] on link "View External Url" at bounding box center [598, 110] width 58 height 10
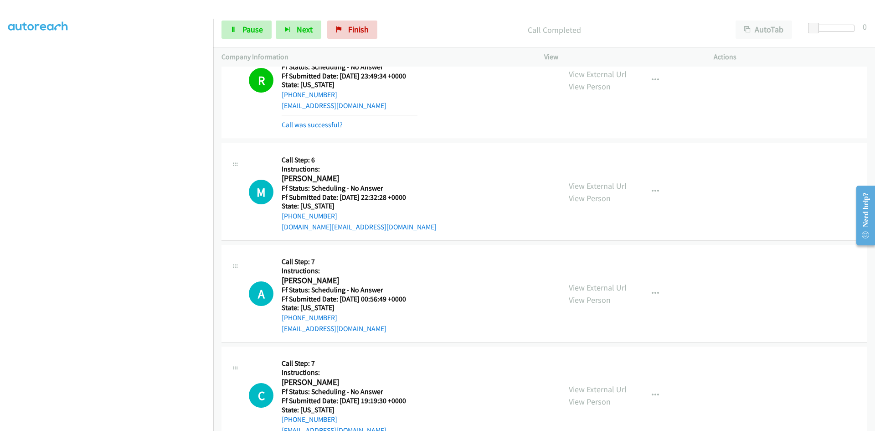
scroll to position [1231, 0]
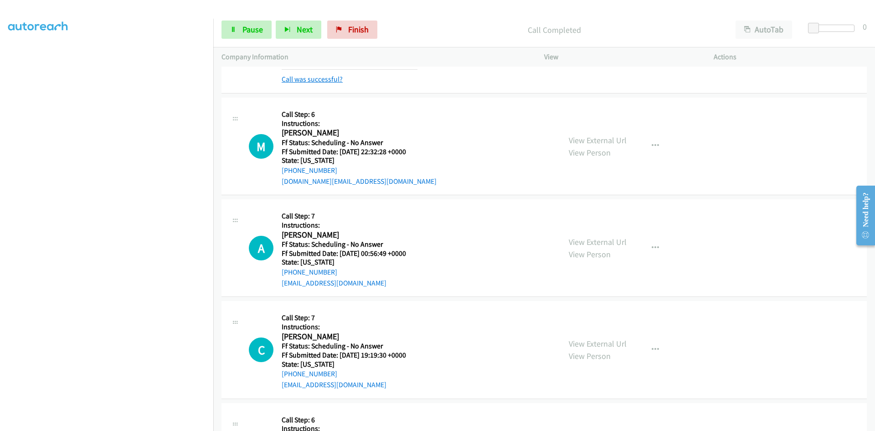
click at [292, 82] on link "Call was successful?" at bounding box center [312, 79] width 61 height 9
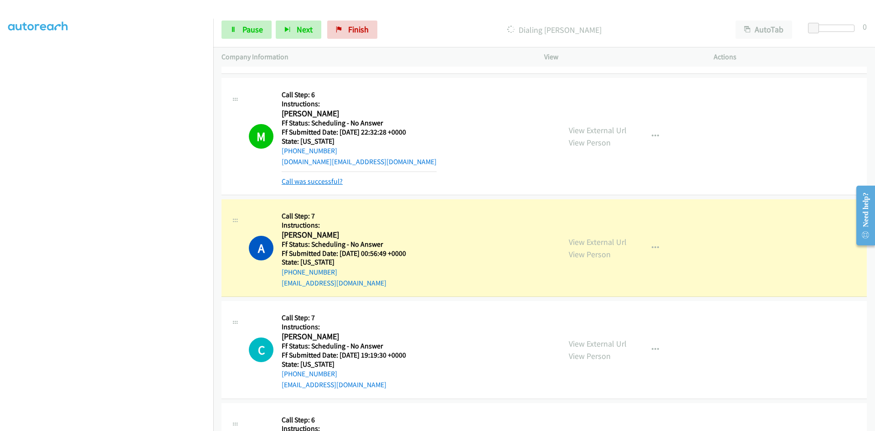
click at [328, 181] on link "Call was successful?" at bounding box center [312, 181] width 61 height 9
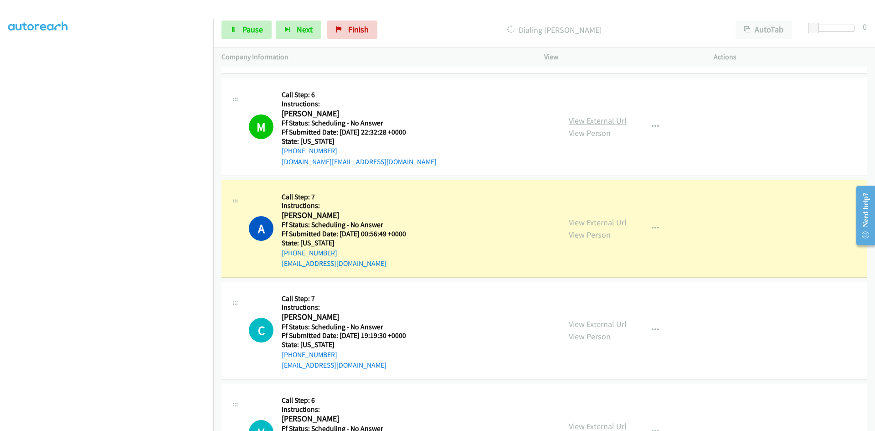
click at [601, 119] on link "View External Url" at bounding box center [598, 120] width 58 height 10
click at [247, 32] on span "Pause" at bounding box center [253, 29] width 21 height 10
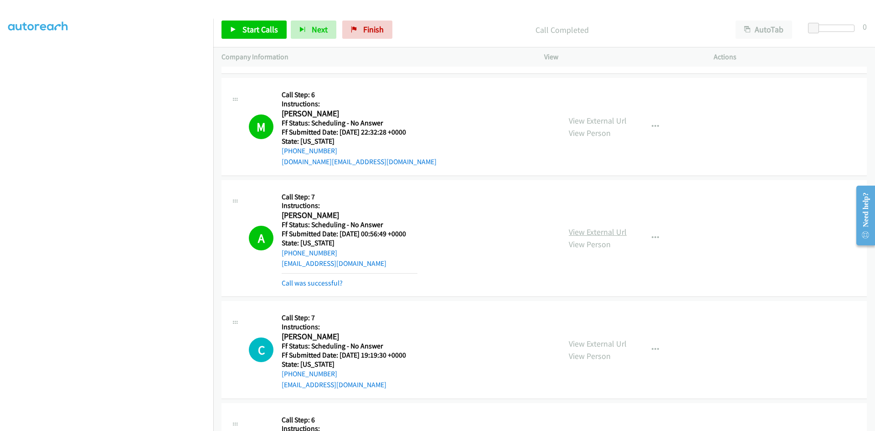
click at [591, 233] on link "View External Url" at bounding box center [598, 232] width 58 height 10
click at [325, 281] on link "Call was successful?" at bounding box center [312, 283] width 61 height 9
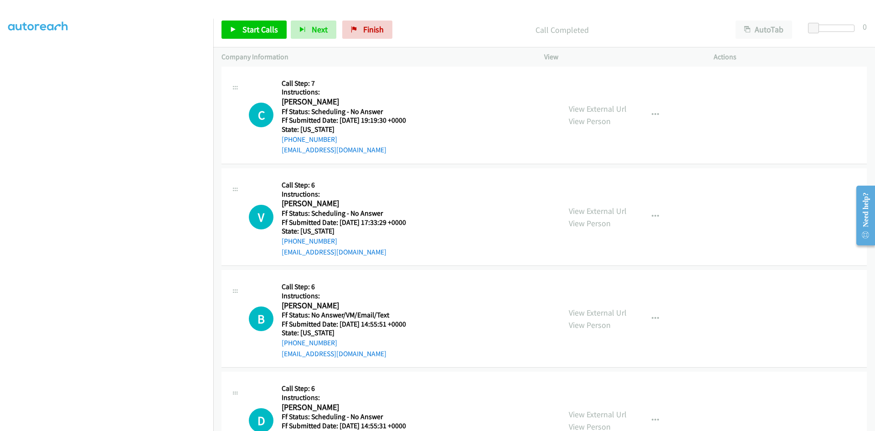
scroll to position [1459, 0]
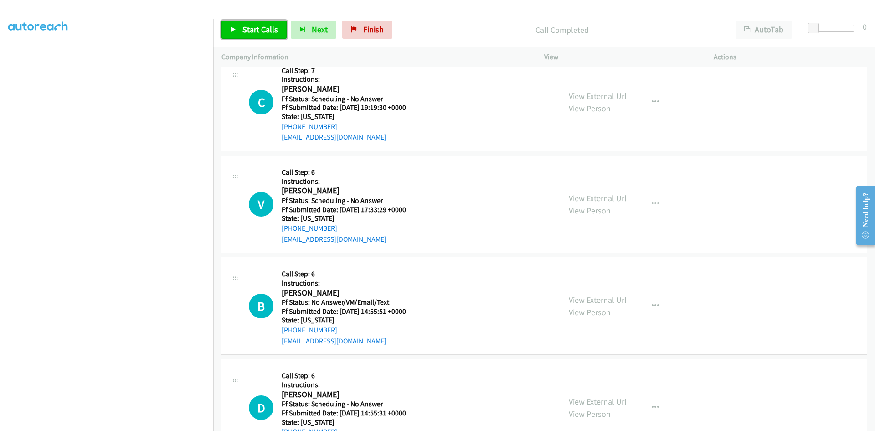
click at [266, 27] on span "Start Calls" at bounding box center [261, 29] width 36 height 10
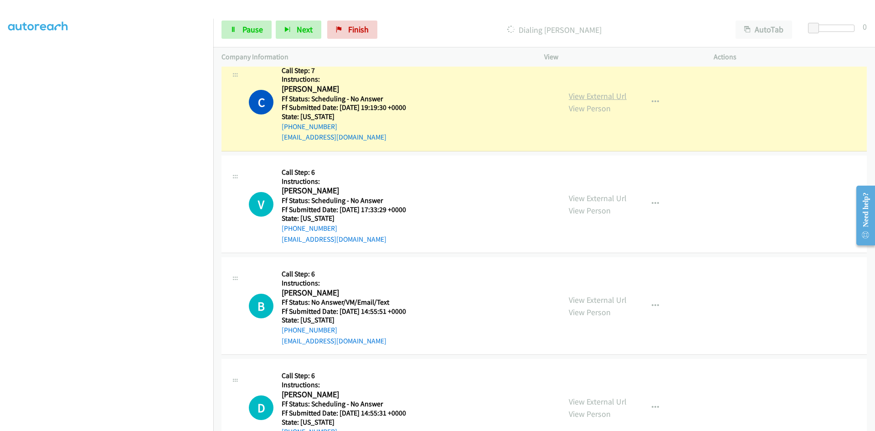
click at [620, 98] on link "View External Url" at bounding box center [598, 96] width 58 height 10
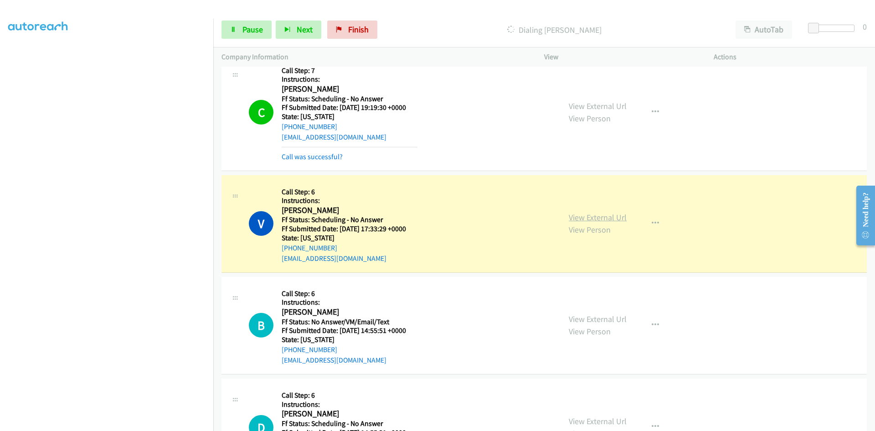
click at [580, 217] on link "View External Url" at bounding box center [598, 217] width 58 height 10
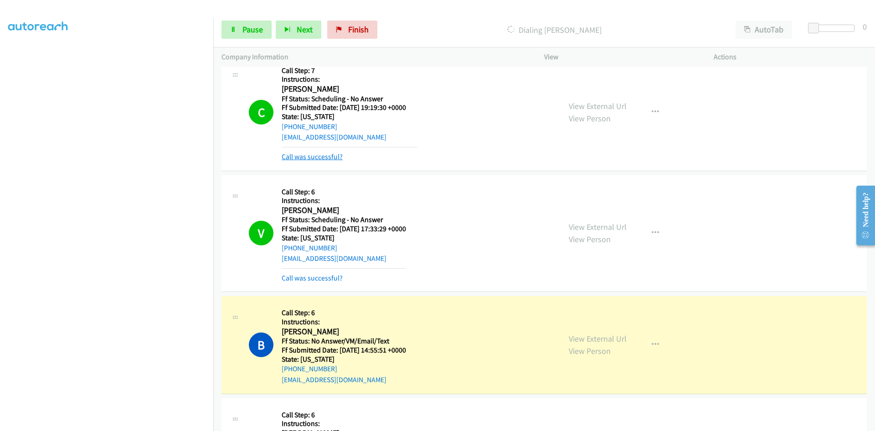
click at [331, 154] on link "Call was successful?" at bounding box center [312, 156] width 61 height 9
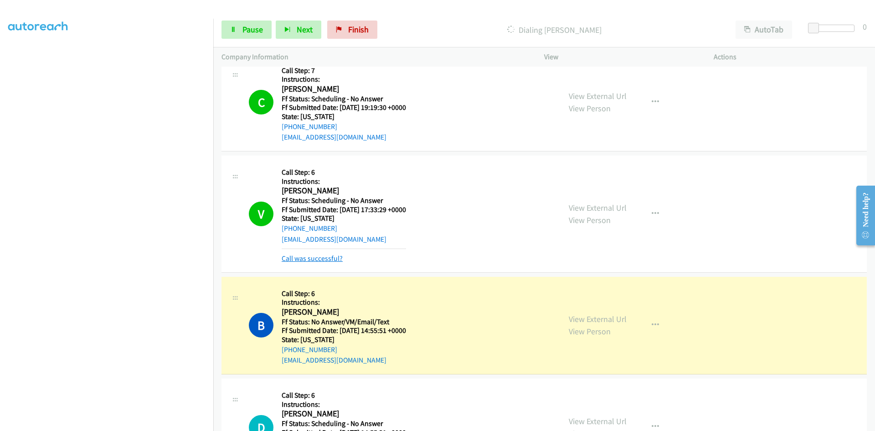
click at [332, 260] on link "Call was successful?" at bounding box center [312, 258] width 61 height 9
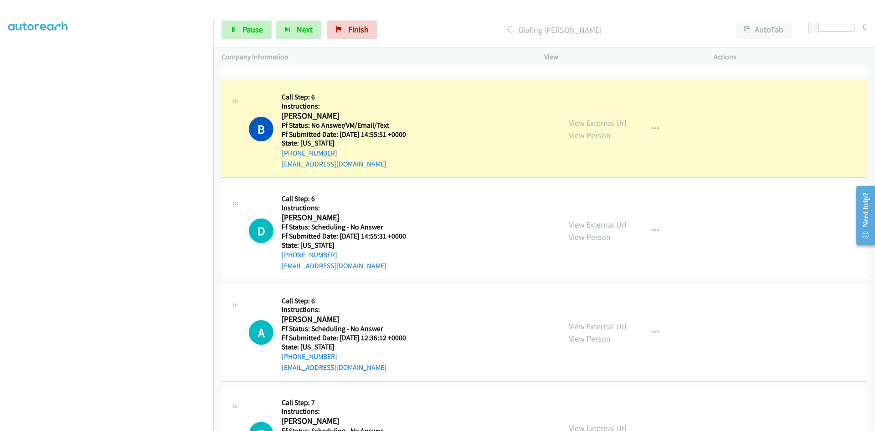
scroll to position [1687, 0]
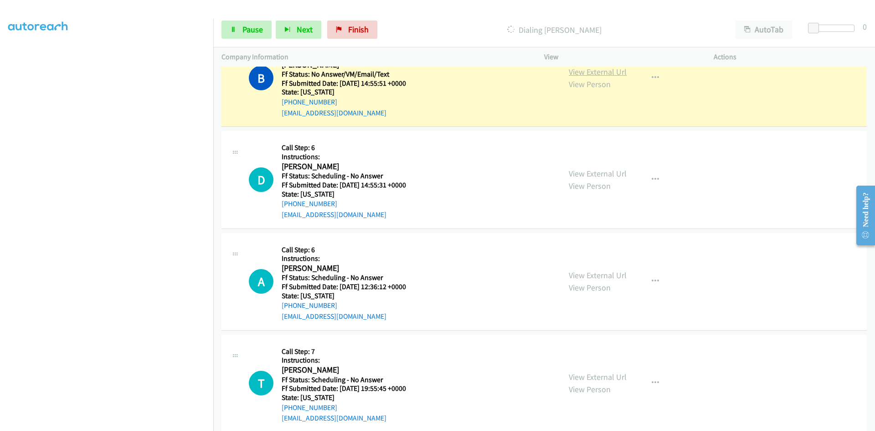
click at [619, 72] on link "View External Url" at bounding box center [598, 72] width 58 height 10
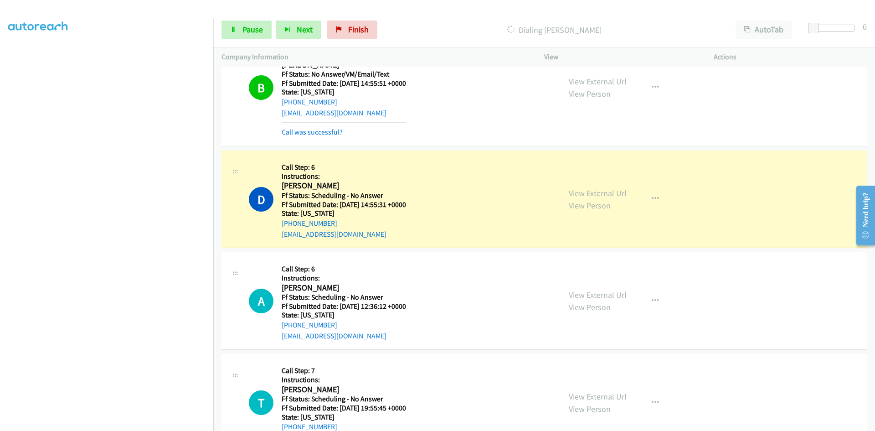
scroll to position [1696, 0]
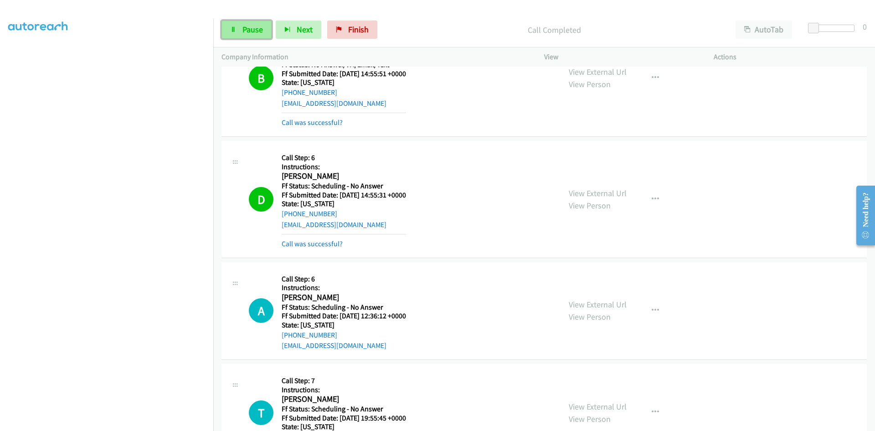
click at [255, 35] on link "Pause" at bounding box center [247, 30] width 50 height 18
click at [293, 247] on link "Call was successful?" at bounding box center [312, 243] width 61 height 9
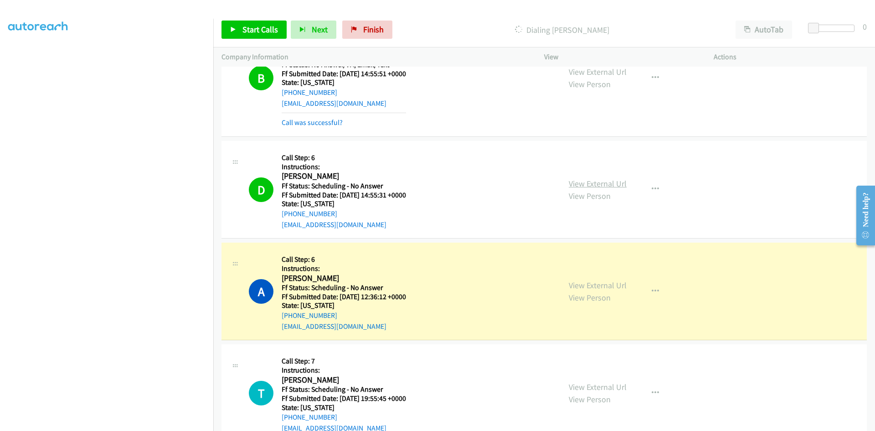
click at [596, 181] on link "View External Url" at bounding box center [598, 183] width 58 height 10
click at [593, 285] on link "View External Url" at bounding box center [598, 285] width 58 height 10
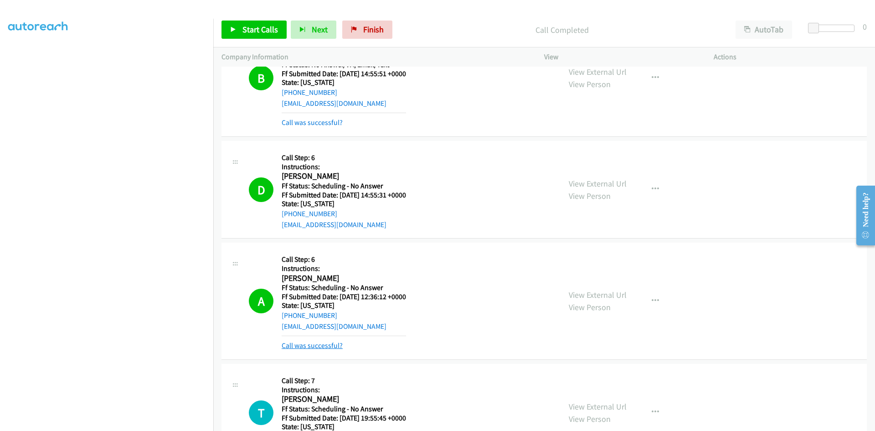
click at [314, 342] on link "Call was successful?" at bounding box center [312, 345] width 61 height 9
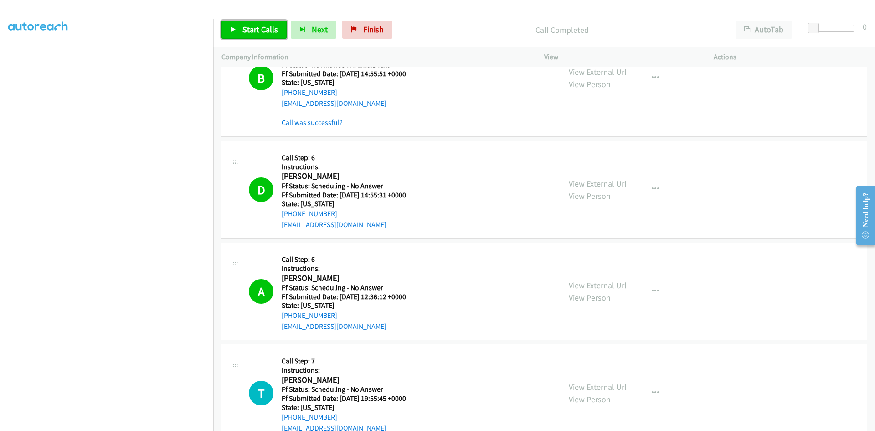
click at [267, 27] on span "Start Calls" at bounding box center [261, 29] width 36 height 10
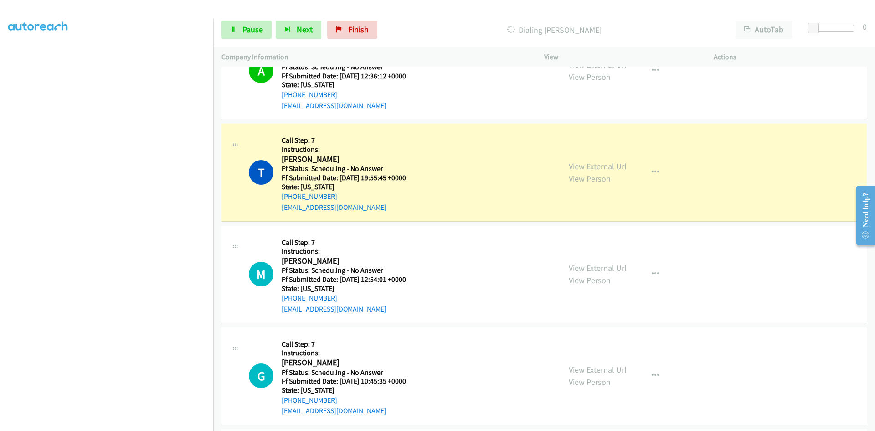
scroll to position [1970, 0]
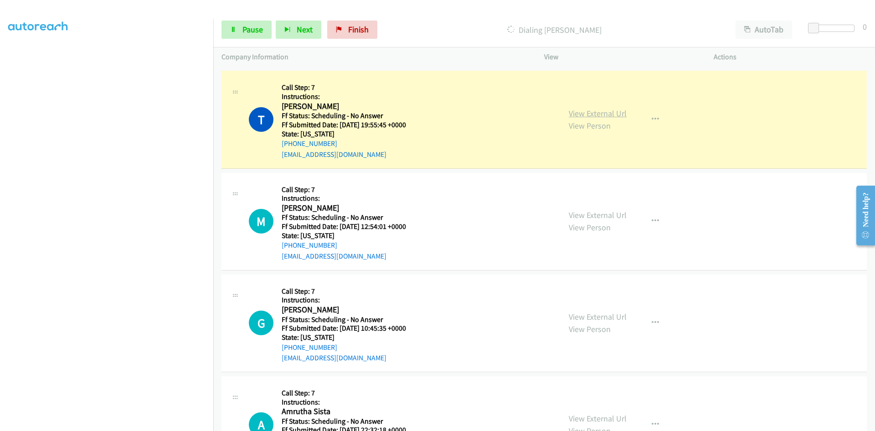
click at [588, 113] on link "View External Url" at bounding box center [598, 113] width 58 height 10
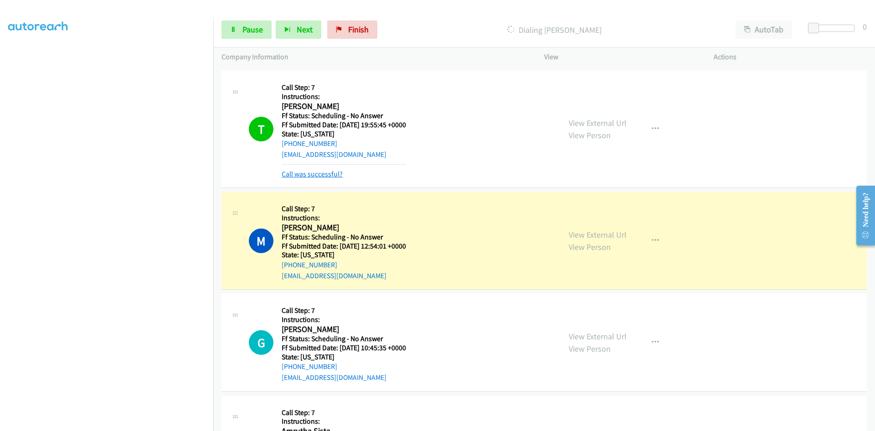
click at [300, 175] on link "Call was successful?" at bounding box center [312, 174] width 61 height 9
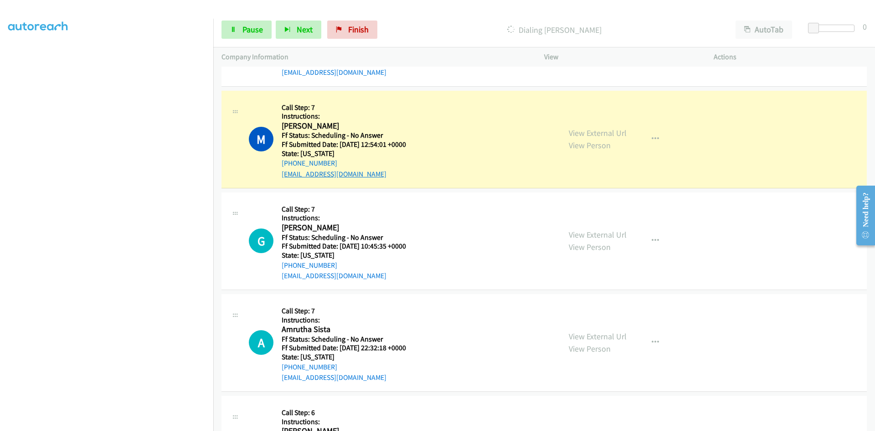
scroll to position [2107, 0]
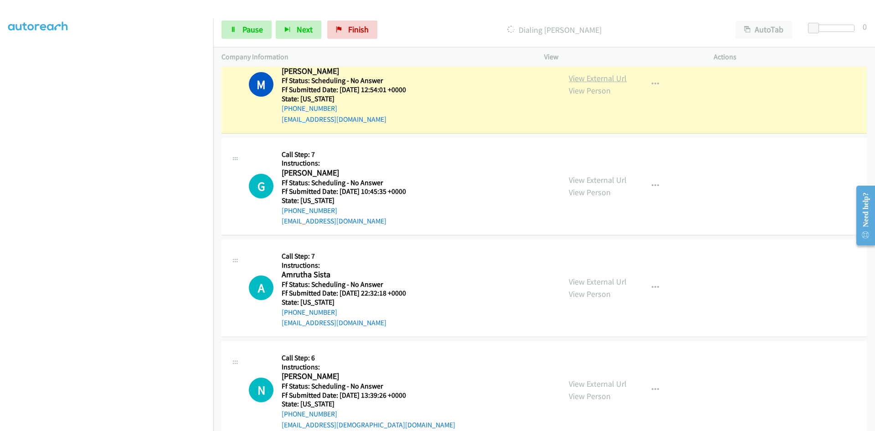
click at [602, 80] on link "View External Url" at bounding box center [598, 78] width 58 height 10
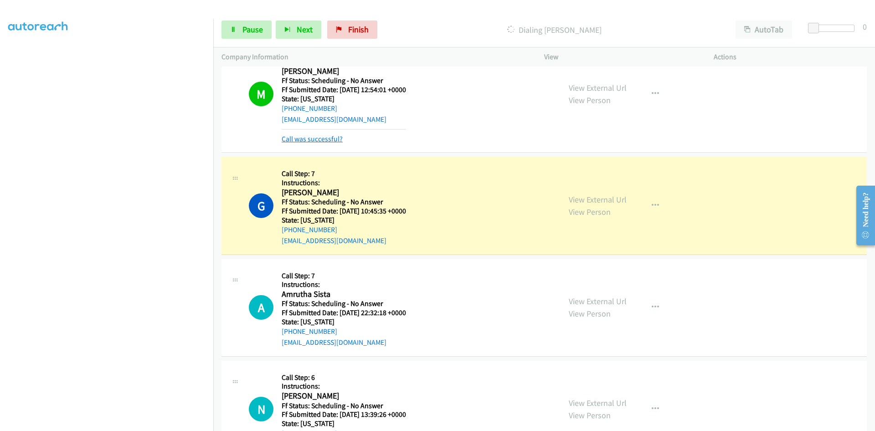
click at [336, 138] on link "Call was successful?" at bounding box center [312, 138] width 61 height 9
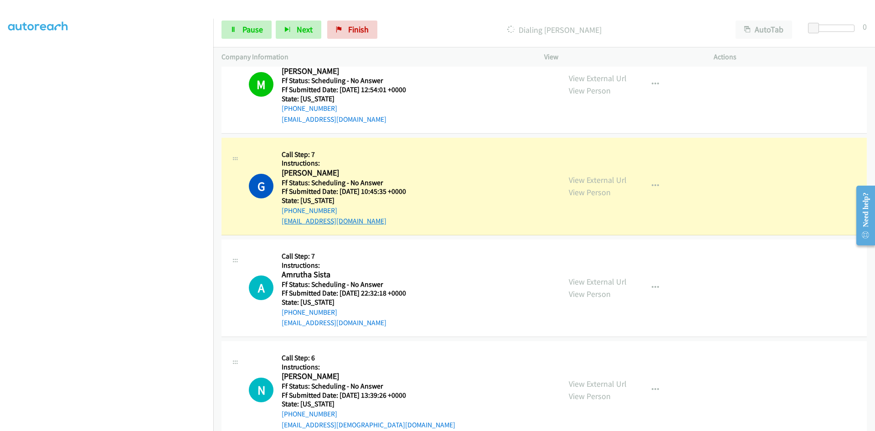
scroll to position [2152, 0]
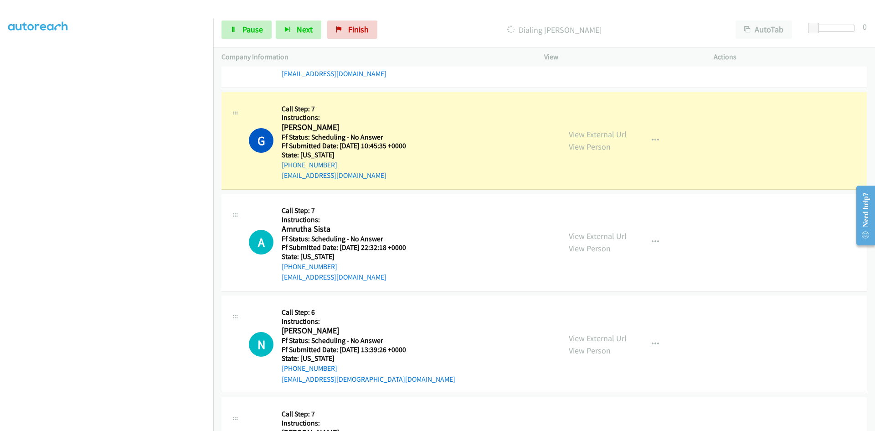
click at [585, 134] on link "View External Url" at bounding box center [598, 134] width 58 height 10
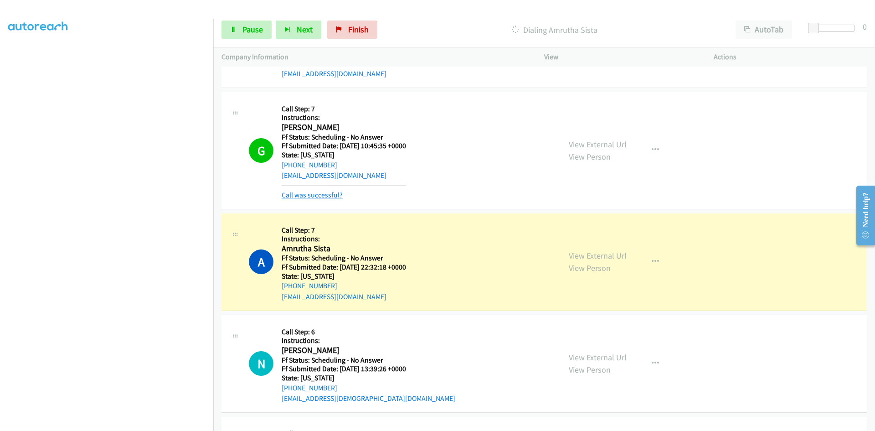
click at [290, 195] on link "Call was successful?" at bounding box center [312, 195] width 61 height 9
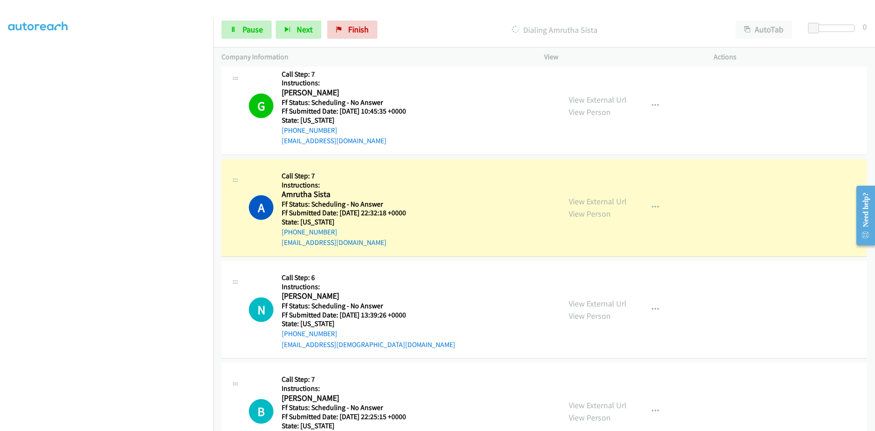
scroll to position [2289, 0]
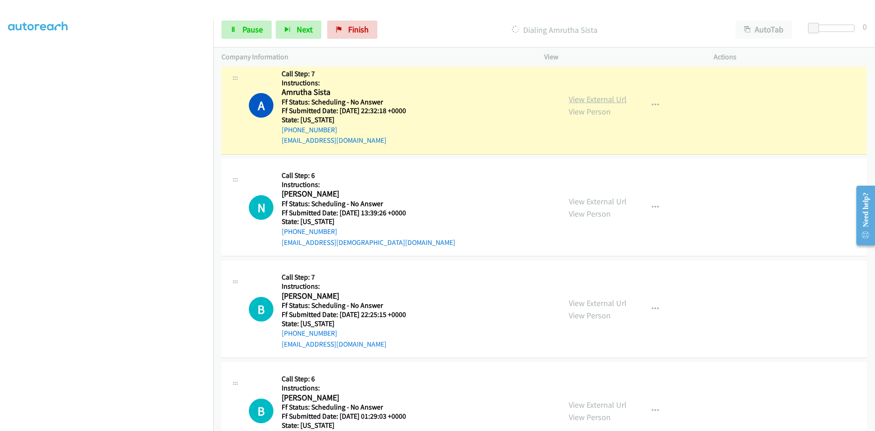
click at [600, 97] on link "View External Url" at bounding box center [598, 99] width 58 height 10
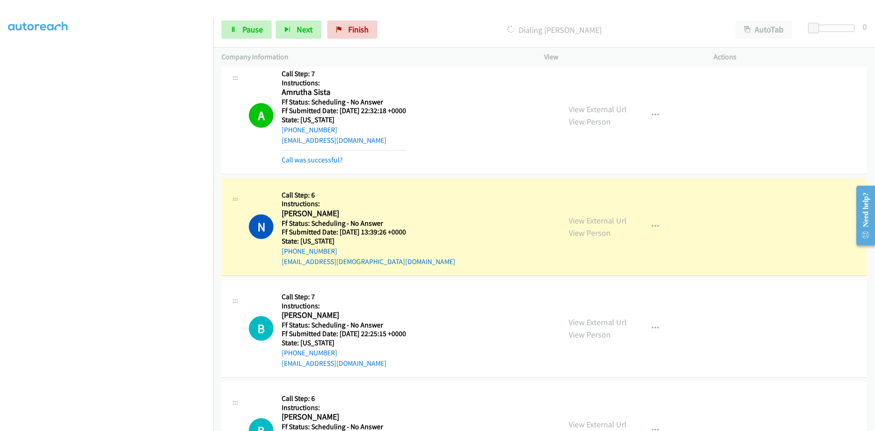
click at [328, 155] on div "Call was successful?" at bounding box center [344, 160] width 124 height 11
click at [322, 160] on link "Call was successful?" at bounding box center [312, 159] width 61 height 9
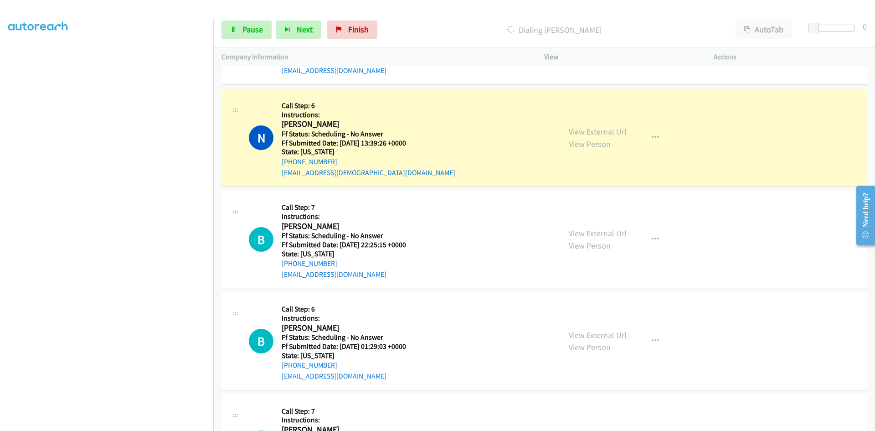
scroll to position [2380, 0]
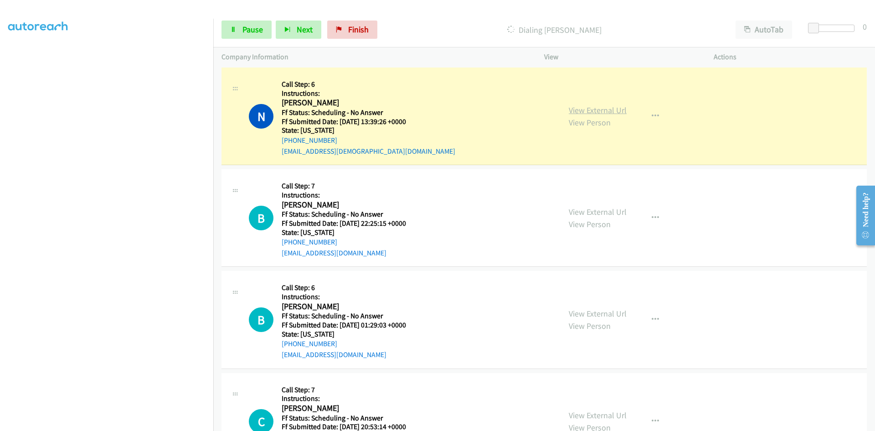
click at [582, 113] on link "View External Url" at bounding box center [598, 110] width 58 height 10
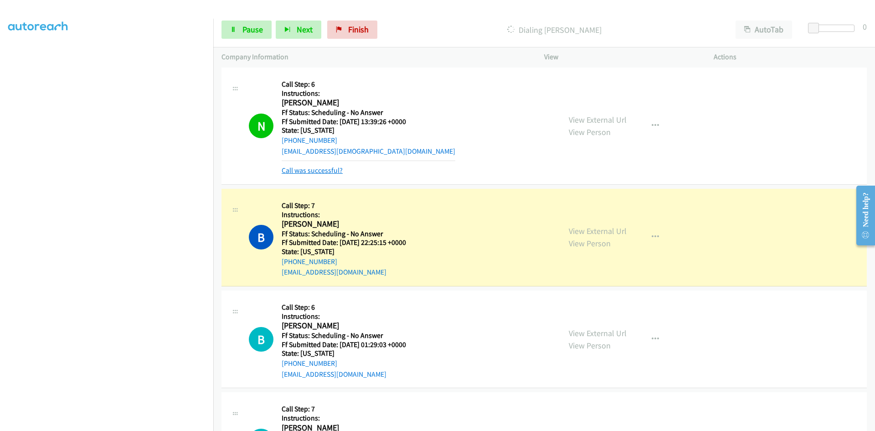
click at [294, 171] on link "Call was successful?" at bounding box center [312, 170] width 61 height 9
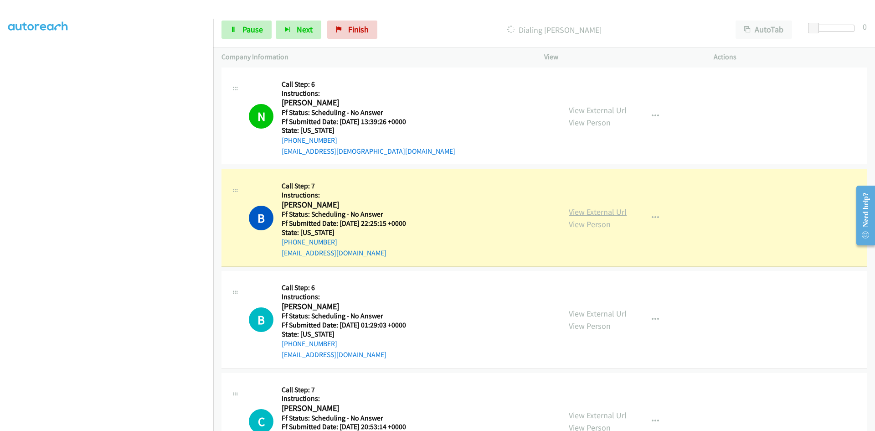
click at [600, 213] on link "View External Url" at bounding box center [598, 212] width 58 height 10
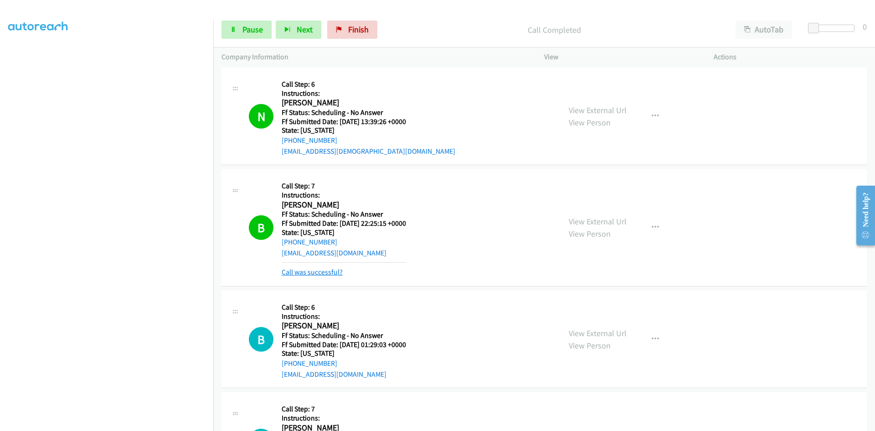
click at [331, 272] on link "Call was successful?" at bounding box center [312, 272] width 61 height 9
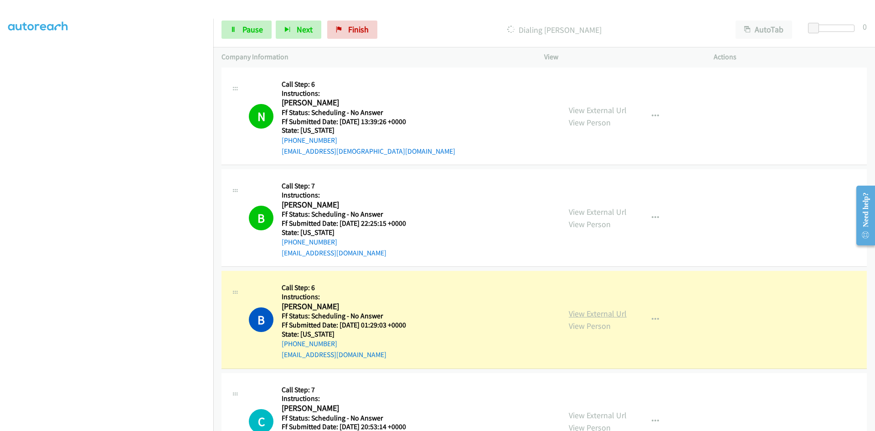
click at [607, 314] on link "View External Url" at bounding box center [598, 313] width 58 height 10
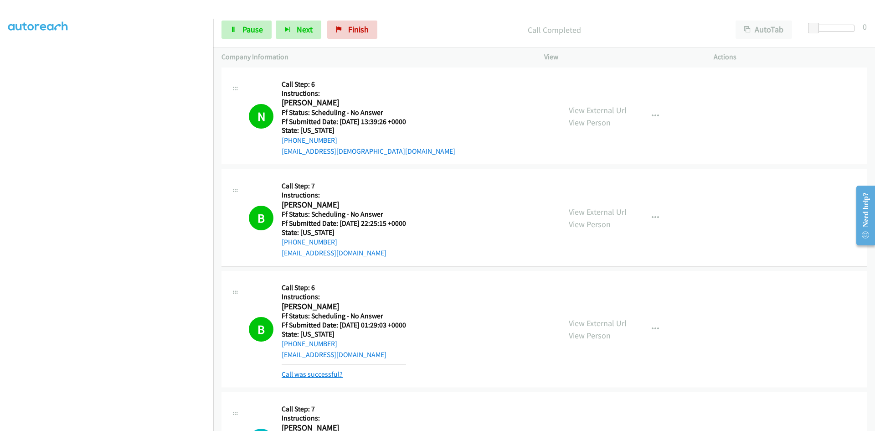
click at [291, 372] on link "Call was successful?" at bounding box center [312, 374] width 61 height 9
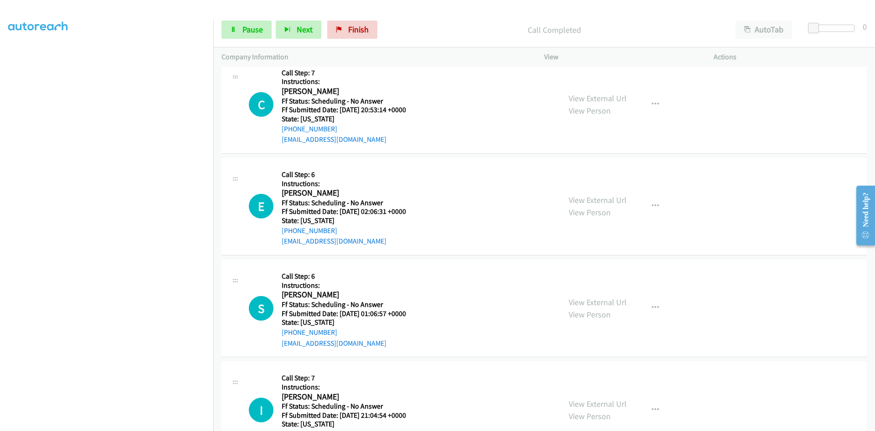
scroll to position [2699, 0]
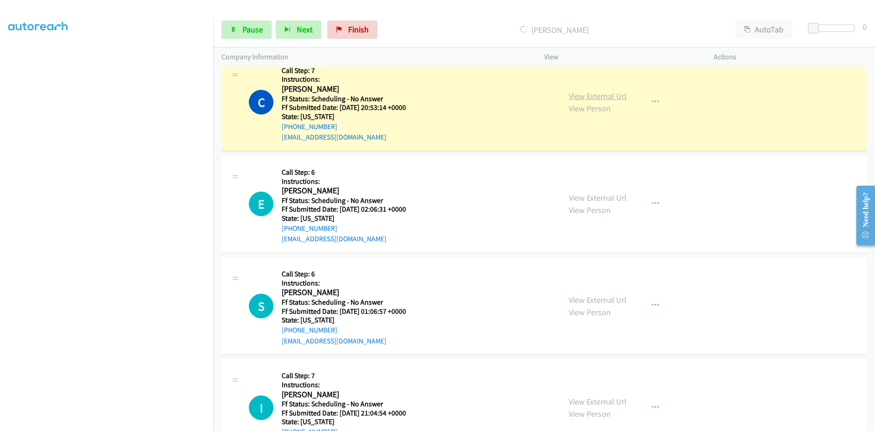
click at [594, 97] on link "View External Url" at bounding box center [598, 96] width 58 height 10
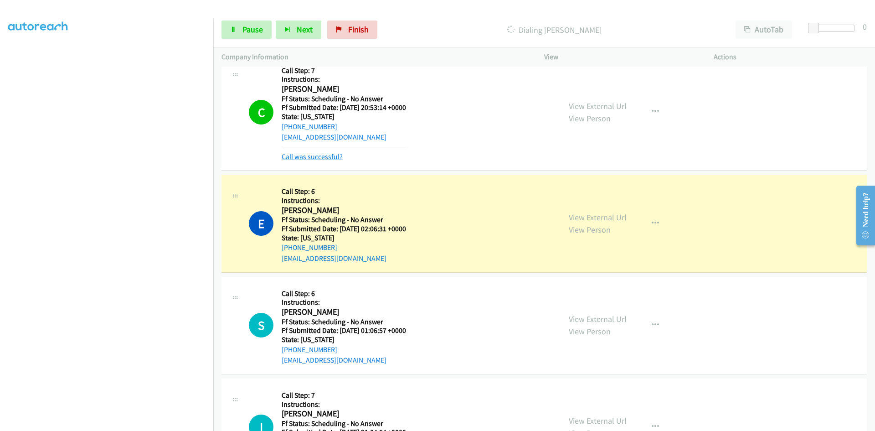
click at [305, 156] on link "Call was successful?" at bounding box center [312, 156] width 61 height 9
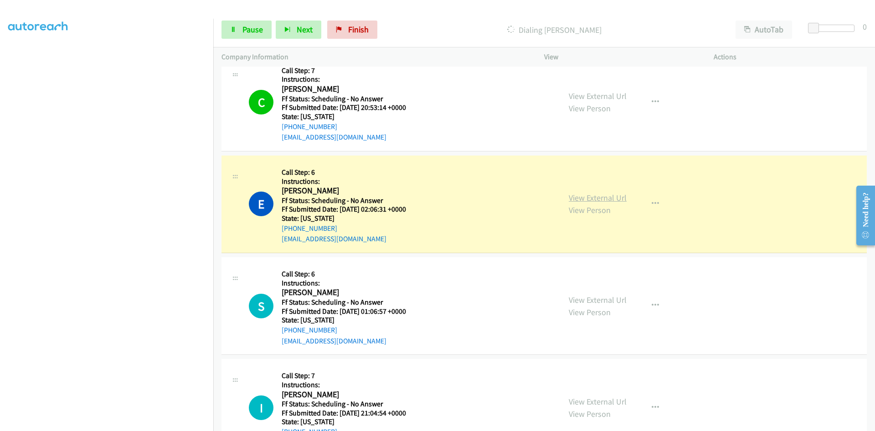
click at [586, 197] on link "View External Url" at bounding box center [598, 197] width 58 height 10
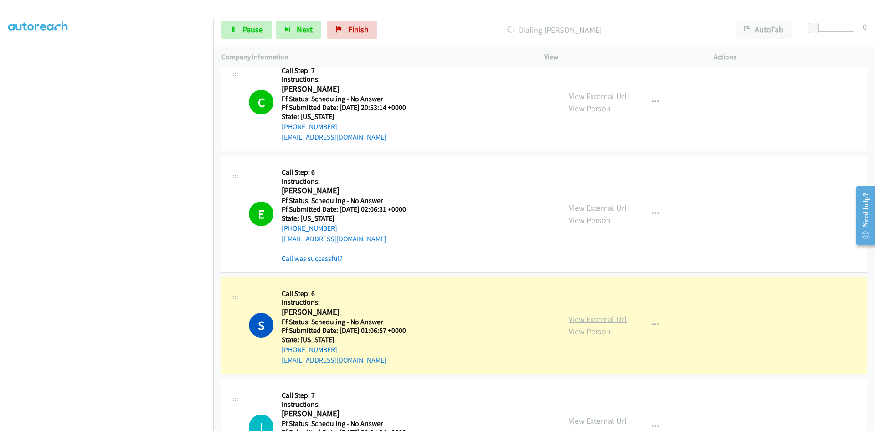
click at [609, 320] on link "View External Url" at bounding box center [598, 319] width 58 height 10
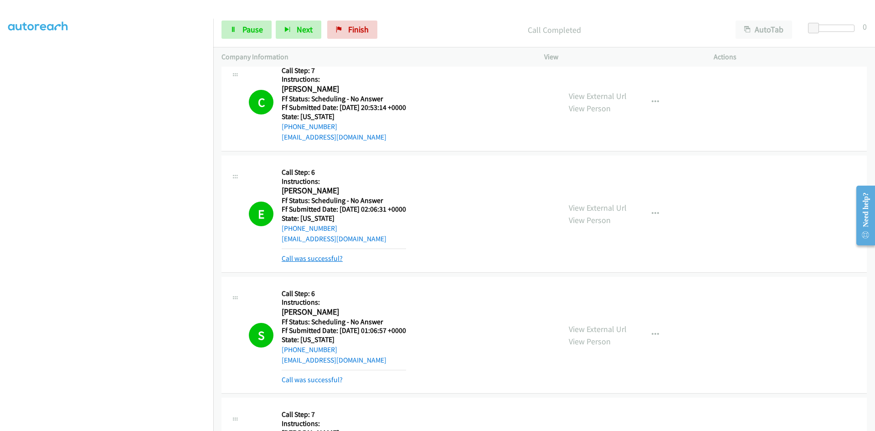
click at [334, 262] on link "Call was successful?" at bounding box center [312, 258] width 61 height 9
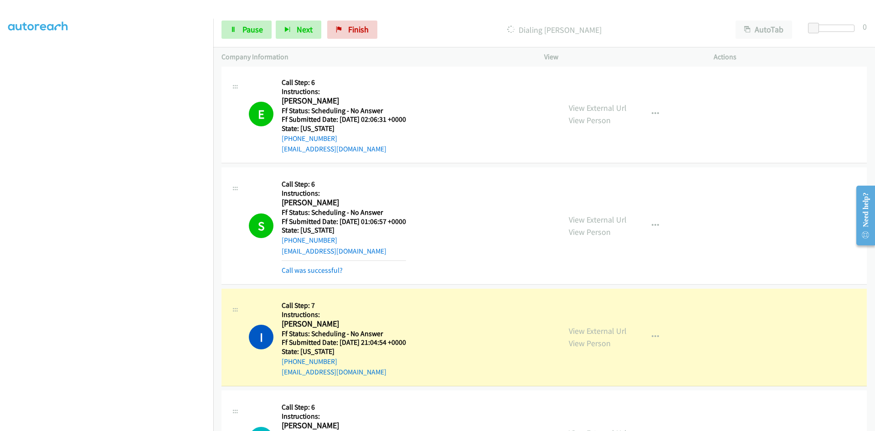
scroll to position [2882, 0]
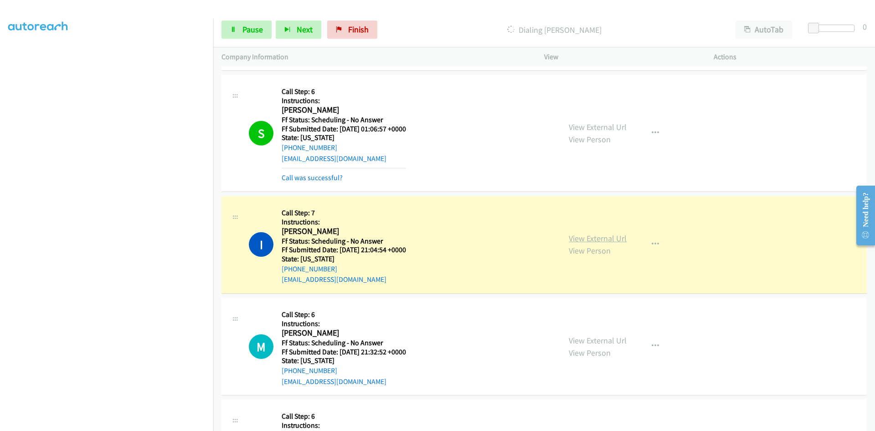
click at [592, 239] on link "View External Url" at bounding box center [598, 238] width 58 height 10
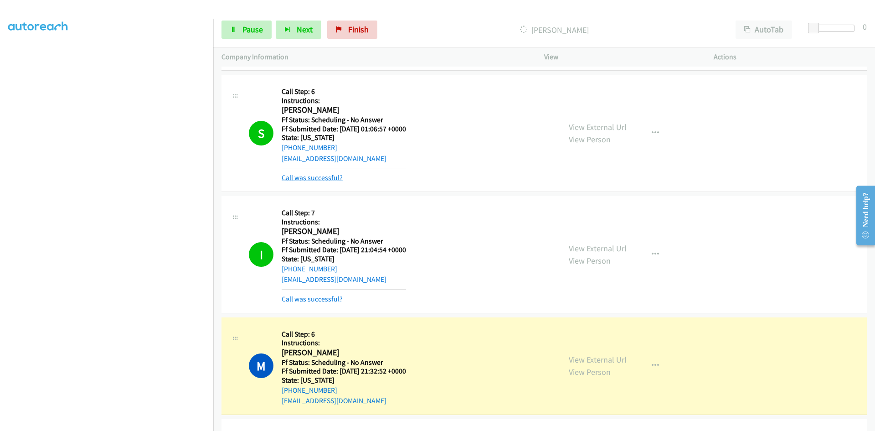
click at [314, 179] on link "Call was successful?" at bounding box center [312, 177] width 61 height 9
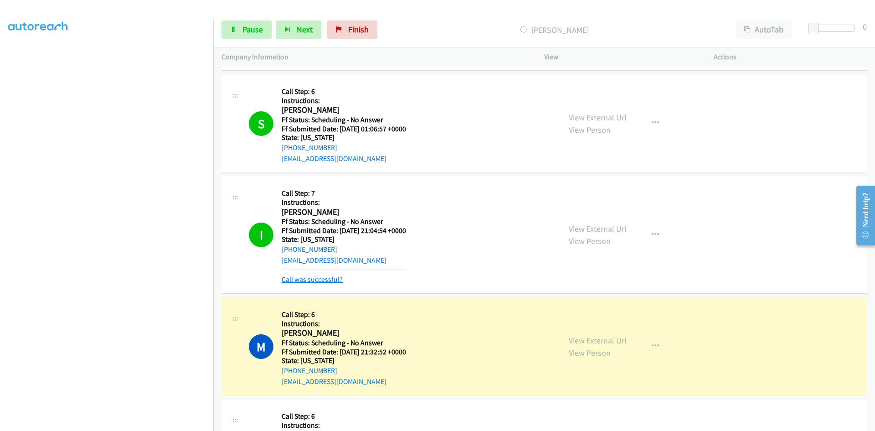
click at [323, 278] on link "Call was successful?" at bounding box center [312, 279] width 61 height 9
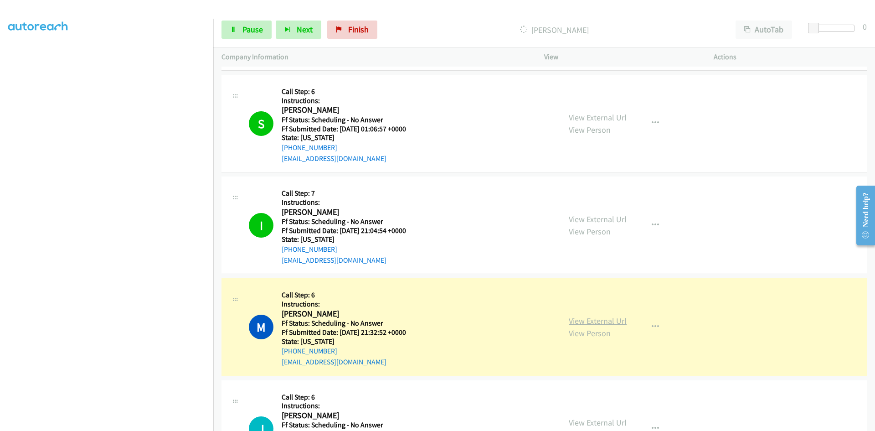
click at [613, 321] on link "View External Url" at bounding box center [598, 320] width 58 height 10
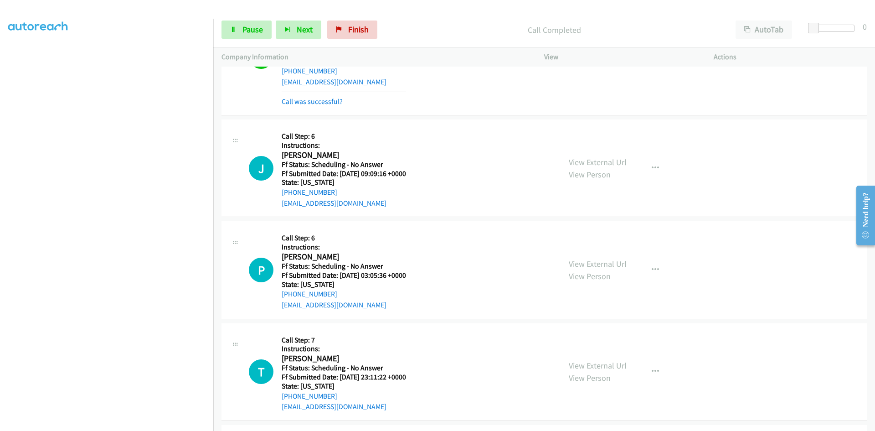
scroll to position [3155, 0]
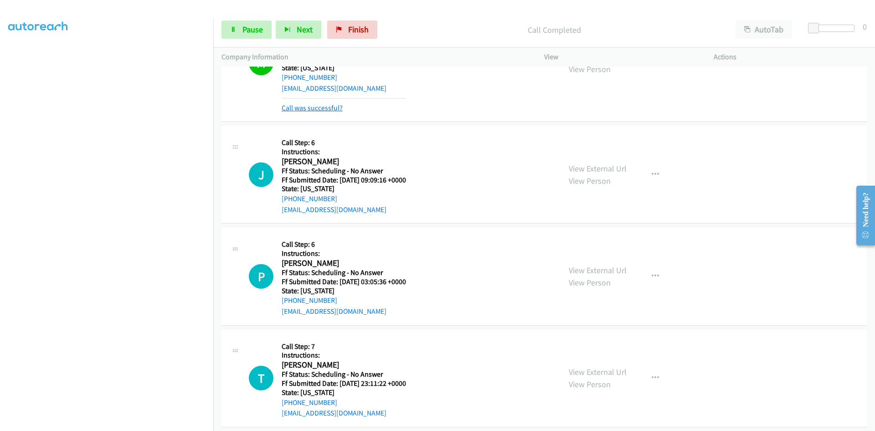
click at [332, 111] on link "Call was successful?" at bounding box center [312, 107] width 61 height 9
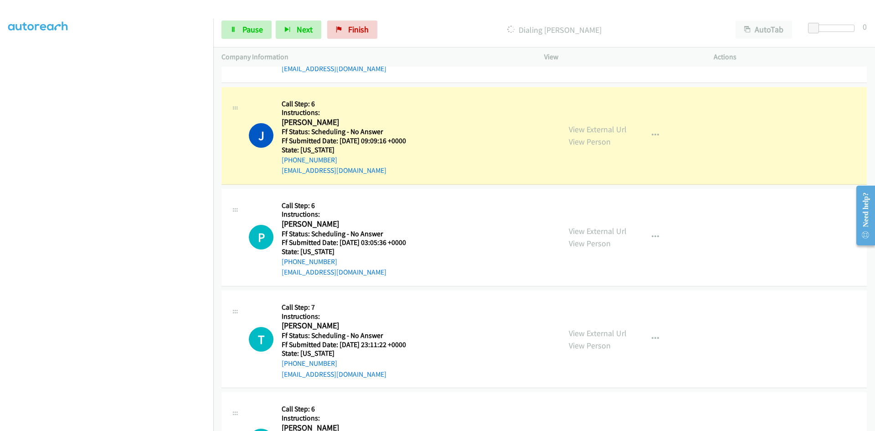
scroll to position [3191, 0]
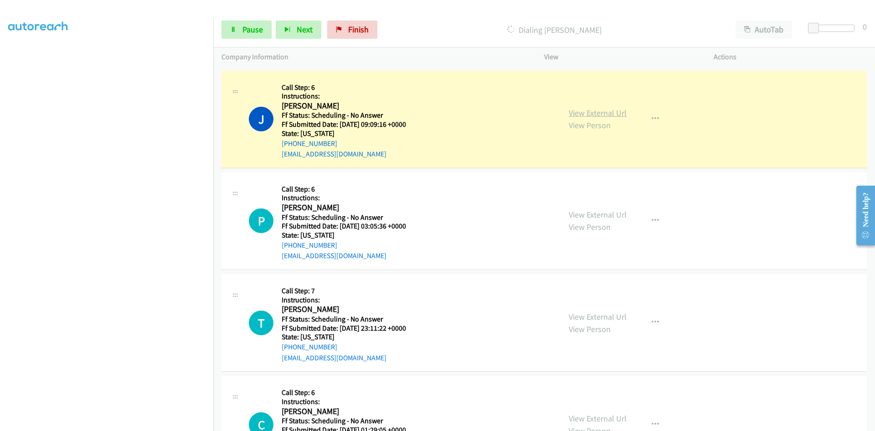
click at [615, 113] on link "View External Url" at bounding box center [598, 113] width 58 height 10
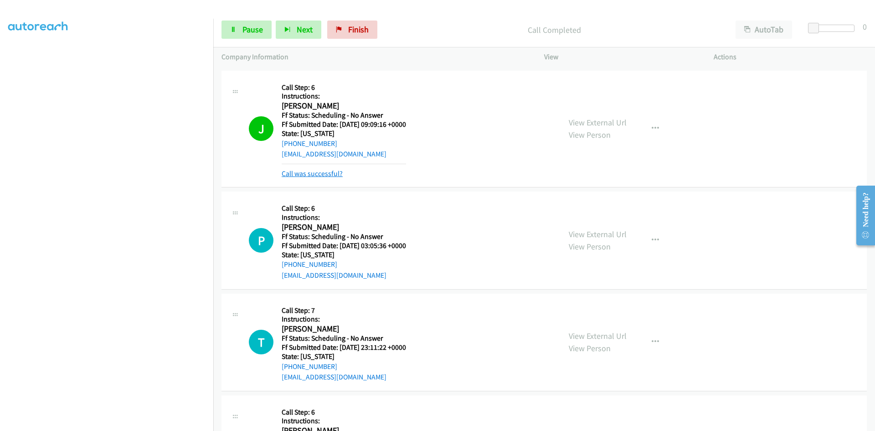
click at [330, 174] on link "Call was successful?" at bounding box center [312, 173] width 61 height 9
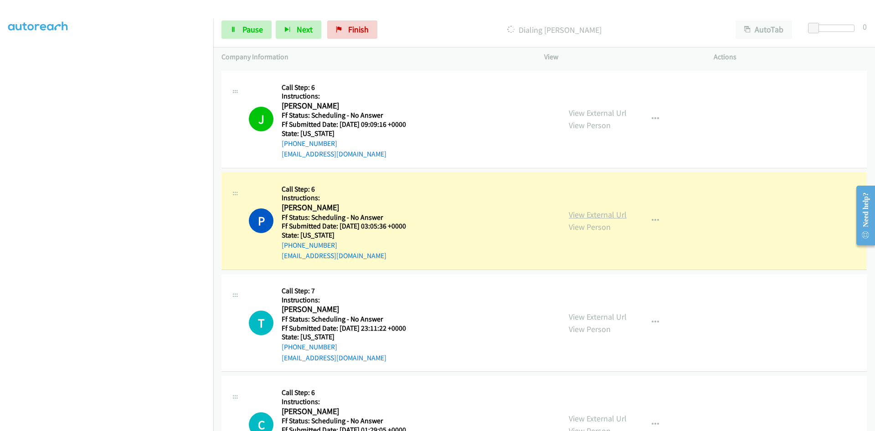
click at [615, 214] on link "View External Url" at bounding box center [598, 214] width 58 height 10
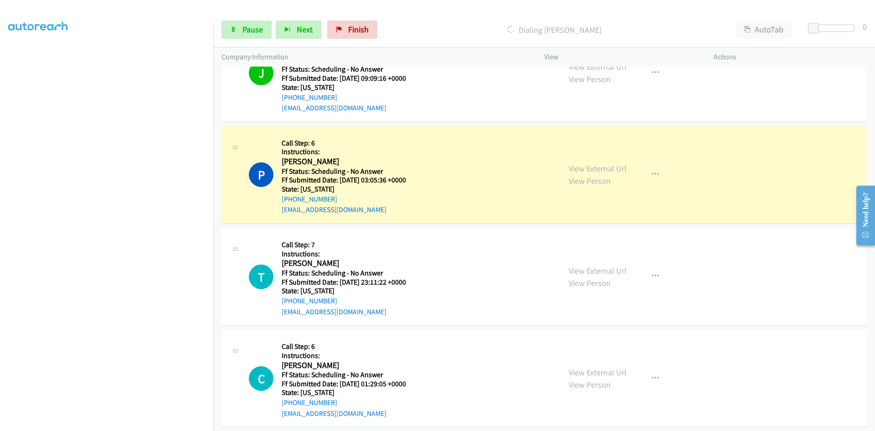
scroll to position [3282, 0]
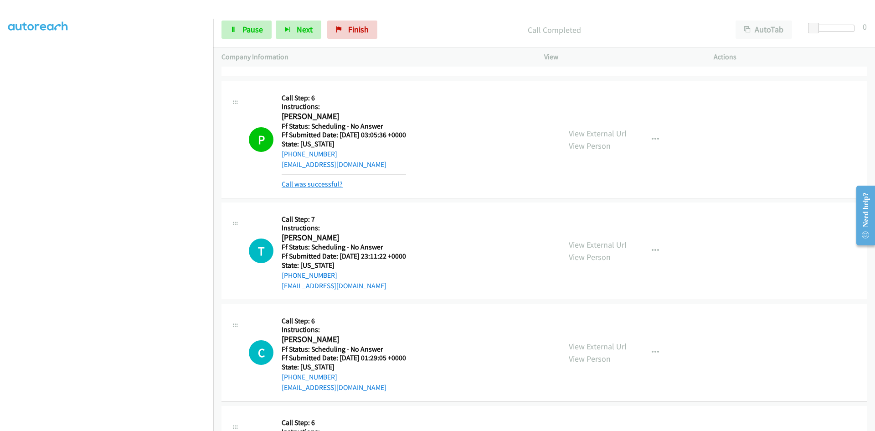
click at [328, 185] on link "Call was successful?" at bounding box center [312, 184] width 61 height 9
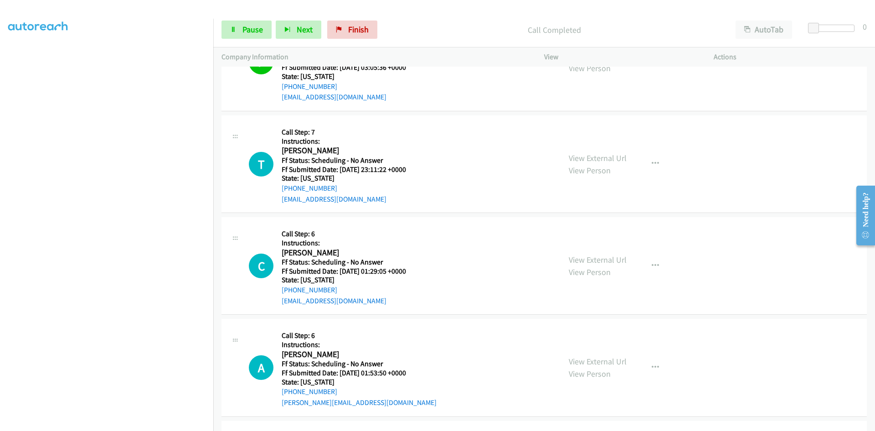
scroll to position [3374, 0]
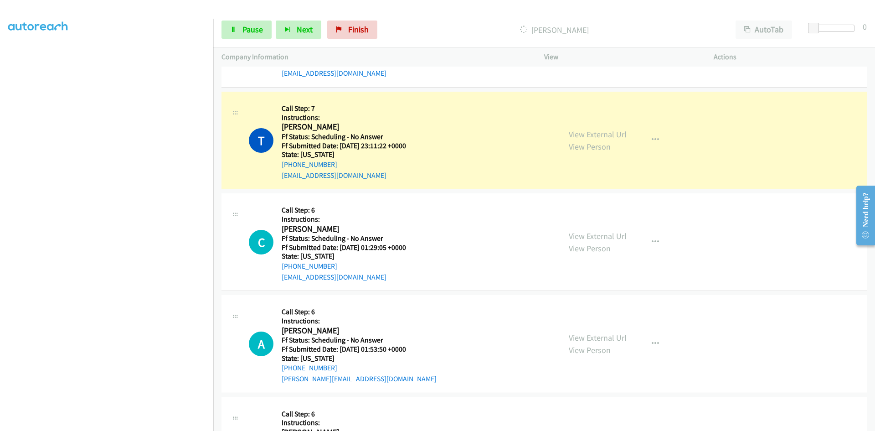
click at [577, 135] on link "View External Url" at bounding box center [598, 134] width 58 height 10
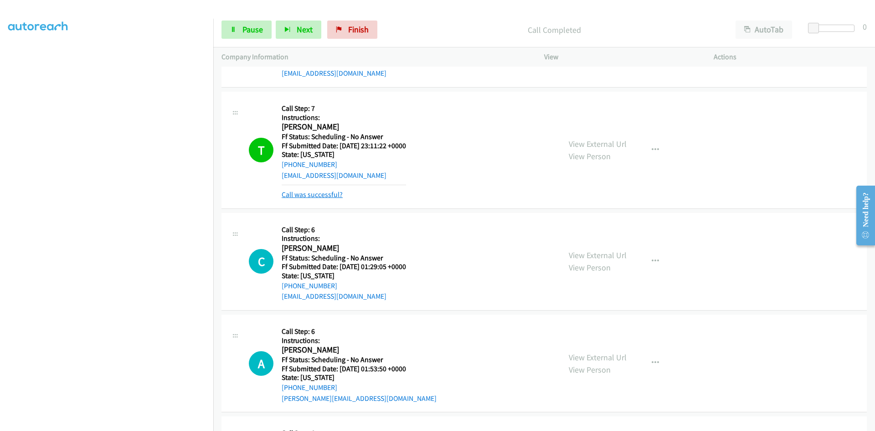
click at [295, 195] on link "Call was successful?" at bounding box center [312, 194] width 61 height 9
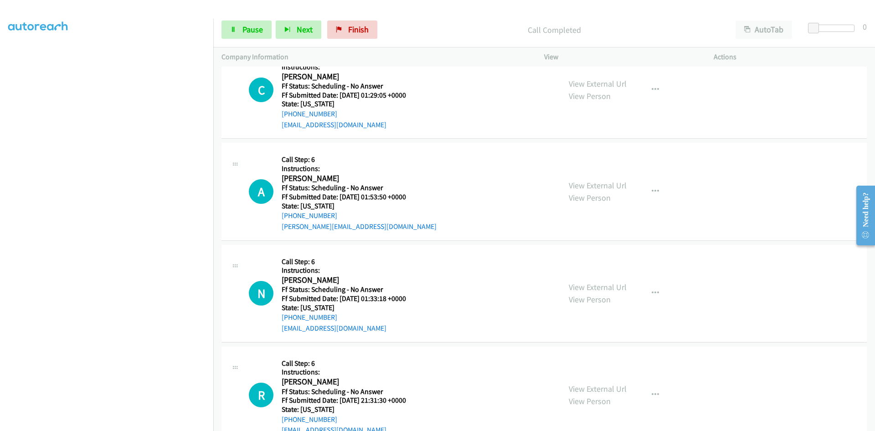
scroll to position [3510, 0]
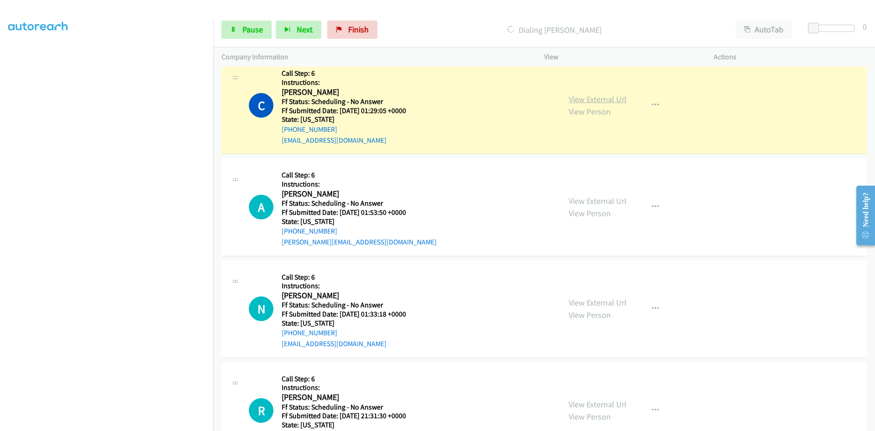
click at [590, 99] on link "View External Url" at bounding box center [598, 99] width 58 height 10
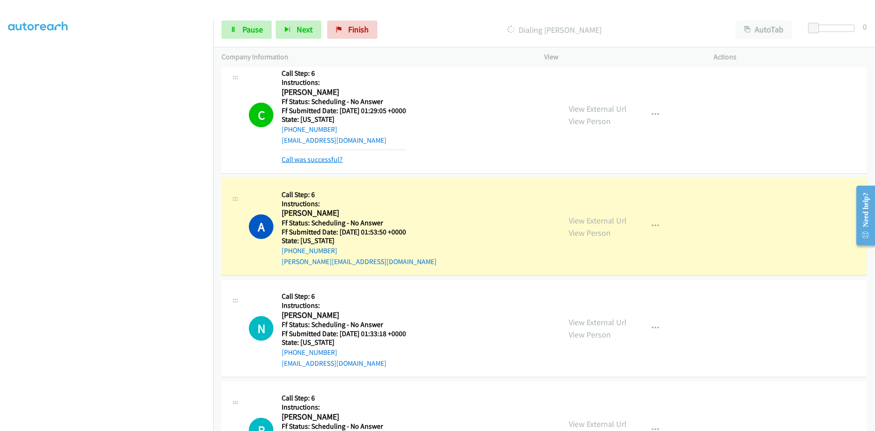
click at [334, 160] on link "Call was successful?" at bounding box center [312, 159] width 61 height 9
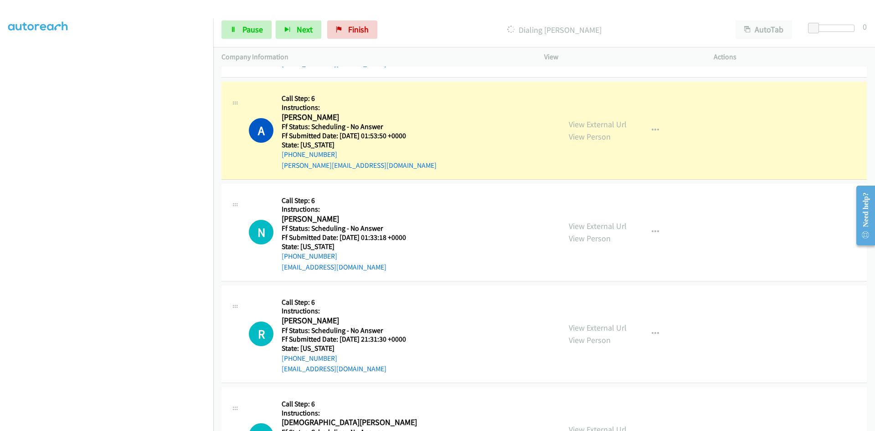
scroll to position [3601, 0]
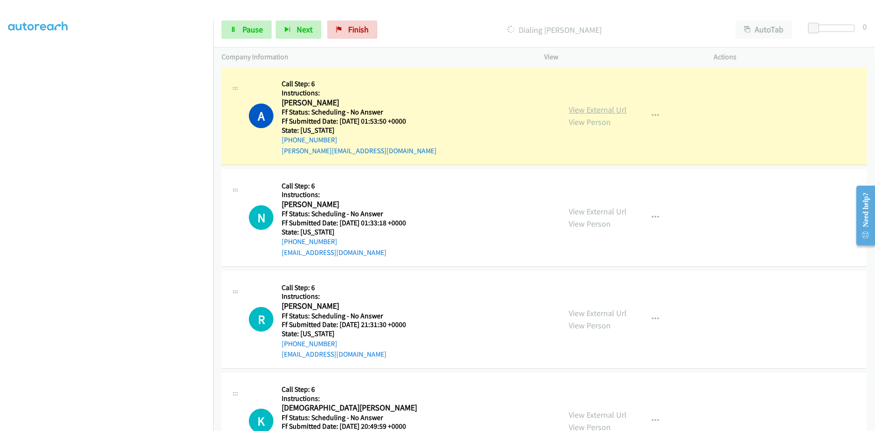
click at [593, 113] on link "View External Url" at bounding box center [598, 109] width 58 height 10
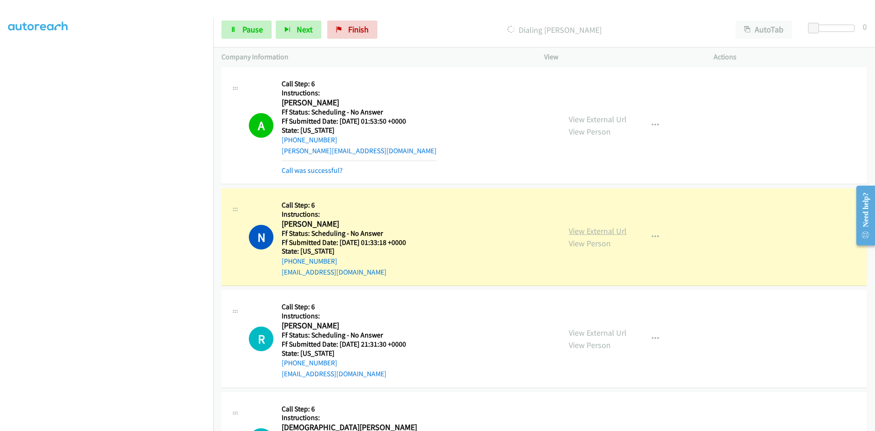
click at [604, 230] on link "View External Url" at bounding box center [598, 231] width 58 height 10
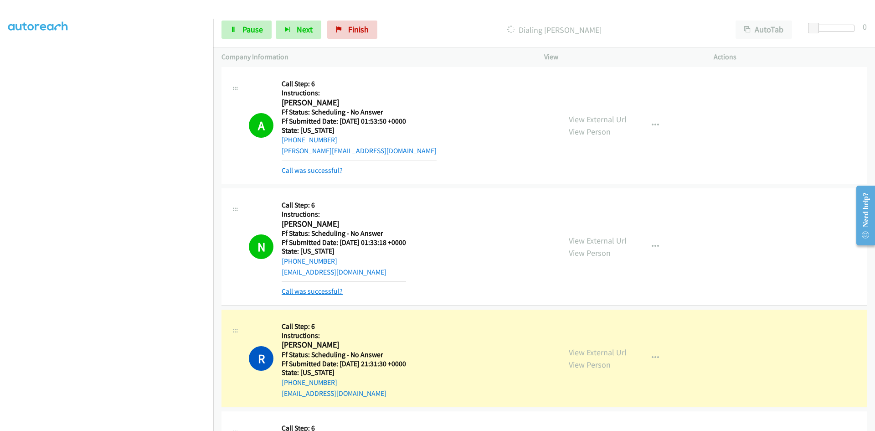
click at [309, 293] on link "Call was successful?" at bounding box center [312, 291] width 61 height 9
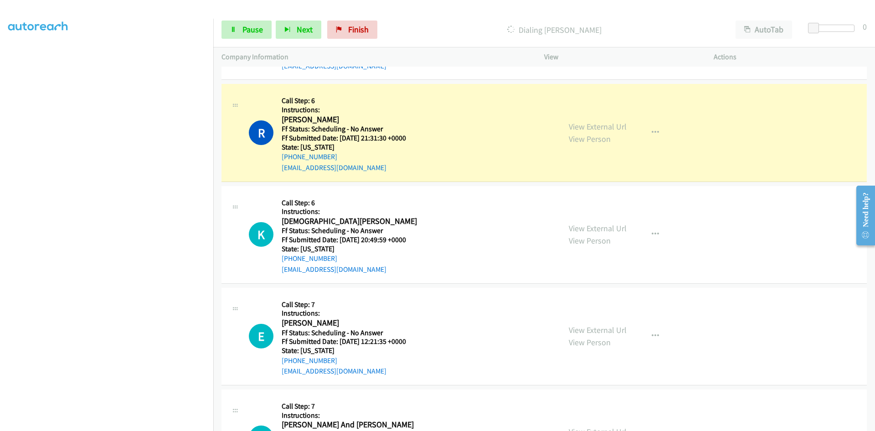
scroll to position [3829, 0]
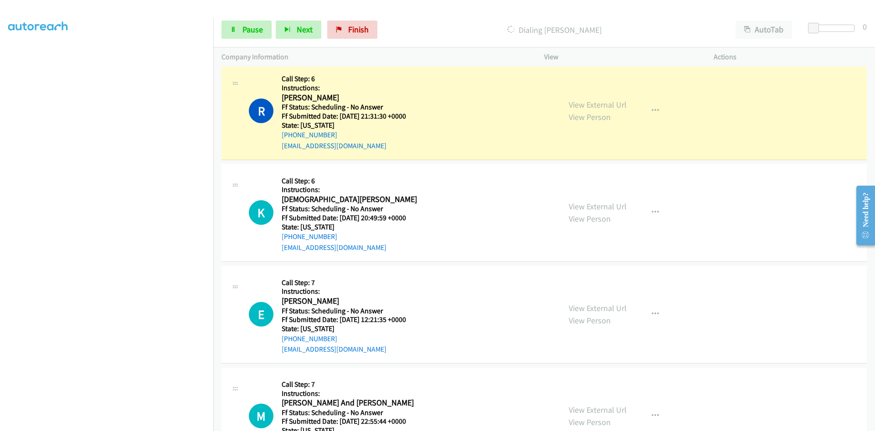
click at [520, 122] on div "R Callback Scheduled Call Step: 6 Instructions: Richard Lasko America/Denver Ff…" at bounding box center [401, 110] width 304 height 81
click at [595, 104] on link "View External Url" at bounding box center [598, 104] width 58 height 10
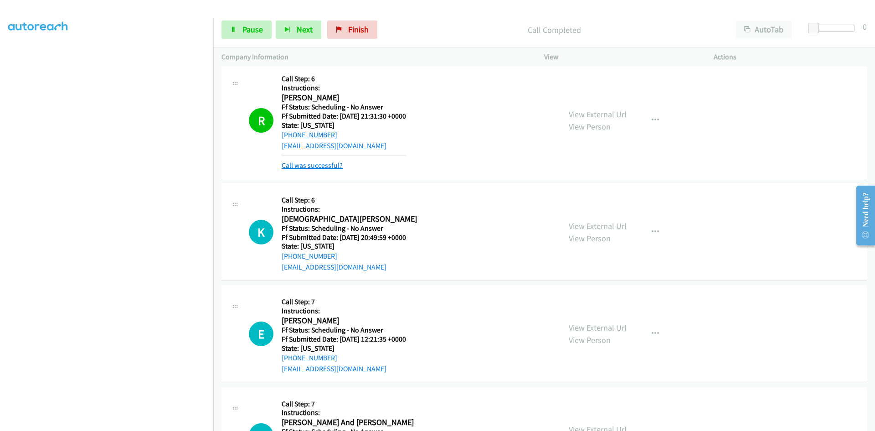
click at [324, 162] on link "Call was successful?" at bounding box center [312, 165] width 61 height 9
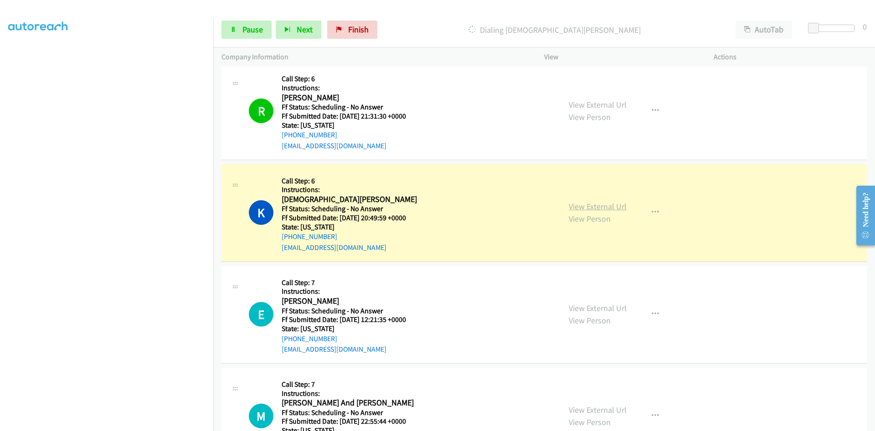
click at [589, 208] on link "View External Url" at bounding box center [598, 206] width 58 height 10
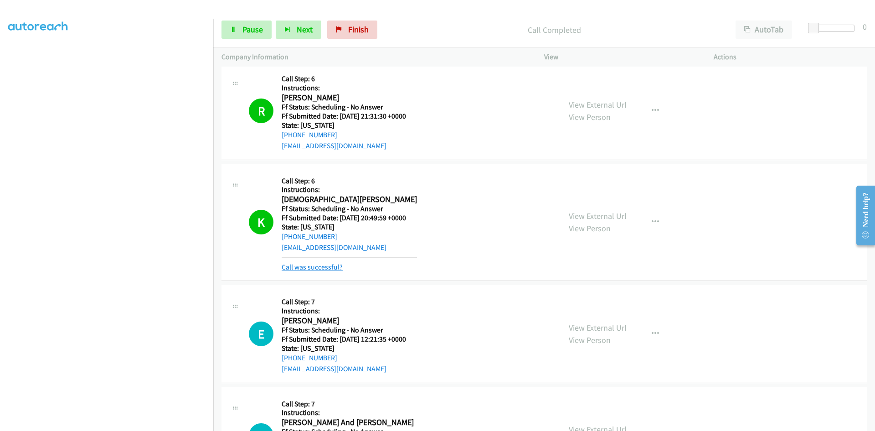
click at [308, 269] on link "Call was successful?" at bounding box center [312, 267] width 61 height 9
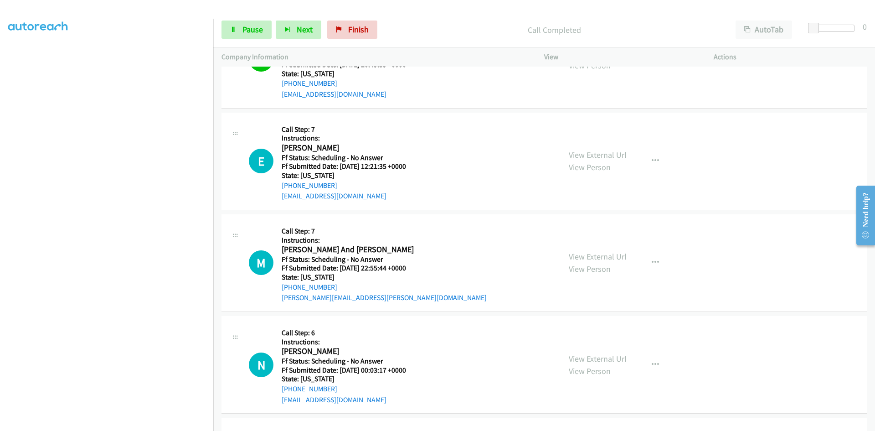
scroll to position [4012, 0]
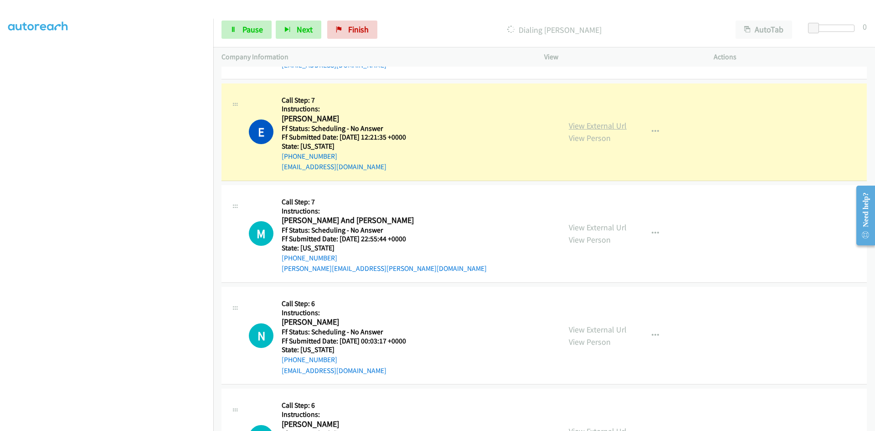
click at [619, 125] on link "View External Url" at bounding box center [598, 125] width 58 height 10
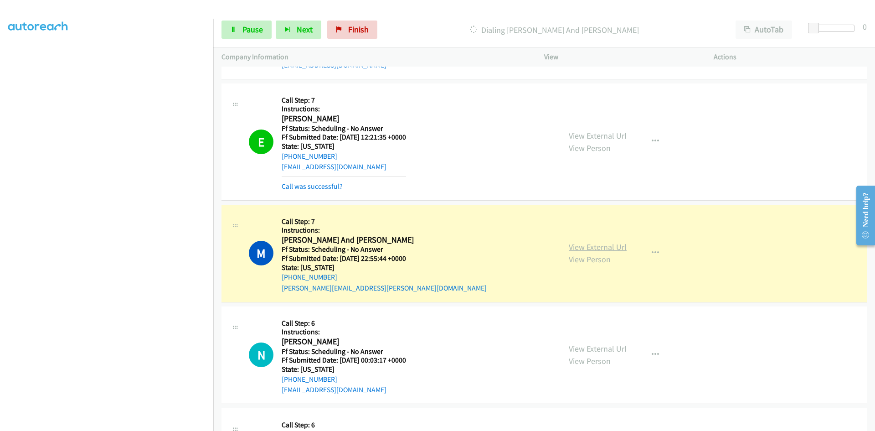
click at [615, 250] on link "View External Url" at bounding box center [598, 247] width 58 height 10
click at [313, 185] on link "Call was successful?" at bounding box center [312, 186] width 61 height 9
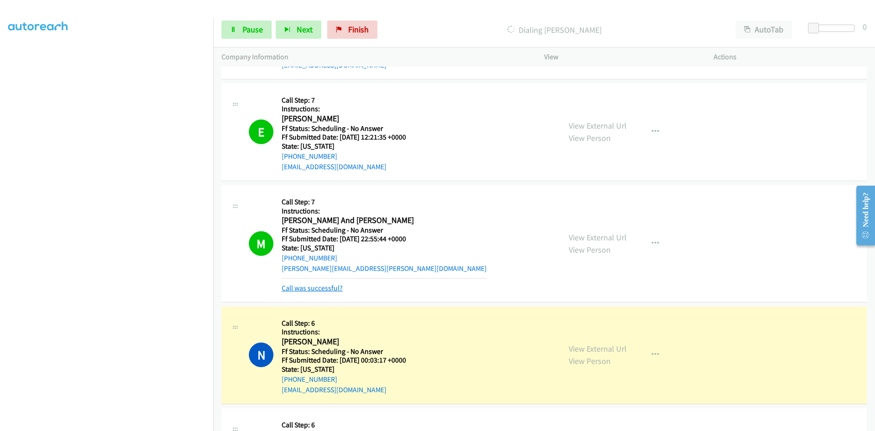
click at [318, 292] on link "Call was successful?" at bounding box center [312, 288] width 61 height 9
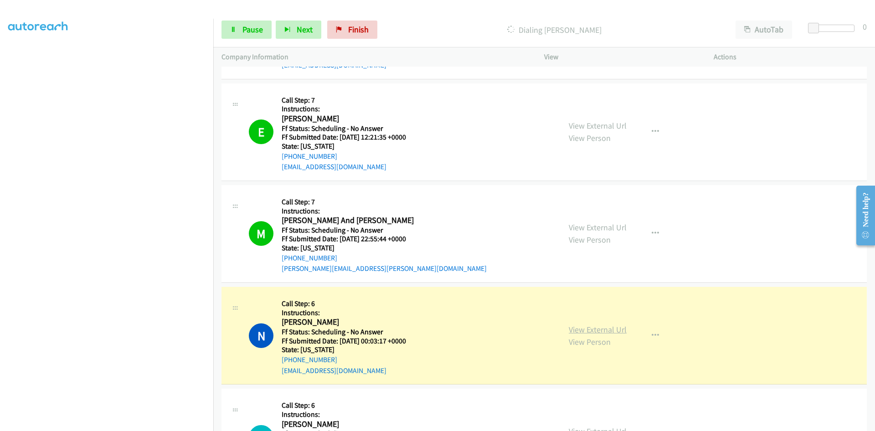
click at [590, 331] on link "View External Url" at bounding box center [598, 329] width 58 height 10
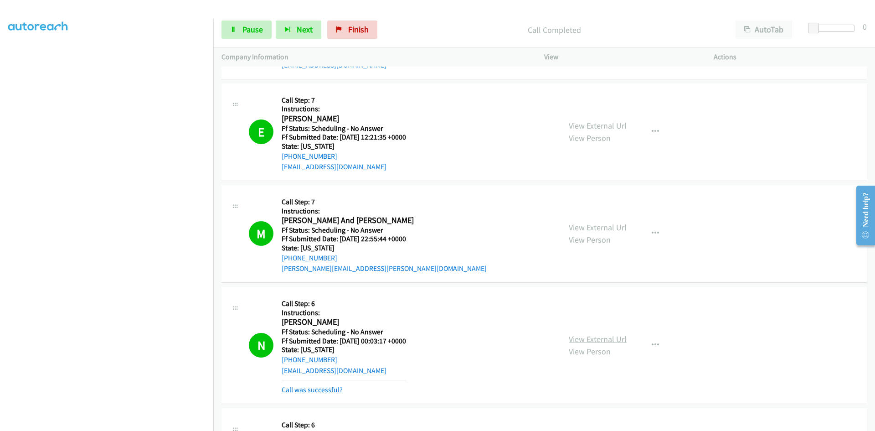
click at [593, 340] on link "View External Url" at bounding box center [598, 339] width 58 height 10
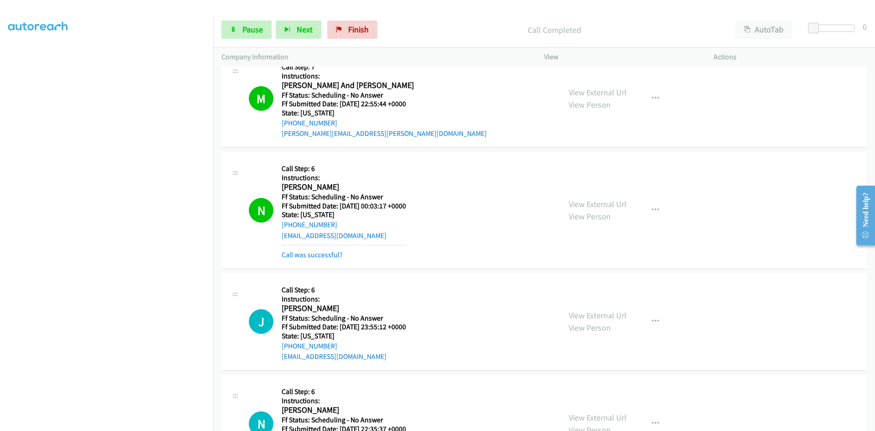
scroll to position [4149, 0]
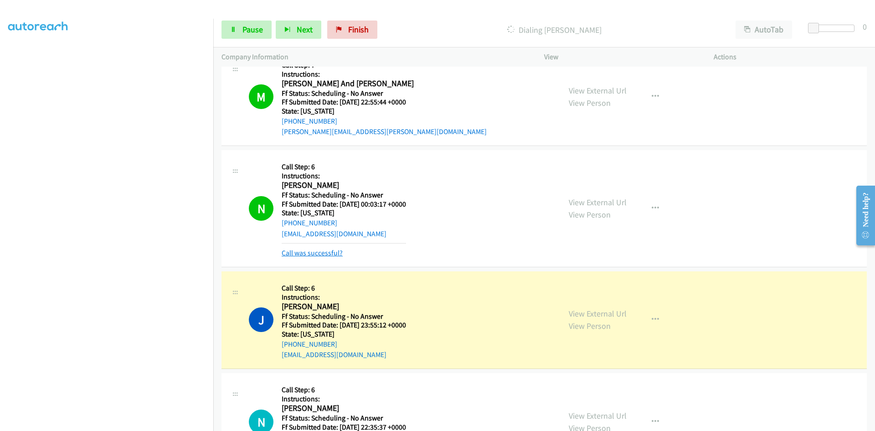
click at [326, 251] on link "Call was successful?" at bounding box center [312, 252] width 61 height 9
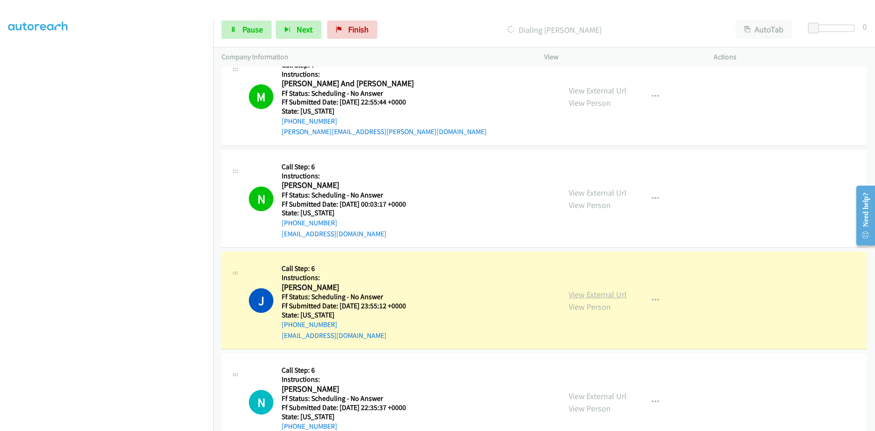
click at [588, 294] on link "View External Url" at bounding box center [598, 294] width 58 height 10
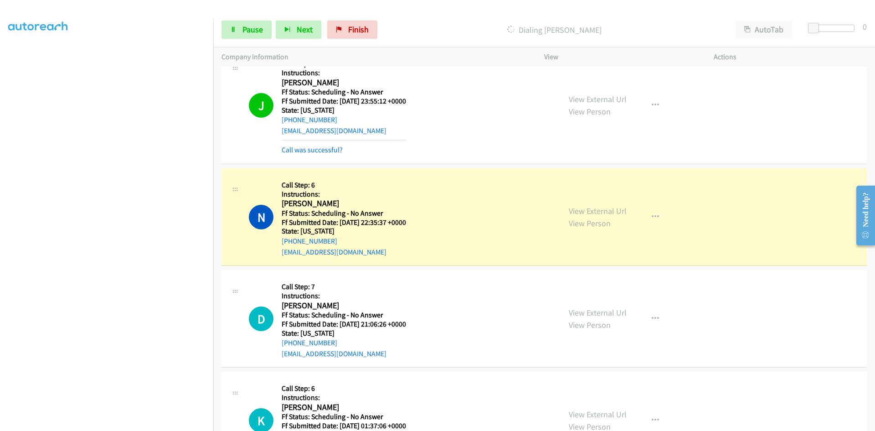
scroll to position [4422, 0]
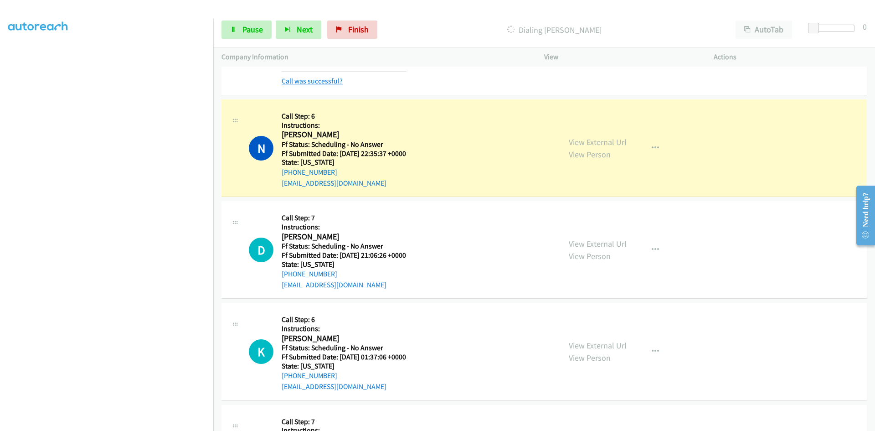
click at [319, 81] on link "Call was successful?" at bounding box center [312, 81] width 61 height 9
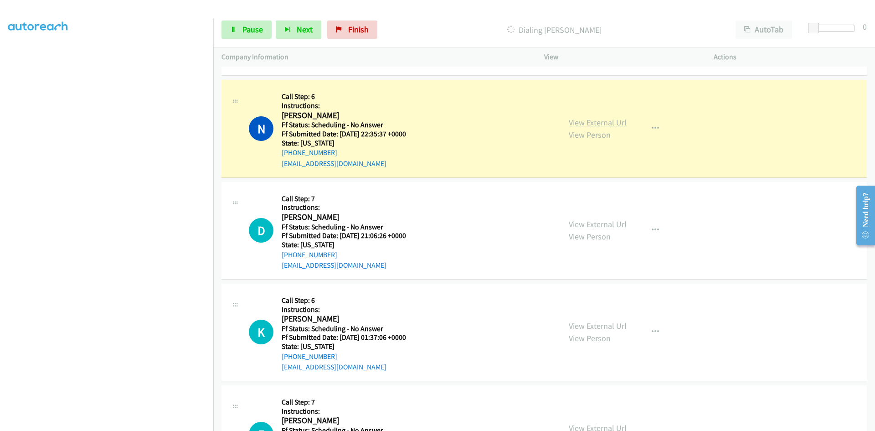
click at [599, 124] on link "View External Url" at bounding box center [598, 122] width 58 height 10
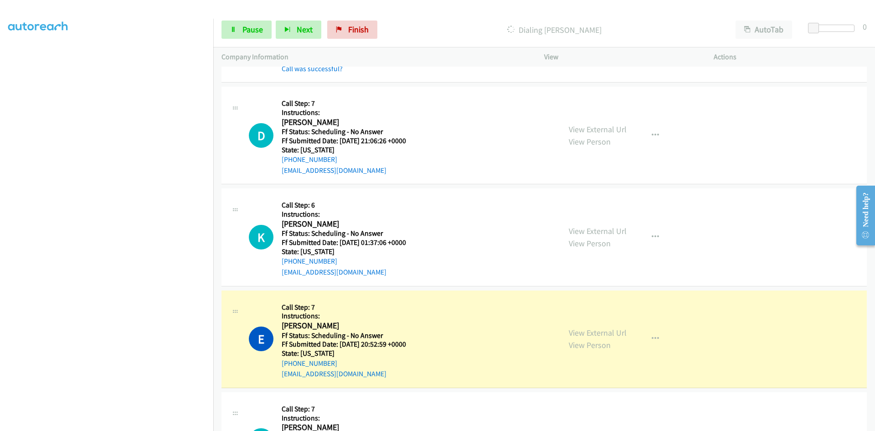
scroll to position [4604, 0]
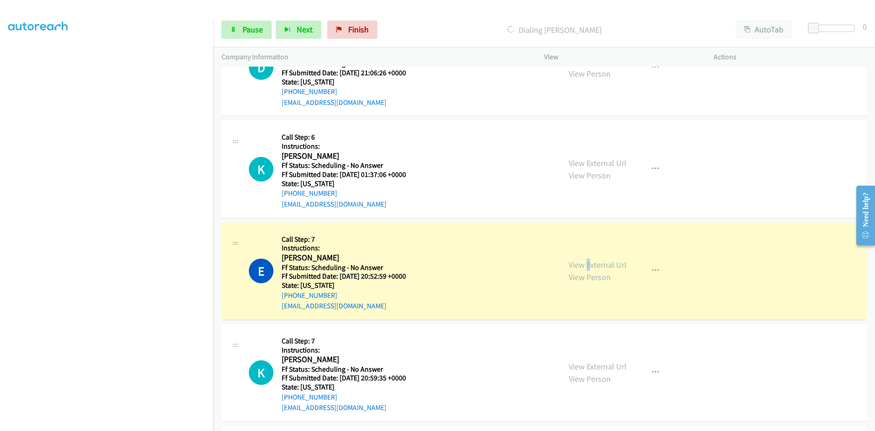
click at [586, 263] on div "View External Url View Person View External Url Email Schedule/Manage Callback …" at bounding box center [650, 271] width 178 height 81
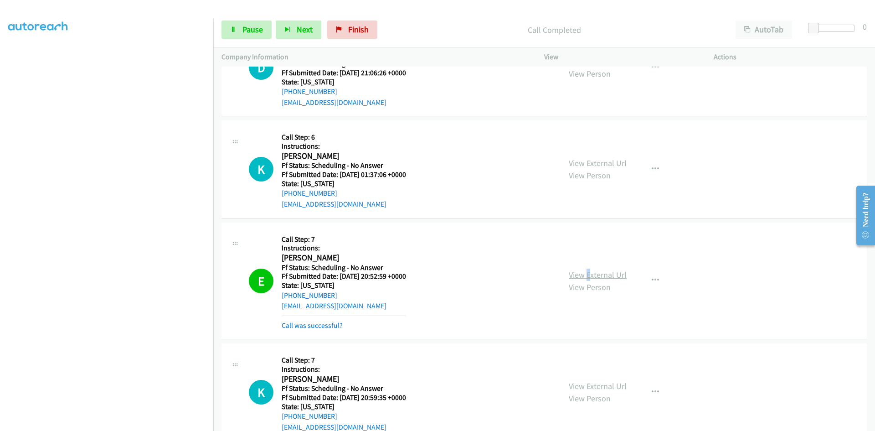
click at [593, 274] on link "View External Url" at bounding box center [598, 274] width 58 height 10
click at [312, 326] on link "Call was successful?" at bounding box center [312, 325] width 61 height 9
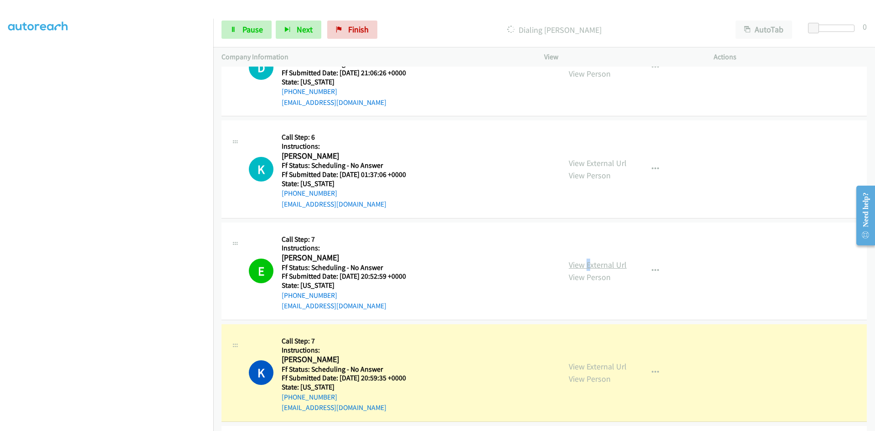
click at [620, 263] on link "View External Url" at bounding box center [598, 264] width 58 height 10
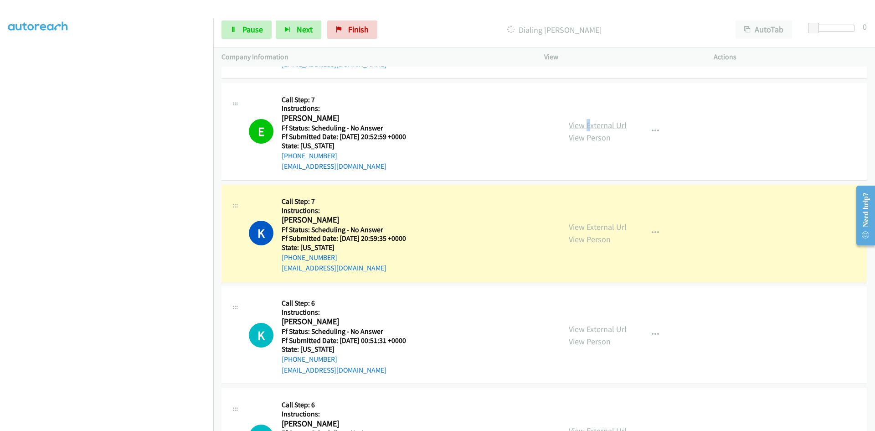
scroll to position [4787, 0]
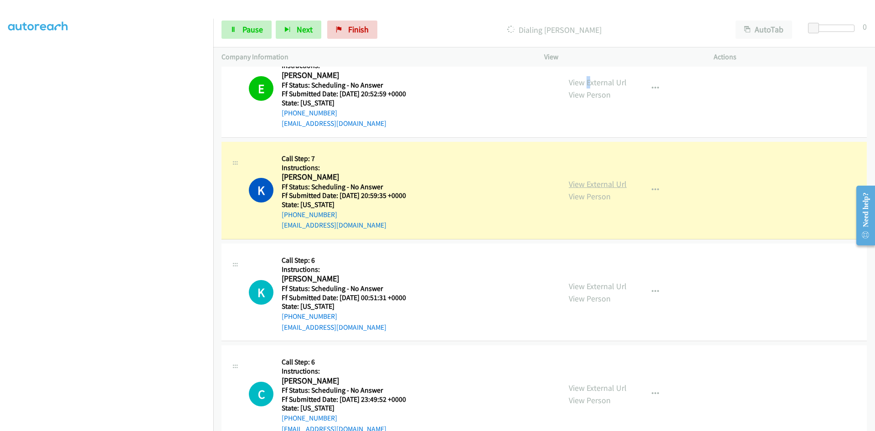
click at [615, 181] on link "View External Url" at bounding box center [598, 184] width 58 height 10
click at [247, 31] on span "Pause" at bounding box center [253, 29] width 21 height 10
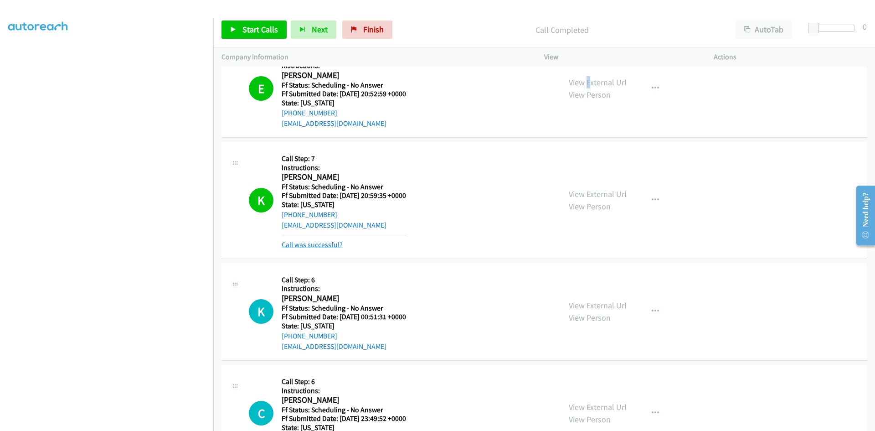
click at [336, 245] on link "Call was successful?" at bounding box center [312, 244] width 61 height 9
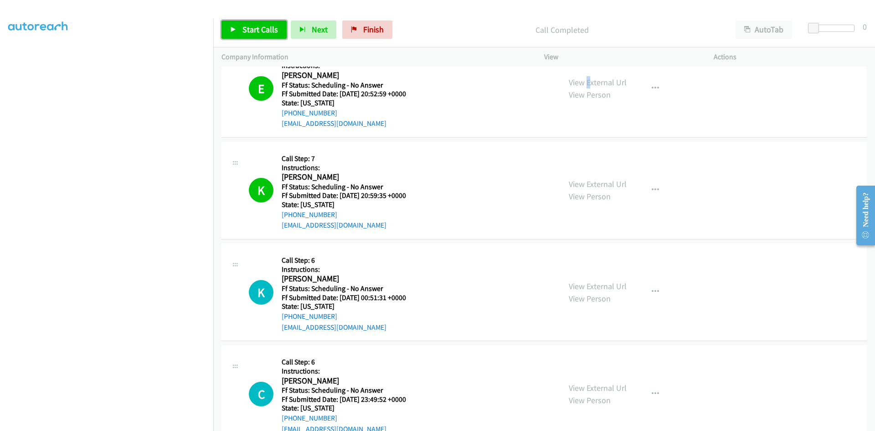
click at [259, 27] on span "Start Calls" at bounding box center [261, 29] width 36 height 10
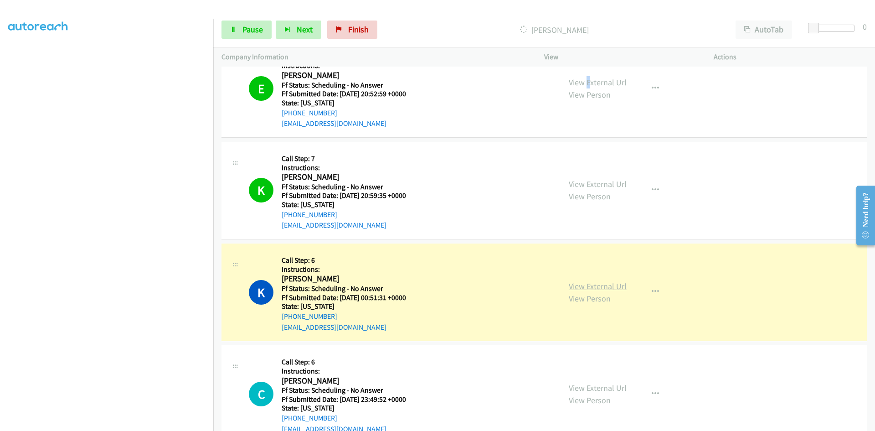
click at [589, 282] on link "View External Url" at bounding box center [598, 286] width 58 height 10
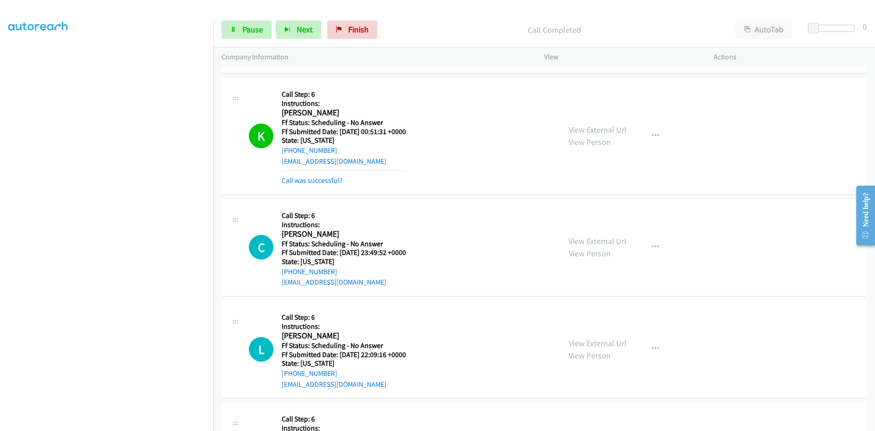
scroll to position [4969, 0]
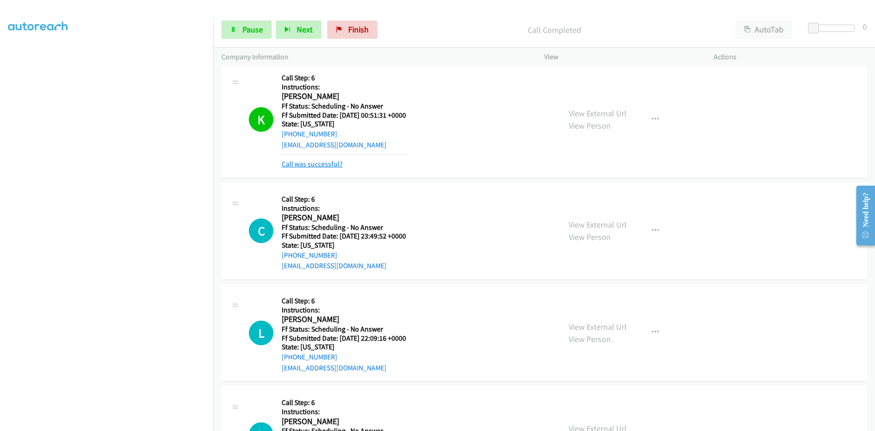
click at [324, 166] on link "Call was successful?" at bounding box center [312, 164] width 61 height 9
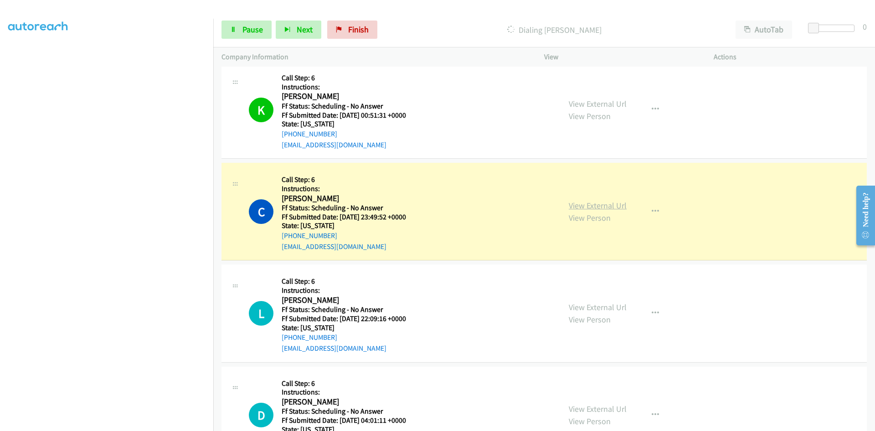
click at [589, 205] on link "View External Url" at bounding box center [598, 205] width 58 height 10
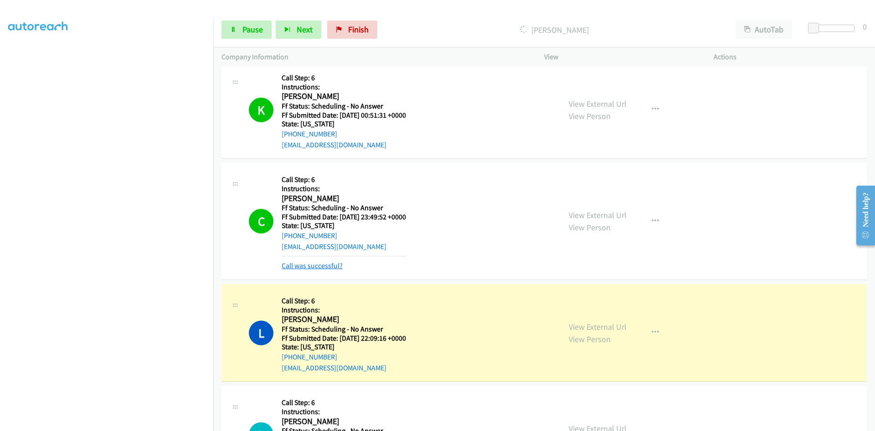
click at [320, 264] on link "Call was successful?" at bounding box center [312, 265] width 61 height 9
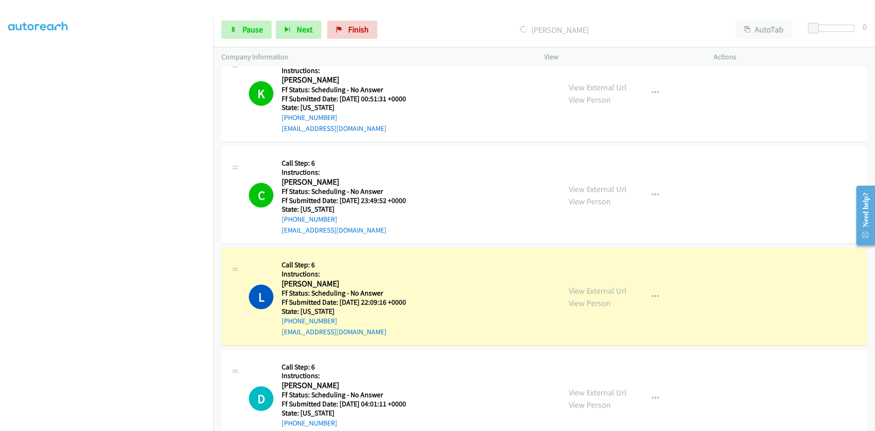
scroll to position [5015, 0]
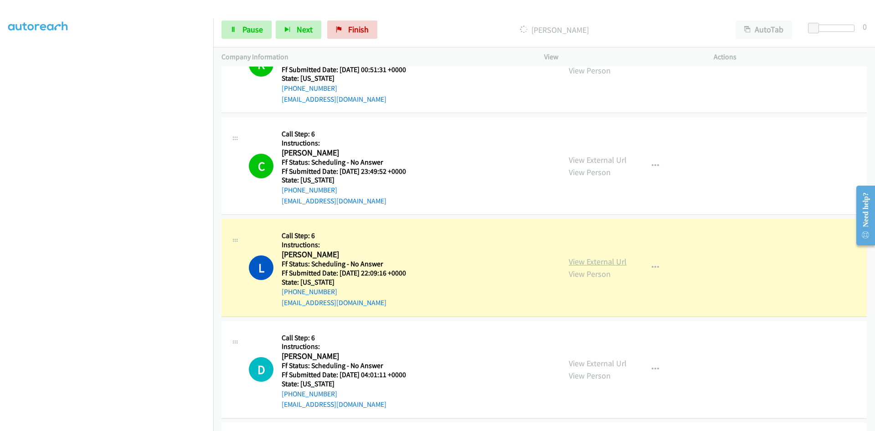
click at [610, 264] on link "View External Url" at bounding box center [598, 261] width 58 height 10
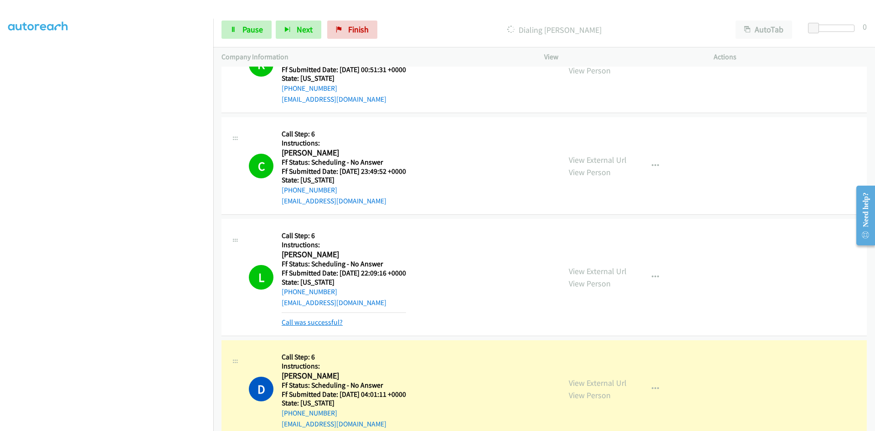
click at [308, 324] on link "Call was successful?" at bounding box center [312, 322] width 61 height 9
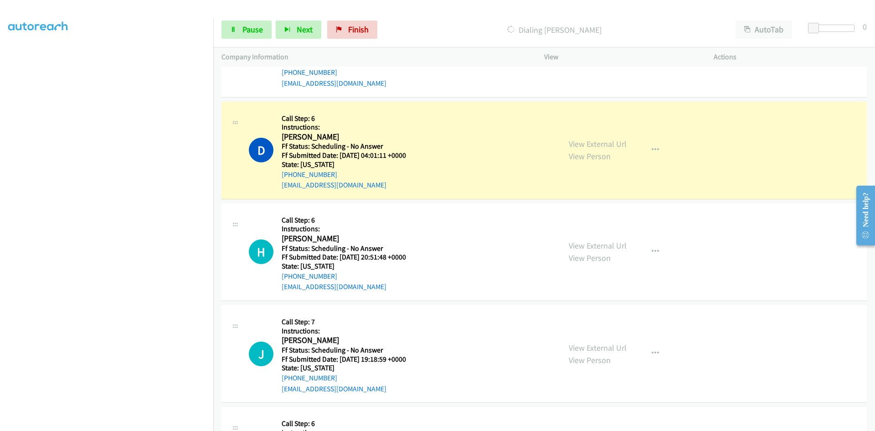
scroll to position [5243, 0]
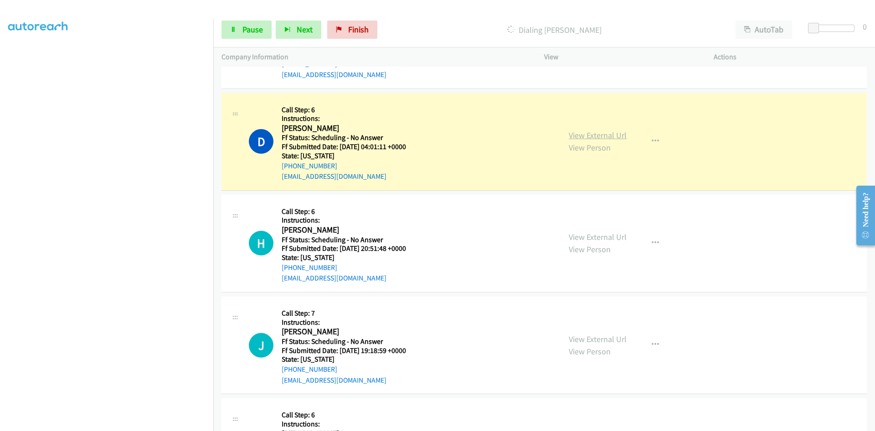
click at [590, 134] on link "View External Url" at bounding box center [598, 135] width 58 height 10
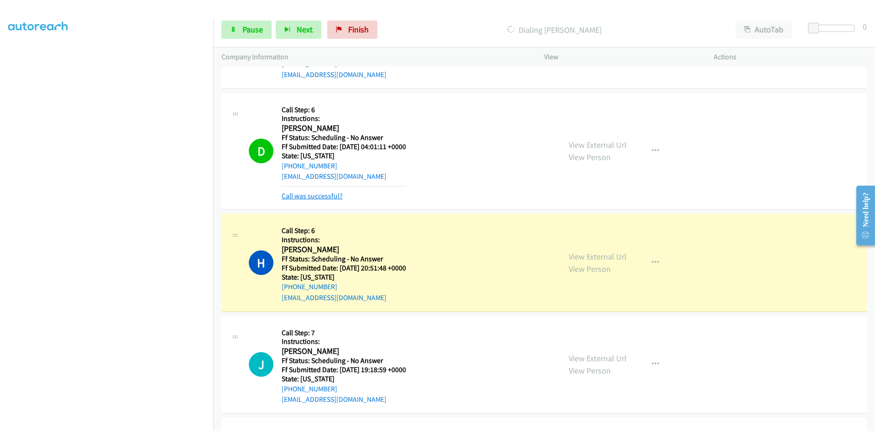
click at [335, 193] on link "Call was successful?" at bounding box center [312, 195] width 61 height 9
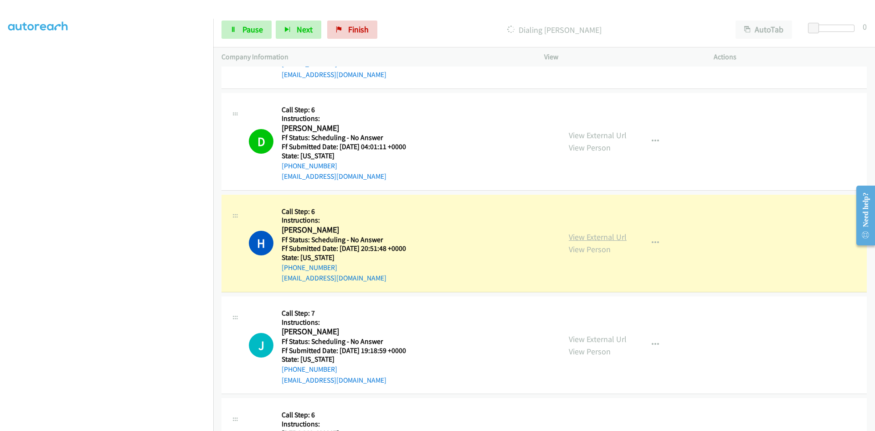
click at [581, 238] on link "View External Url" at bounding box center [598, 237] width 58 height 10
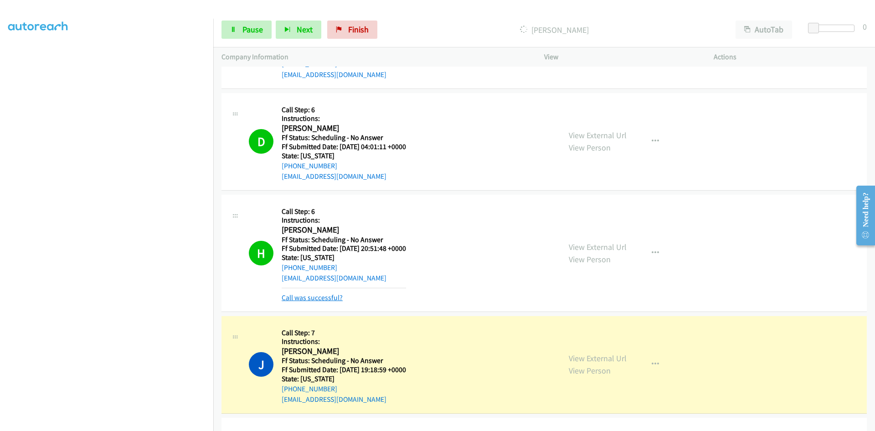
click at [329, 299] on link "Call was successful?" at bounding box center [312, 297] width 61 height 9
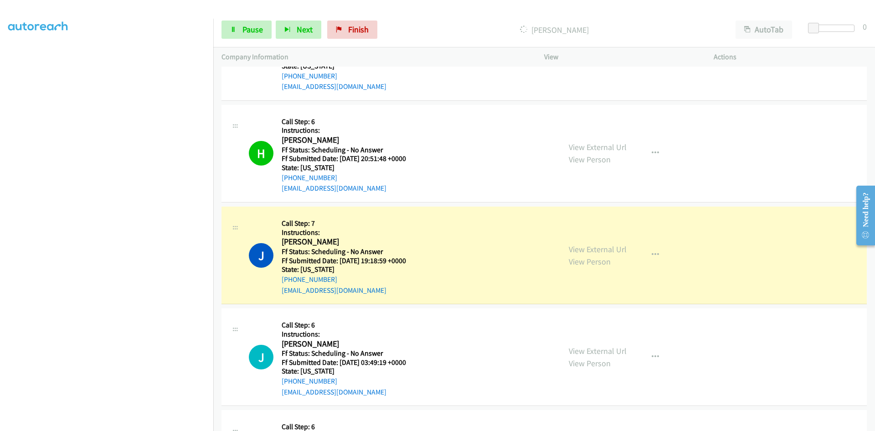
scroll to position [5379, 0]
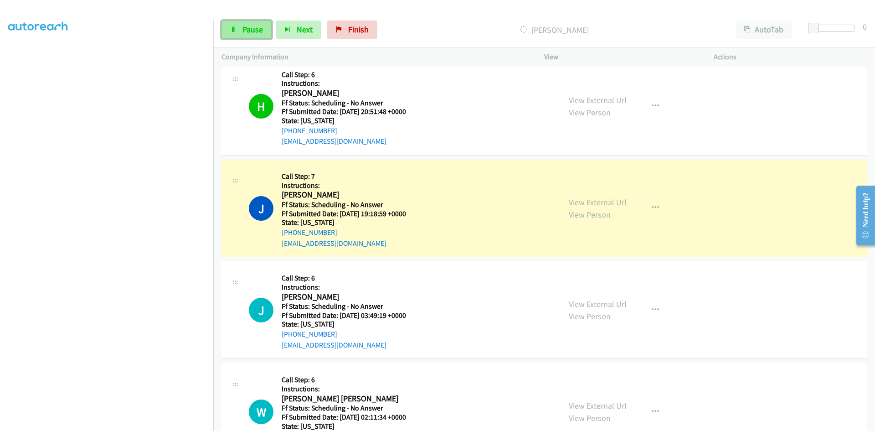
click at [257, 31] on span "Pause" at bounding box center [253, 29] width 21 height 10
click at [608, 197] on link "View External Url" at bounding box center [598, 202] width 58 height 10
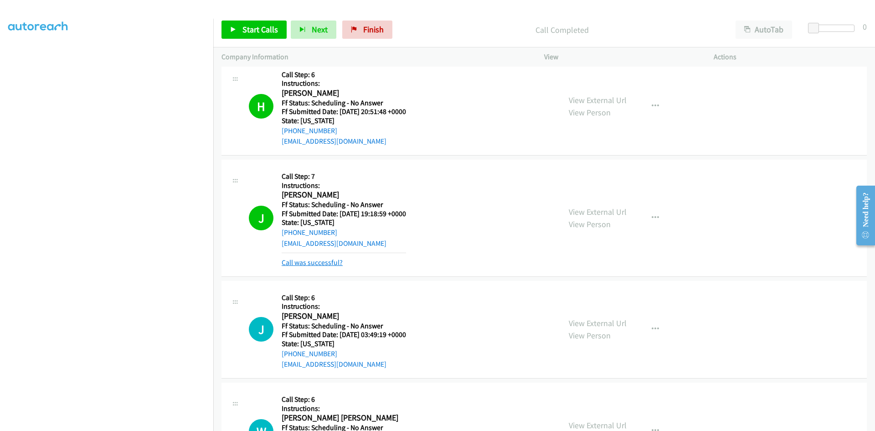
click at [314, 262] on link "Call was successful?" at bounding box center [312, 262] width 61 height 9
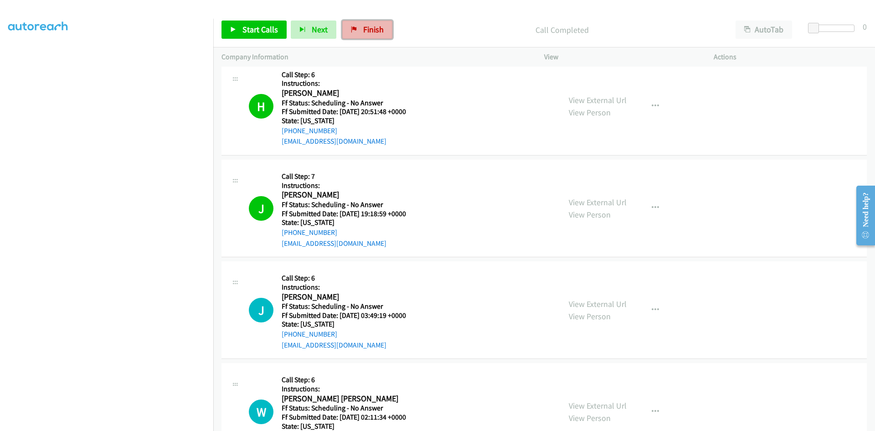
click at [368, 25] on span "Finish" at bounding box center [373, 29] width 21 height 10
